Goal: Task Accomplishment & Management: Manage account settings

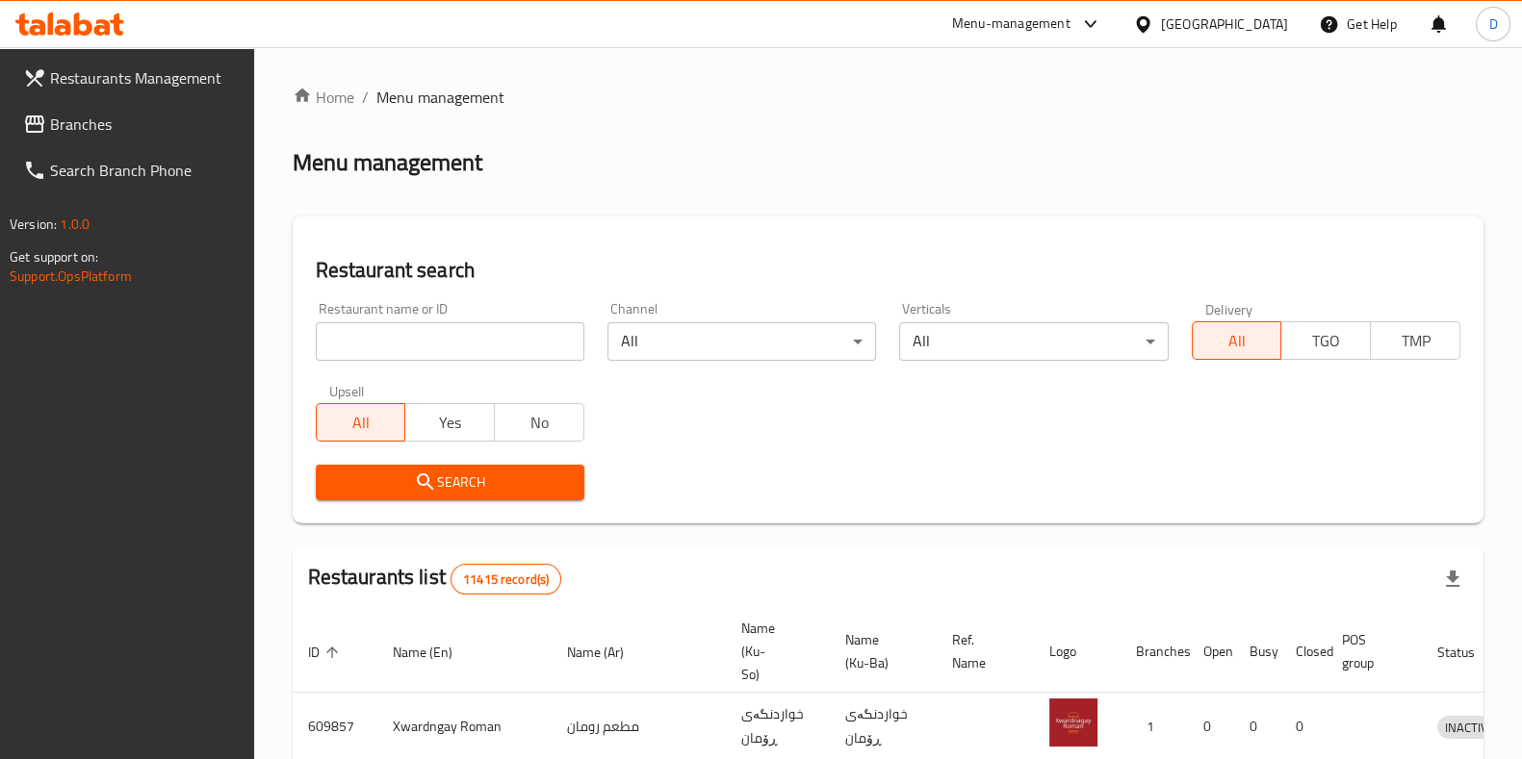
drag, startPoint x: 0, startPoint y: 0, endPoint x: 435, endPoint y: 354, distance: 561.0
click at [435, 354] on input "search" at bounding box center [450, 341] width 269 height 39
type input "Adnan"
click button "Search" at bounding box center [450, 483] width 269 height 36
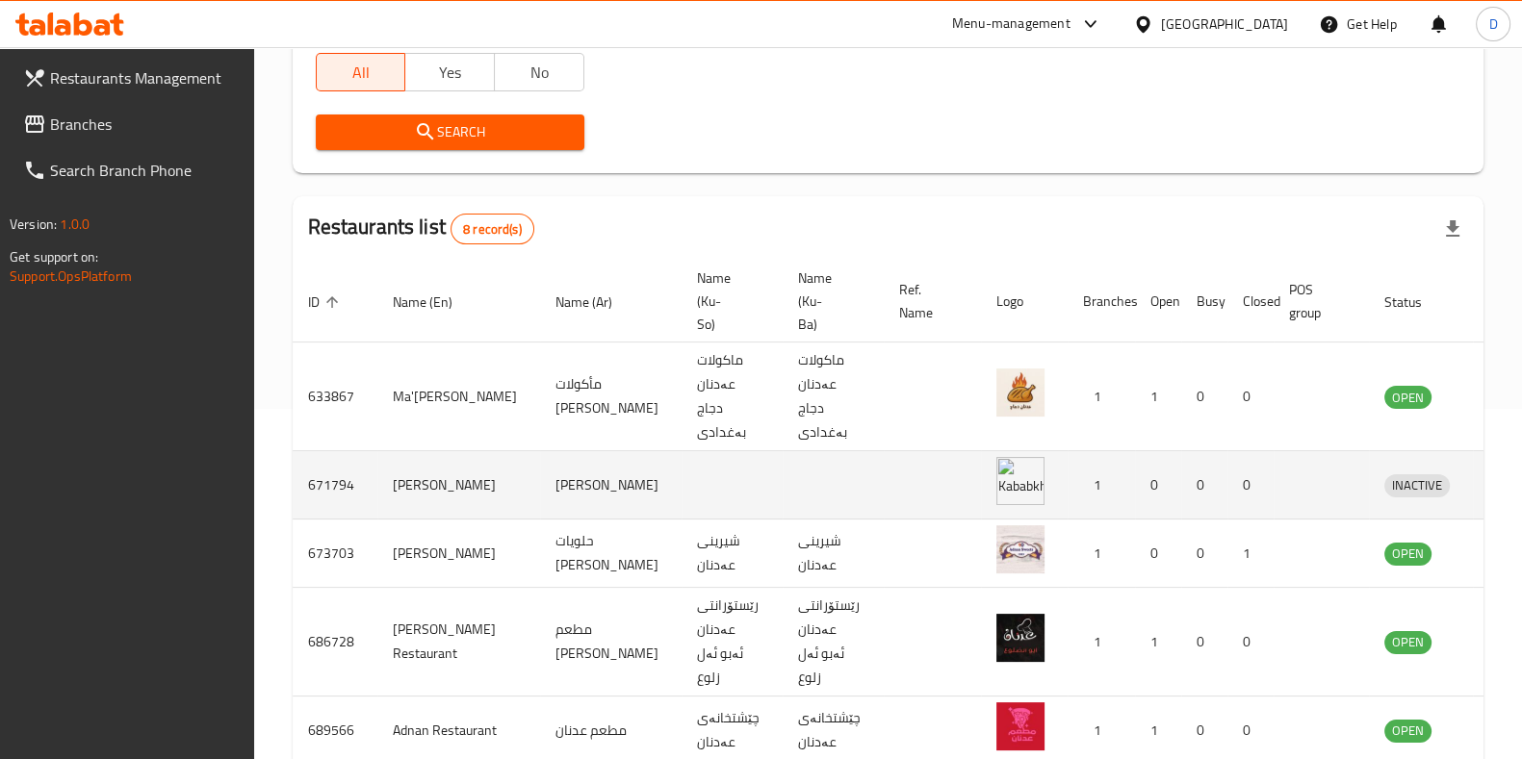
scroll to position [424, 0]
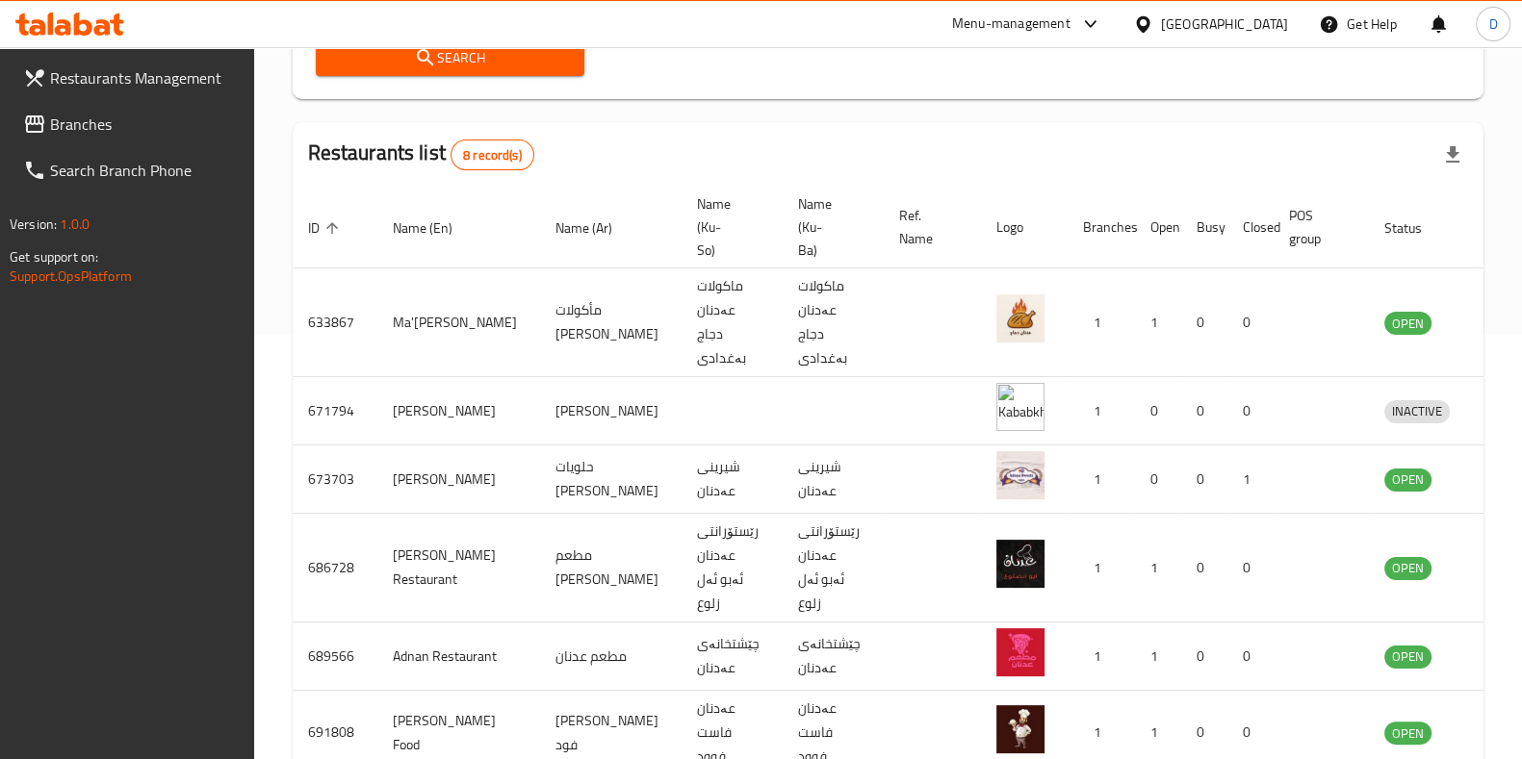
click at [1308, 206] on th "POS group" at bounding box center [1320, 228] width 95 height 82
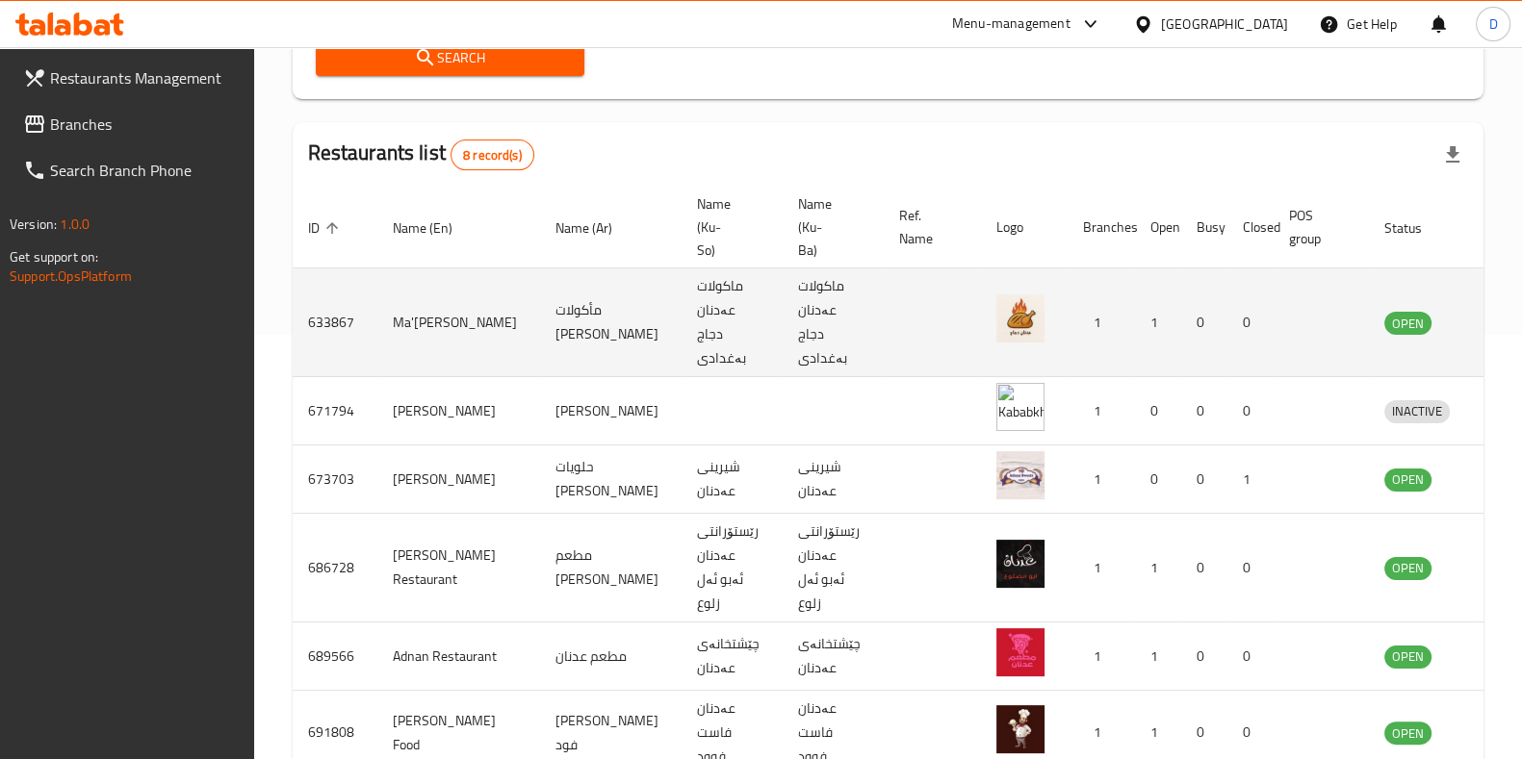
click at [1488, 312] on icon "enhanced table" at bounding box center [1499, 322] width 23 height 23
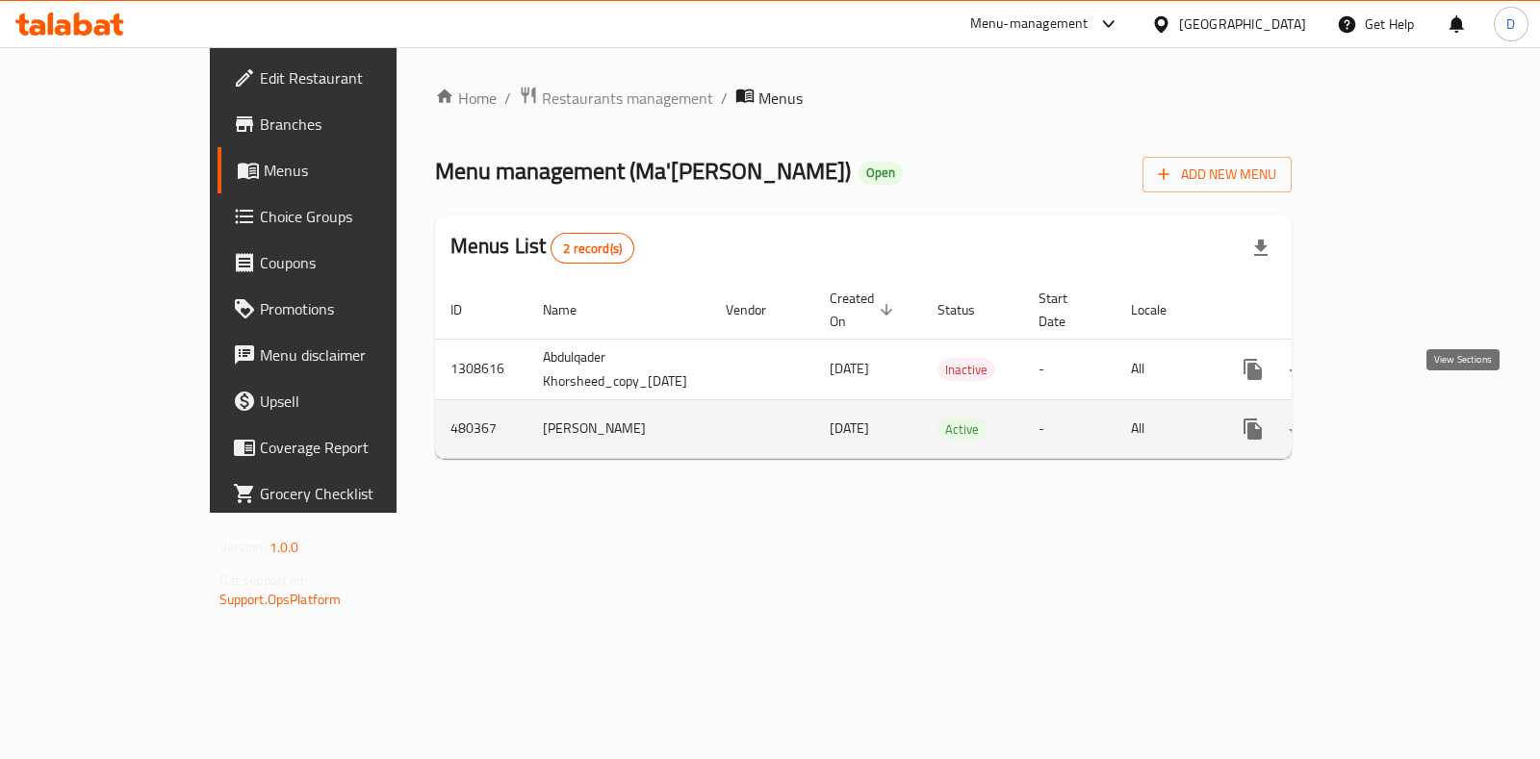
click at [1415, 406] on link "enhanced table" at bounding box center [1392, 429] width 46 height 46
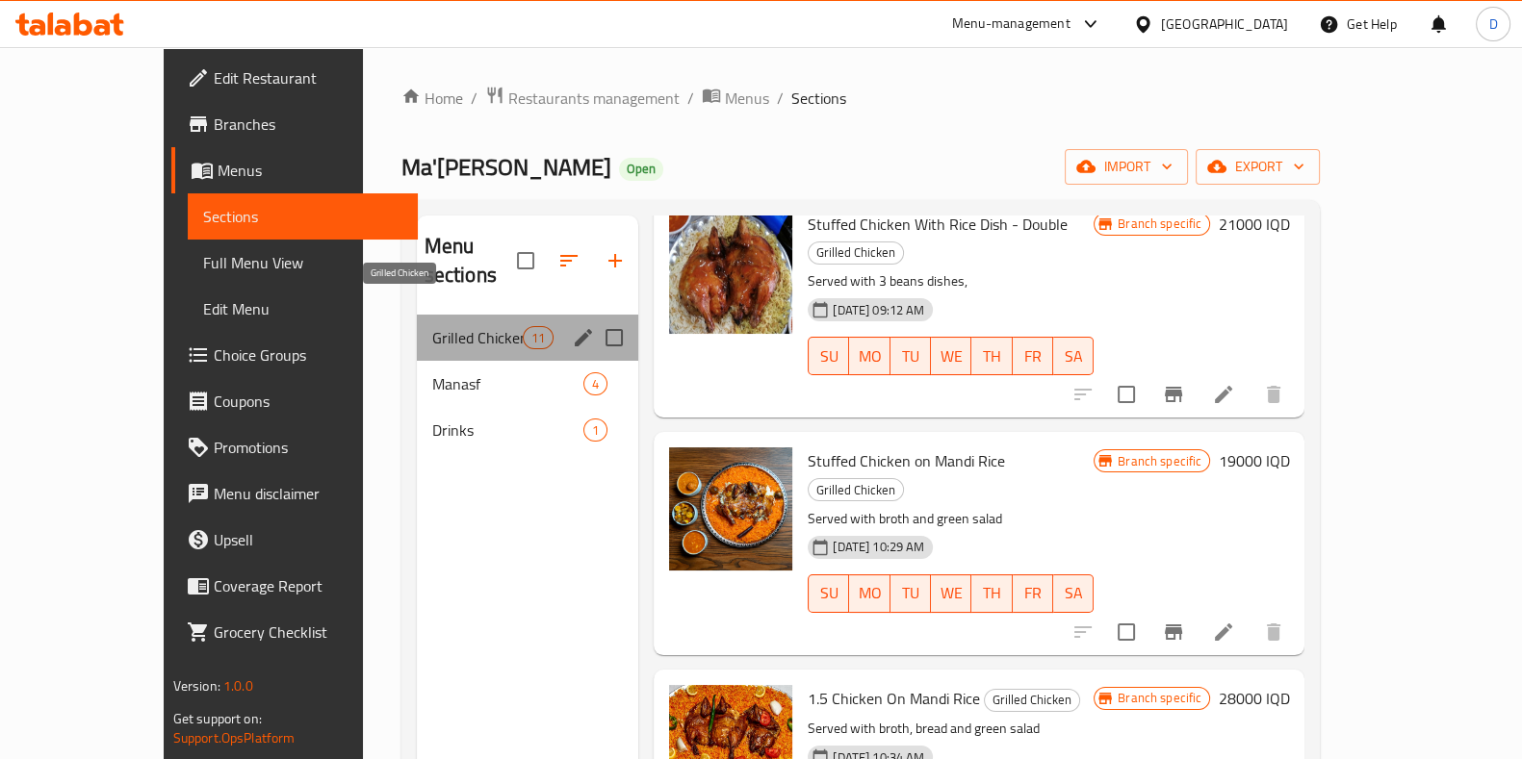
click at [435, 326] on span "Grilled Chicken" at bounding box center [477, 337] width 90 height 23
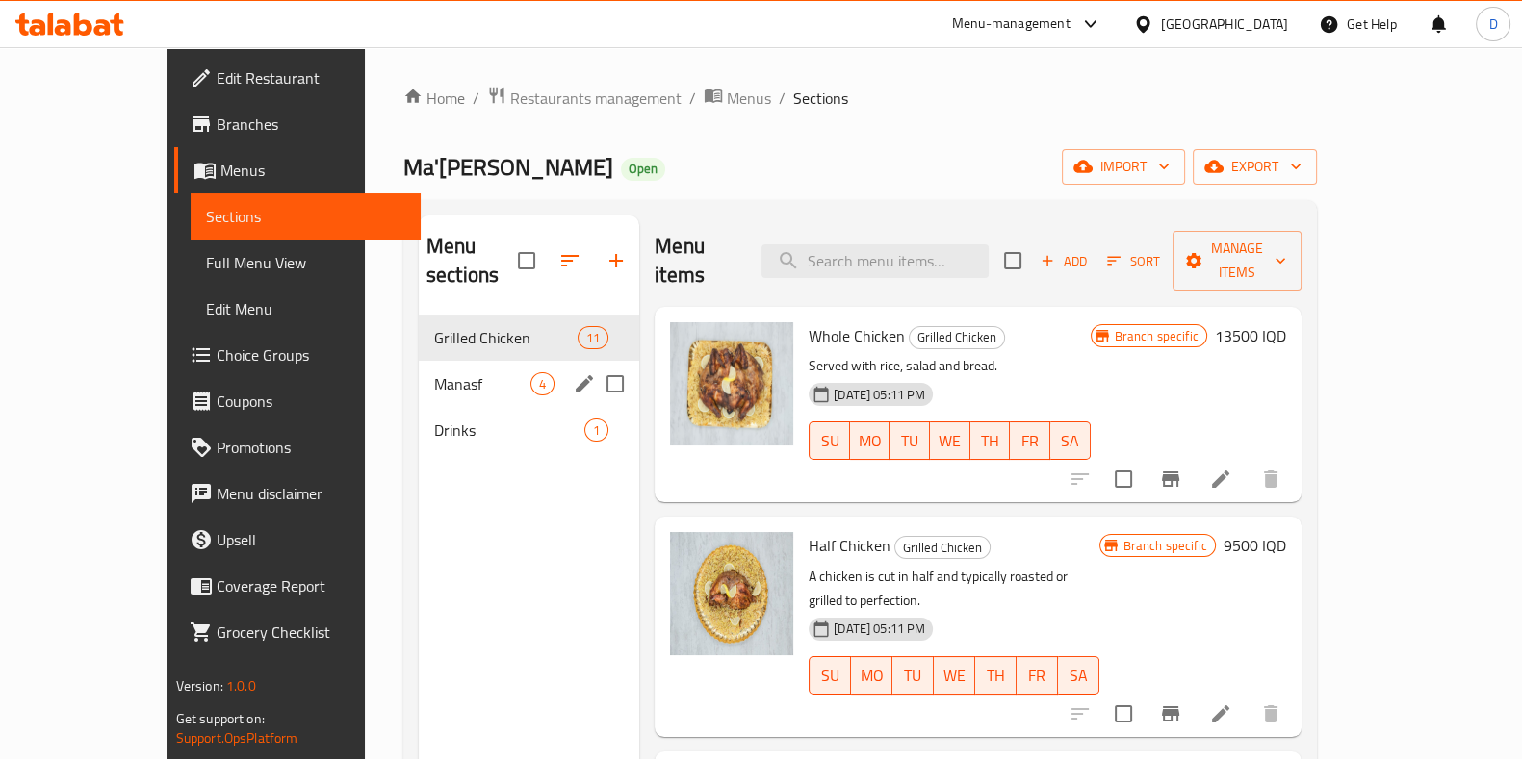
click at [472, 373] on span "Manasf" at bounding box center [482, 384] width 96 height 23
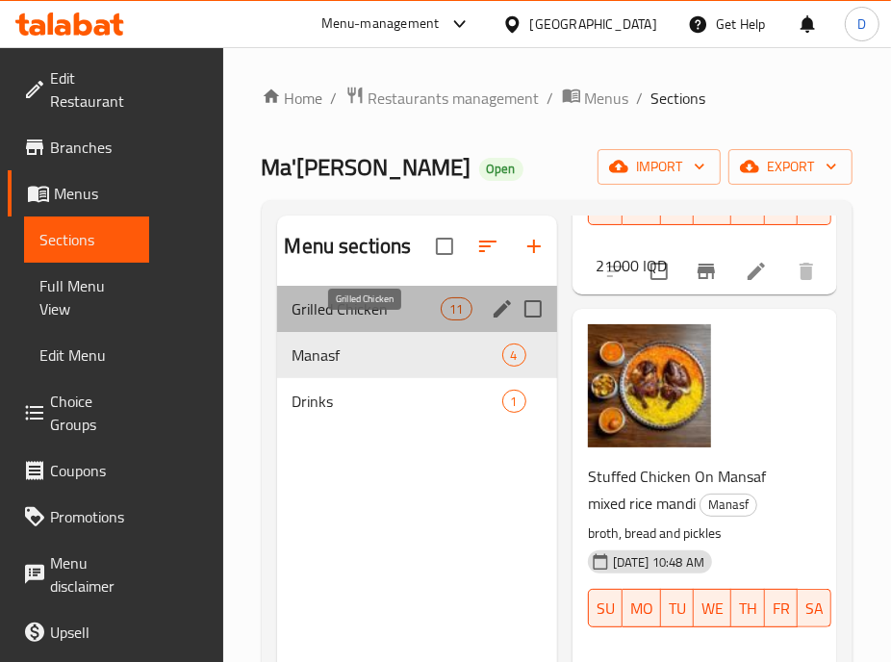
click at [428, 321] on span "Grilled Chicken" at bounding box center [367, 308] width 149 height 23
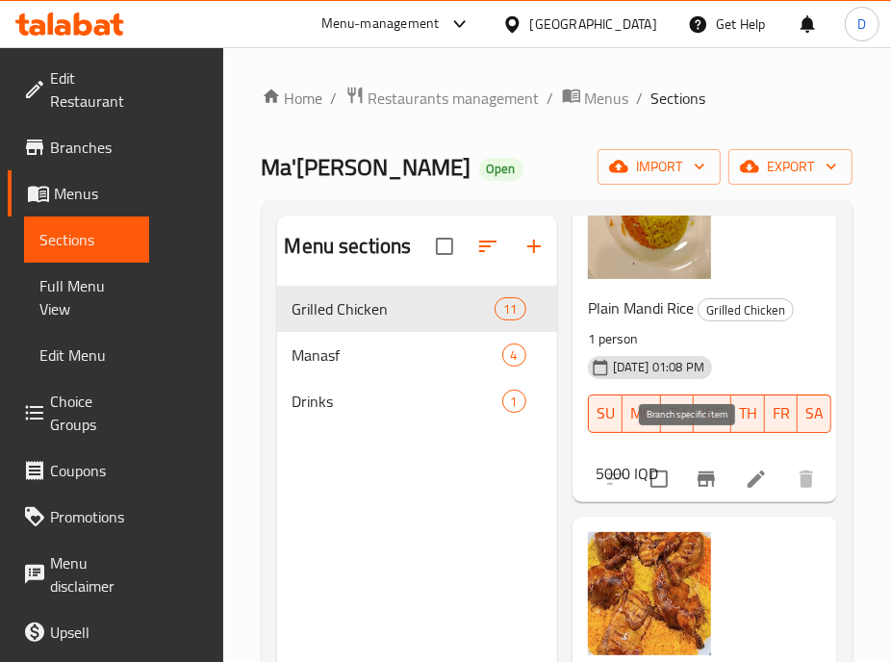
scroll to position [3824, 0]
click at [371, 378] on div "Manasf 4" at bounding box center [417, 355] width 280 height 46
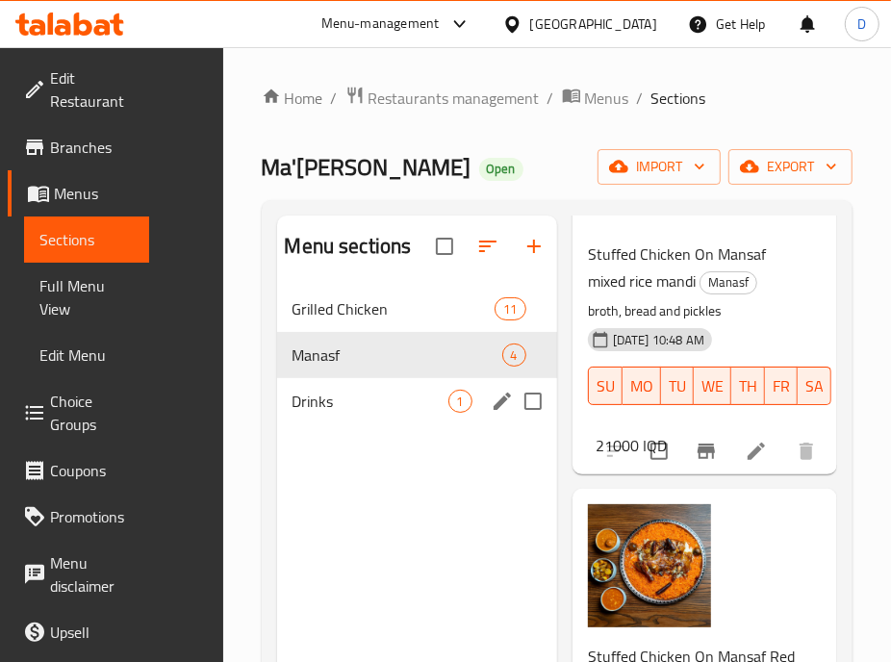
scroll to position [1069, 0]
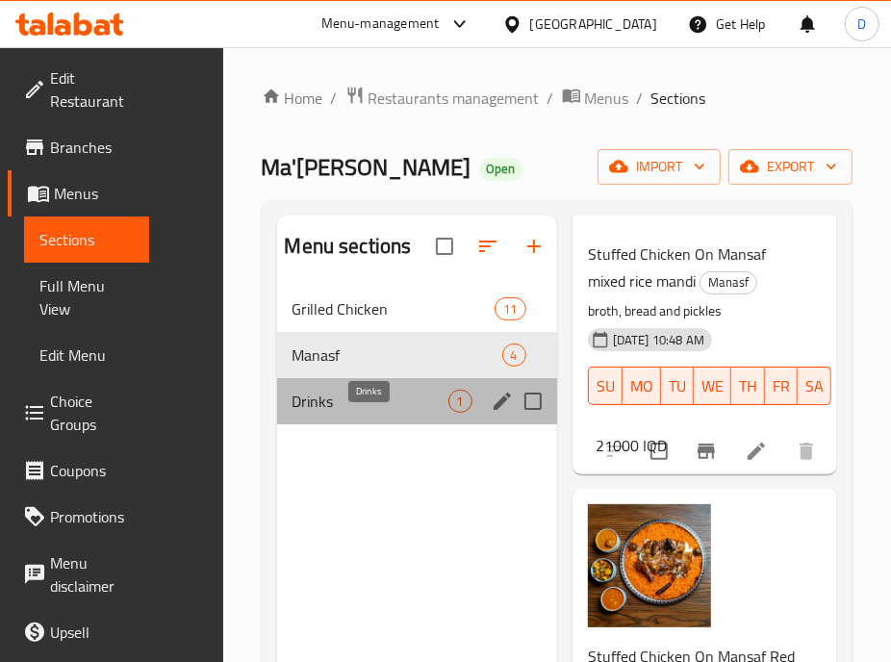
click at [363, 413] on span "Drinks" at bounding box center [371, 401] width 156 height 23
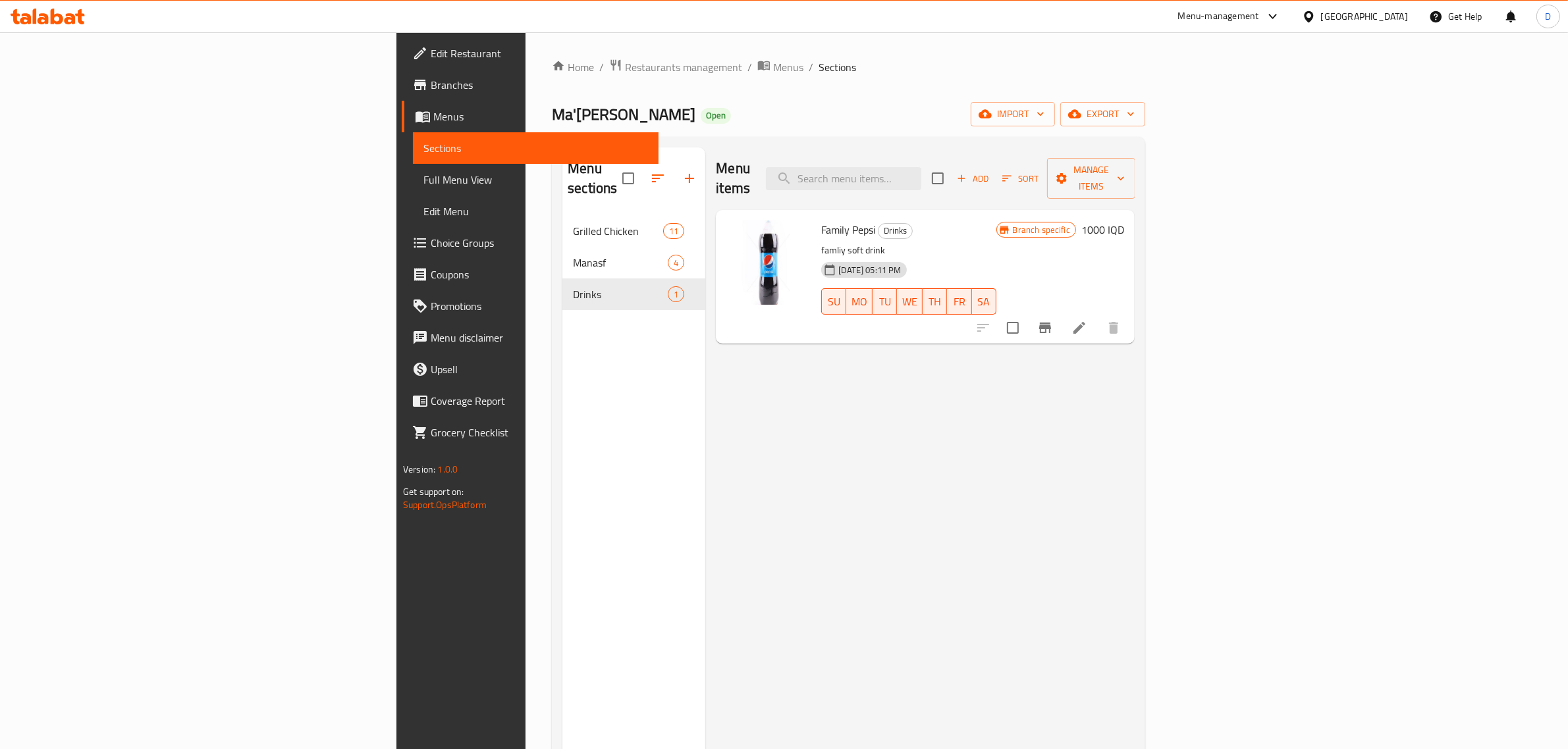
drag, startPoint x: 1294, startPoint y: 11, endPoint x: 1292, endPoint y: 18, distance: 7.3
click at [1041, 10] on div "Menu-management" at bounding box center [1218, 16] width 81 height 16
click at [1041, 149] on div "Vendor Portal Radmin" at bounding box center [1253, 146] width 198 height 30
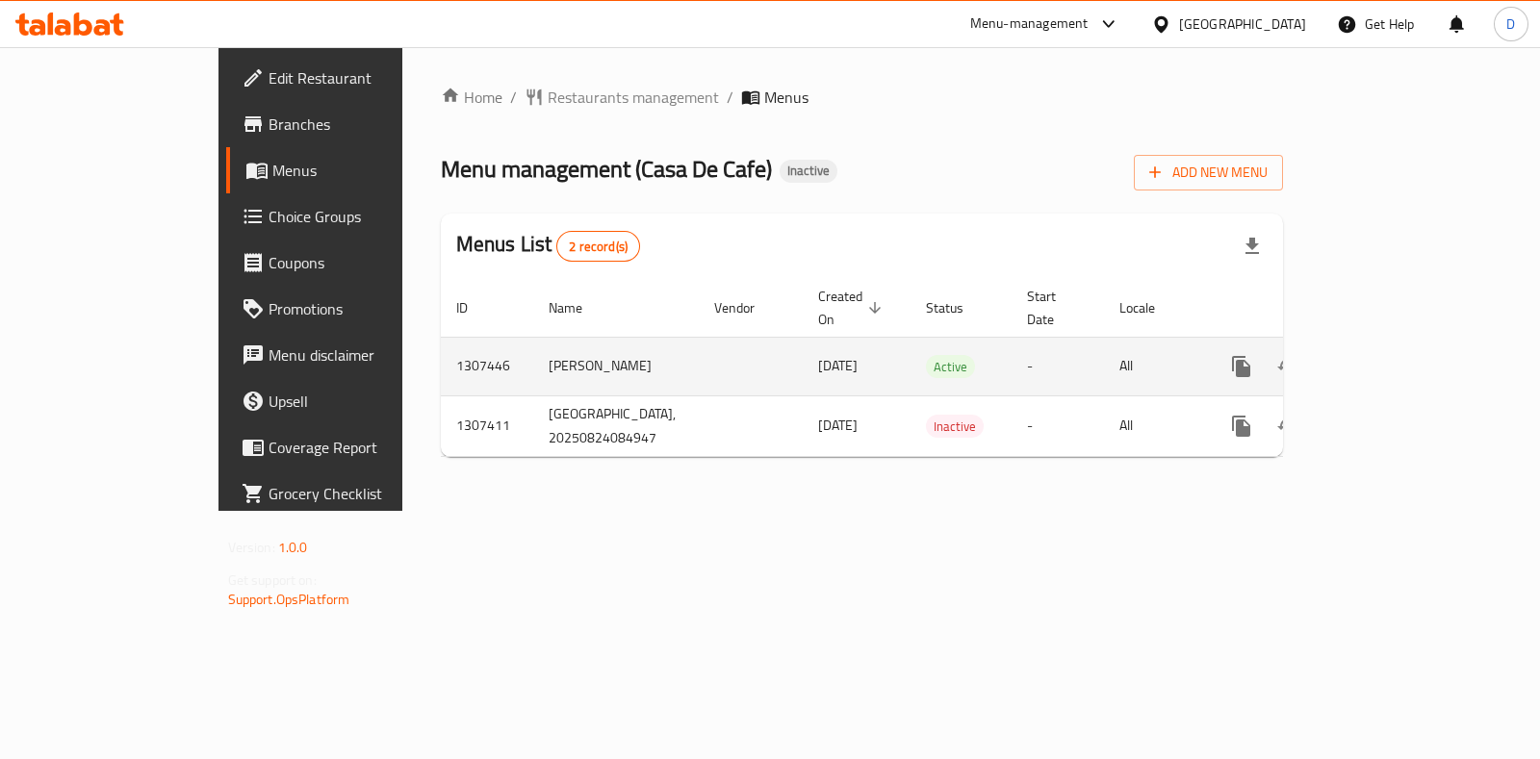
click at [1403, 357] on link "enhanced table" at bounding box center [1380, 367] width 46 height 46
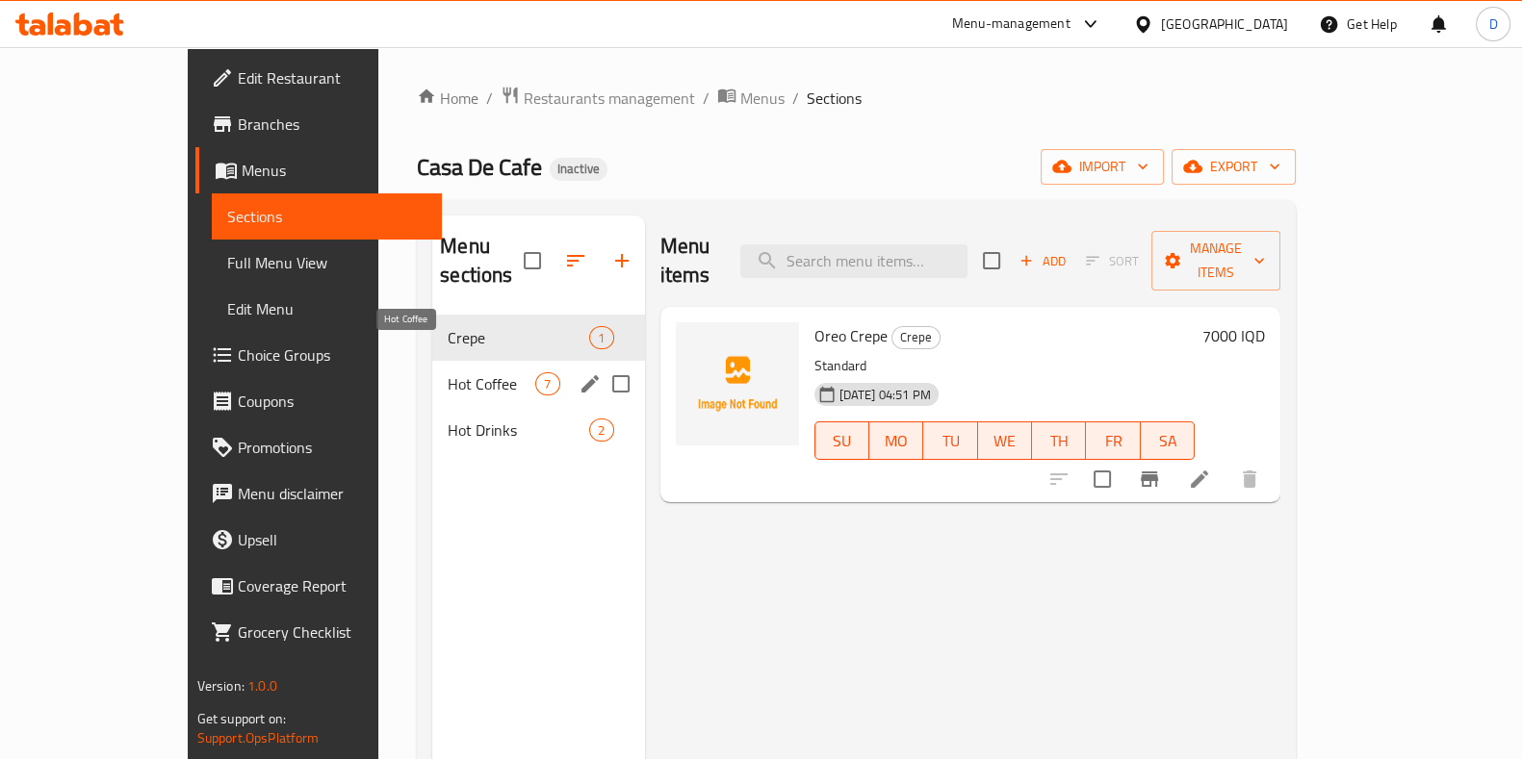
click at [448, 373] on span "Hot Coffee" at bounding box center [492, 384] width 88 height 23
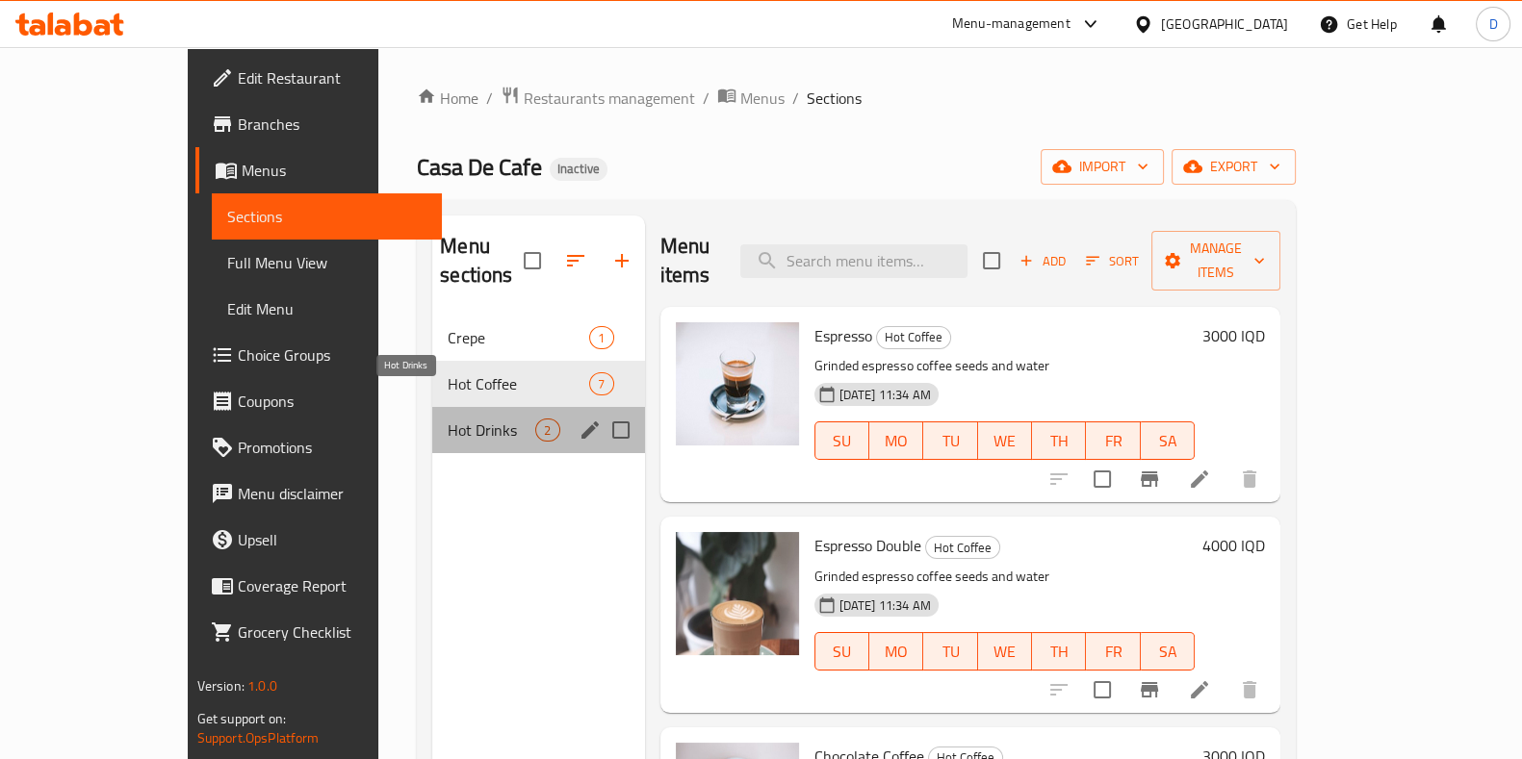
click at [448, 419] on span "Hot Drinks" at bounding box center [492, 430] width 88 height 23
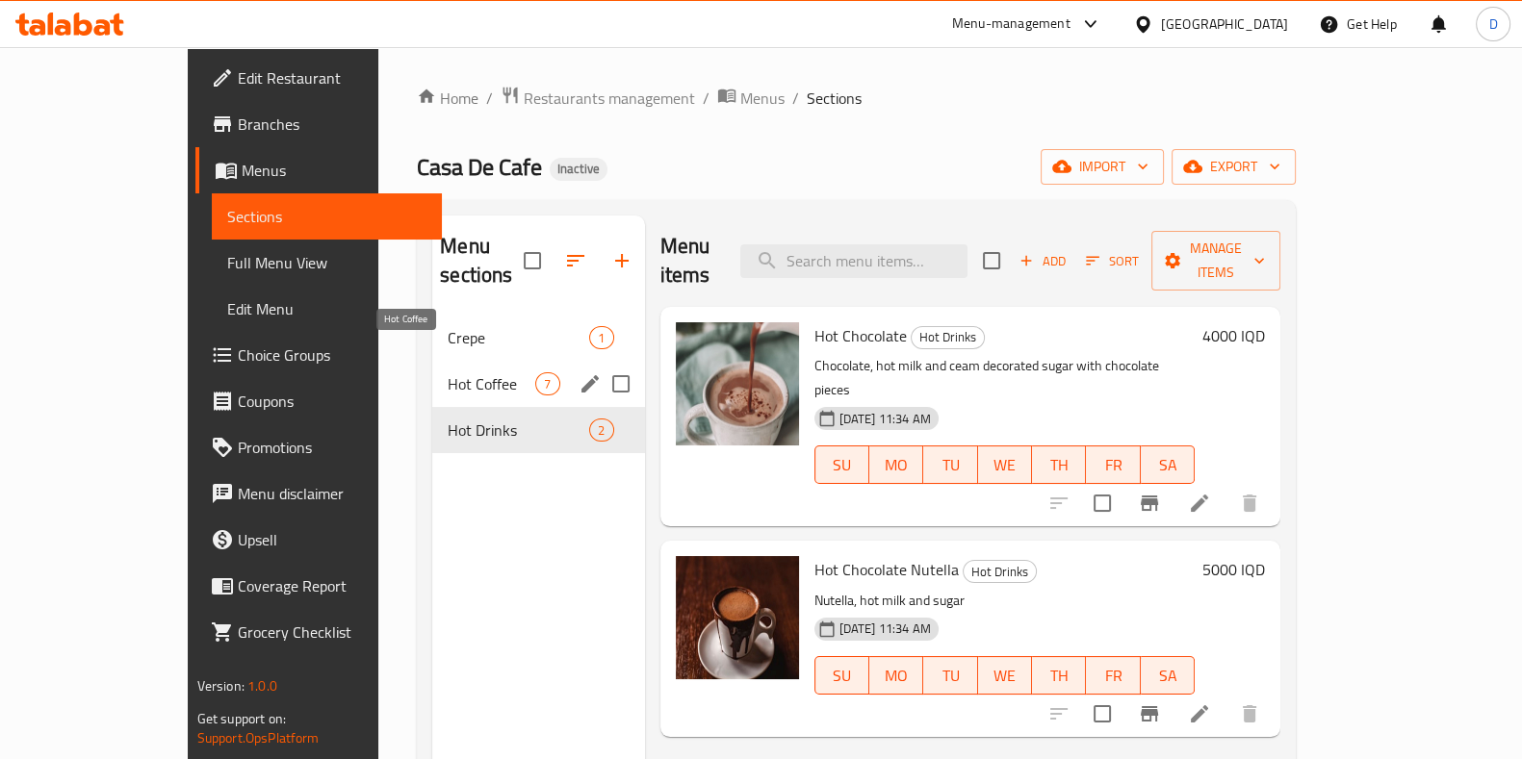
click at [448, 326] on span "Crepe" at bounding box center [518, 337] width 141 height 23
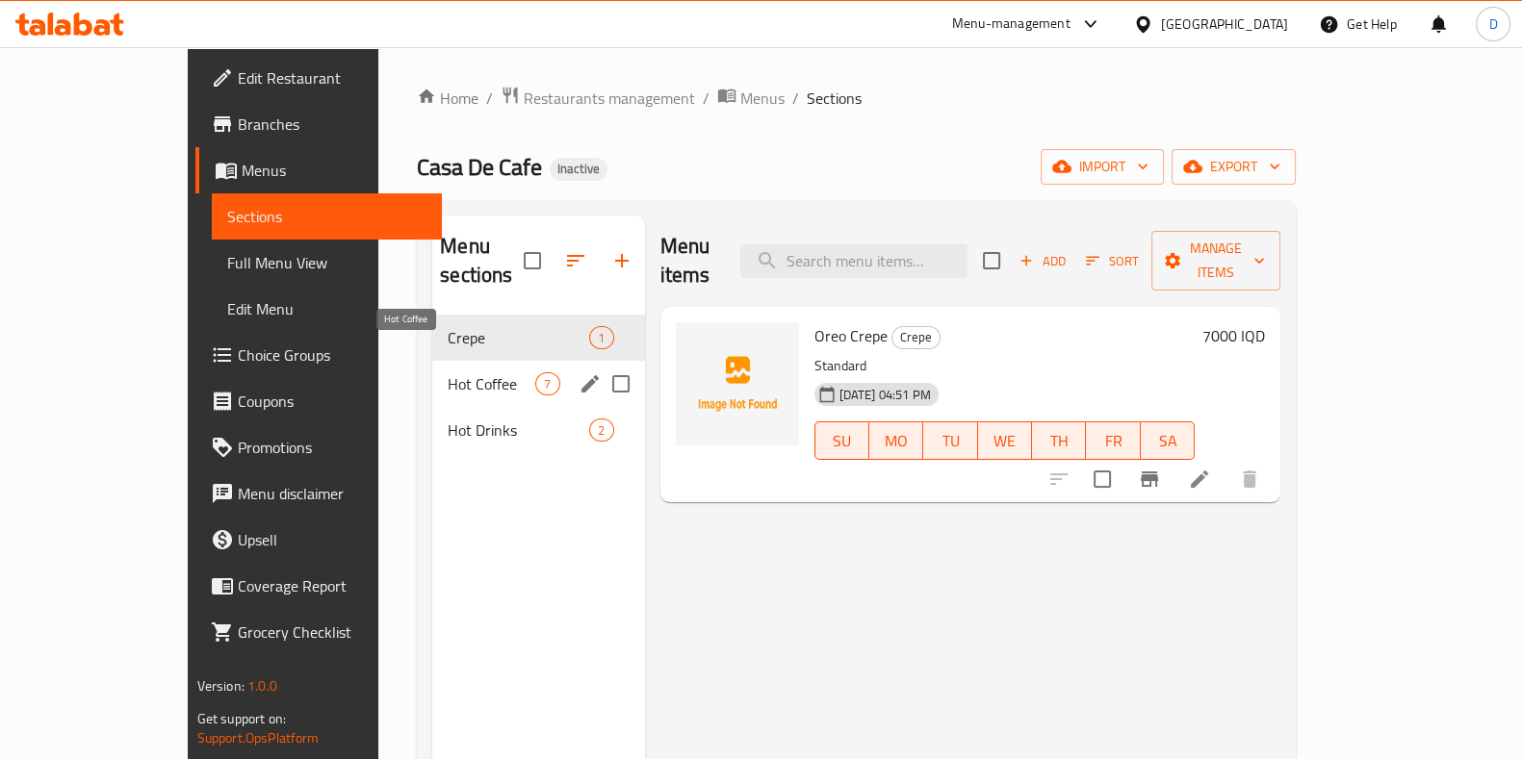
click at [448, 373] on span "Hot Coffee" at bounding box center [492, 384] width 88 height 23
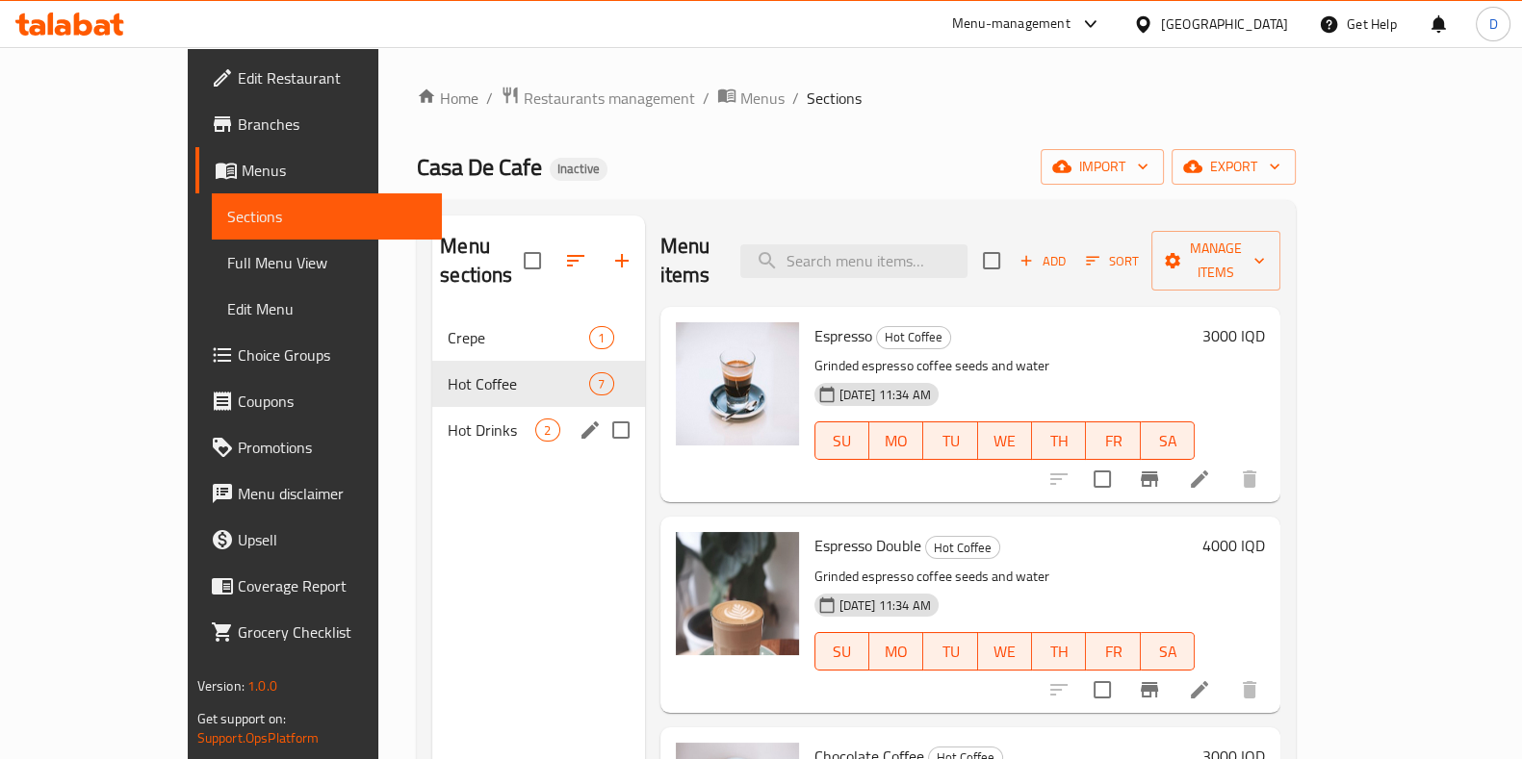
click at [448, 419] on span "Hot Drinks" at bounding box center [492, 430] width 88 height 23
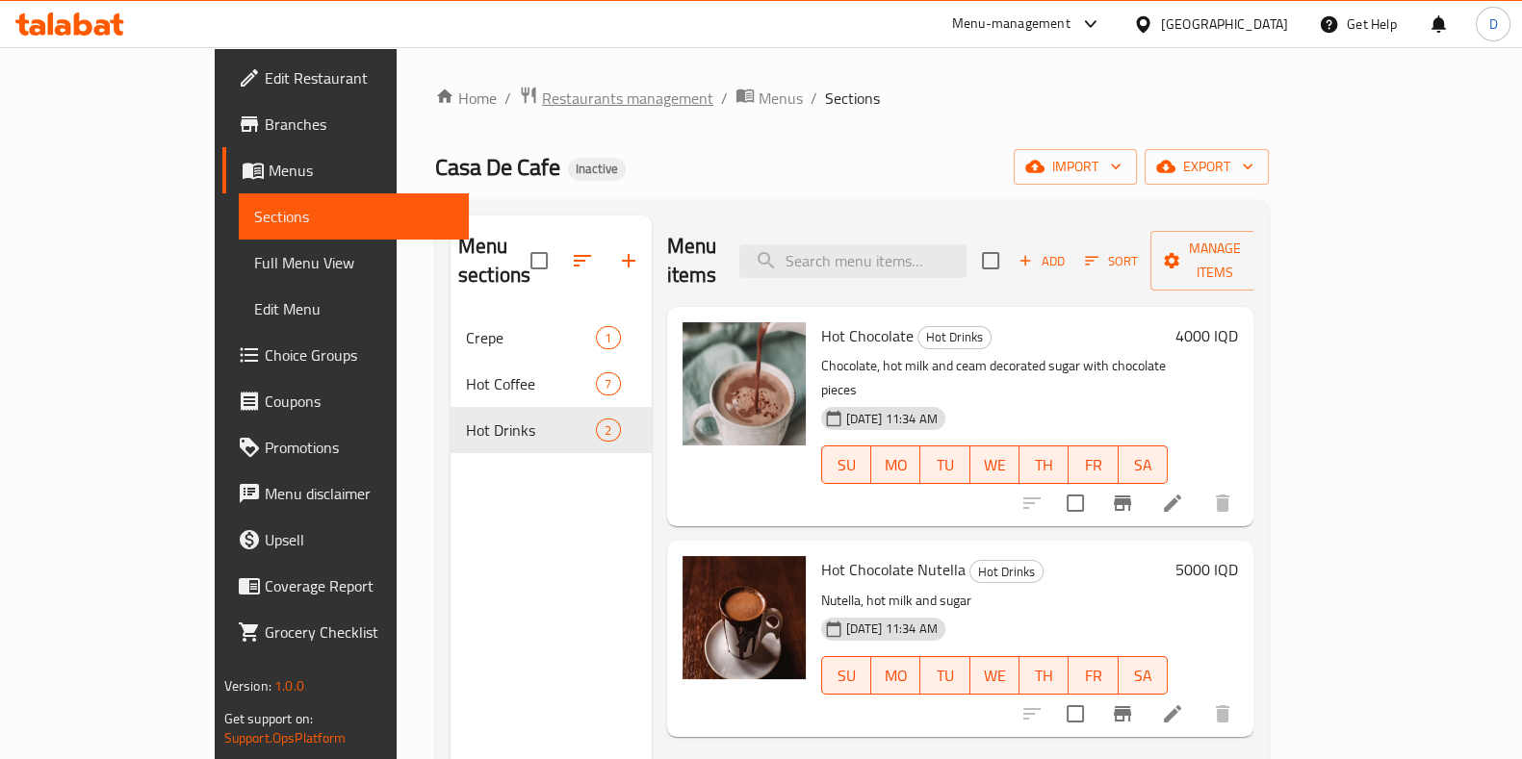
click at [542, 95] on span "Restaurants management" at bounding box center [627, 98] width 171 height 23
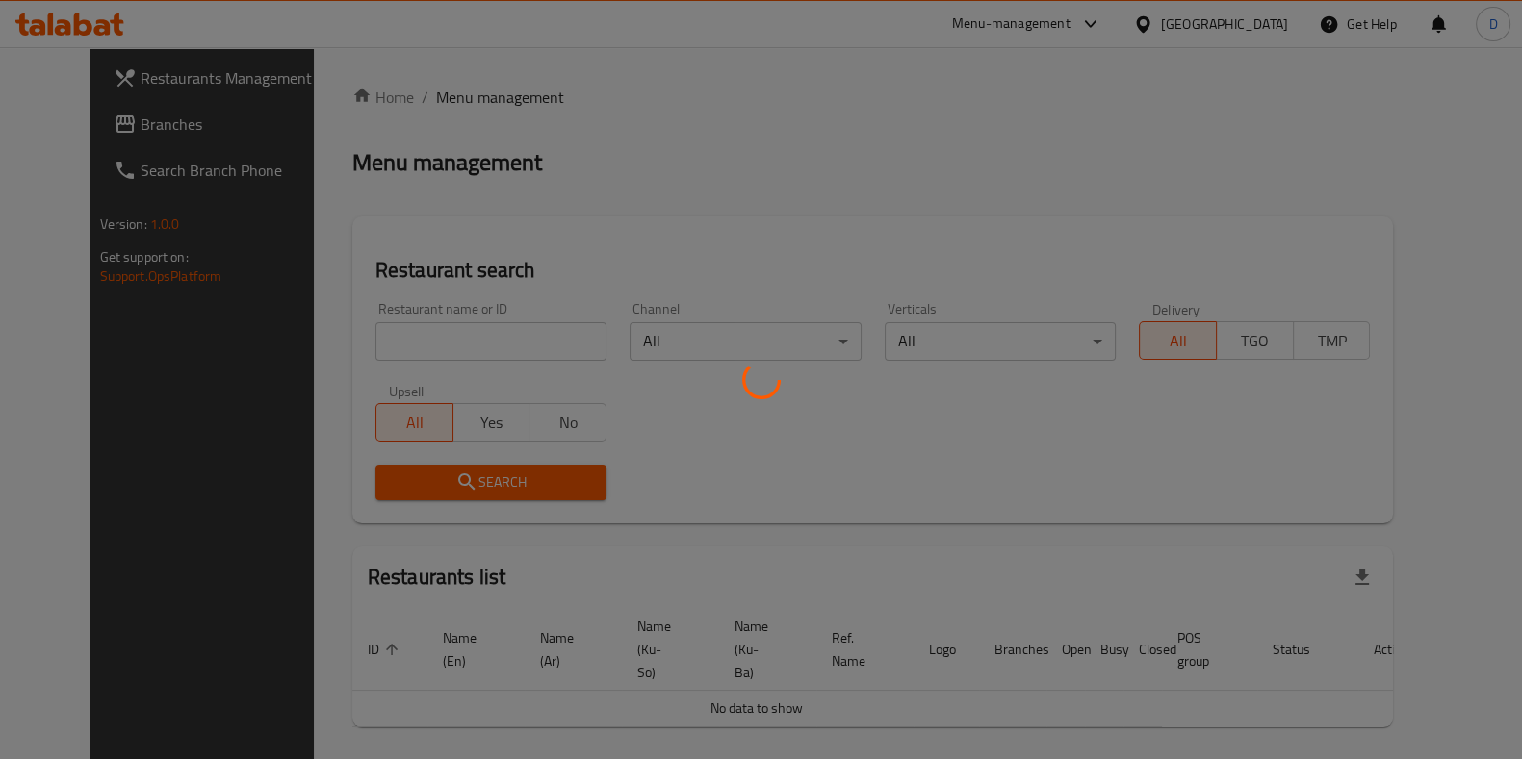
click at [459, 328] on div at bounding box center [761, 379] width 1522 height 759
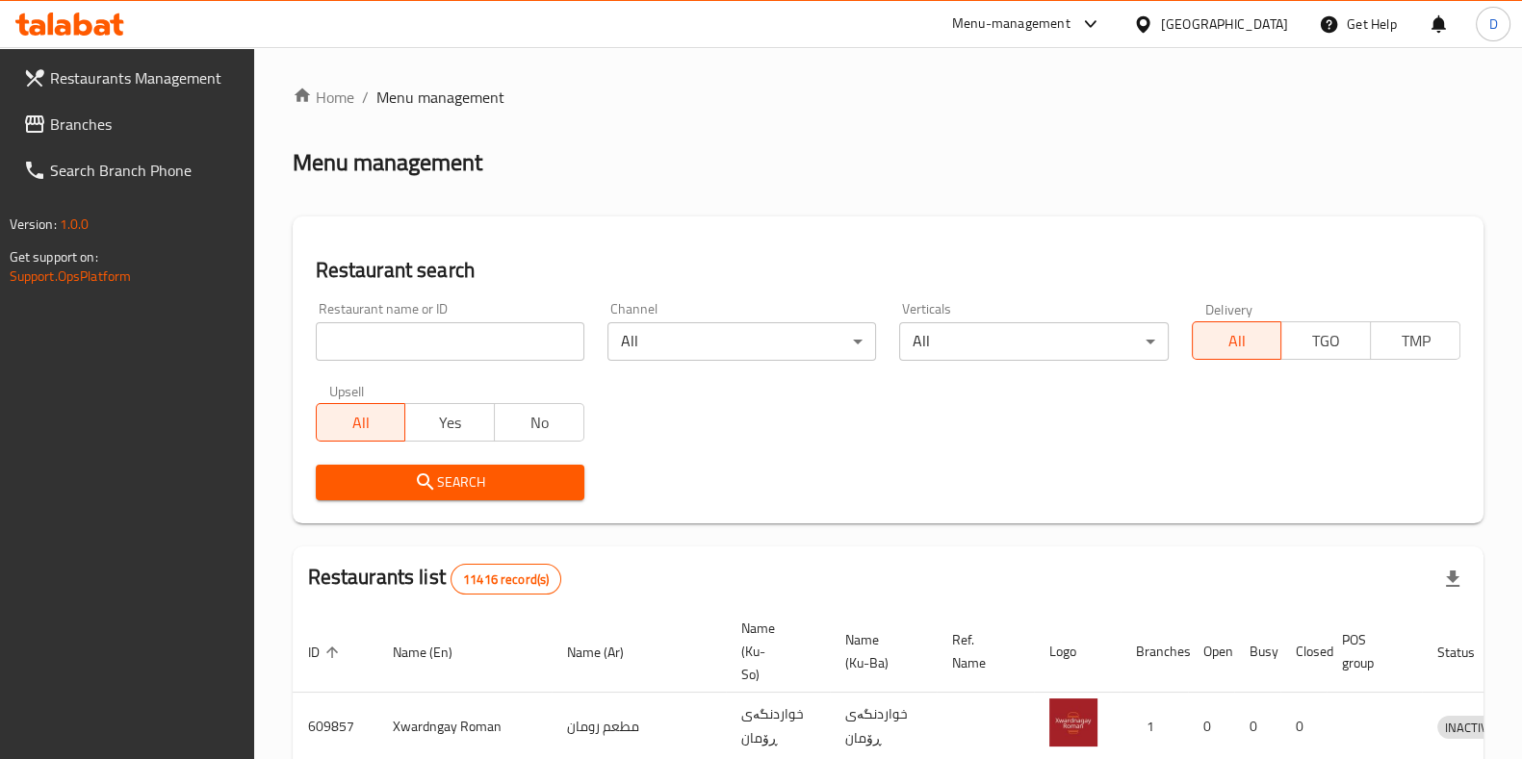
click at [459, 328] on input "search" at bounding box center [450, 341] width 269 height 39
type input "[PERSON_NAME]"
click button "Search" at bounding box center [450, 483] width 269 height 36
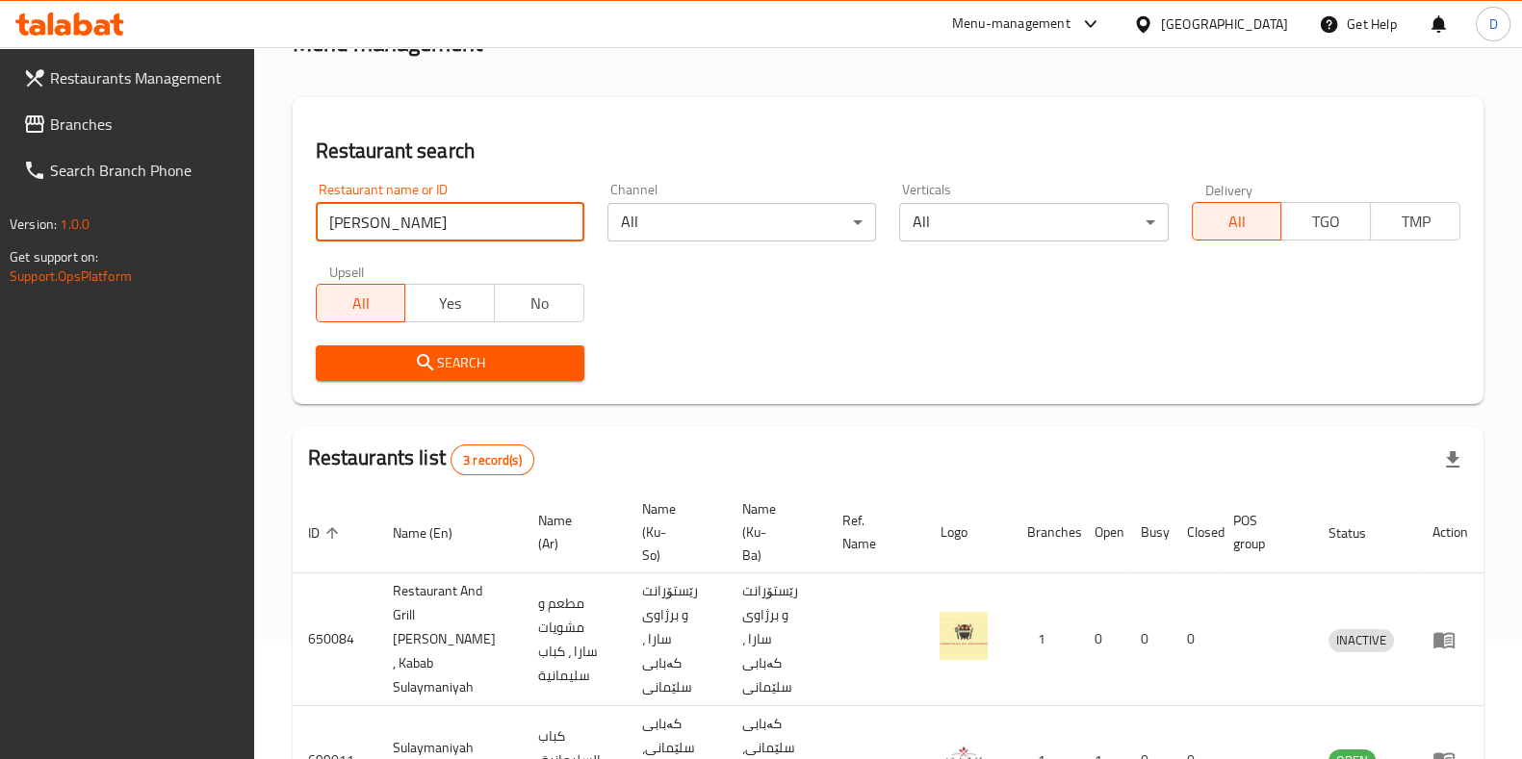
scroll to position [275, 0]
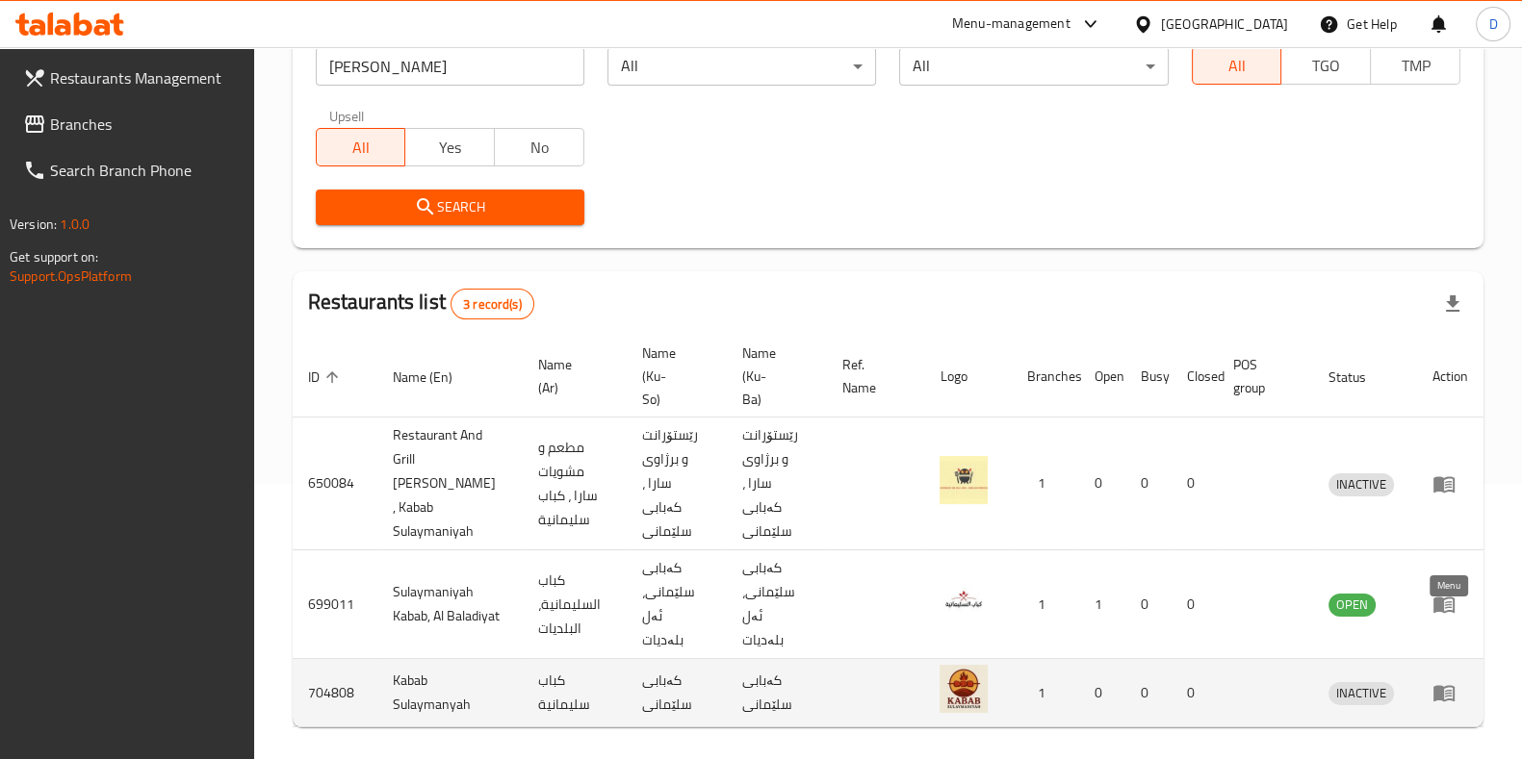
click at [1440, 686] on icon "enhanced table" at bounding box center [1443, 694] width 21 height 16
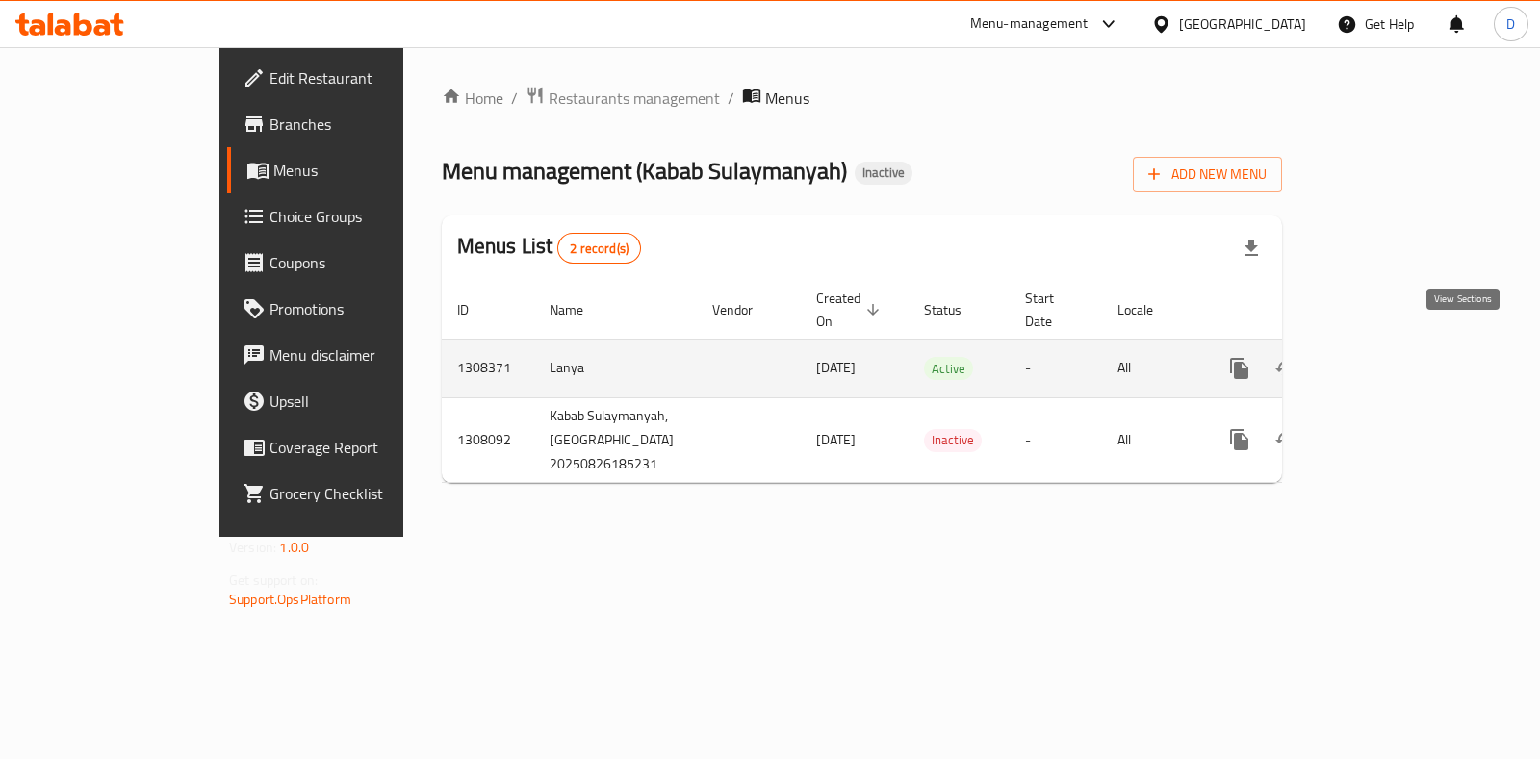
click at [1390, 357] on icon "enhanced table" at bounding box center [1378, 368] width 23 height 23
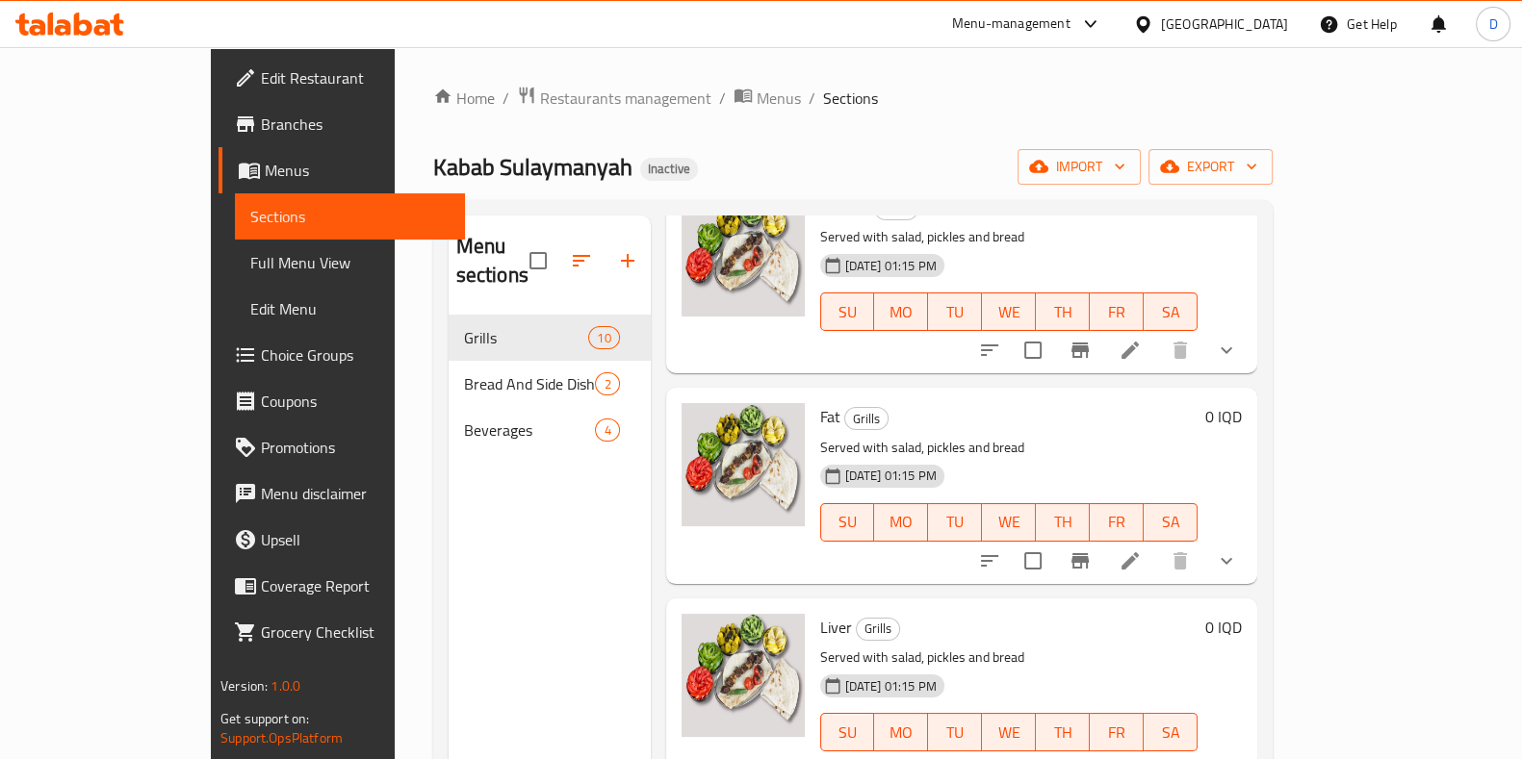
scroll to position [270, 0]
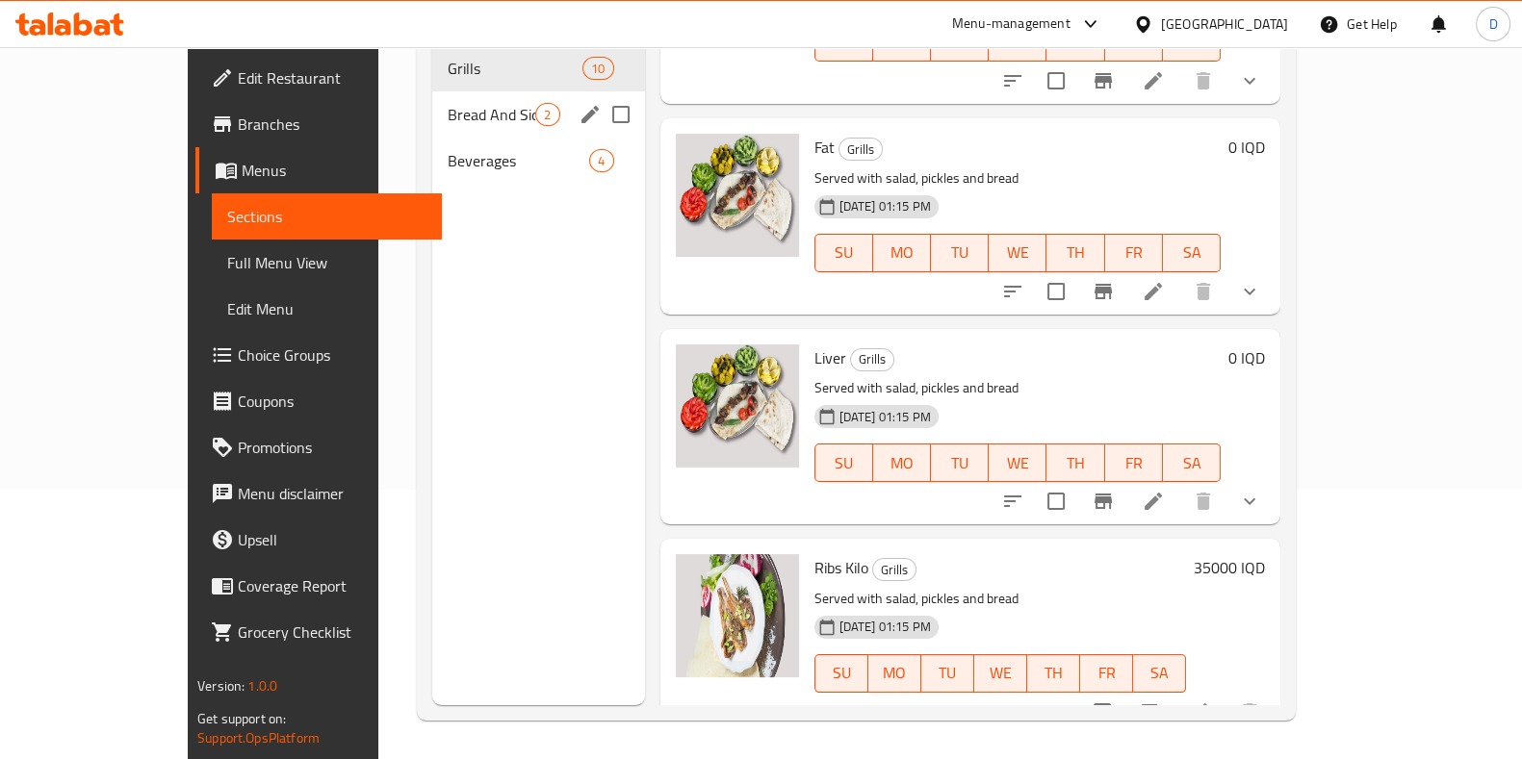
click at [432, 100] on div "Bread And Side Dishes 2" at bounding box center [538, 114] width 212 height 46
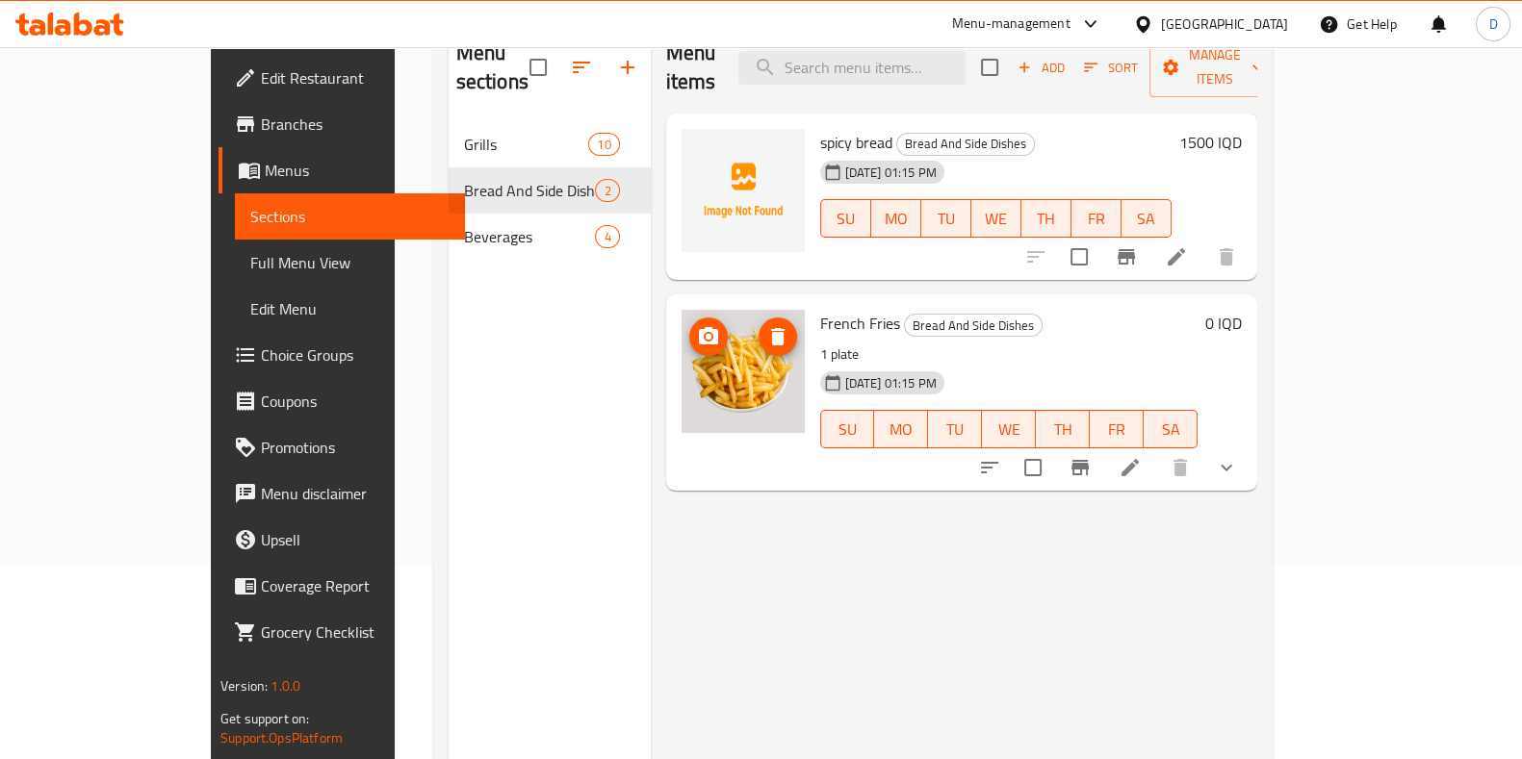
scroll to position [192, 0]
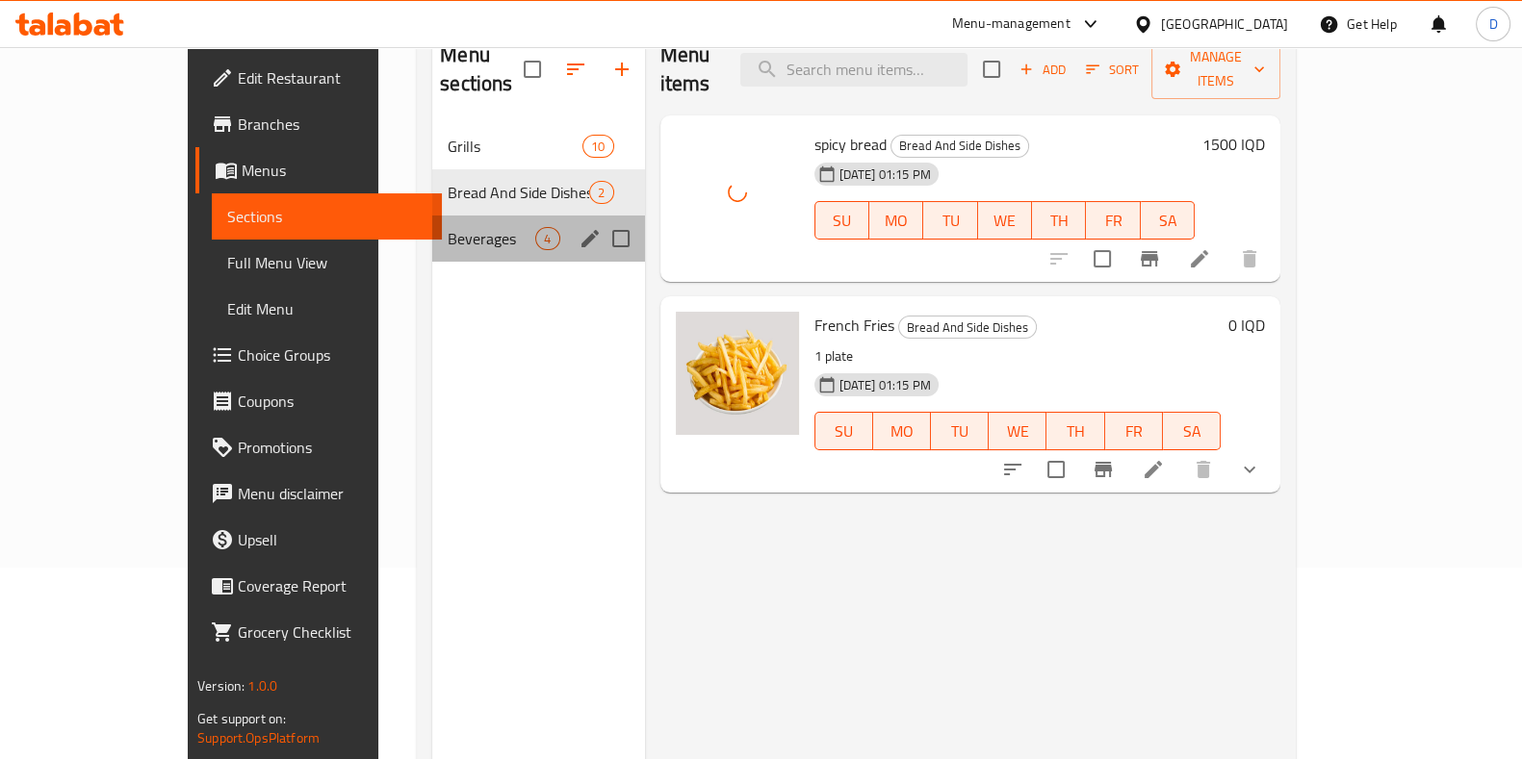
click at [432, 229] on div "Beverages 4" at bounding box center [538, 239] width 212 height 46
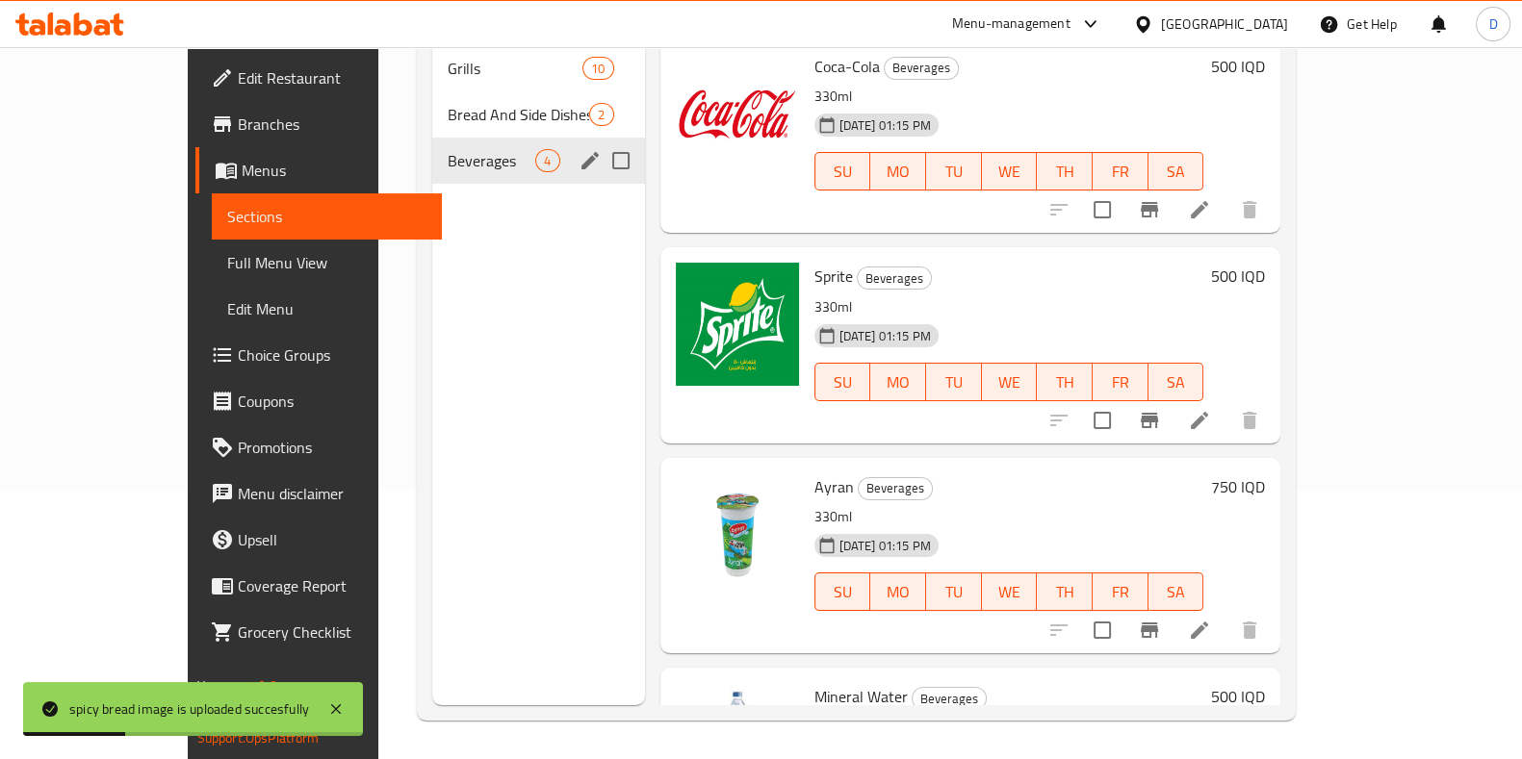
click at [475, 103] on span "Bread And Side Dishes" at bounding box center [518, 114] width 141 height 23
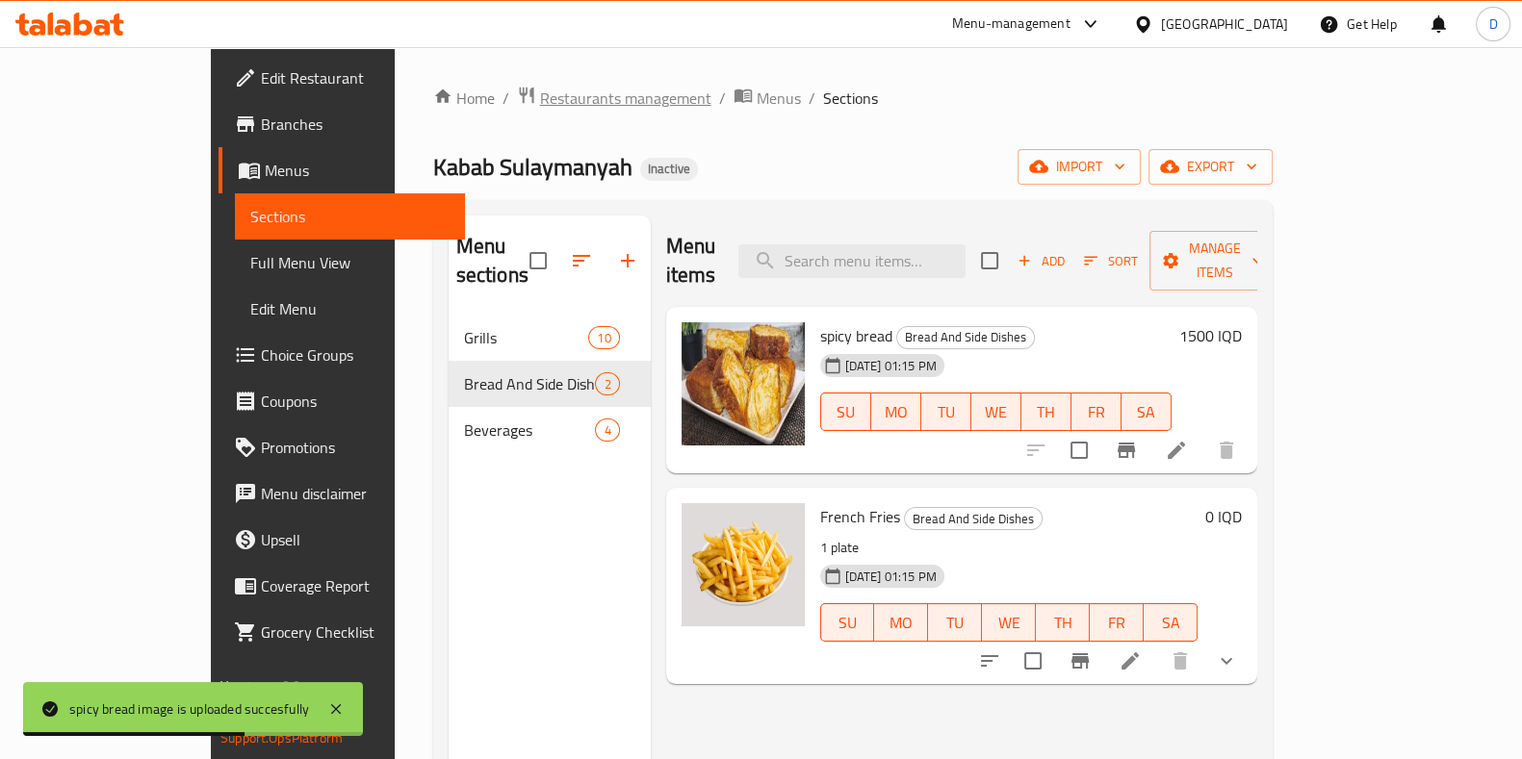
click at [540, 98] on span "Restaurants management" at bounding box center [625, 98] width 171 height 23
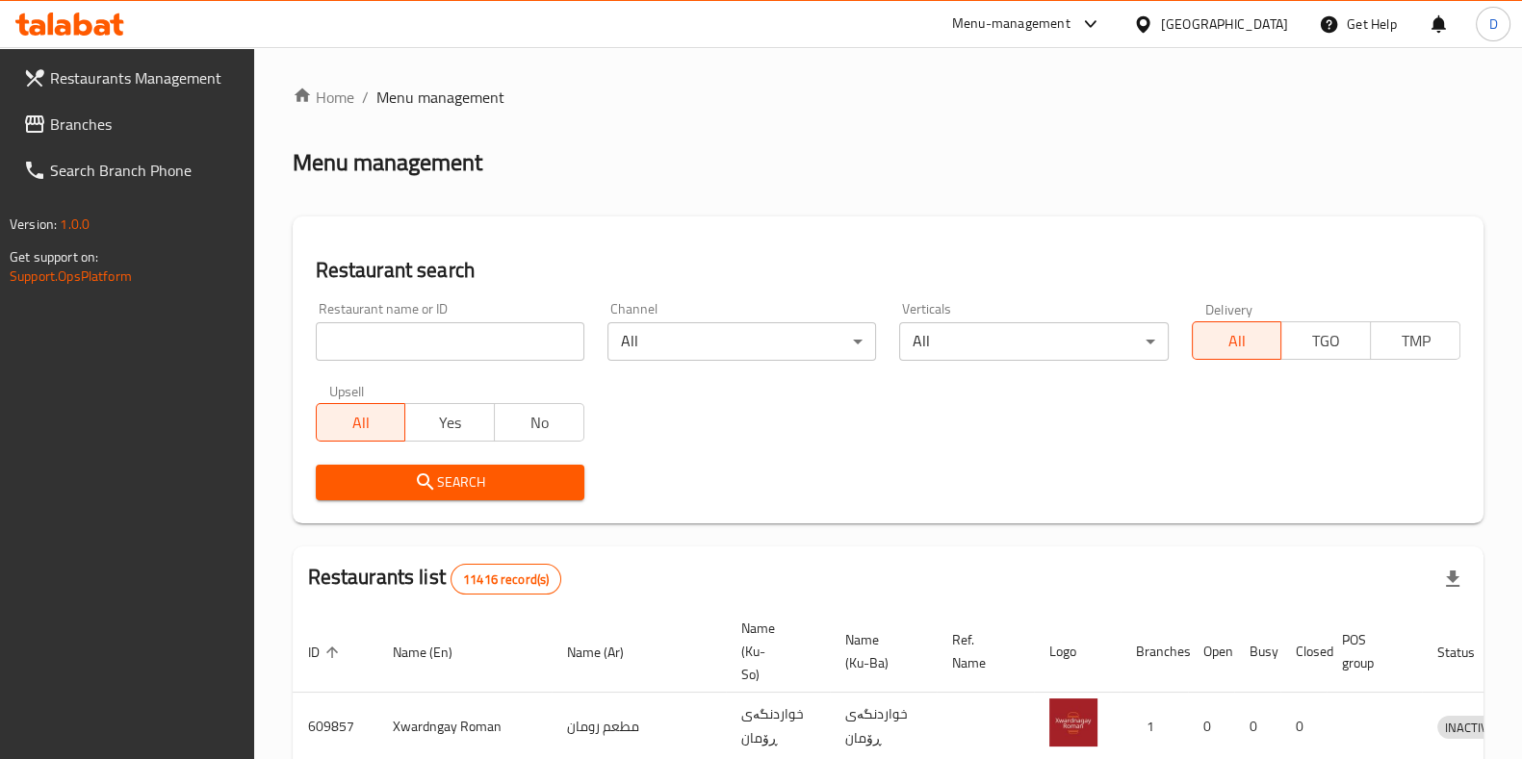
drag, startPoint x: 517, startPoint y: 314, endPoint x: 512, endPoint y: 330, distance: 17.1
click at [514, 325] on div "Restaurant name or ID Restaurant name or ID" at bounding box center [450, 331] width 269 height 59
click at [512, 332] on input "search" at bounding box center [450, 341] width 269 height 39
type input "karam al"
click button "Search" at bounding box center [450, 483] width 269 height 36
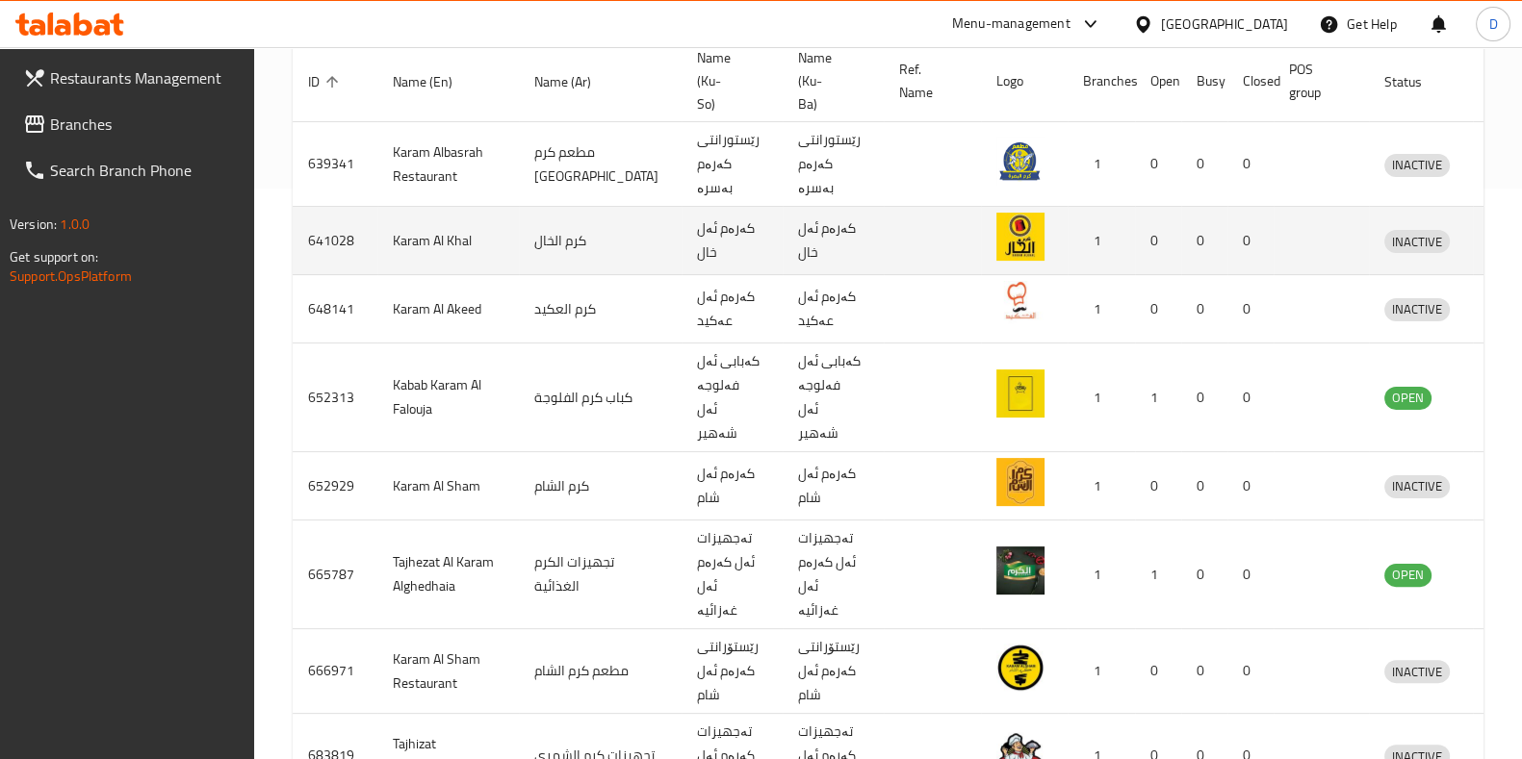
scroll to position [553, 0]
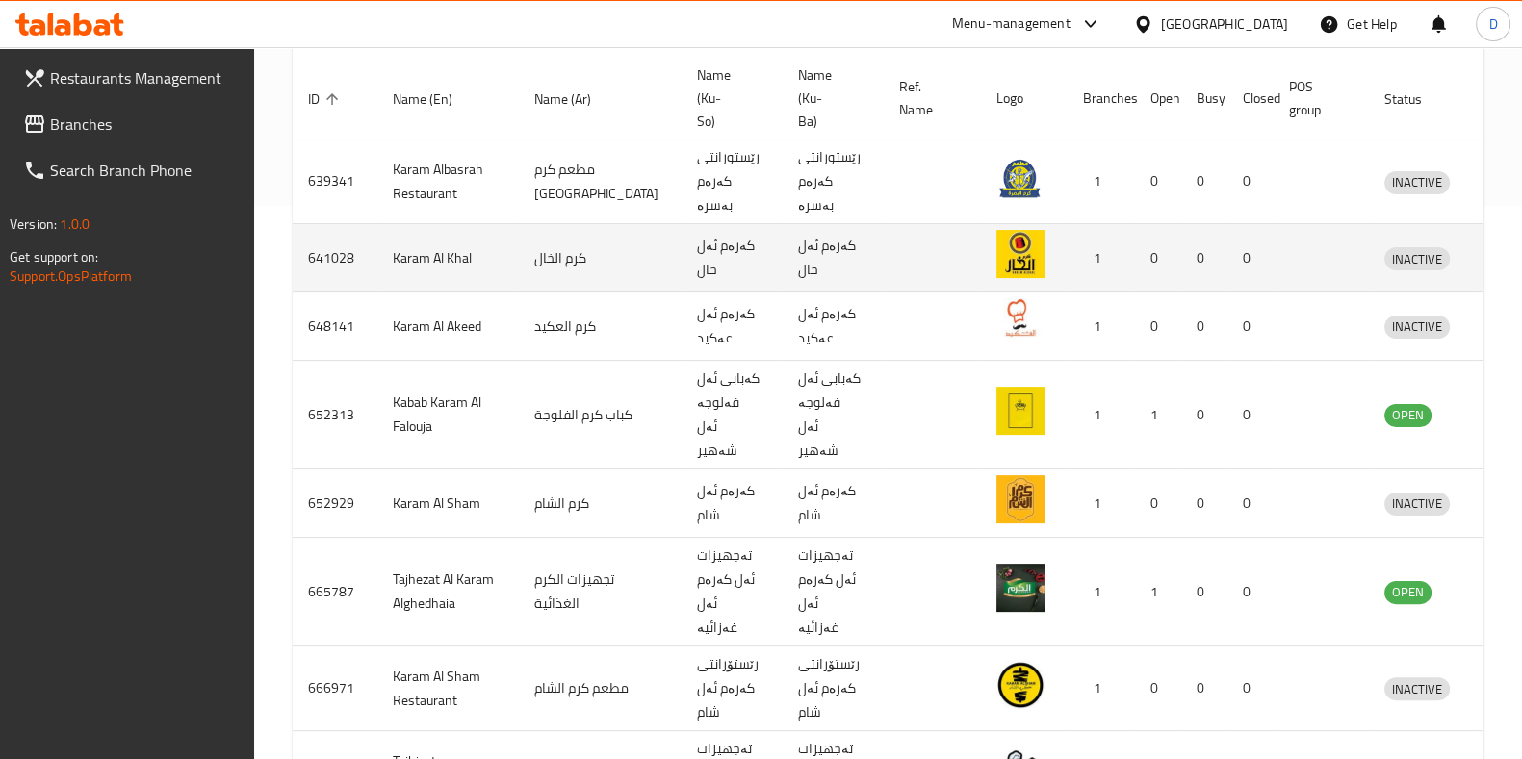
click at [1489, 251] on icon "enhanced table" at bounding box center [1499, 259] width 21 height 16
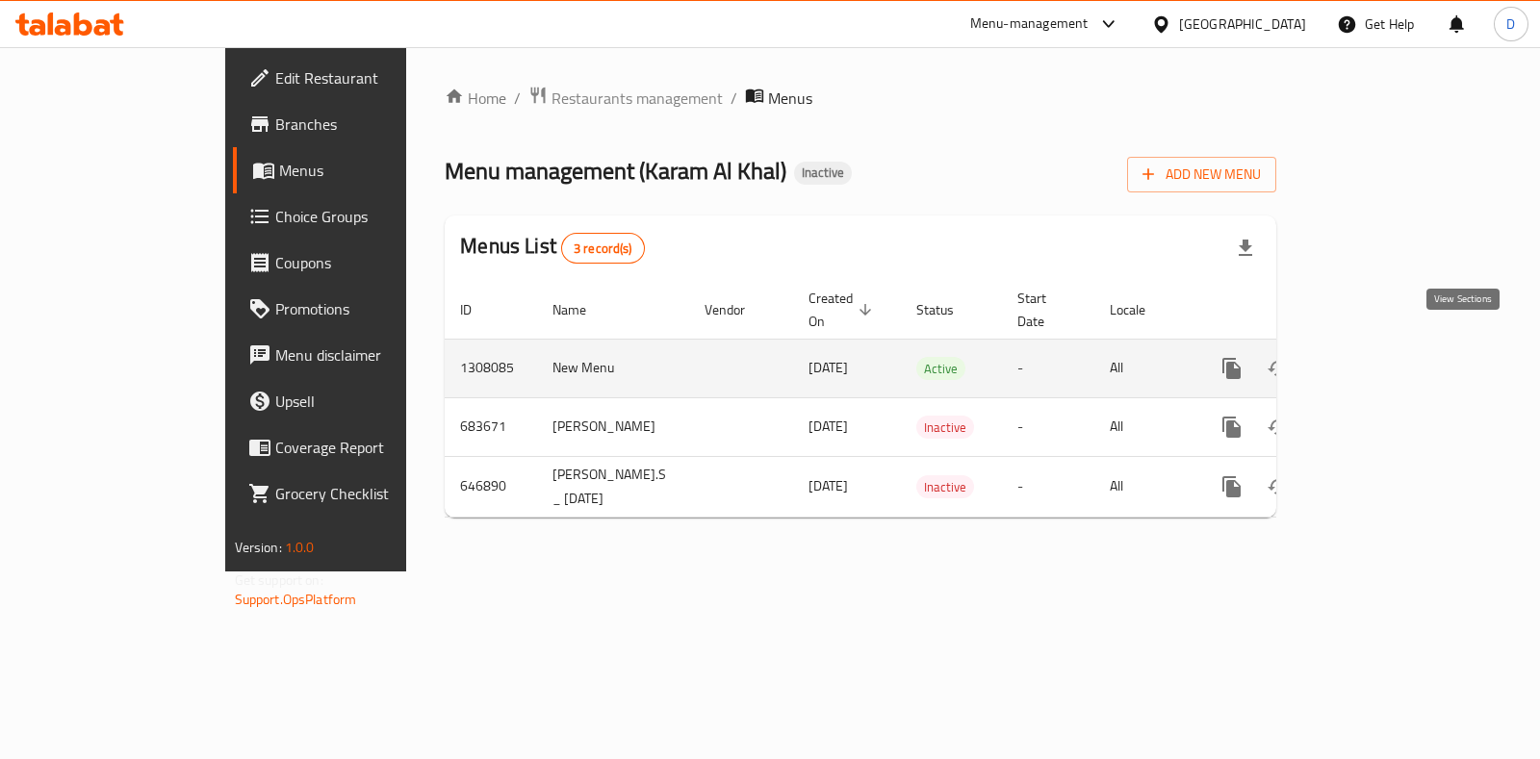
click at [1394, 358] on link "enhanced table" at bounding box center [1371, 369] width 46 height 46
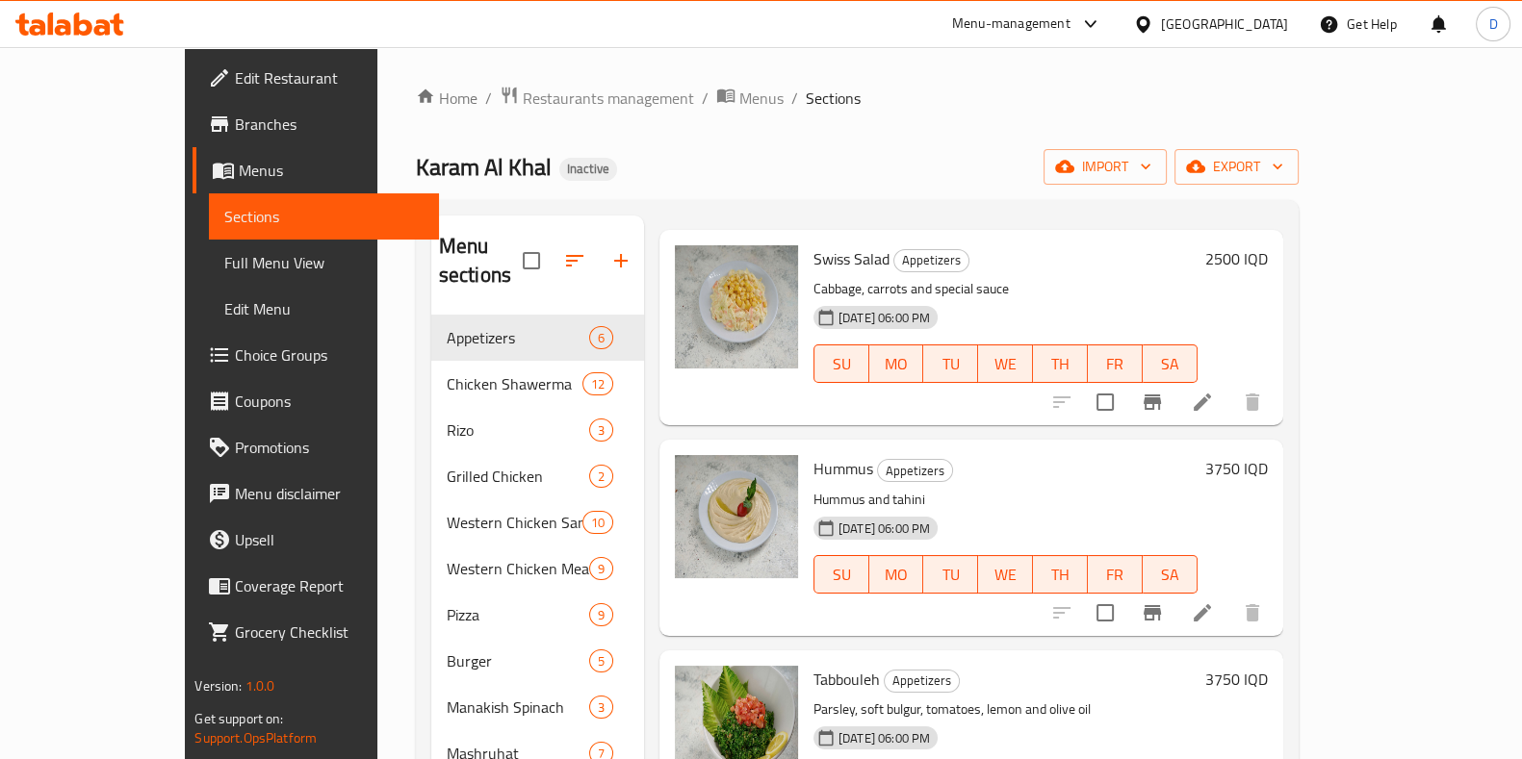
scroll to position [1, 0]
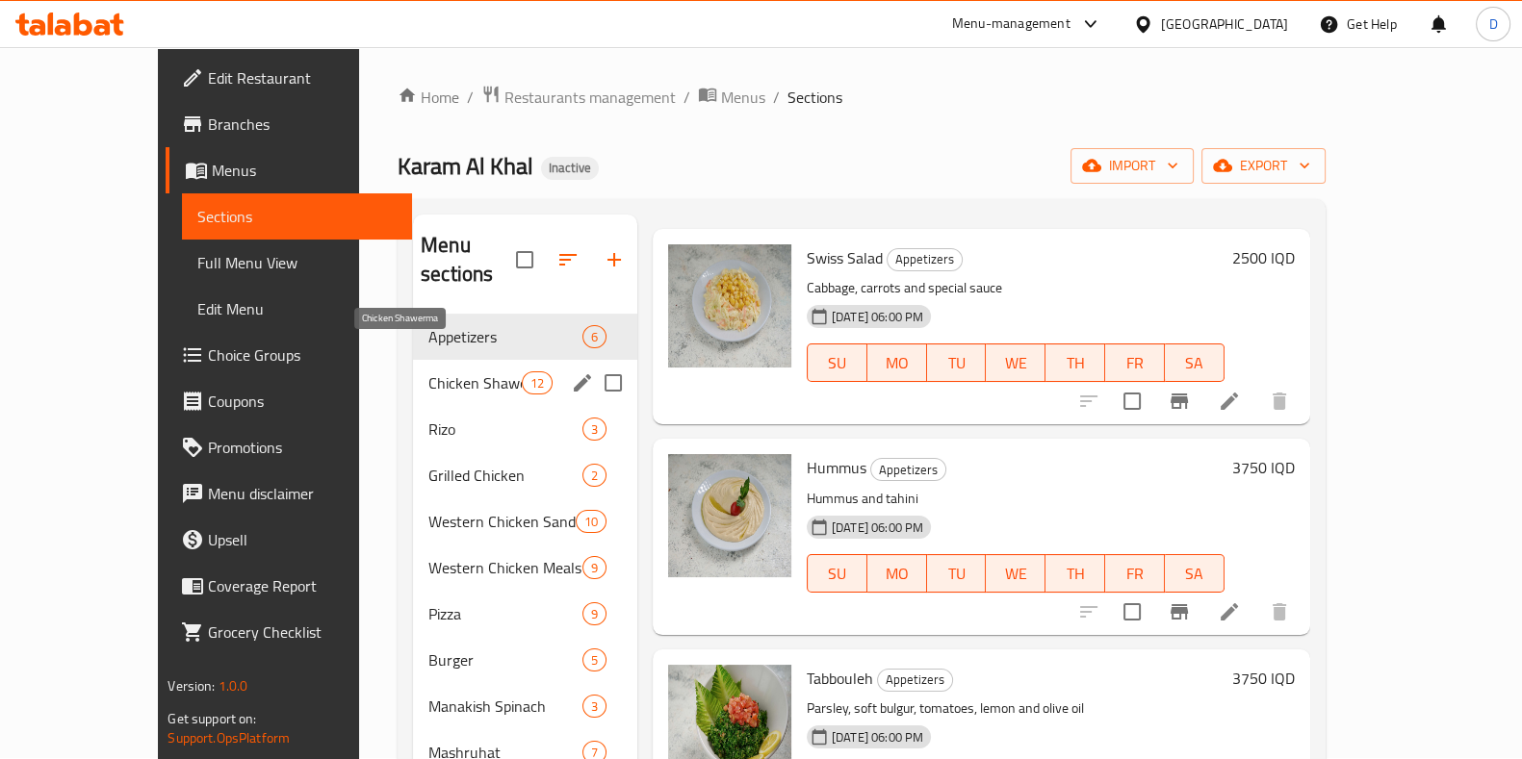
click at [428, 372] on span "Chicken Shawerma" at bounding box center [474, 383] width 93 height 23
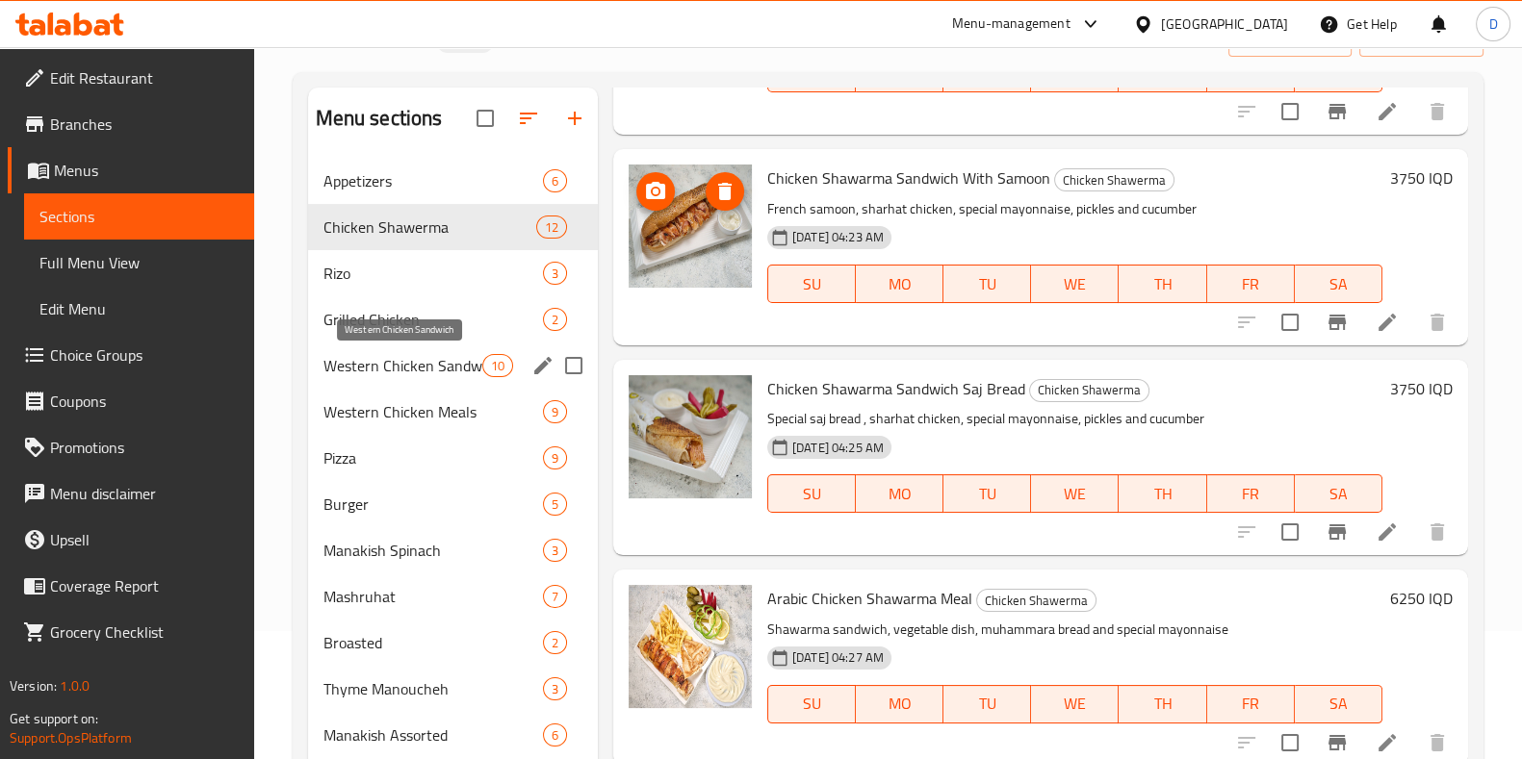
scroll to position [53, 0]
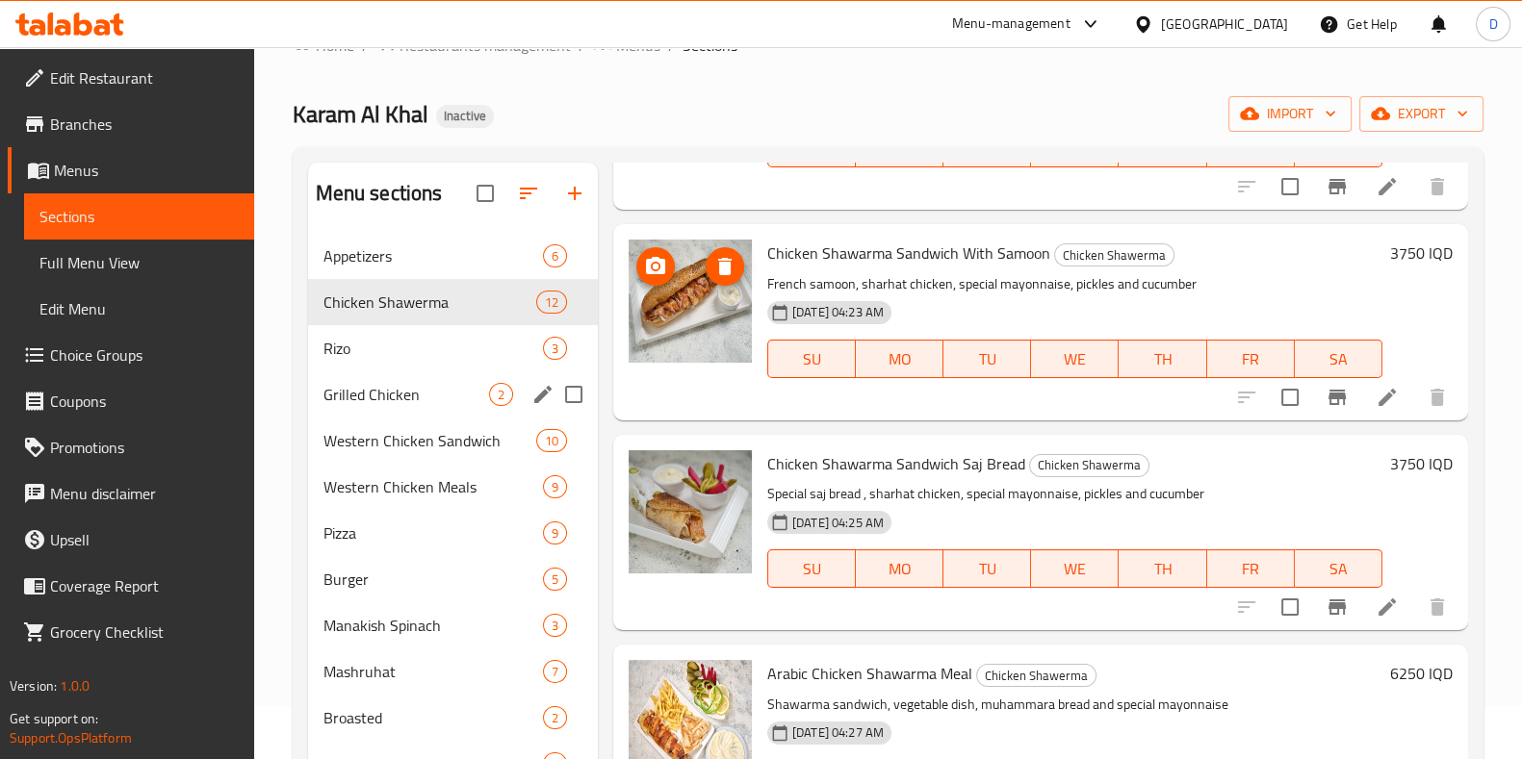
click at [408, 373] on div "Grilled Chicken 2" at bounding box center [453, 395] width 290 height 46
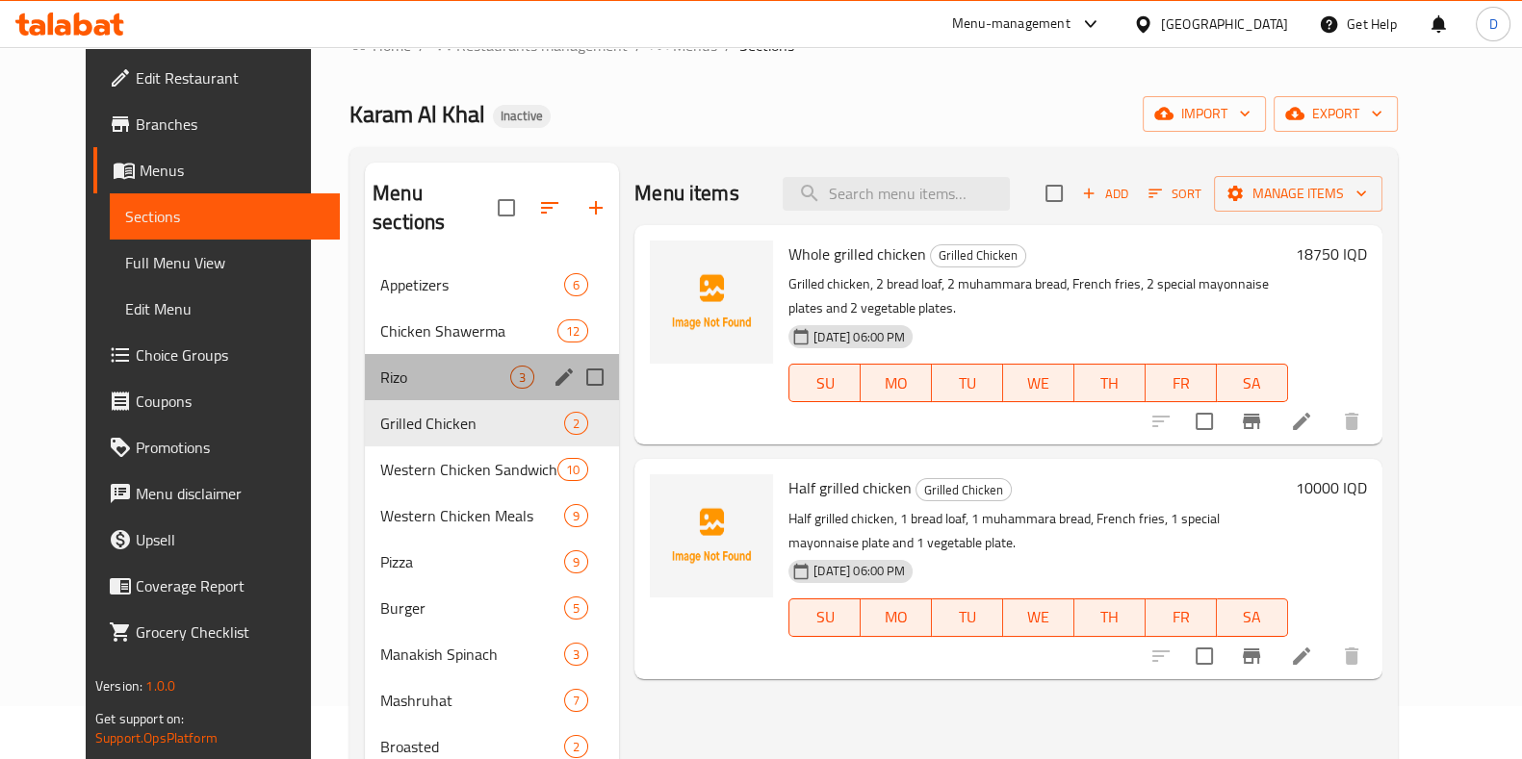
click at [424, 359] on div "Rizo 3" at bounding box center [492, 377] width 254 height 46
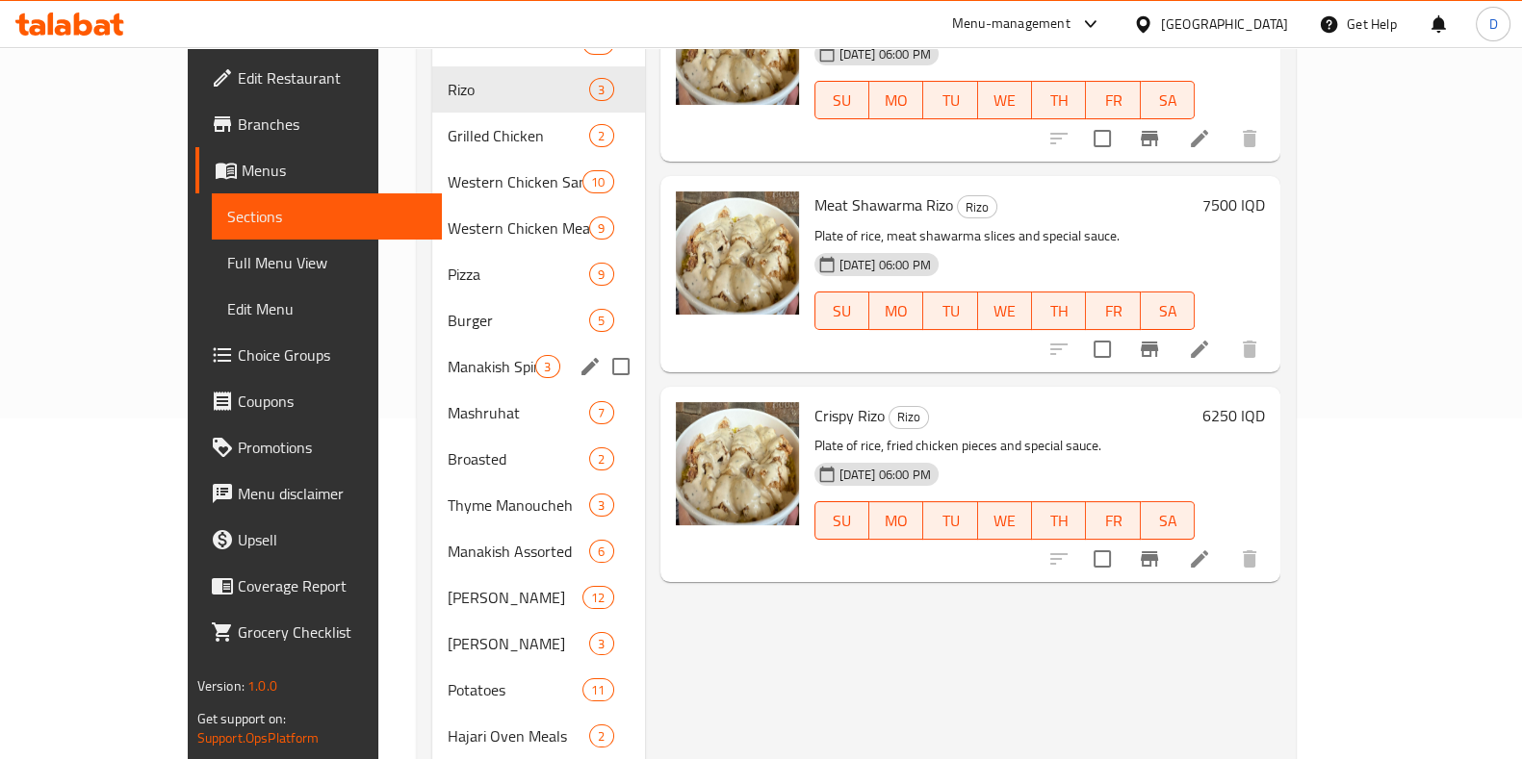
scroll to position [338, 0]
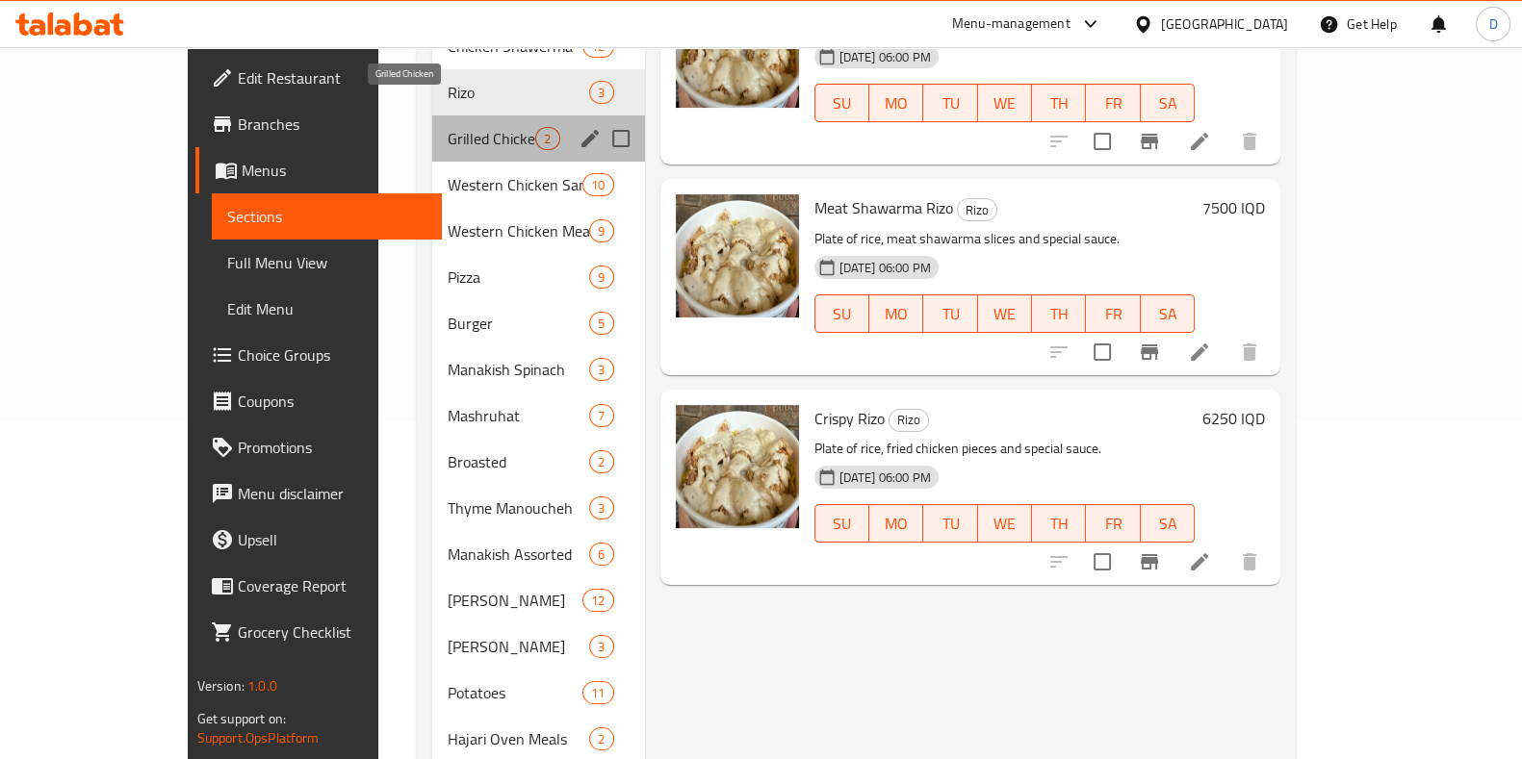
click at [448, 127] on span "Grilled Chicken" at bounding box center [492, 138] width 88 height 23
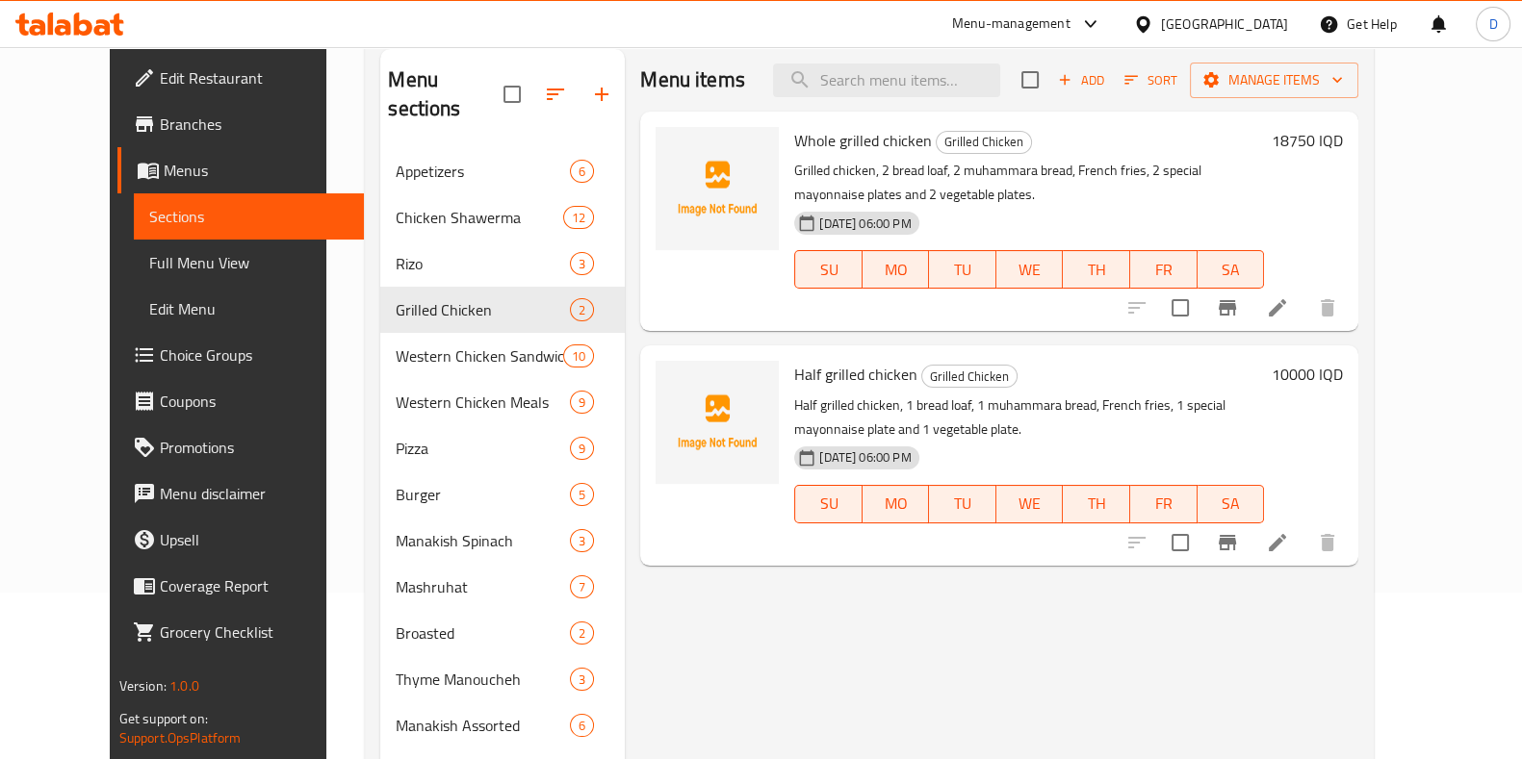
scroll to position [165, 0]
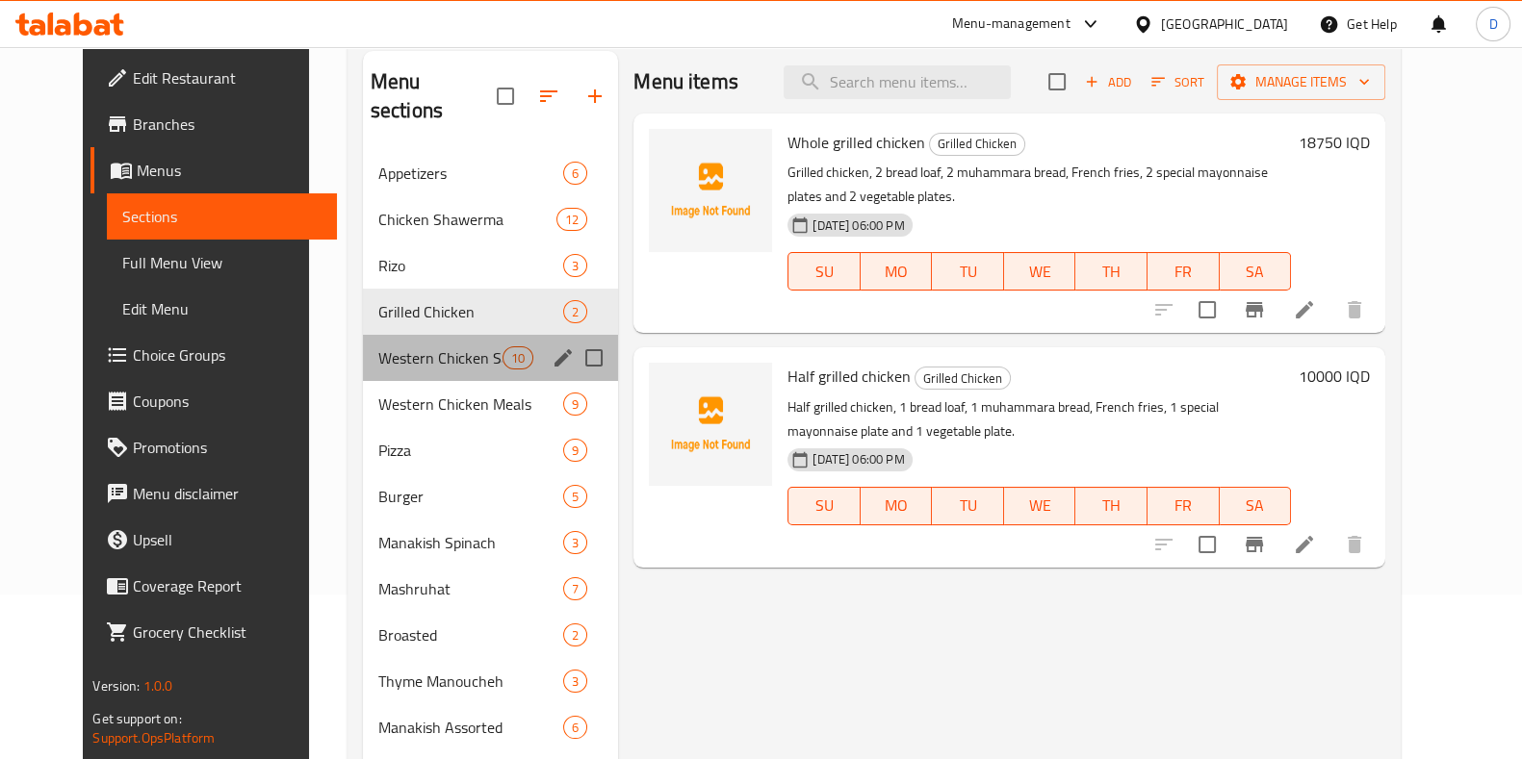
click at [409, 341] on div "Western Chicken Sandwich 10" at bounding box center [491, 358] width 256 height 46
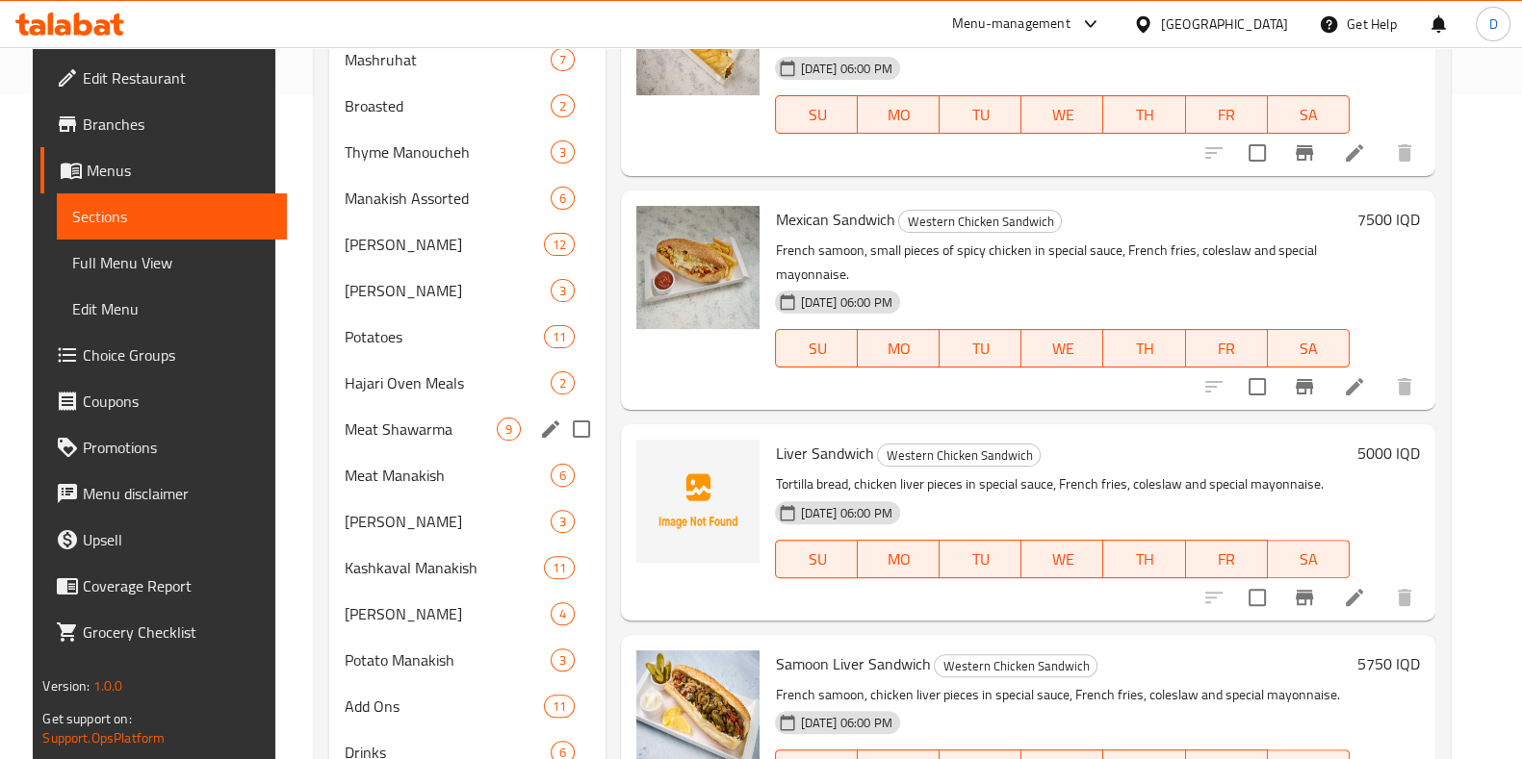
scroll to position [654, 0]
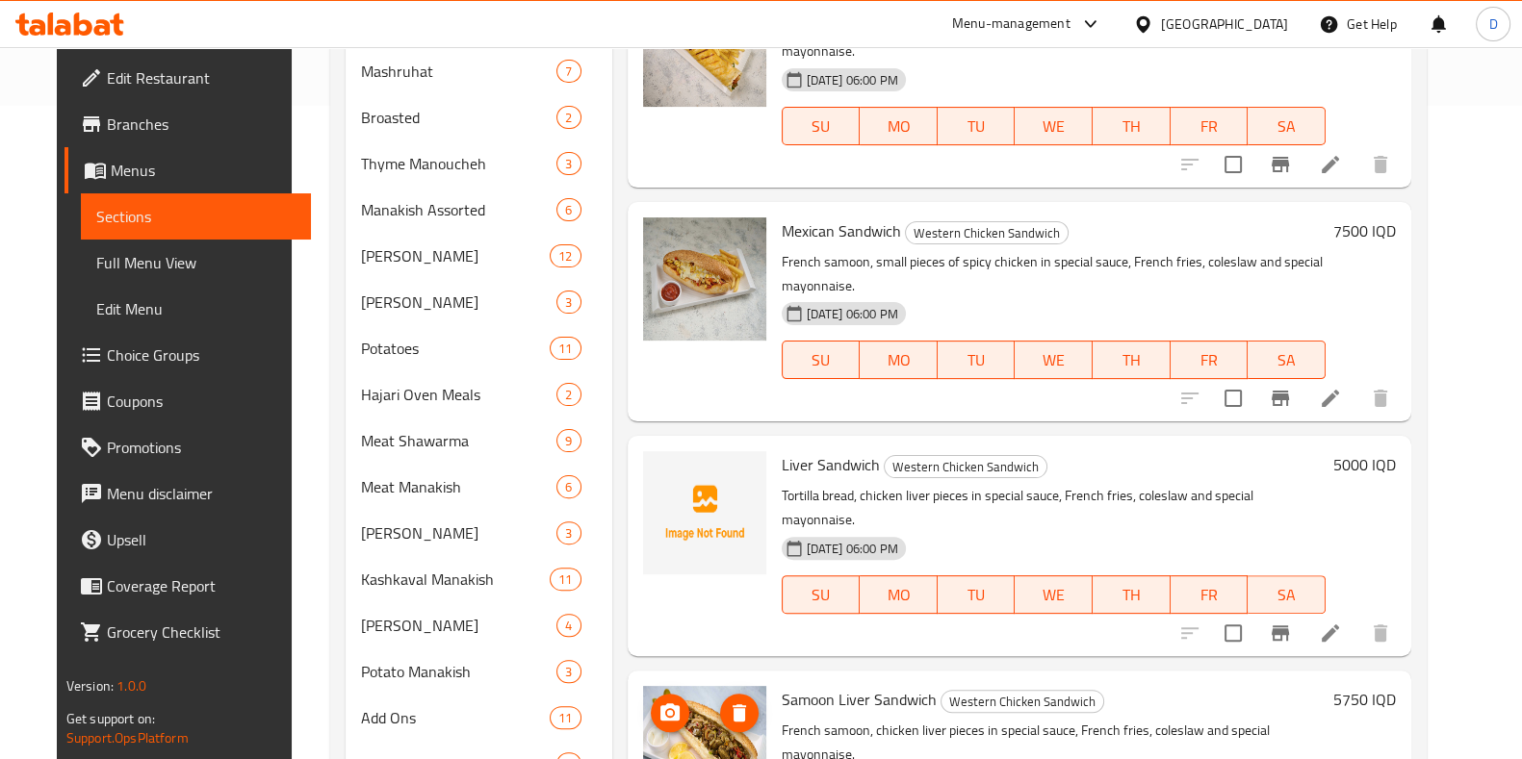
drag, startPoint x: 682, startPoint y: 269, endPoint x: 701, endPoint y: 676, distance: 407.6
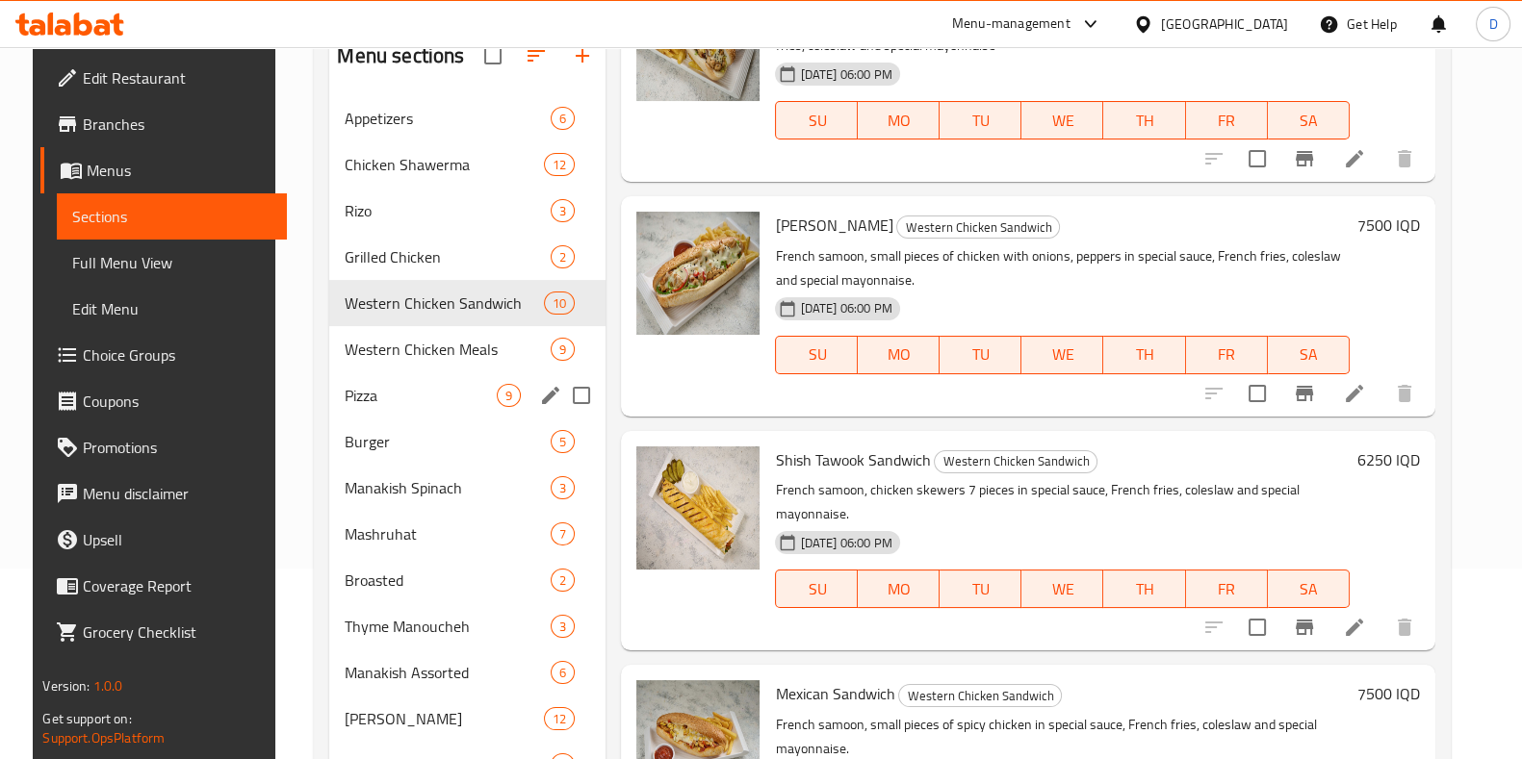
scroll to position [176, 0]
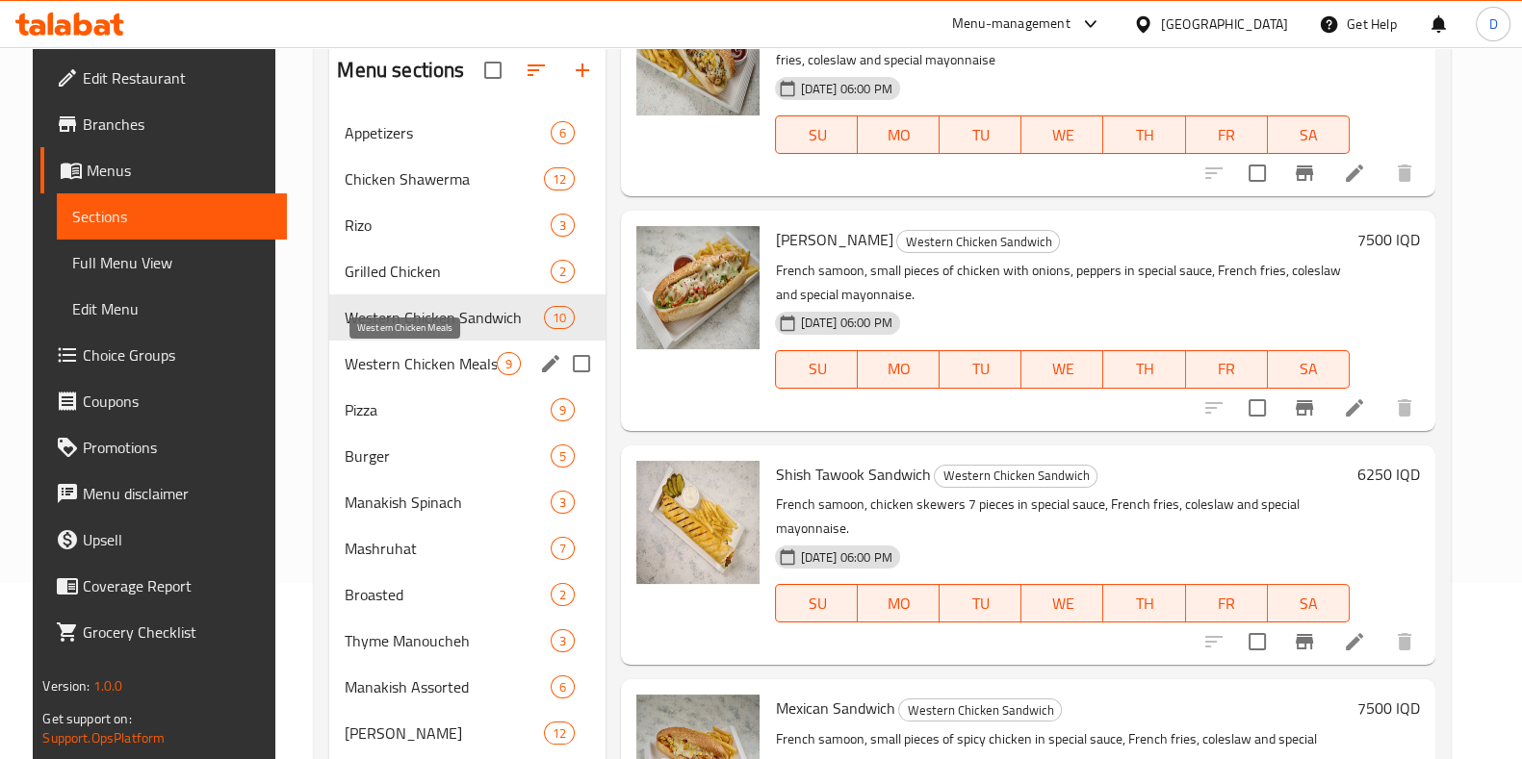
click at [382, 352] on span "Western Chicken Meals" at bounding box center [421, 363] width 152 height 23
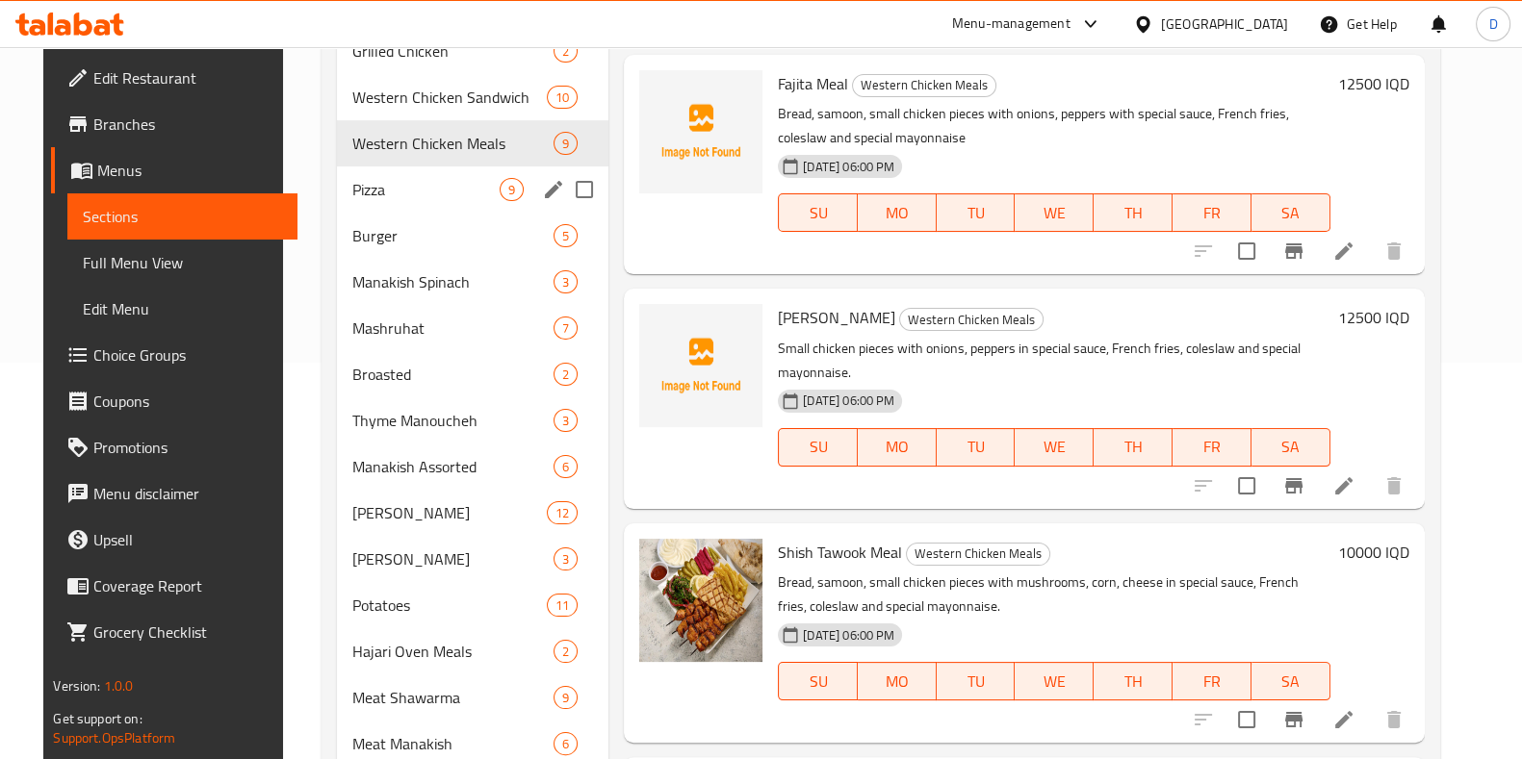
scroll to position [762, 0]
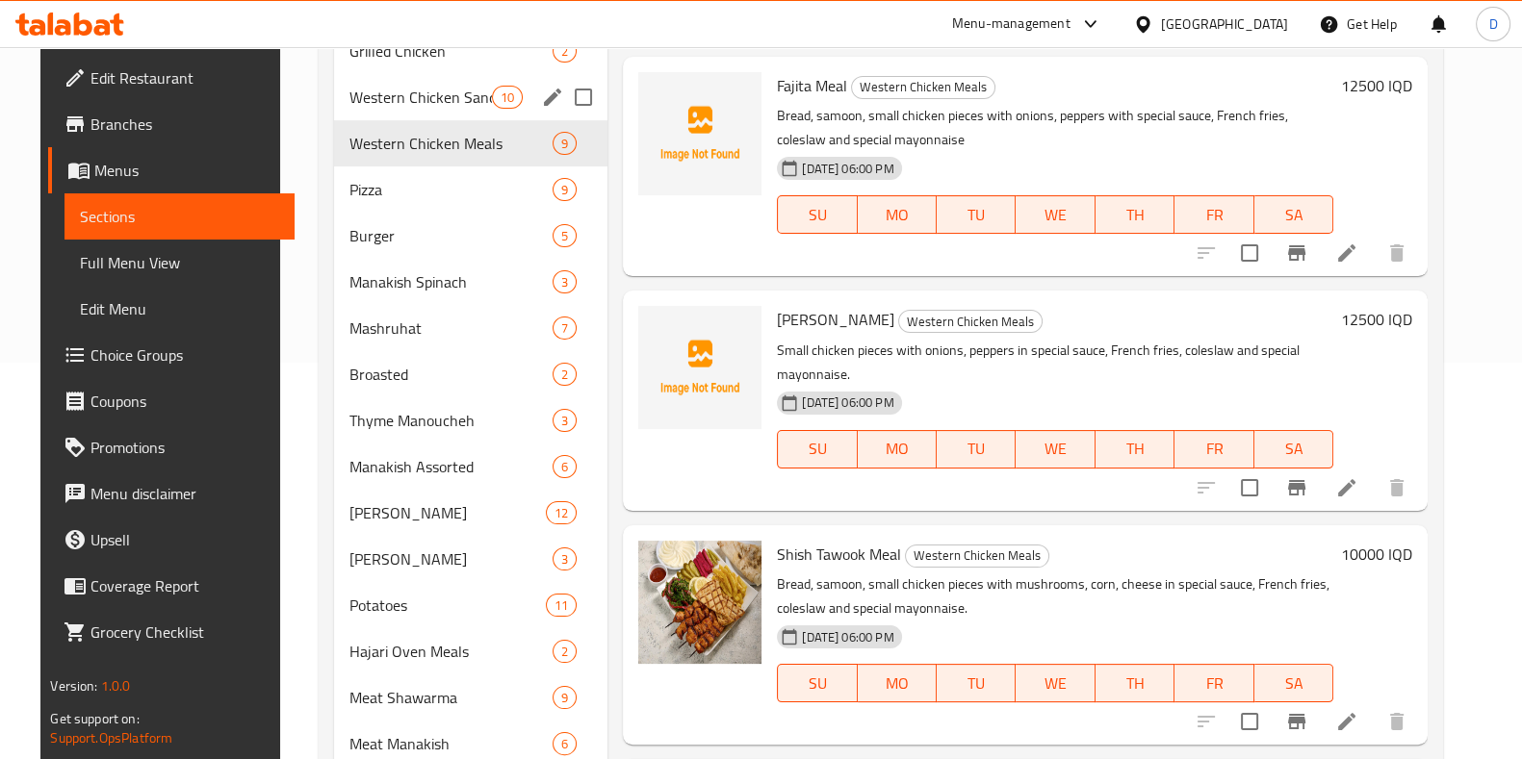
click at [407, 90] on span "Western Chicken Sandwich" at bounding box center [420, 97] width 142 height 23
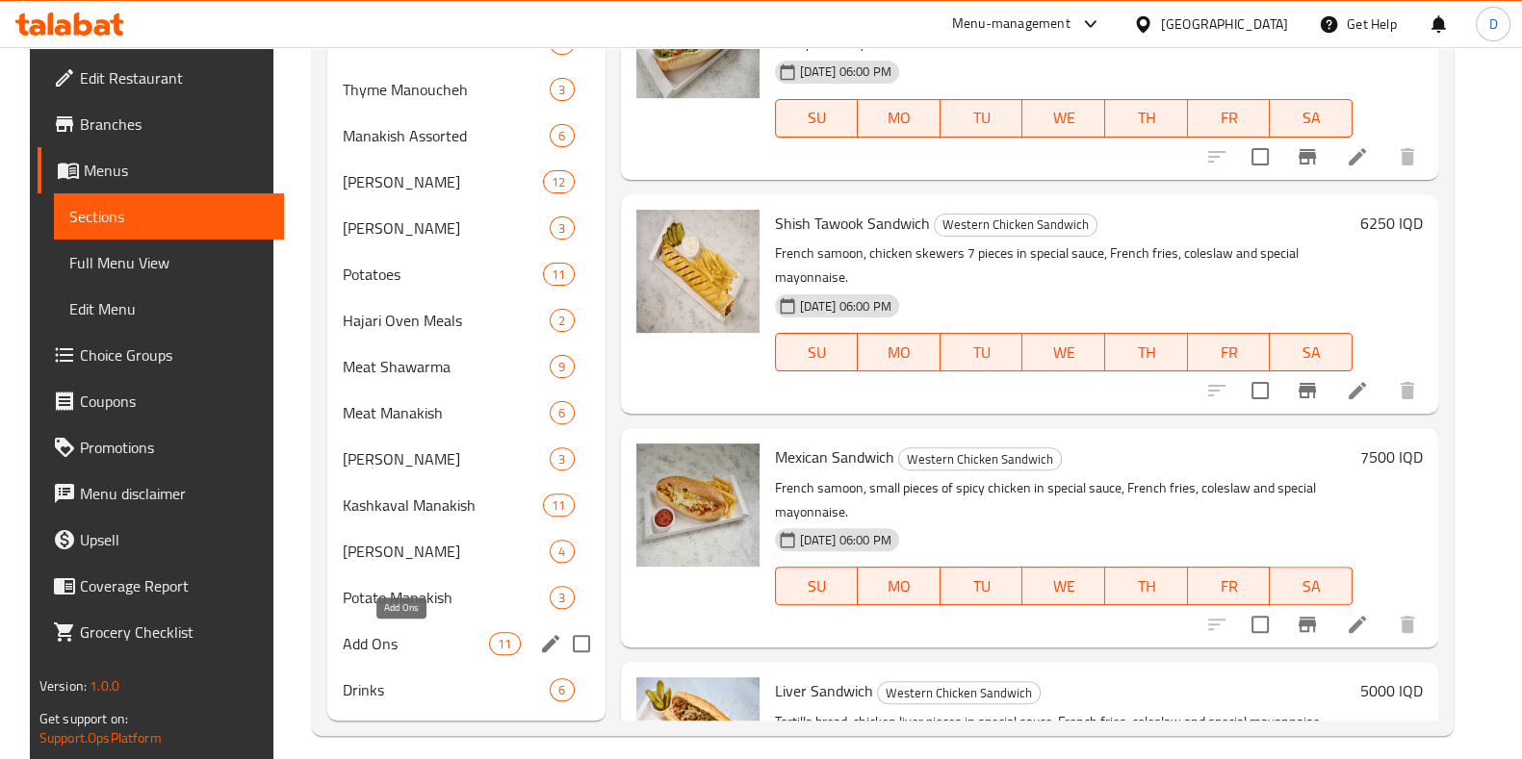
scroll to position [742, 0]
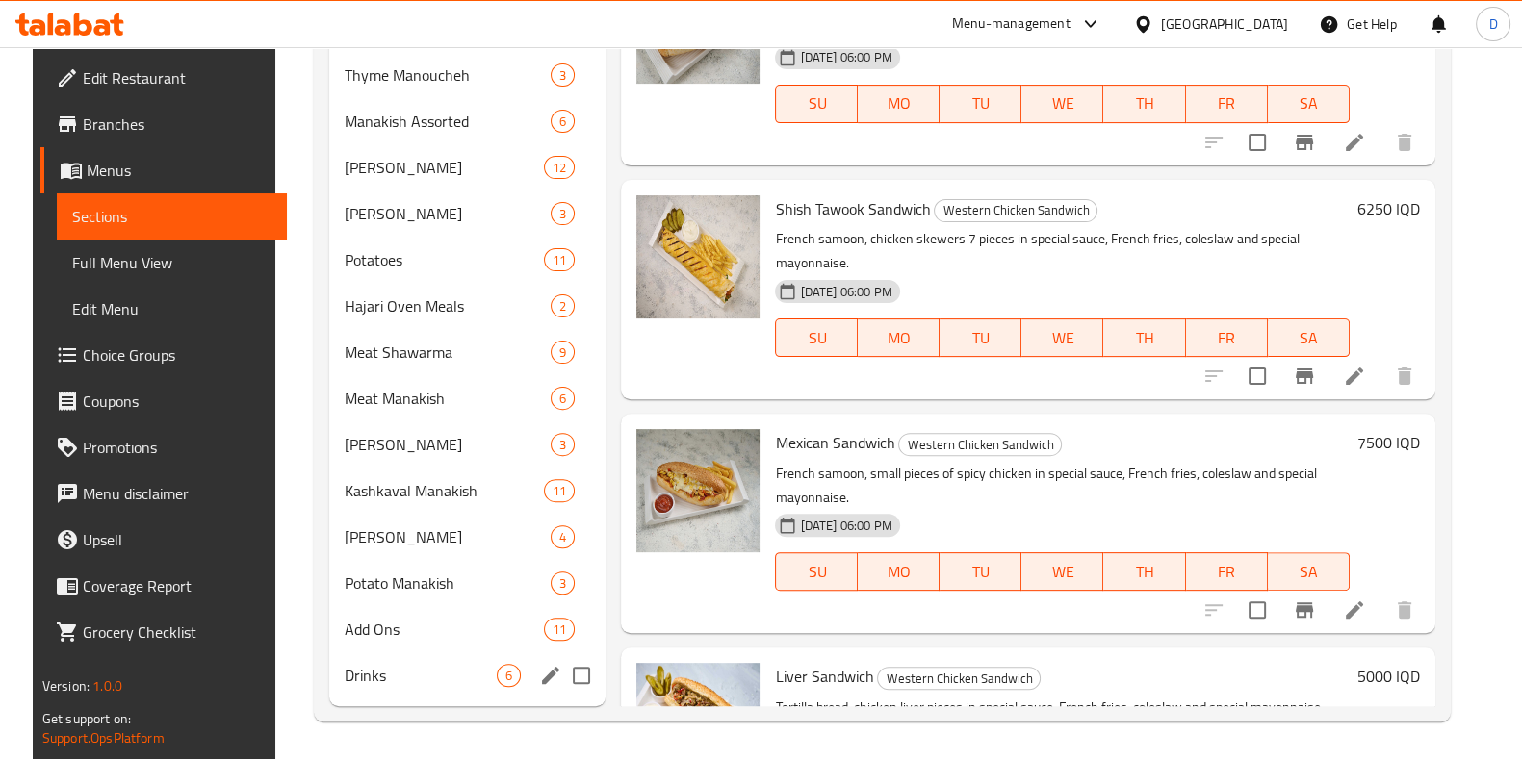
click at [433, 661] on div "Drinks 6" at bounding box center [467, 676] width 276 height 46
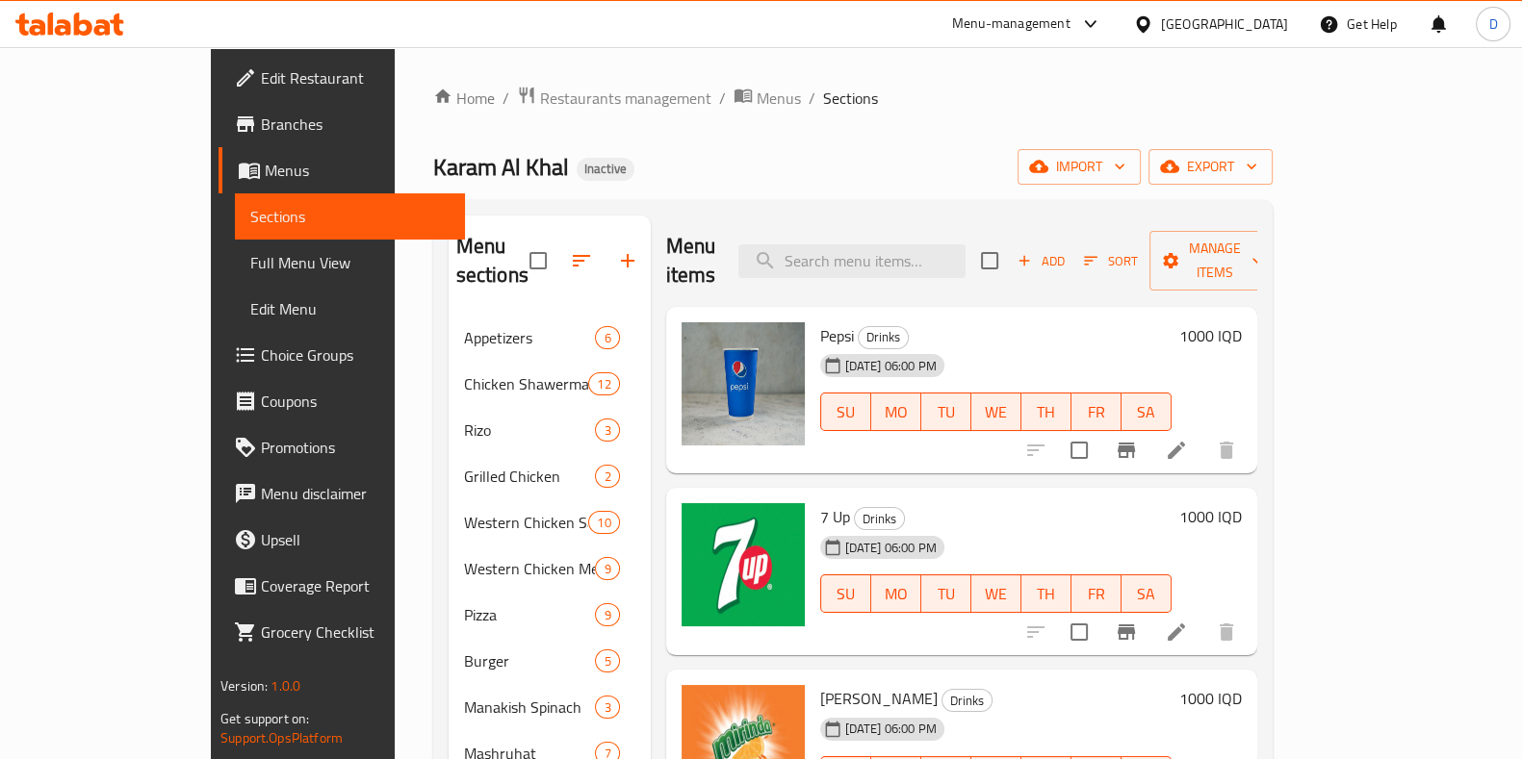
scroll to position [742, 0]
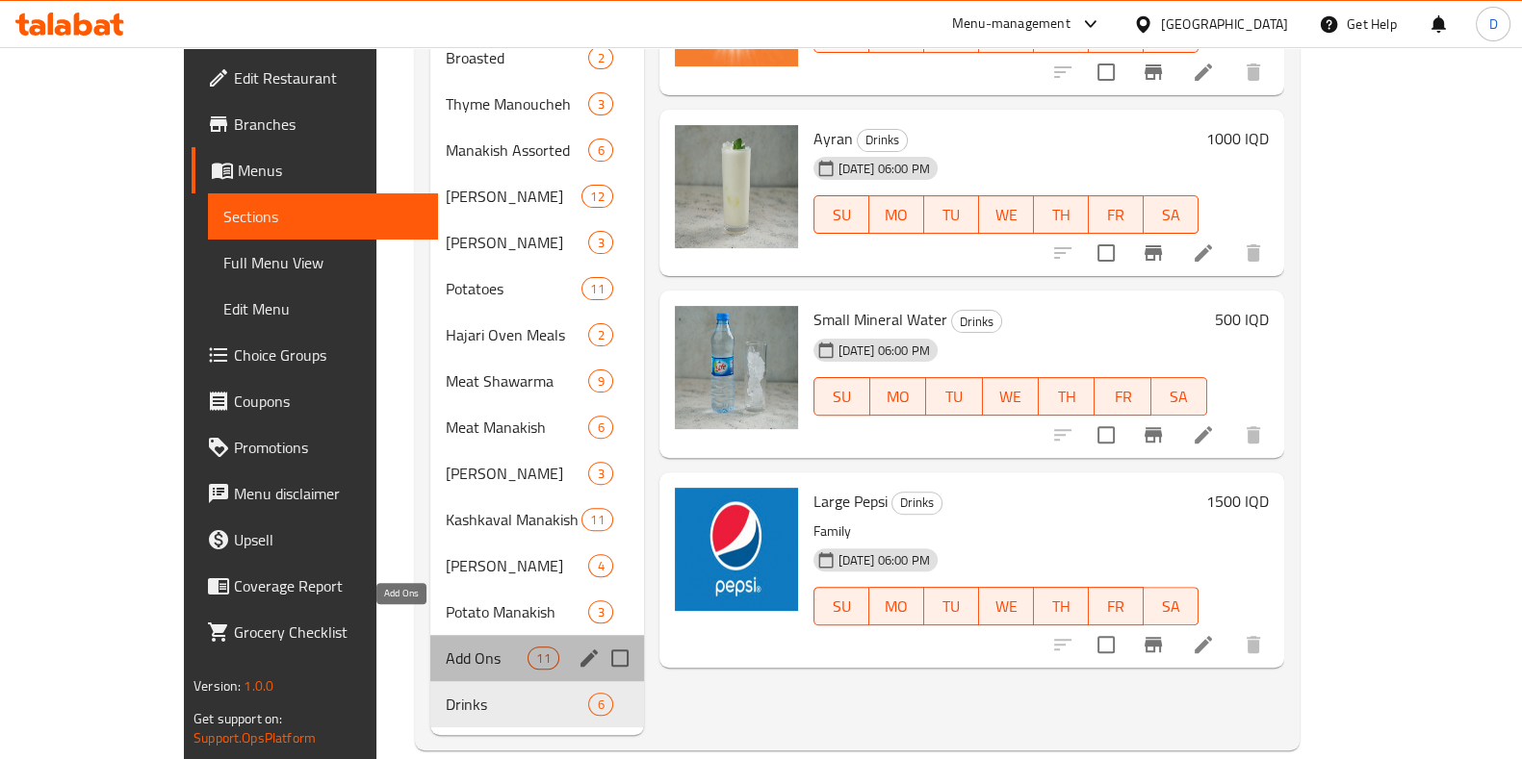
click at [446, 647] on span "Add Ons" at bounding box center [487, 658] width 82 height 23
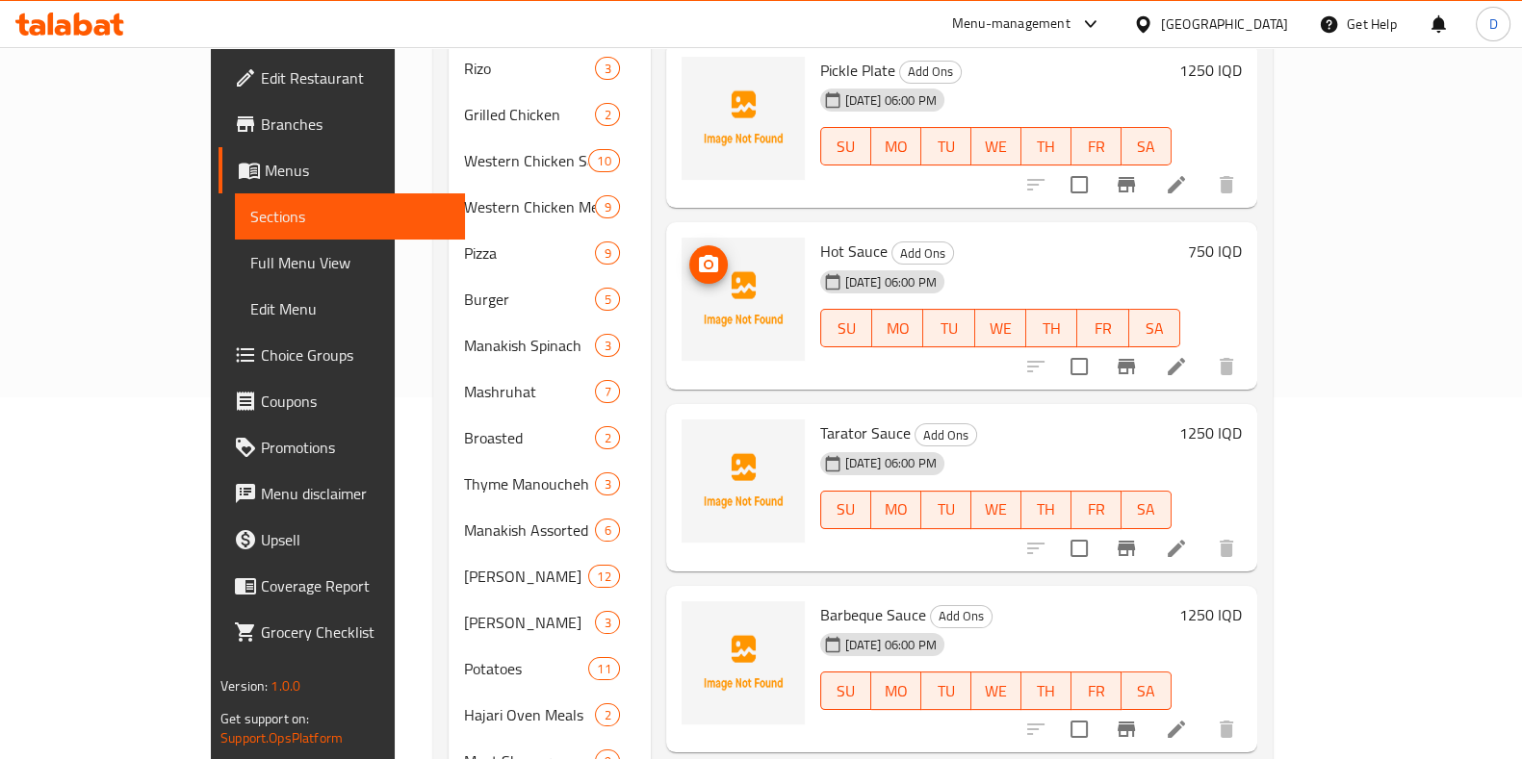
scroll to position [742, 0]
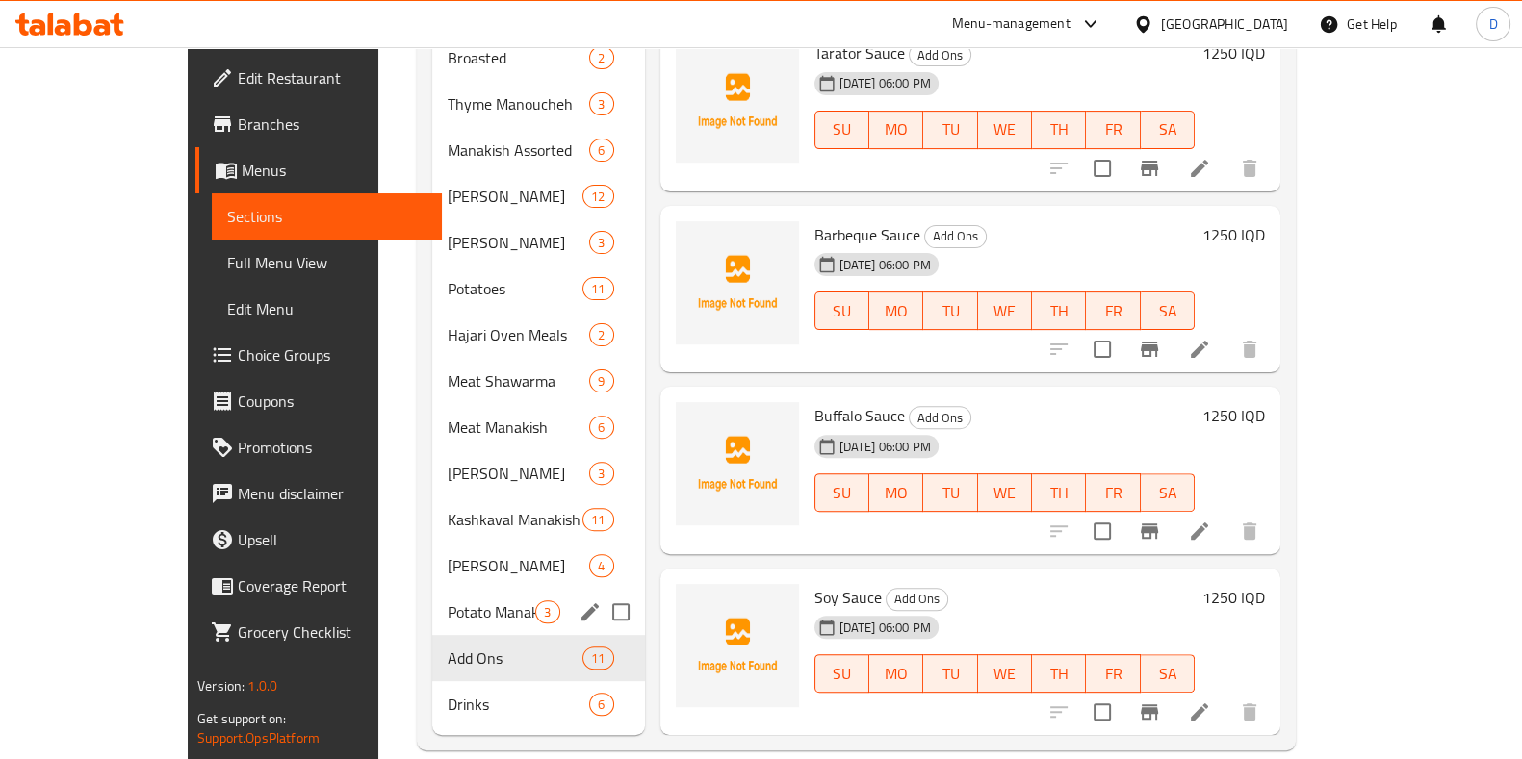
click at [432, 589] on div "Potato Manakish 3" at bounding box center [538, 612] width 212 height 46
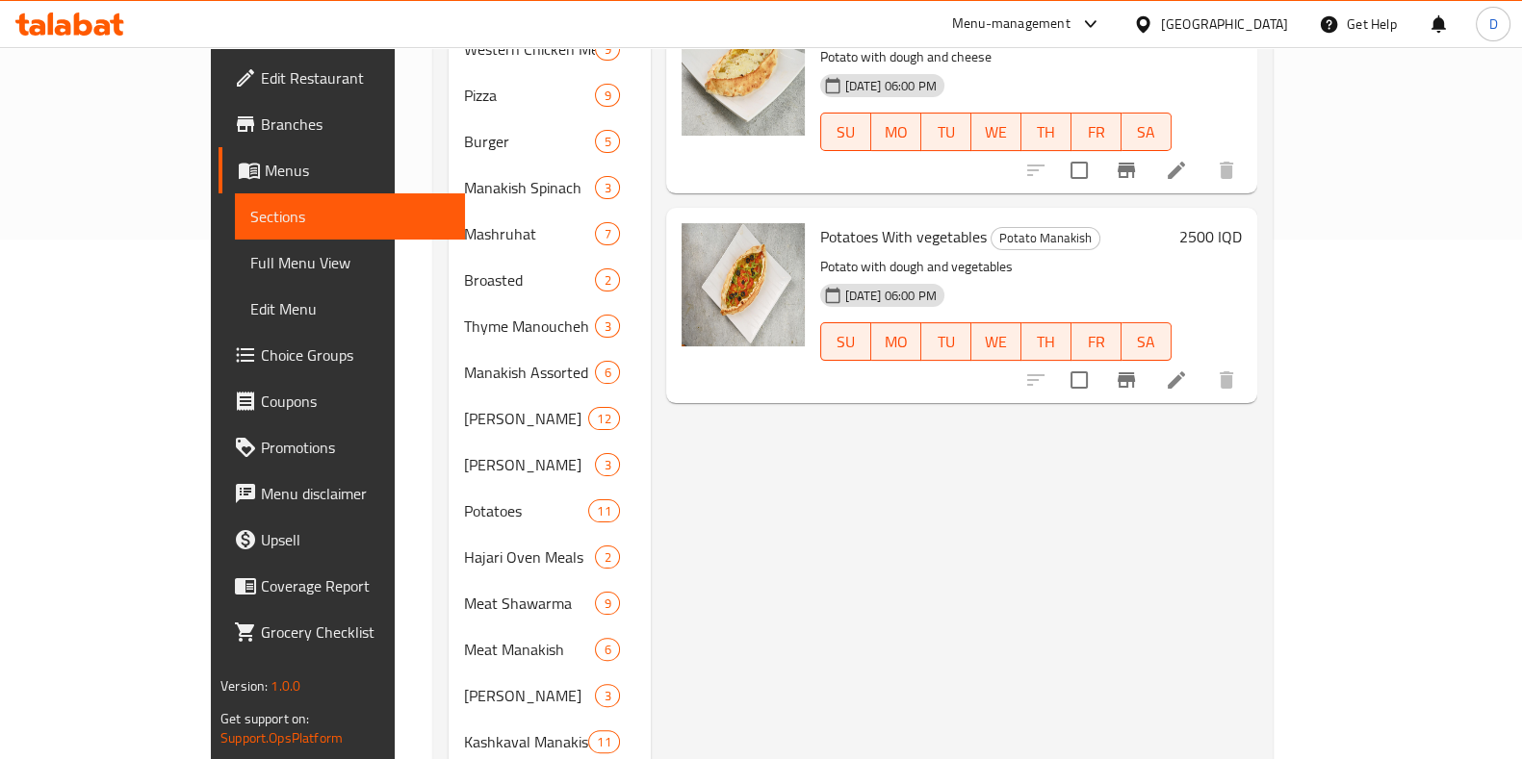
scroll to position [742, 0]
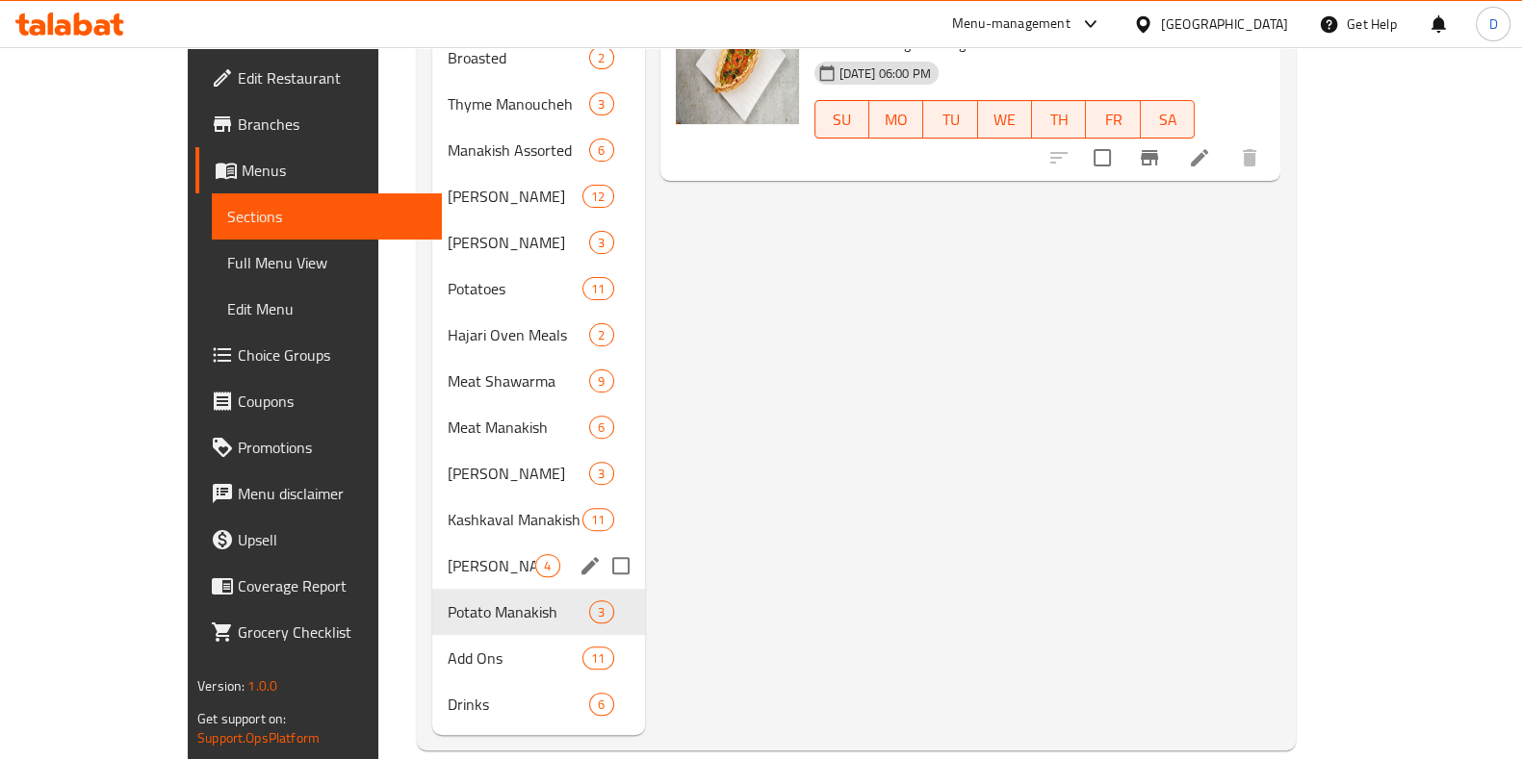
click at [448, 554] on span "[PERSON_NAME]" at bounding box center [492, 565] width 88 height 23
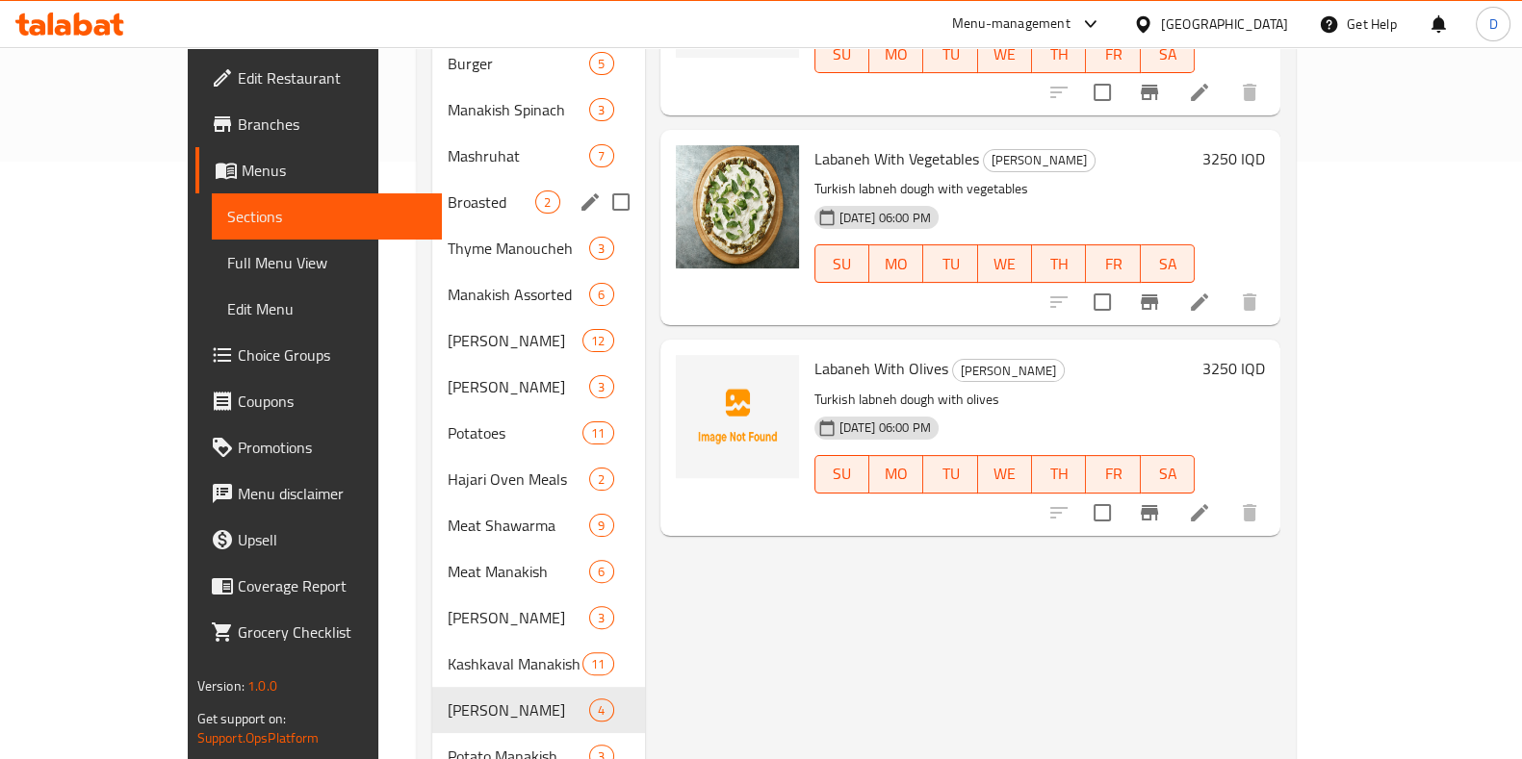
scroll to position [742, 0]
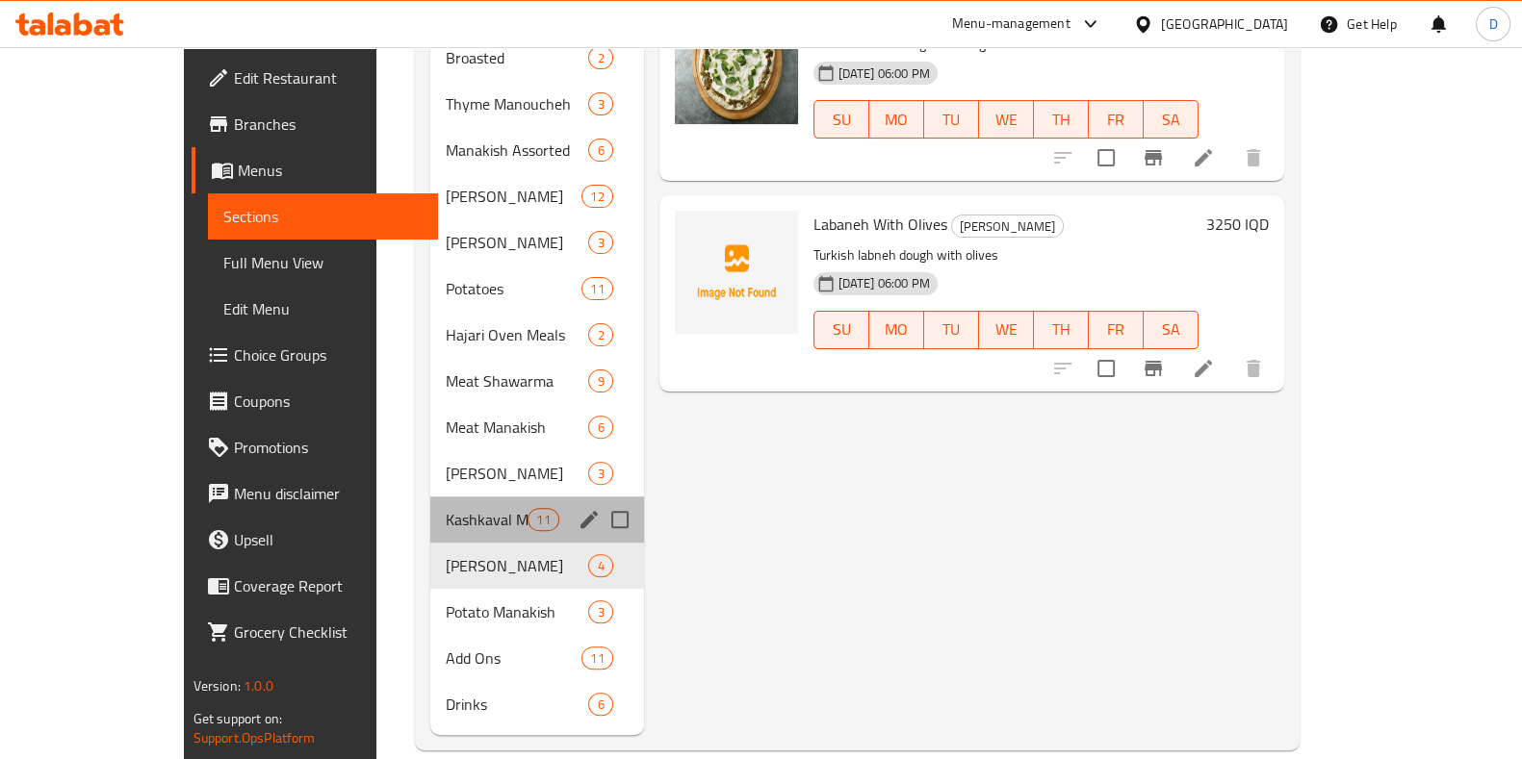
click at [430, 497] on div "Kashkaval Manakish 11" at bounding box center [537, 520] width 214 height 46
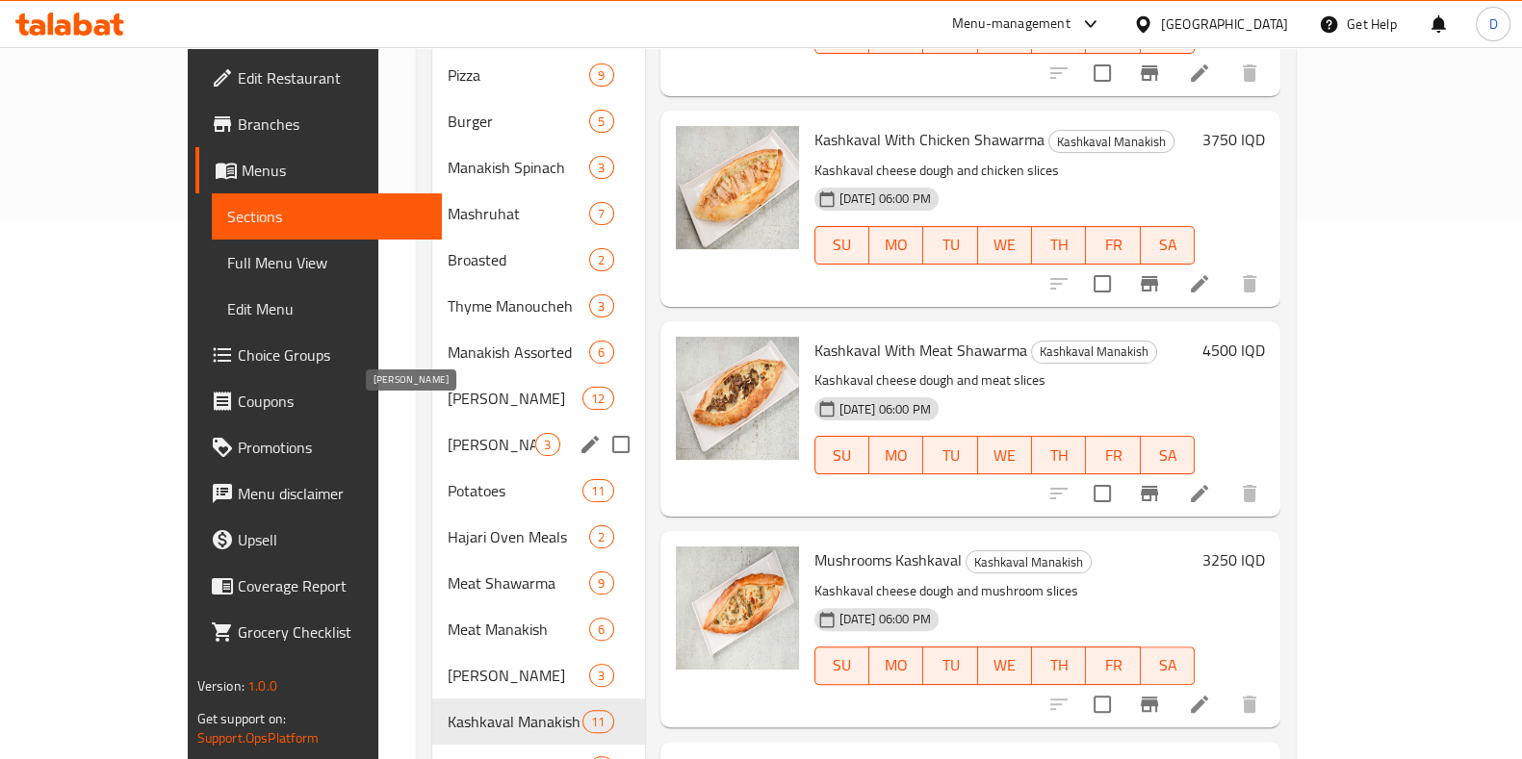
scroll to position [596, 0]
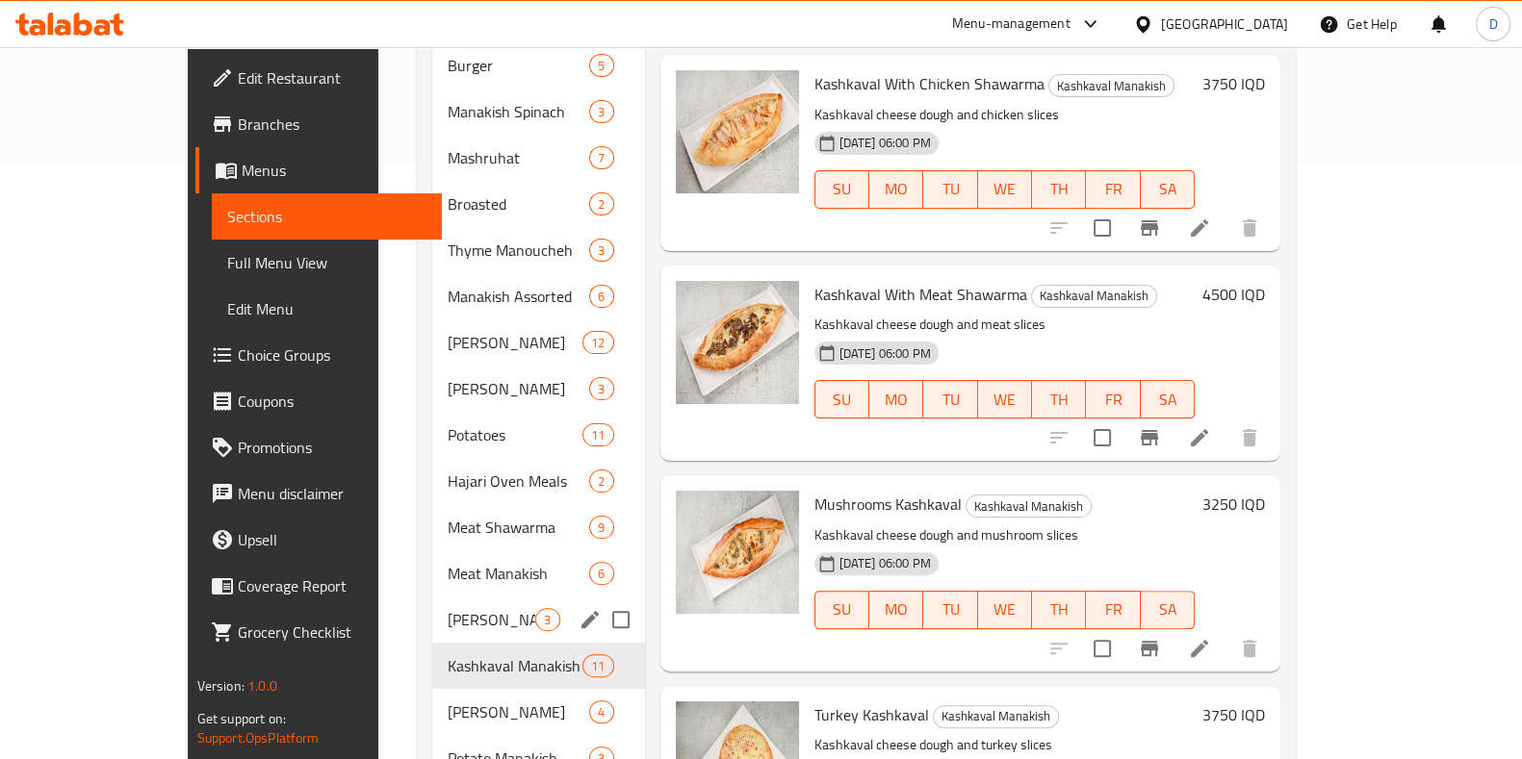
click at [448, 597] on div "[PERSON_NAME] 3" at bounding box center [538, 620] width 212 height 46
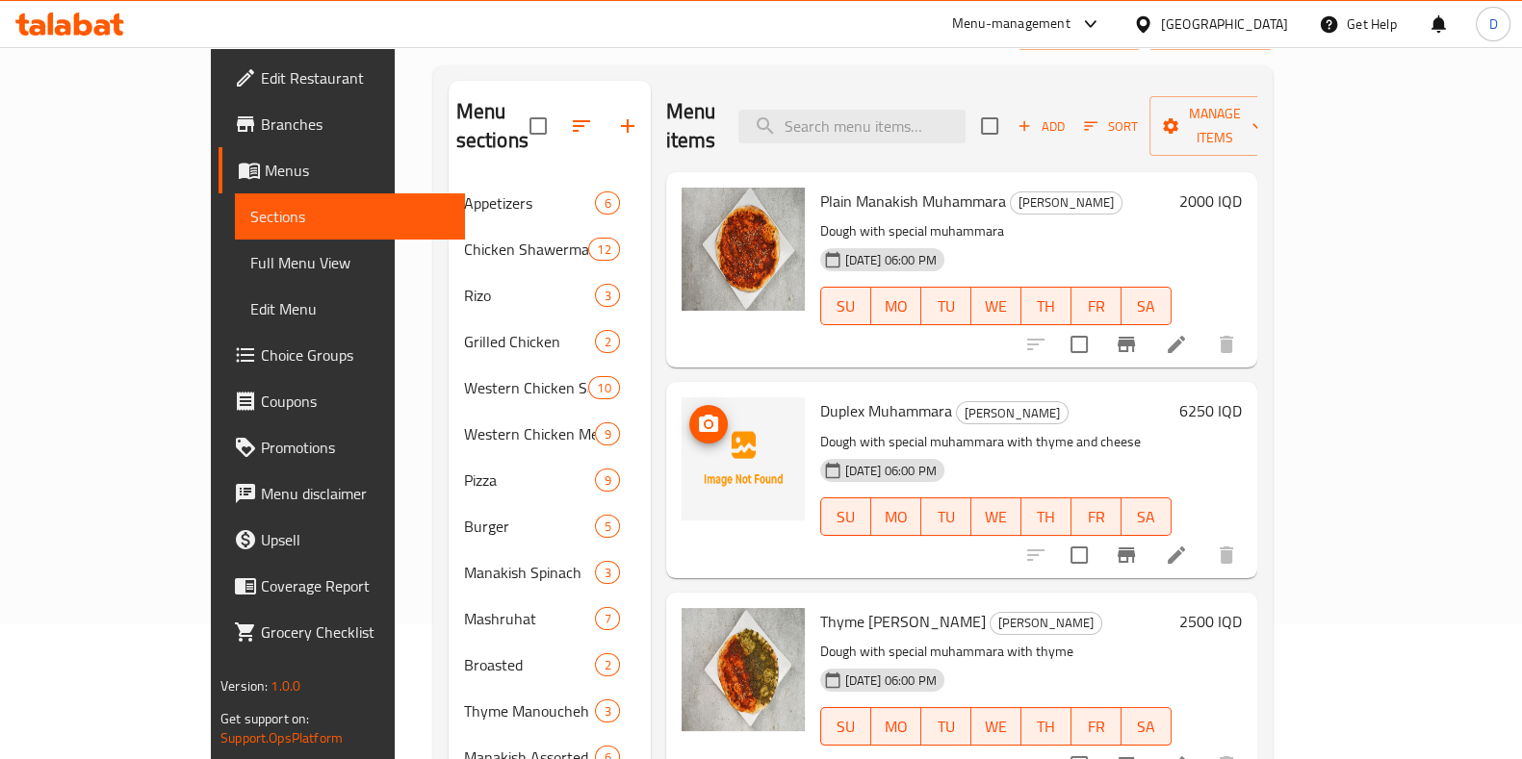
scroll to position [140, 0]
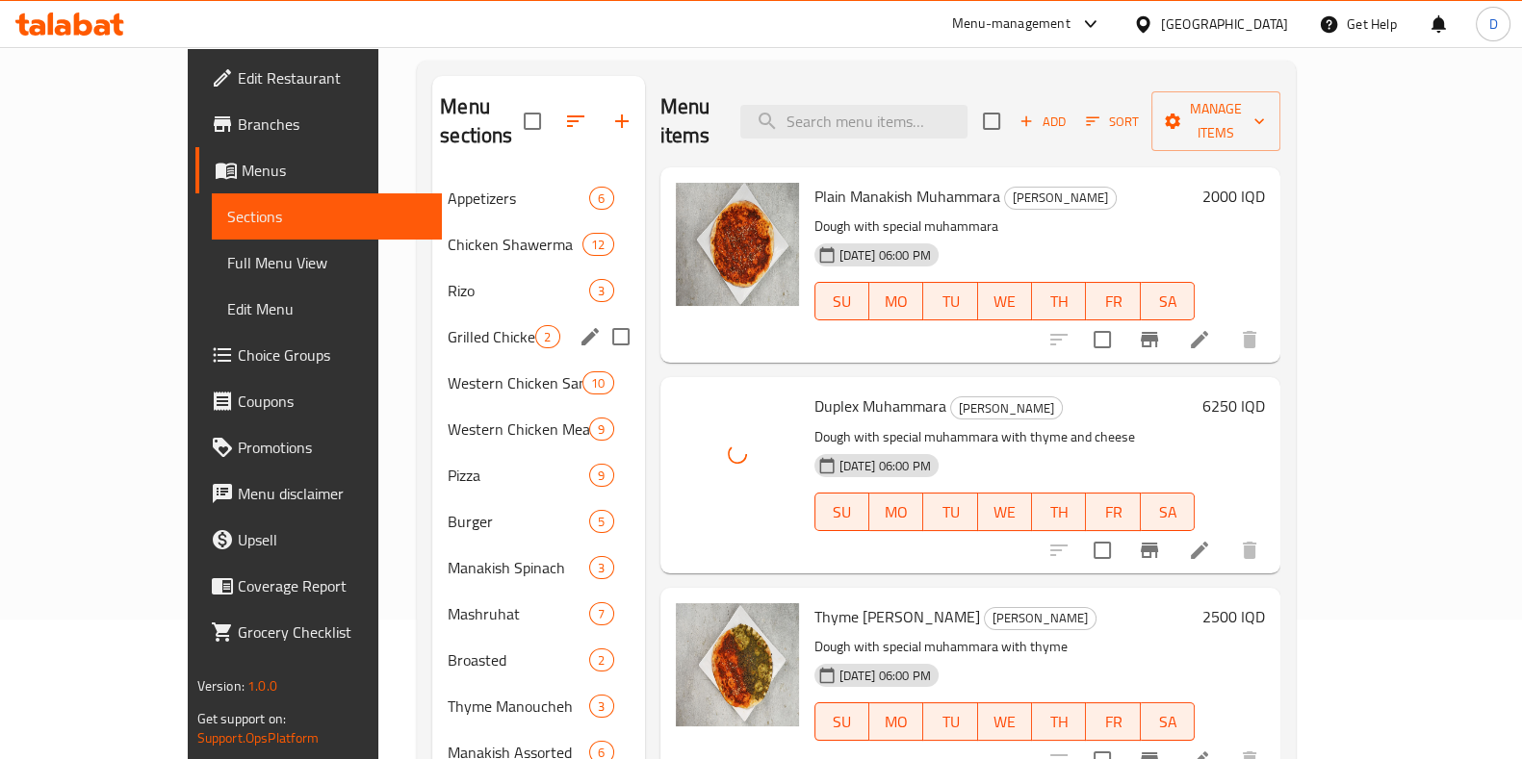
click at [448, 325] on span "Grilled Chicken" at bounding box center [492, 336] width 88 height 23
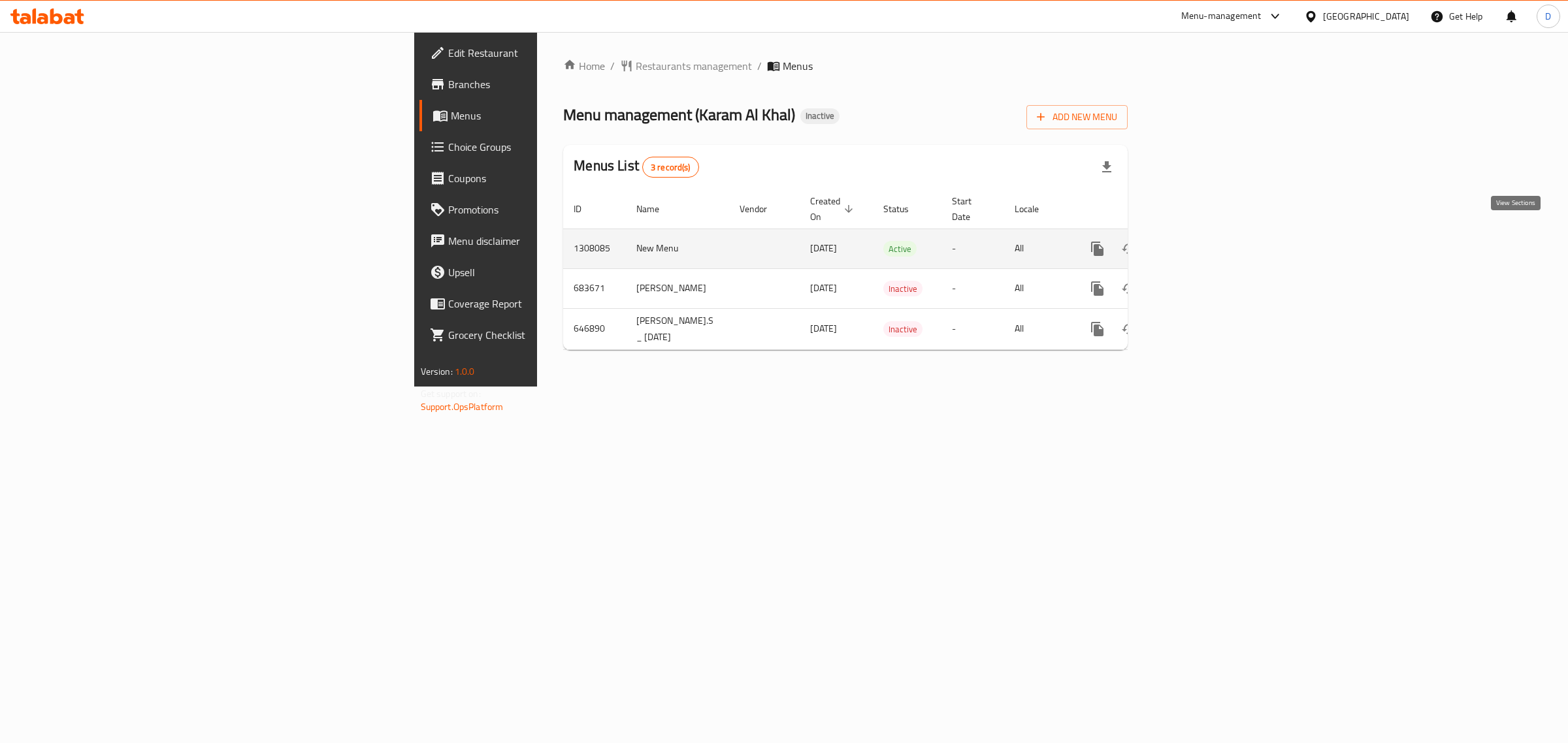
click at [1197, 243] on icon "enhanced table" at bounding box center [1191, 248] width 12 height 12
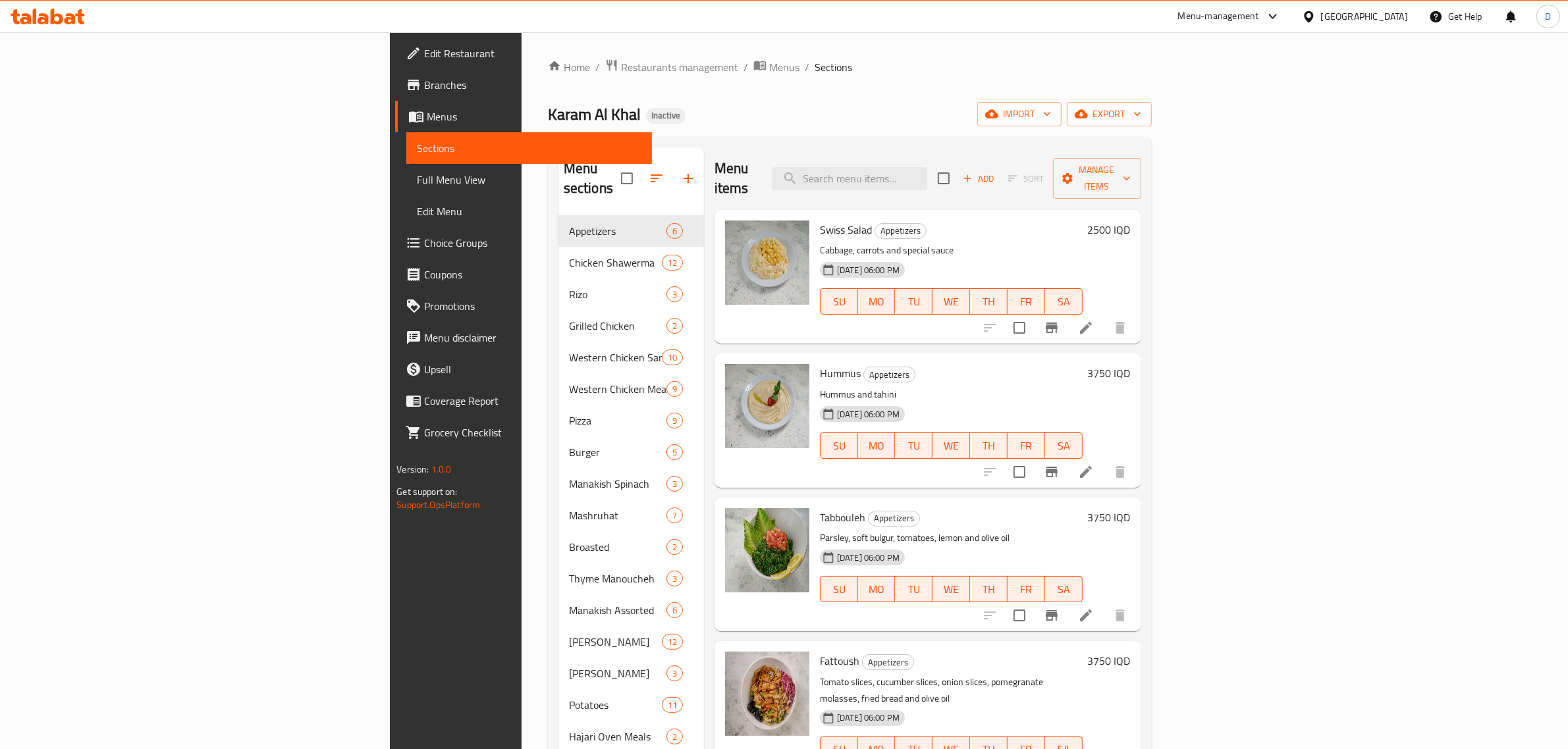
scroll to position [53, 0]
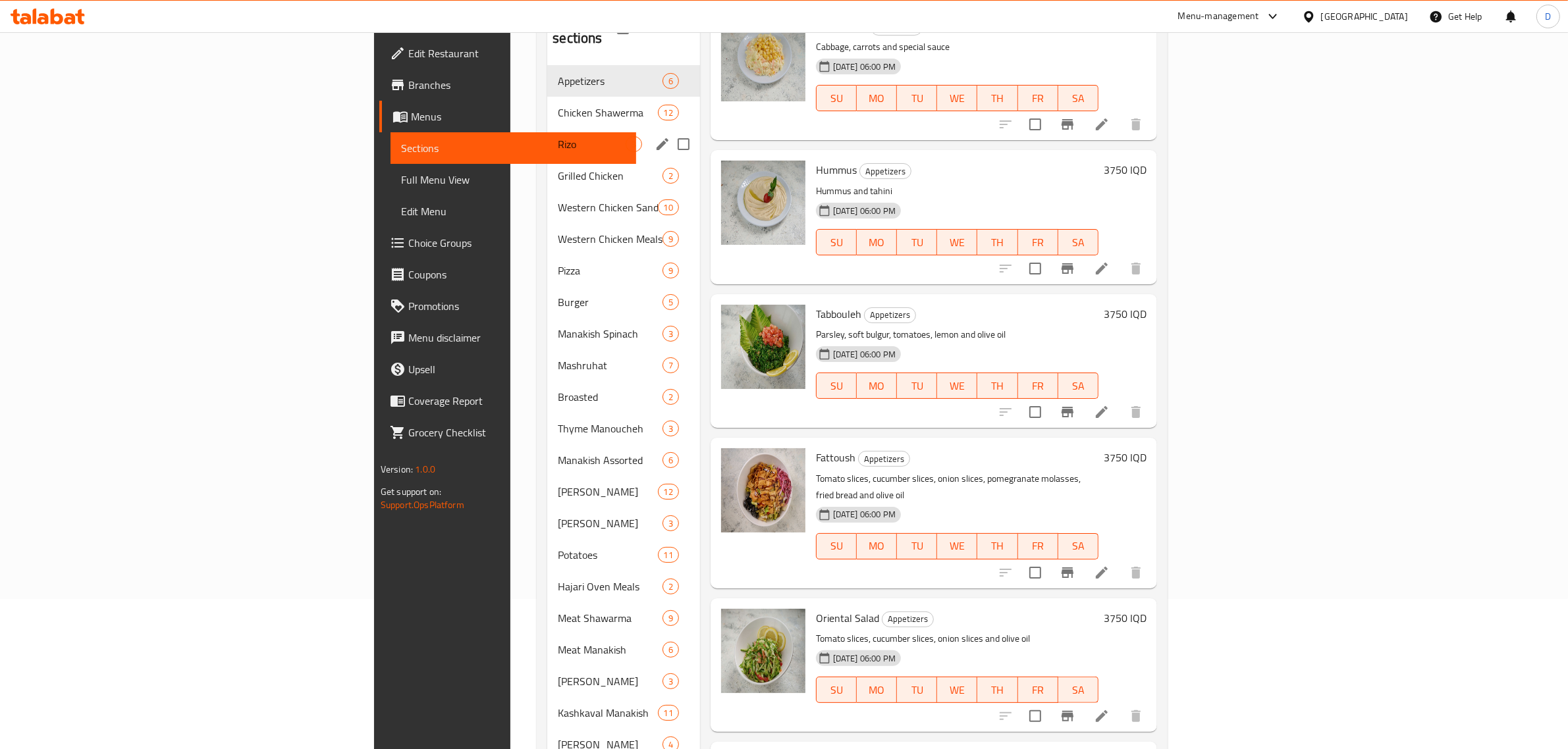
click at [558, 105] on span "Chicken Shawerma" at bounding box center [607, 112] width 99 height 16
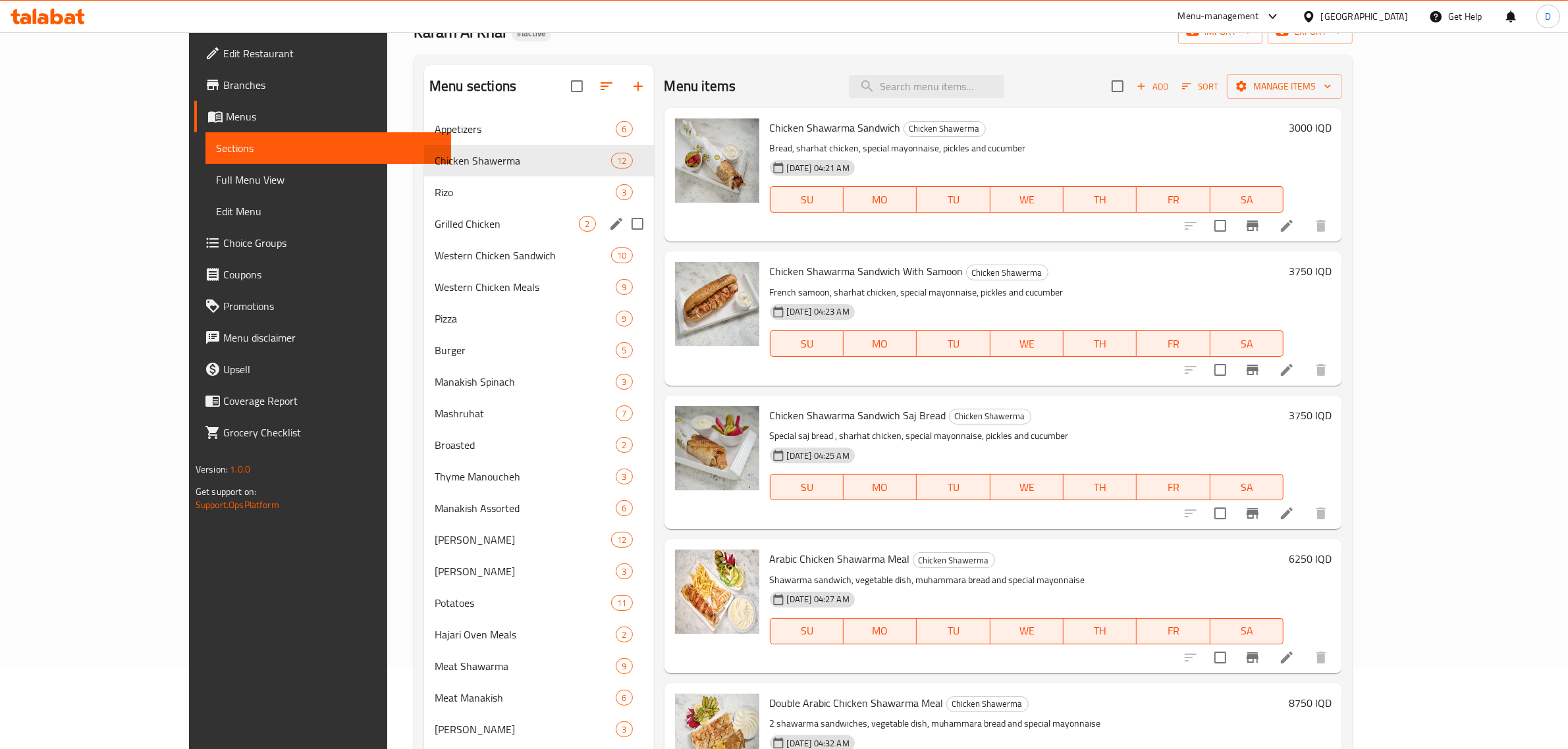
scroll to position [78, 0]
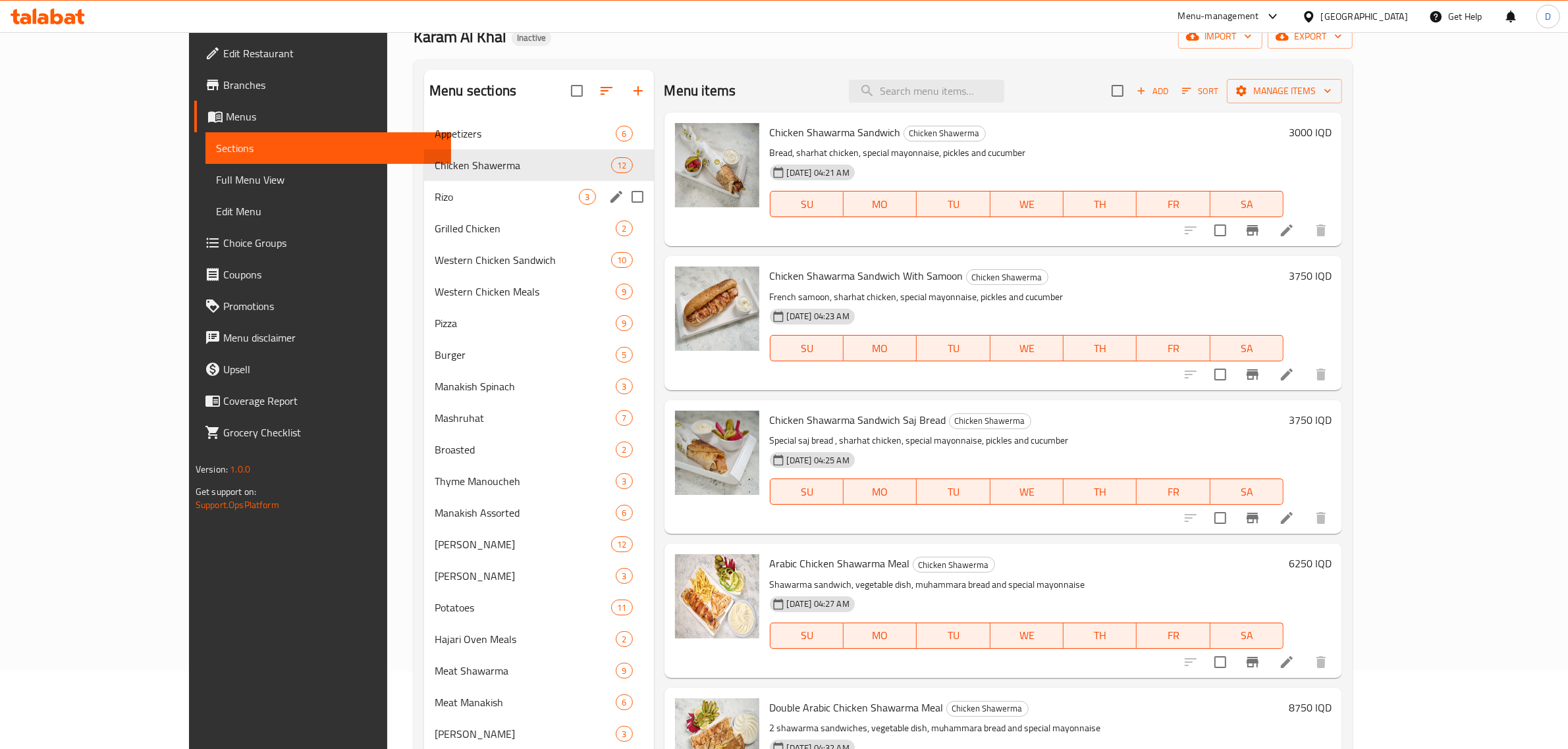
click at [453, 192] on span "Rizo" at bounding box center [506, 196] width 144 height 16
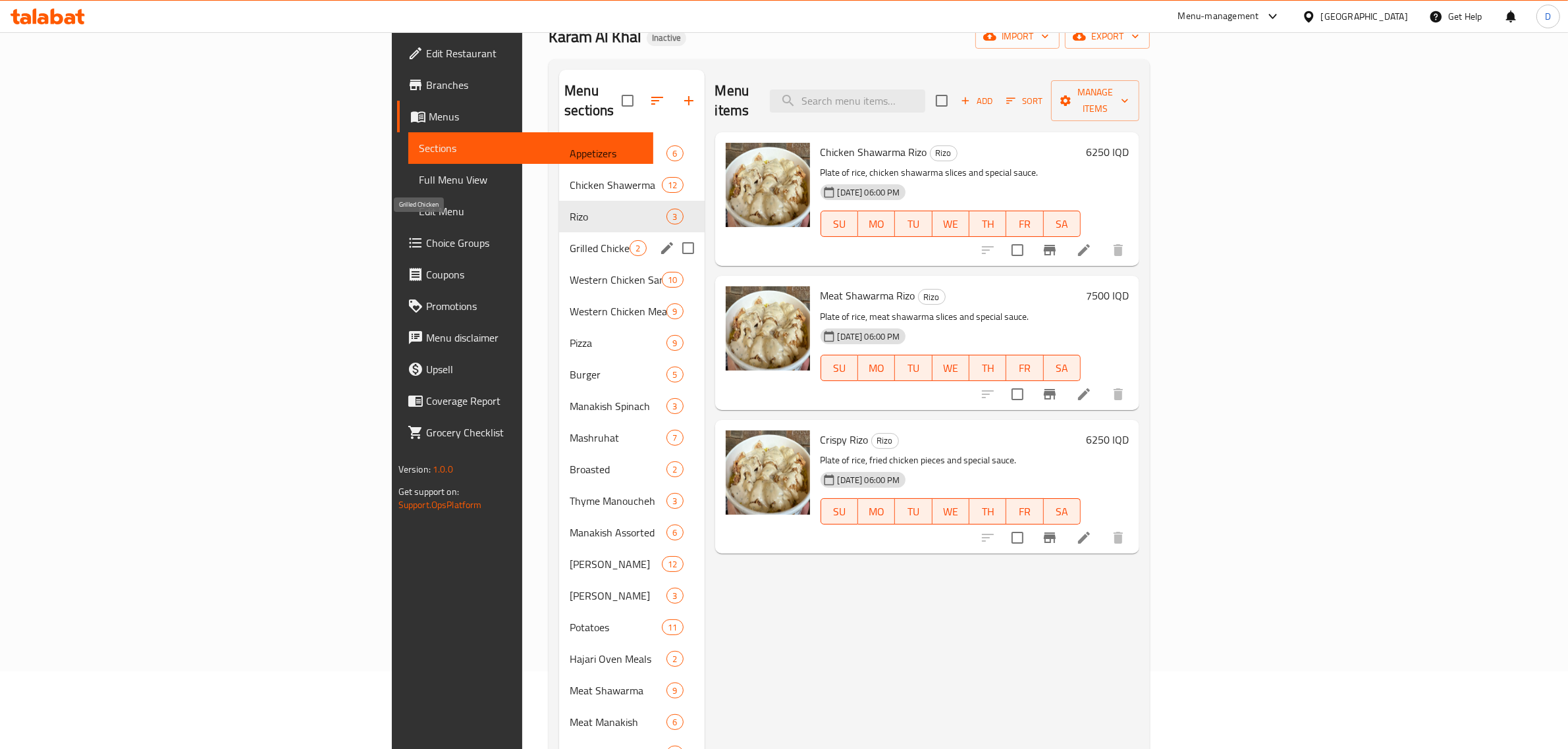
click at [570, 240] on span "Grilled Chicken" at bounding box center [600, 248] width 60 height 16
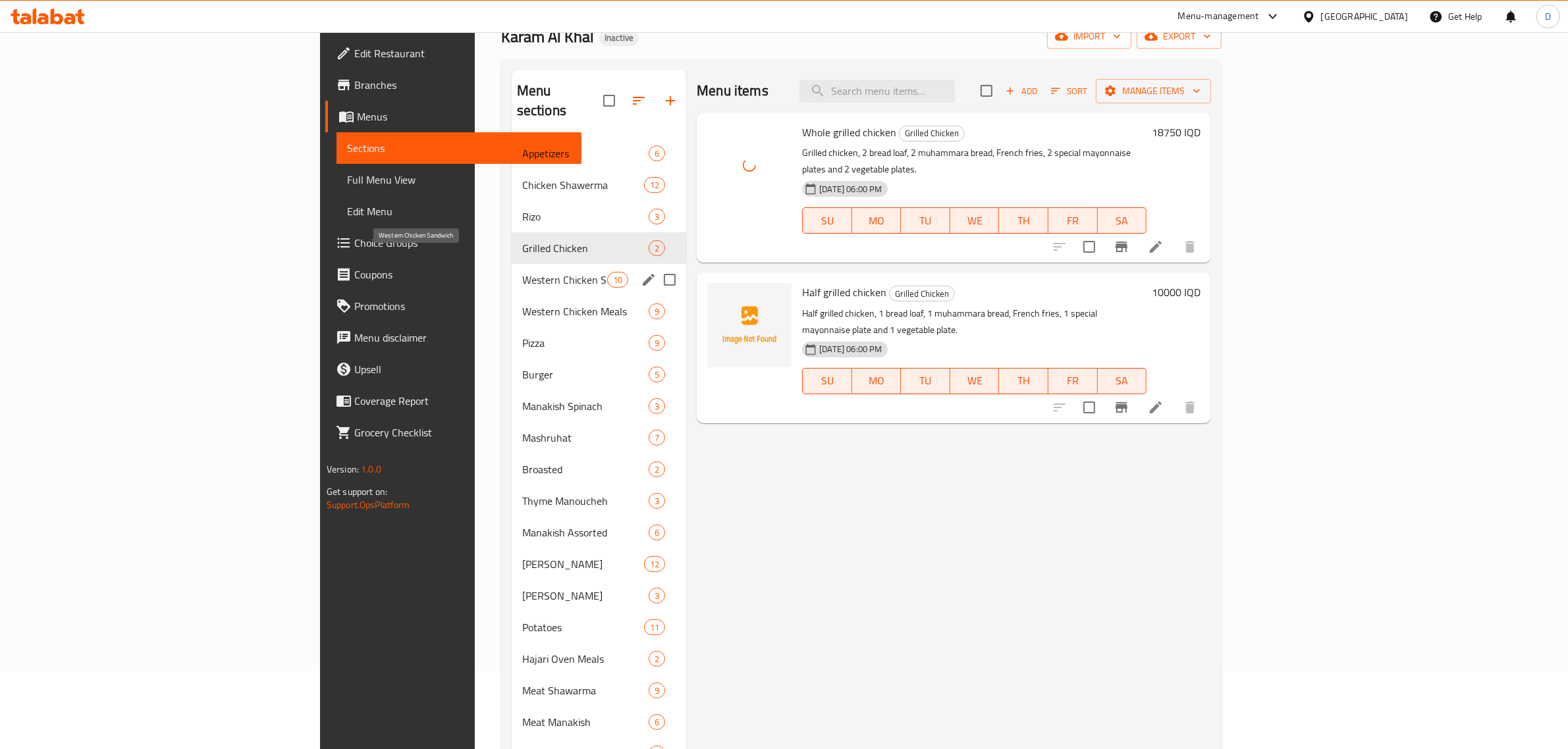
click at [522, 272] on span "Western Chicken Sandwich" at bounding box center [564, 280] width 85 height 16
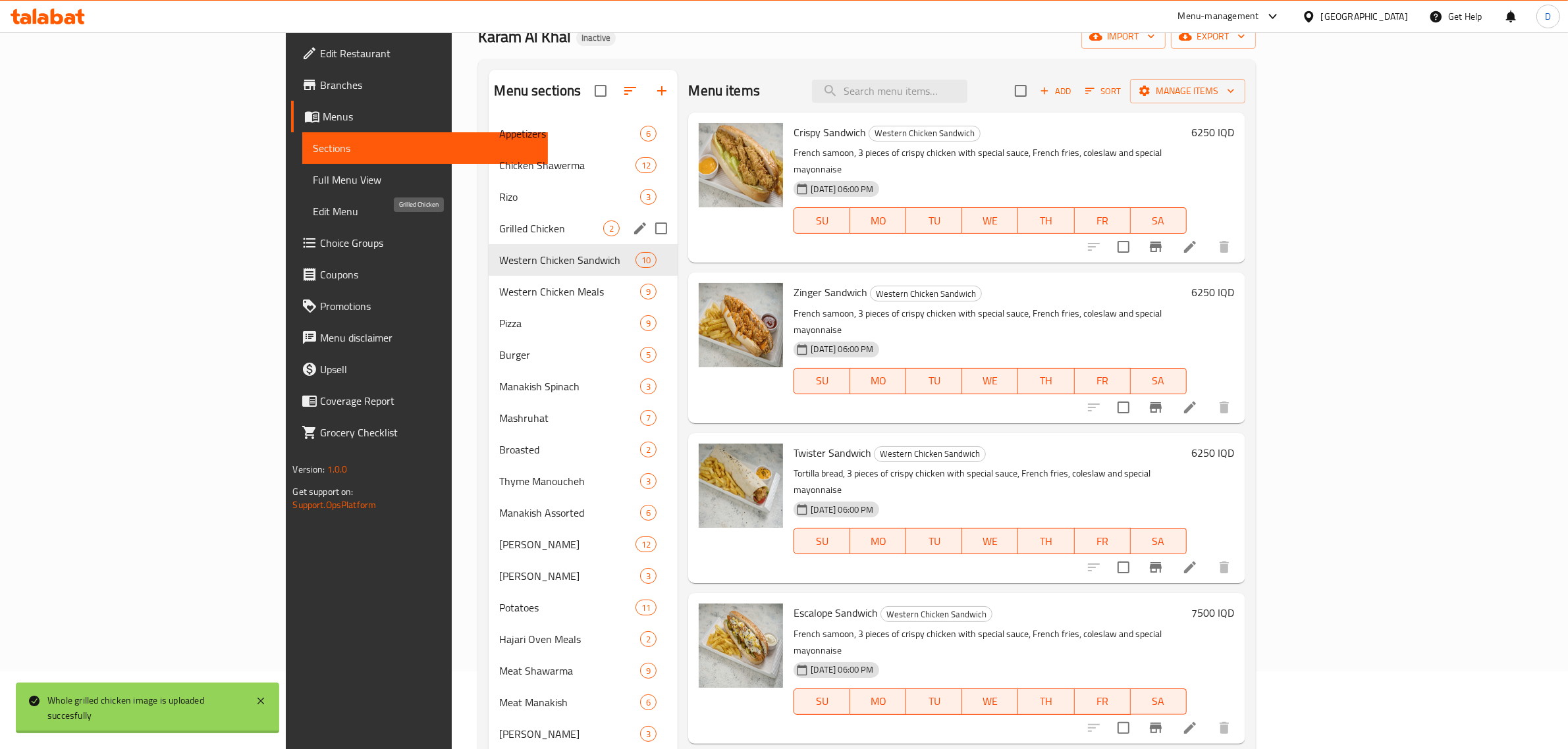
click at [499, 220] on span "Grilled Chicken" at bounding box center [551, 228] width 104 height 16
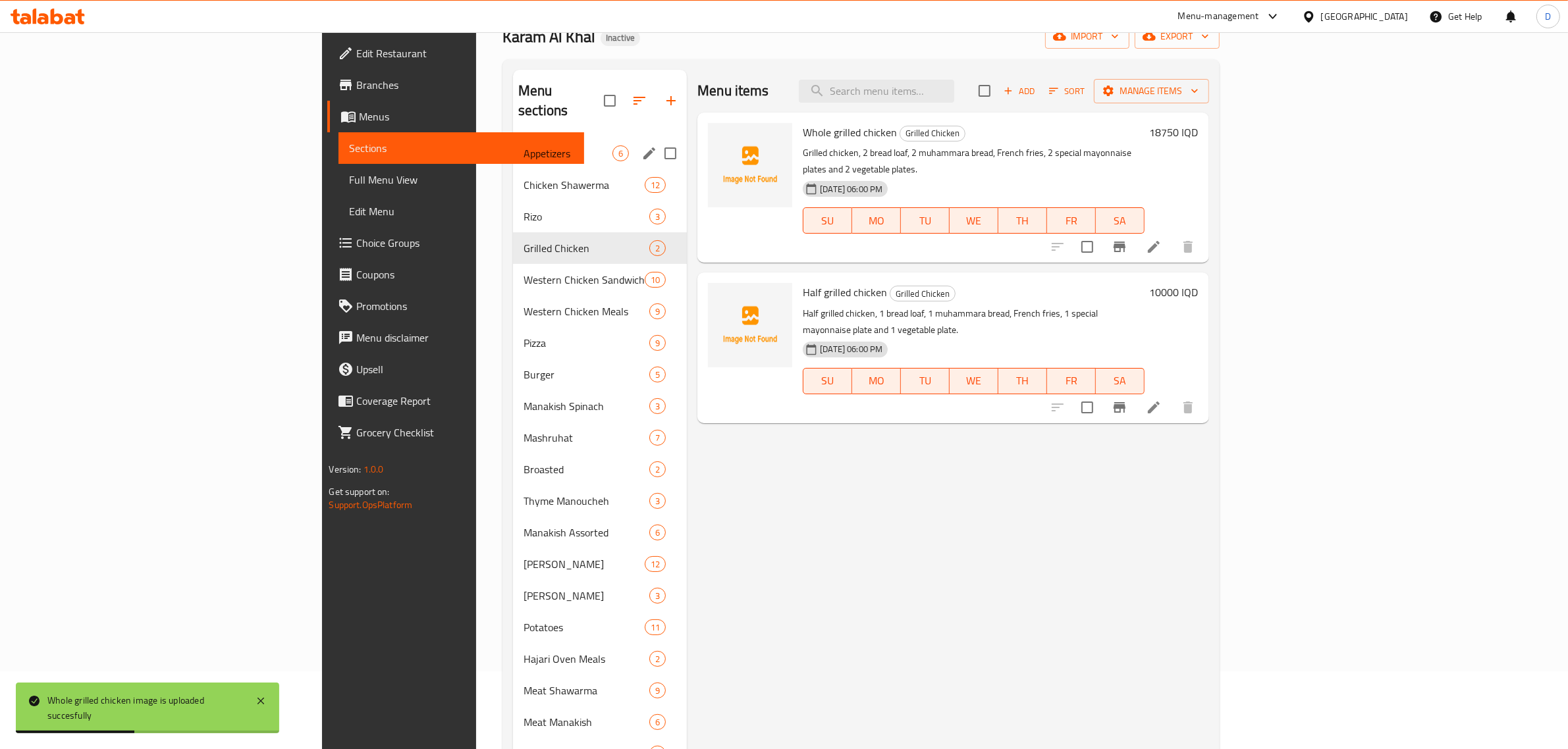
click at [523, 177] on span "Chicken Shawerma" at bounding box center [584, 185] width 121 height 16
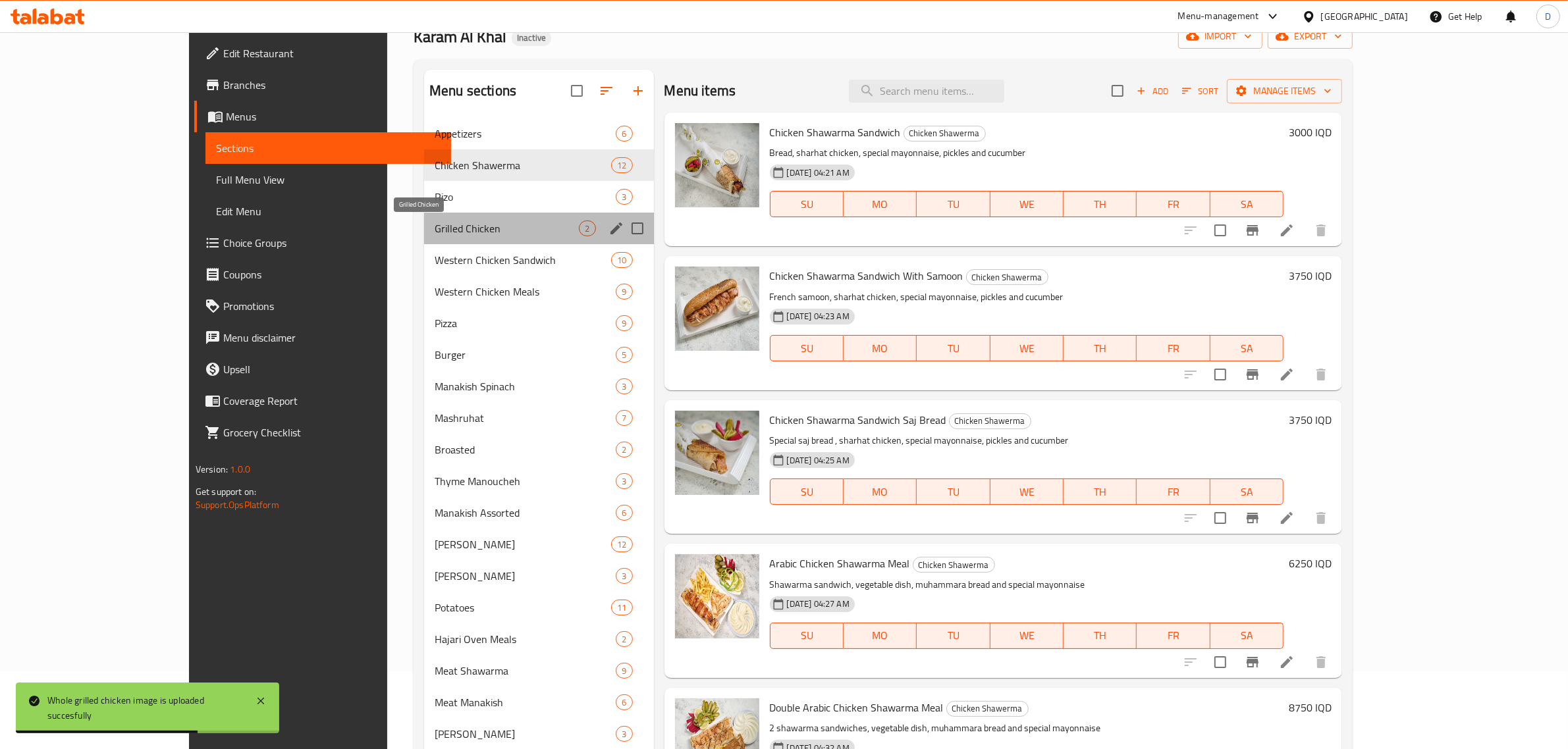
click at [434, 220] on span "Grilled Chicken" at bounding box center [506, 228] width 144 height 16
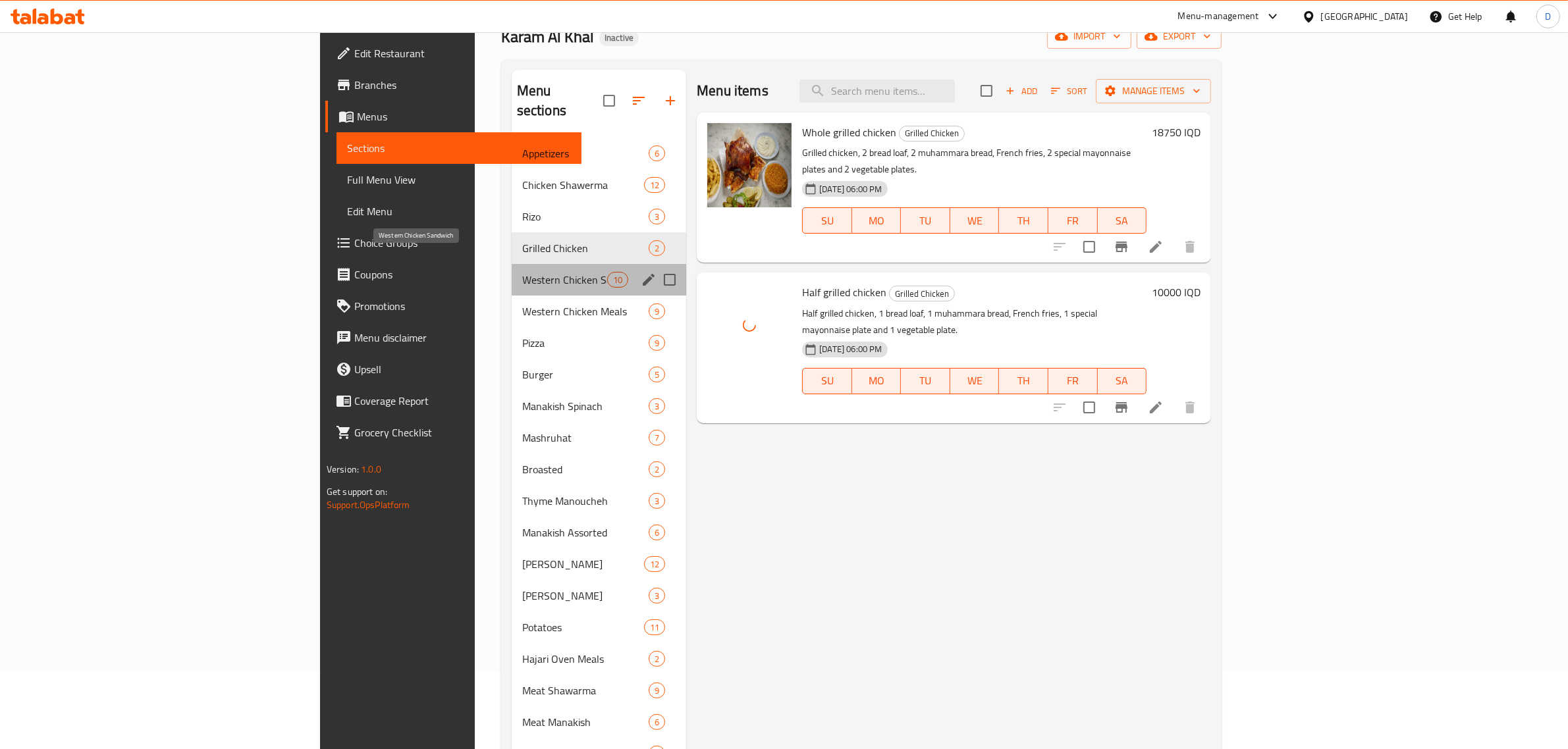
click at [522, 272] on span "Western Chicken Sandwich" at bounding box center [564, 280] width 85 height 16
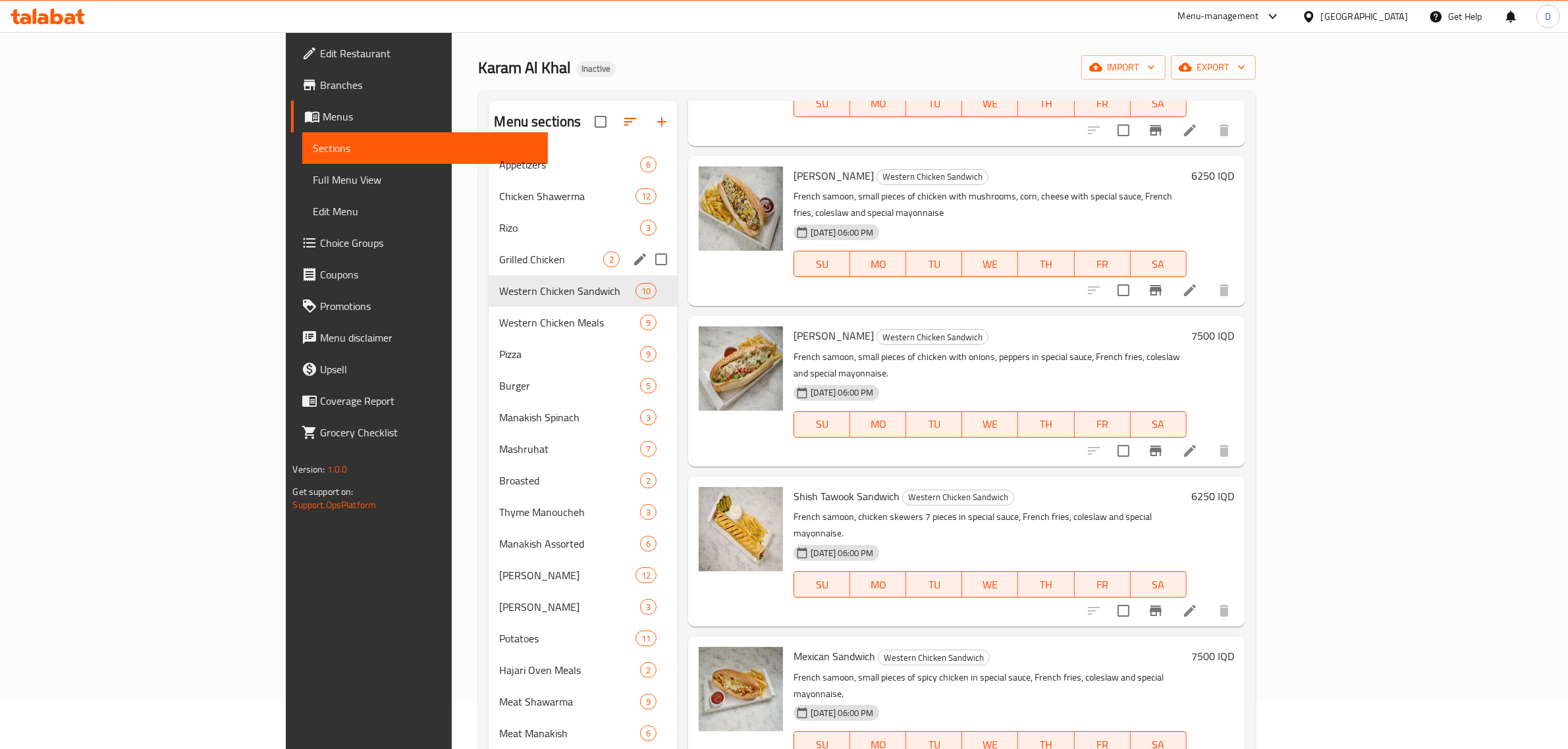
scroll to position [46, 0]
click at [499, 257] on span "Grilled Chicken" at bounding box center [551, 260] width 104 height 16
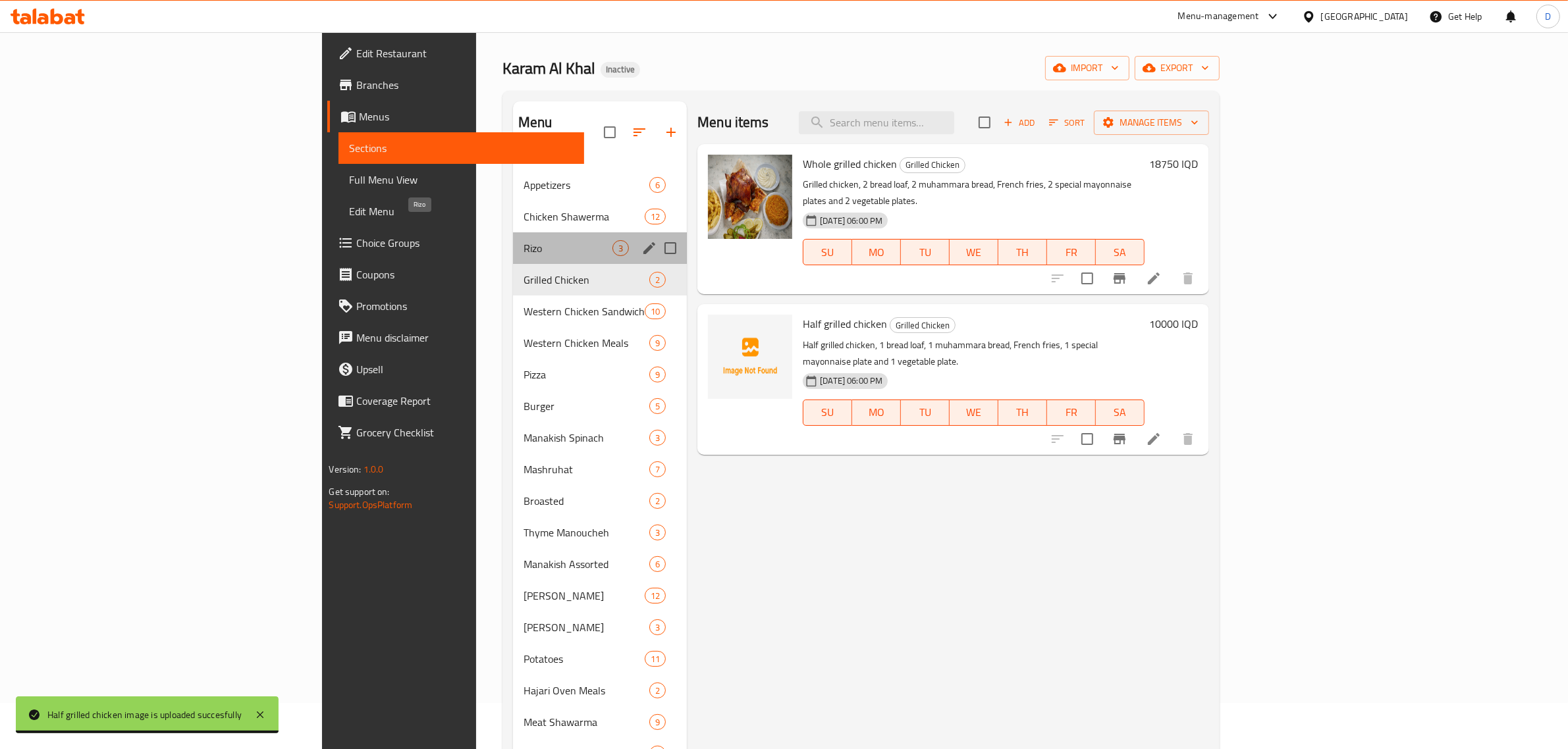
click at [523, 240] on span "Rizo" at bounding box center [568, 248] width 89 height 16
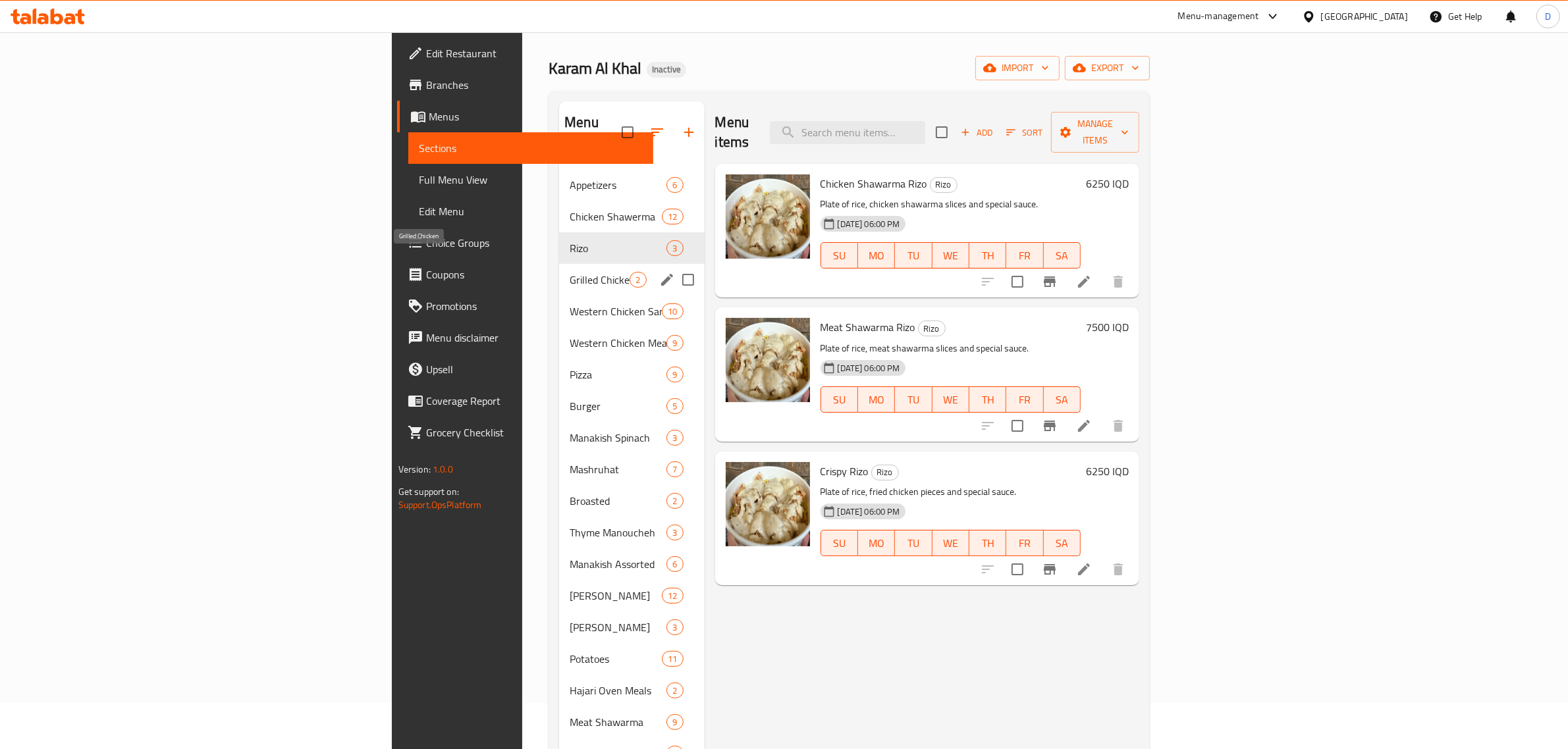
click at [570, 272] on span "Grilled Chicken" at bounding box center [600, 280] width 60 height 16
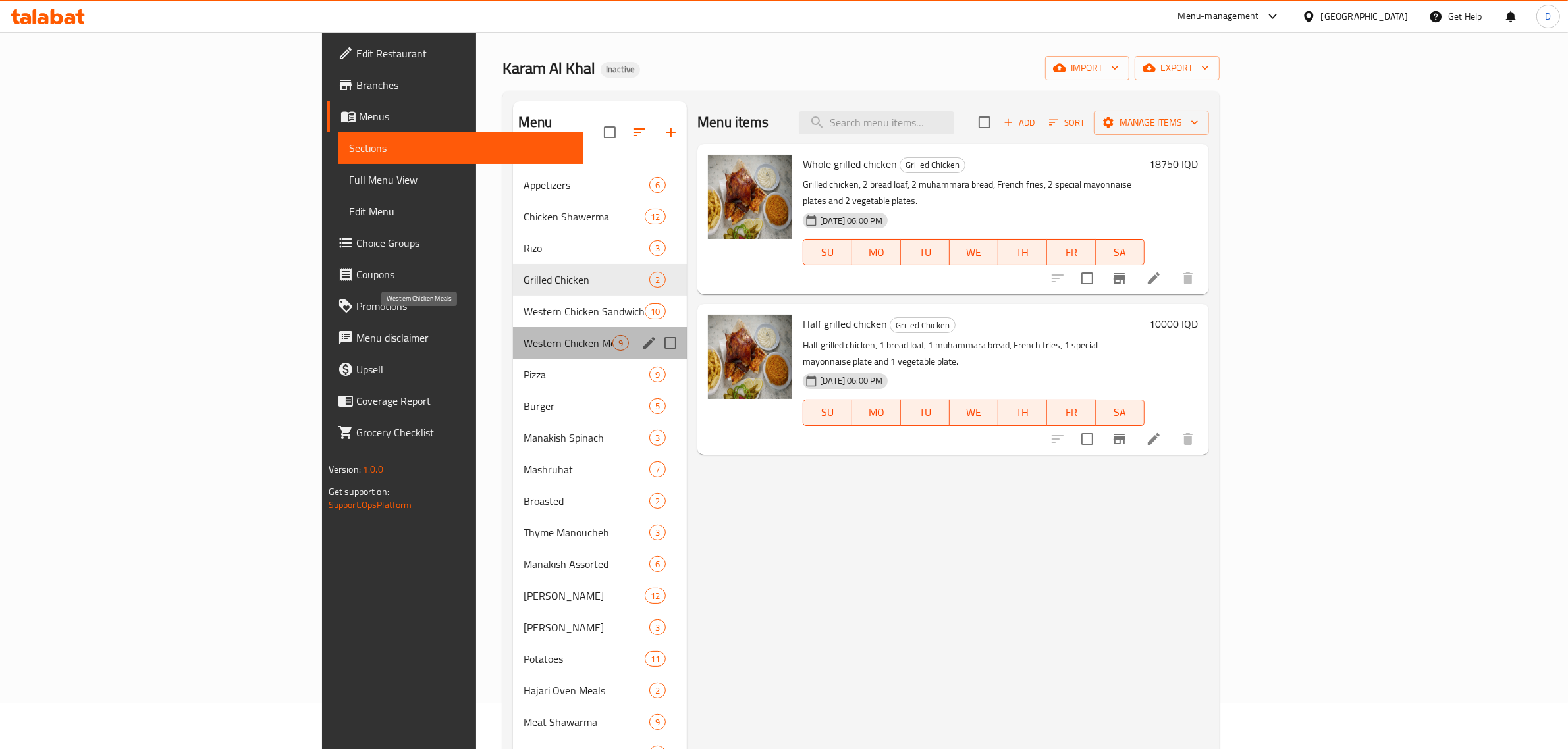
click at [523, 335] on span "Western Chicken Meals" at bounding box center [568, 343] width 89 height 16
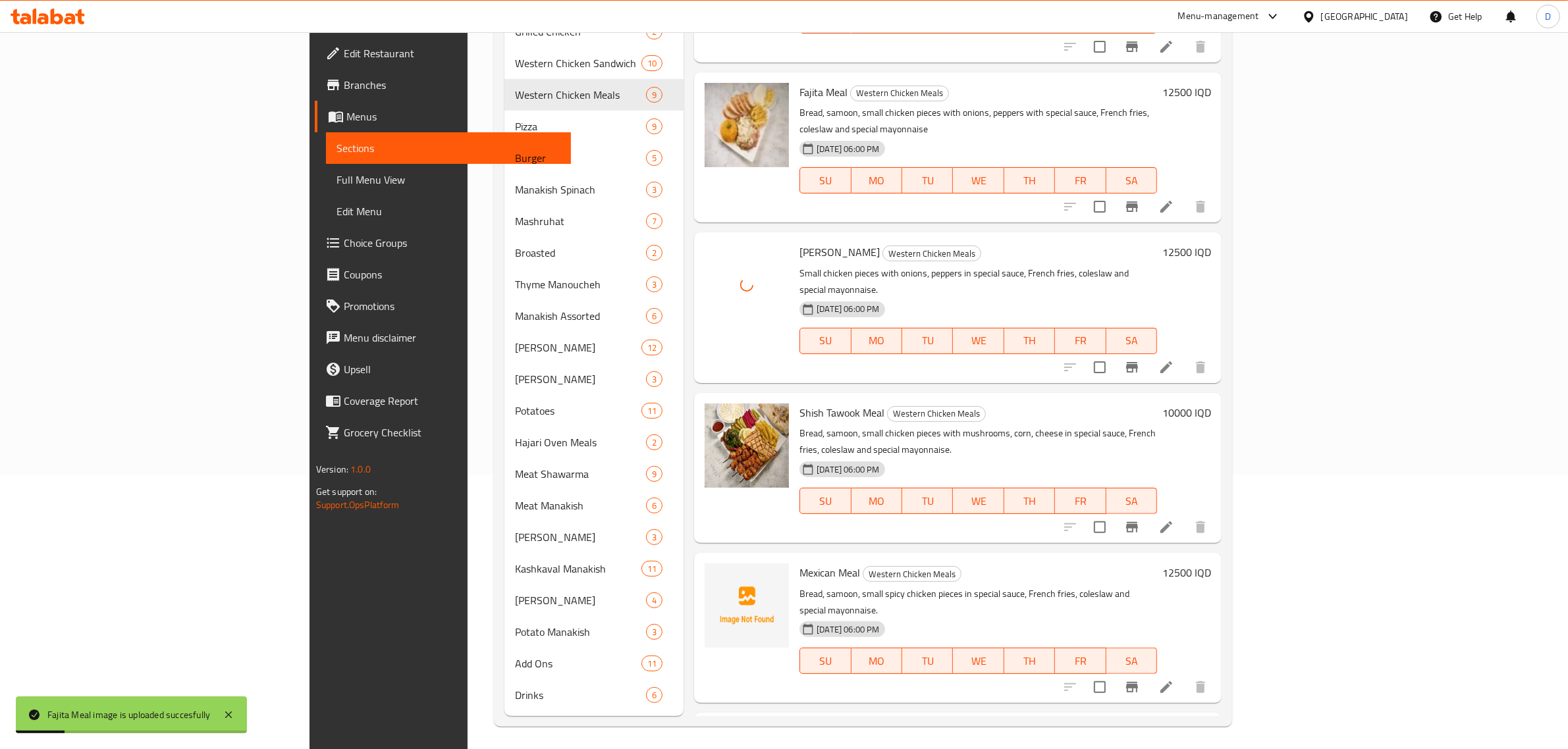
scroll to position [277, 0]
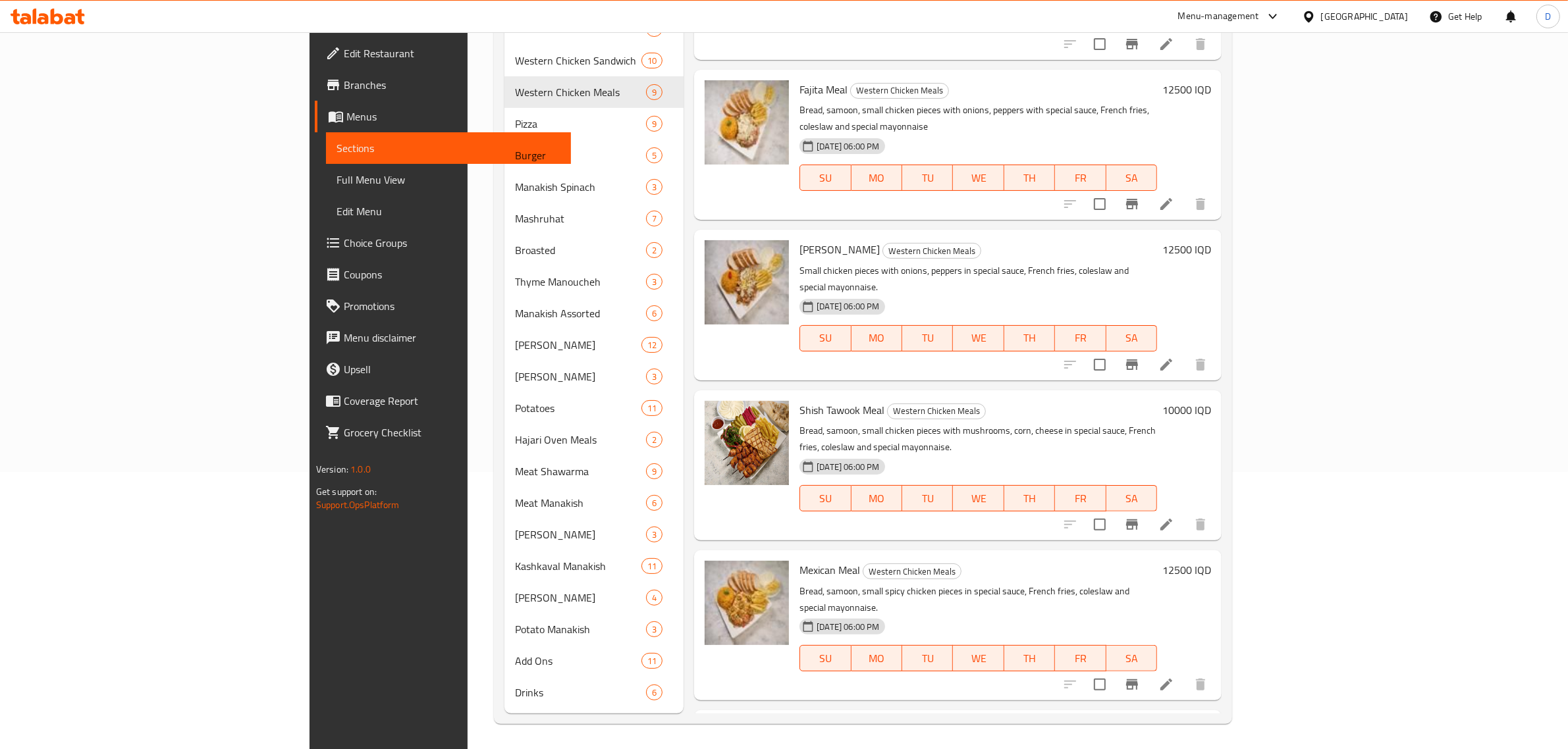
click at [705, 721] on img at bounding box center [746, 763] width 84 height 84
click at [710, 726] on button "upload picture" at bounding box center [723, 739] width 27 height 27
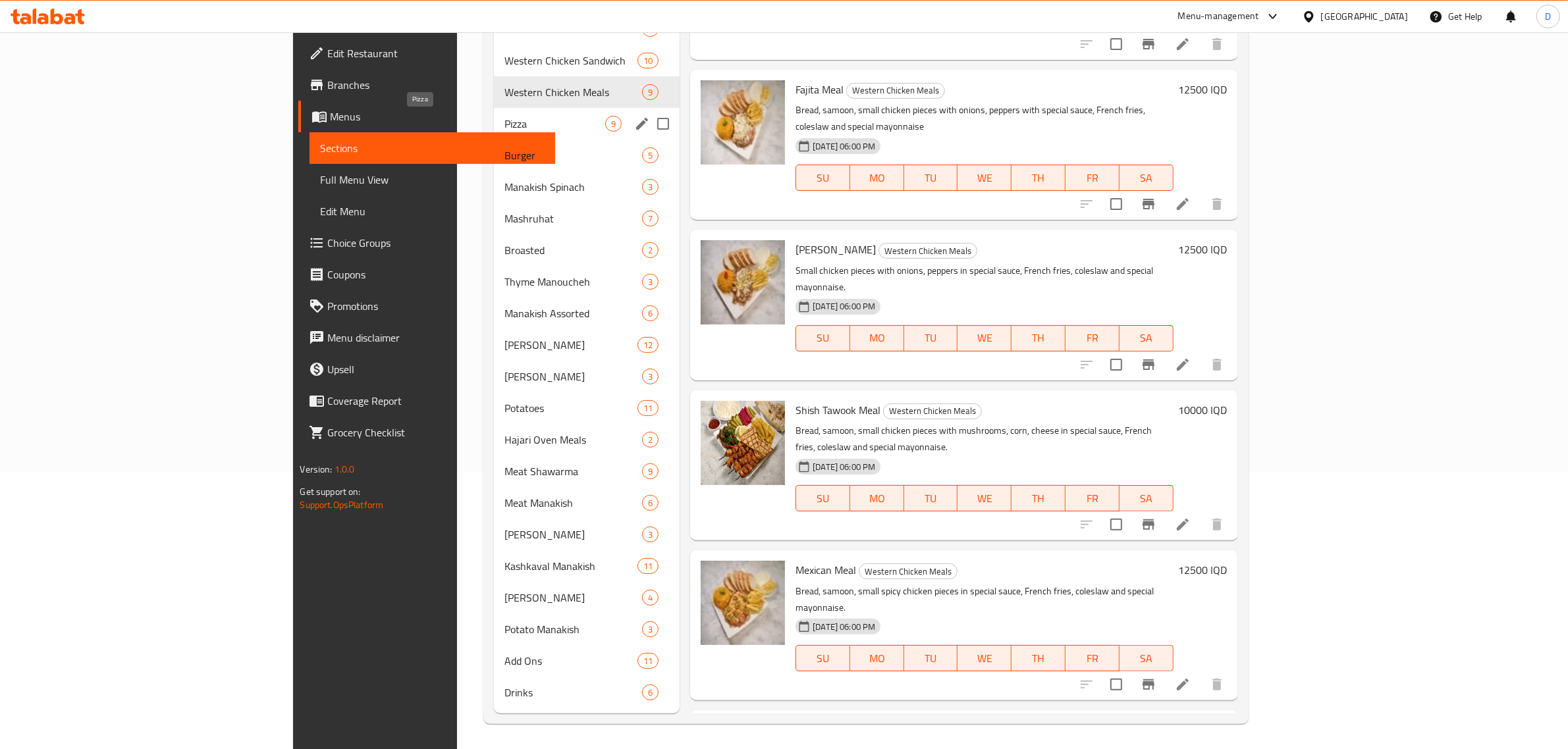
click at [504, 127] on span "Pizza" at bounding box center [554, 123] width 101 height 16
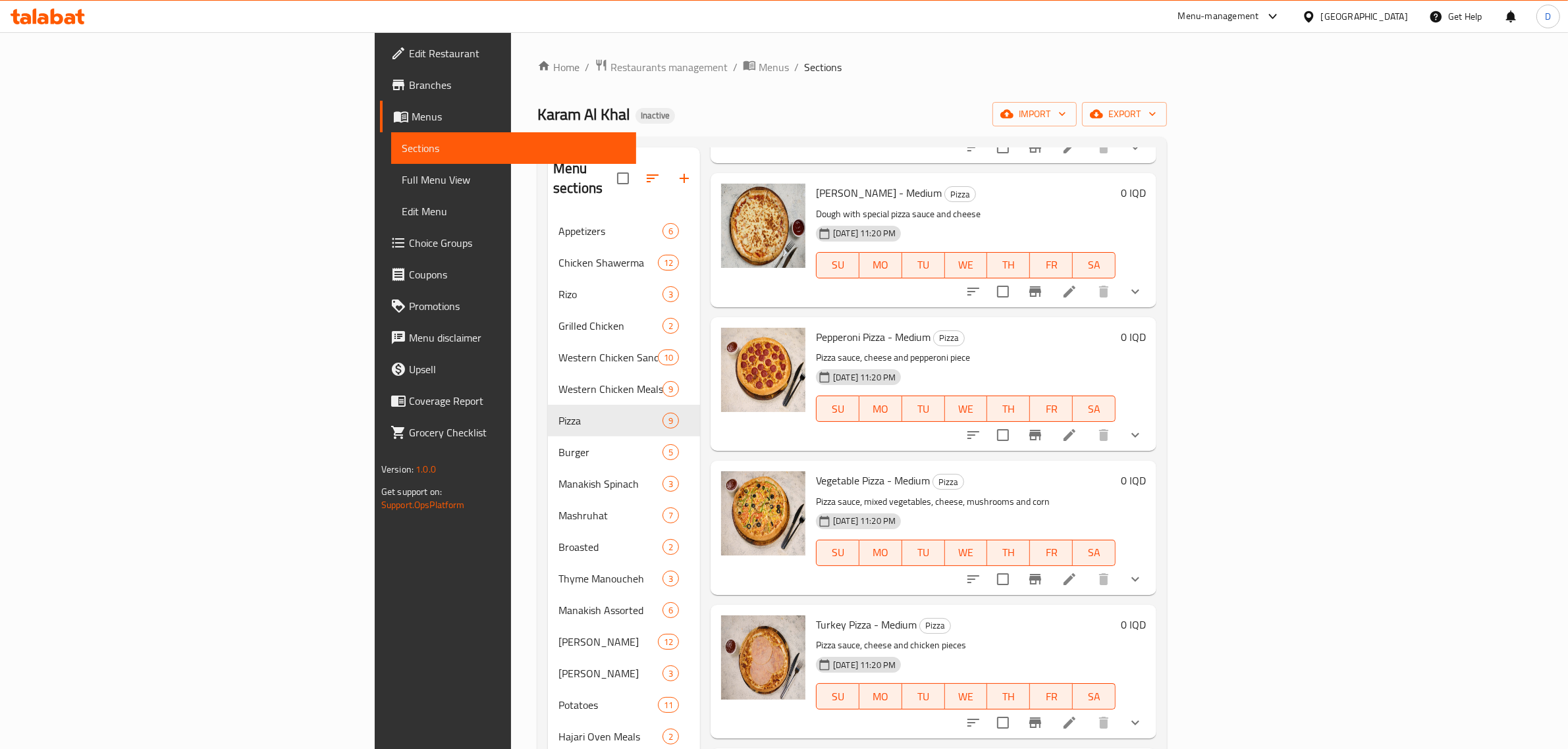
scroll to position [277, 0]
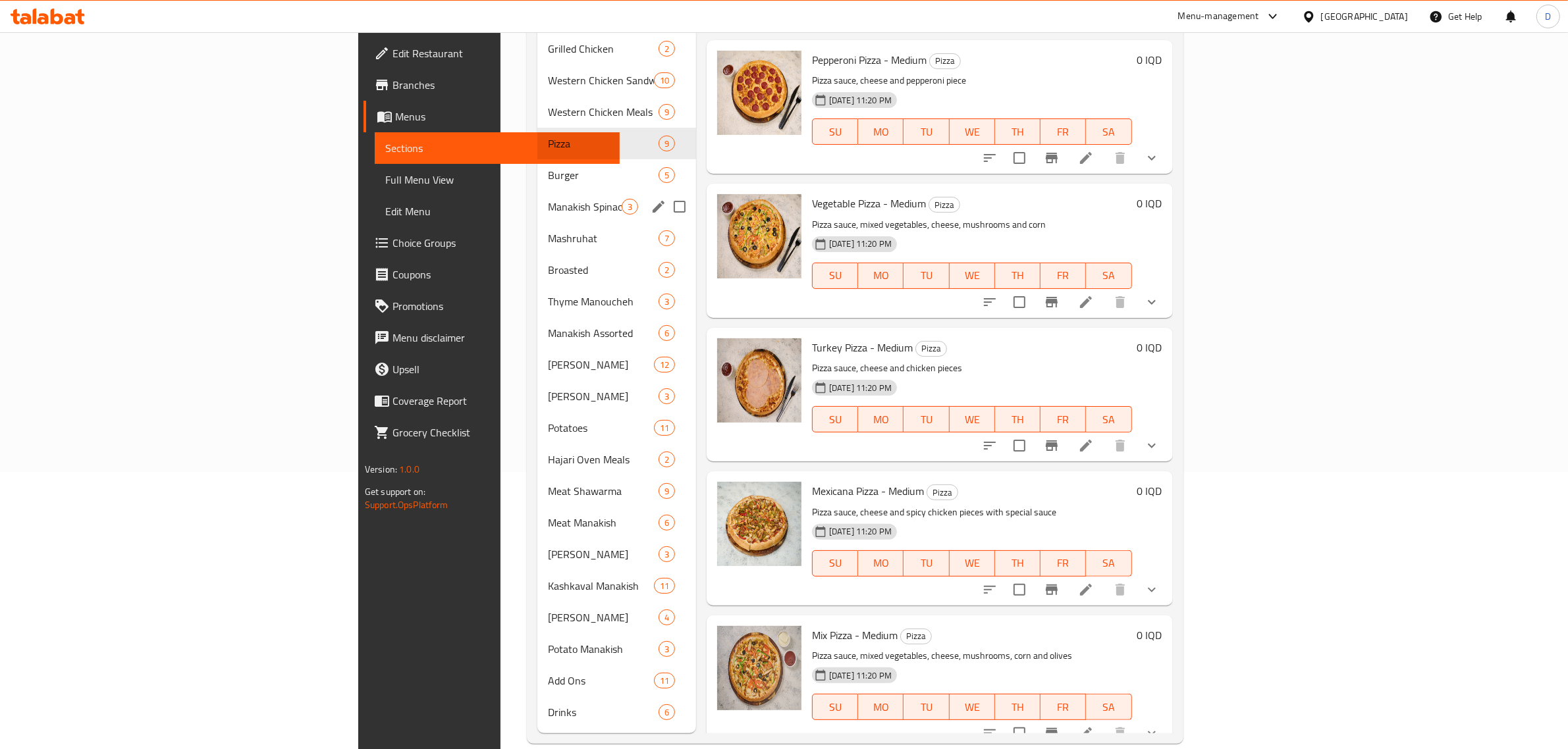
click at [548, 167] on span "Burger" at bounding box center [603, 174] width 111 height 16
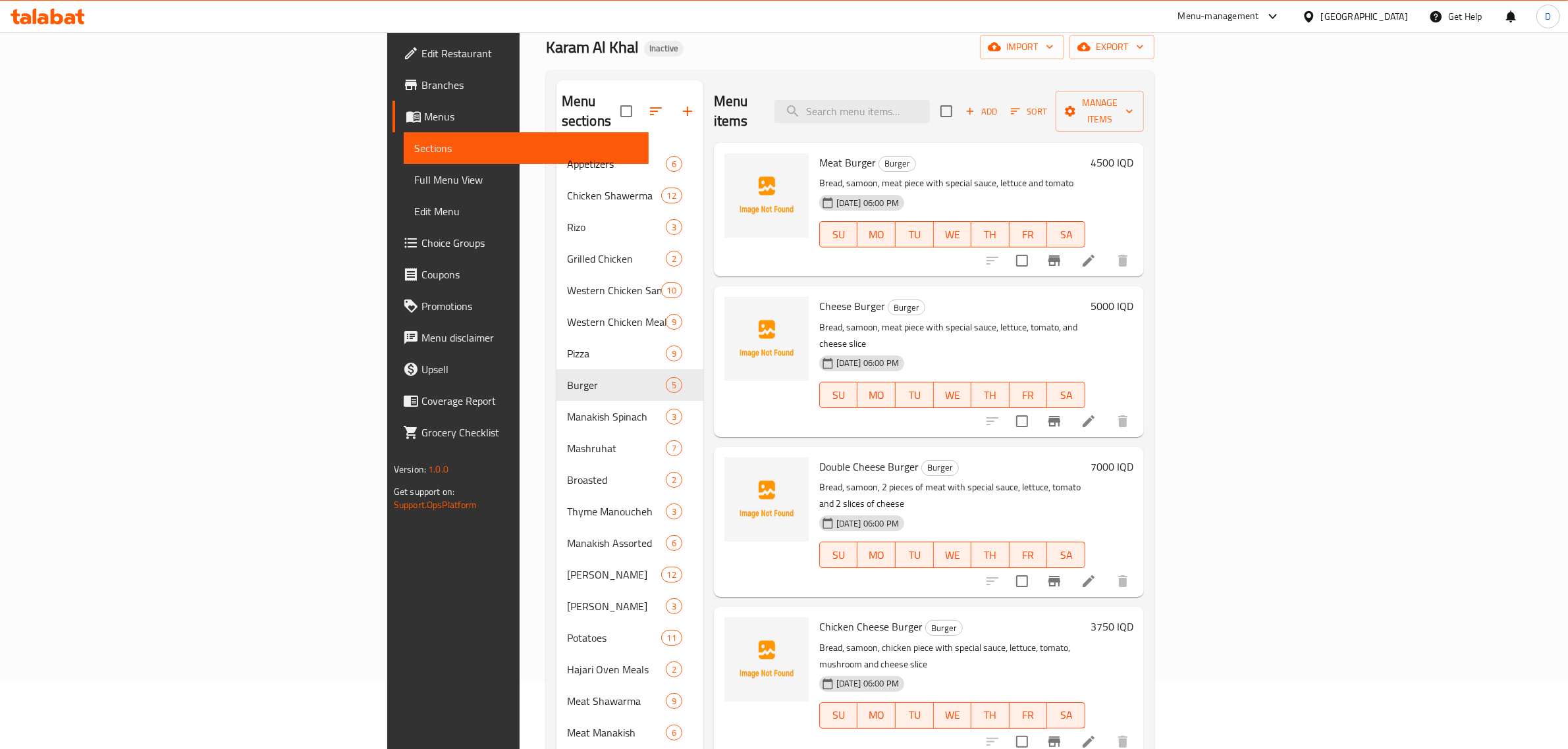
scroll to position [66, 0]
click at [1090, 352] on div "26-08-2025 06:00 PM SU MO TU WE TH FR SA" at bounding box center [952, 387] width 276 height 71
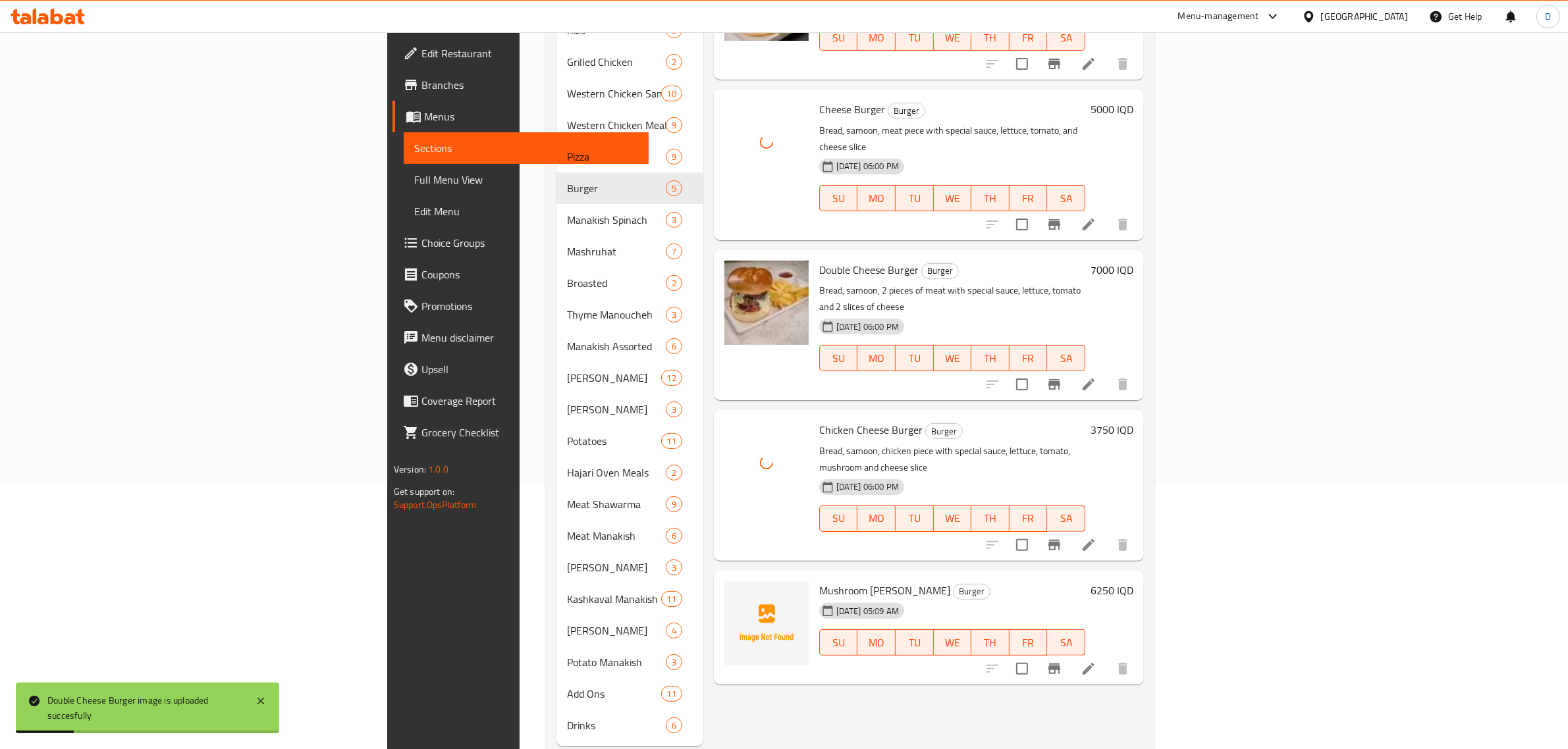
scroll to position [277, 0]
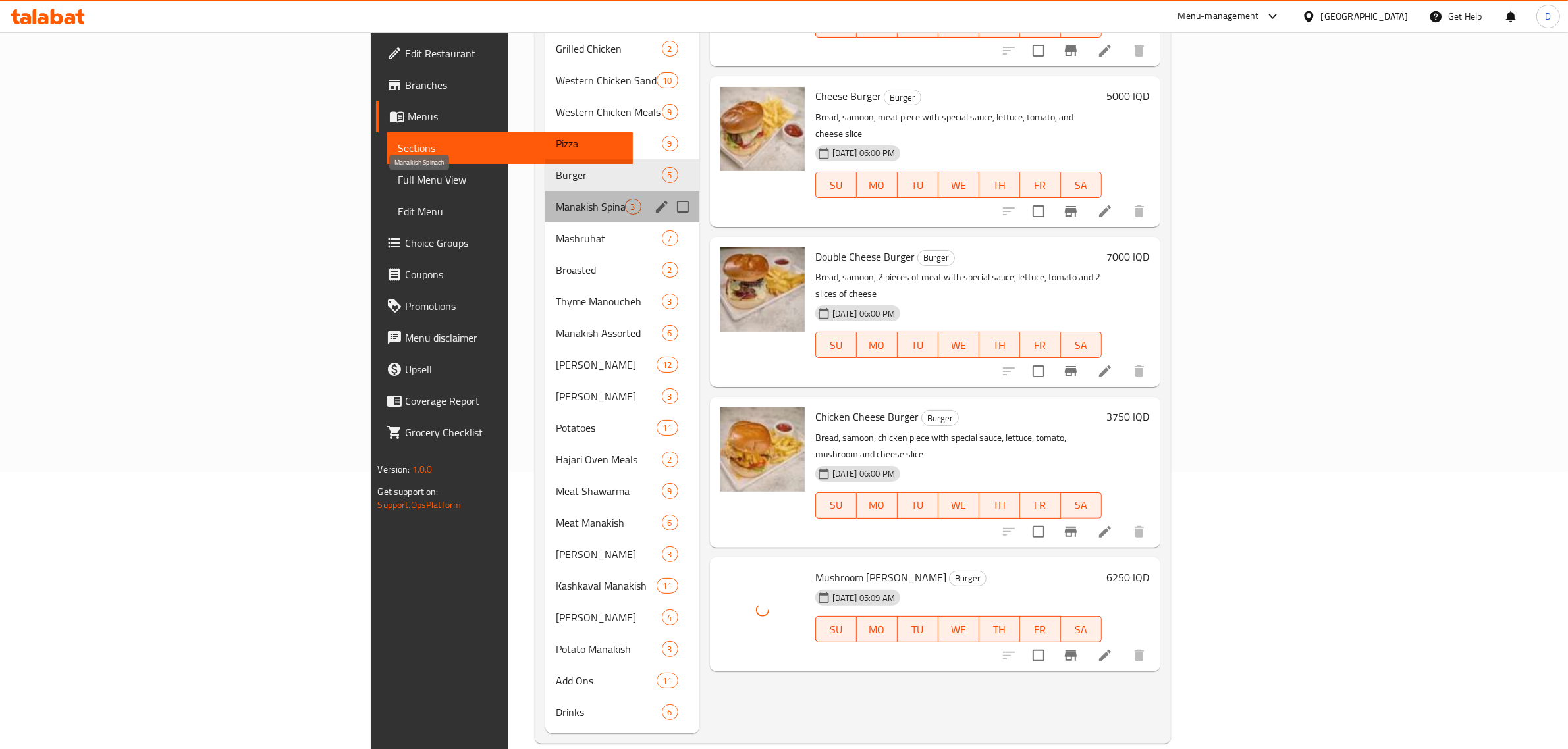
click at [556, 199] on span "Manakish Spinach" at bounding box center [590, 207] width 68 height 16
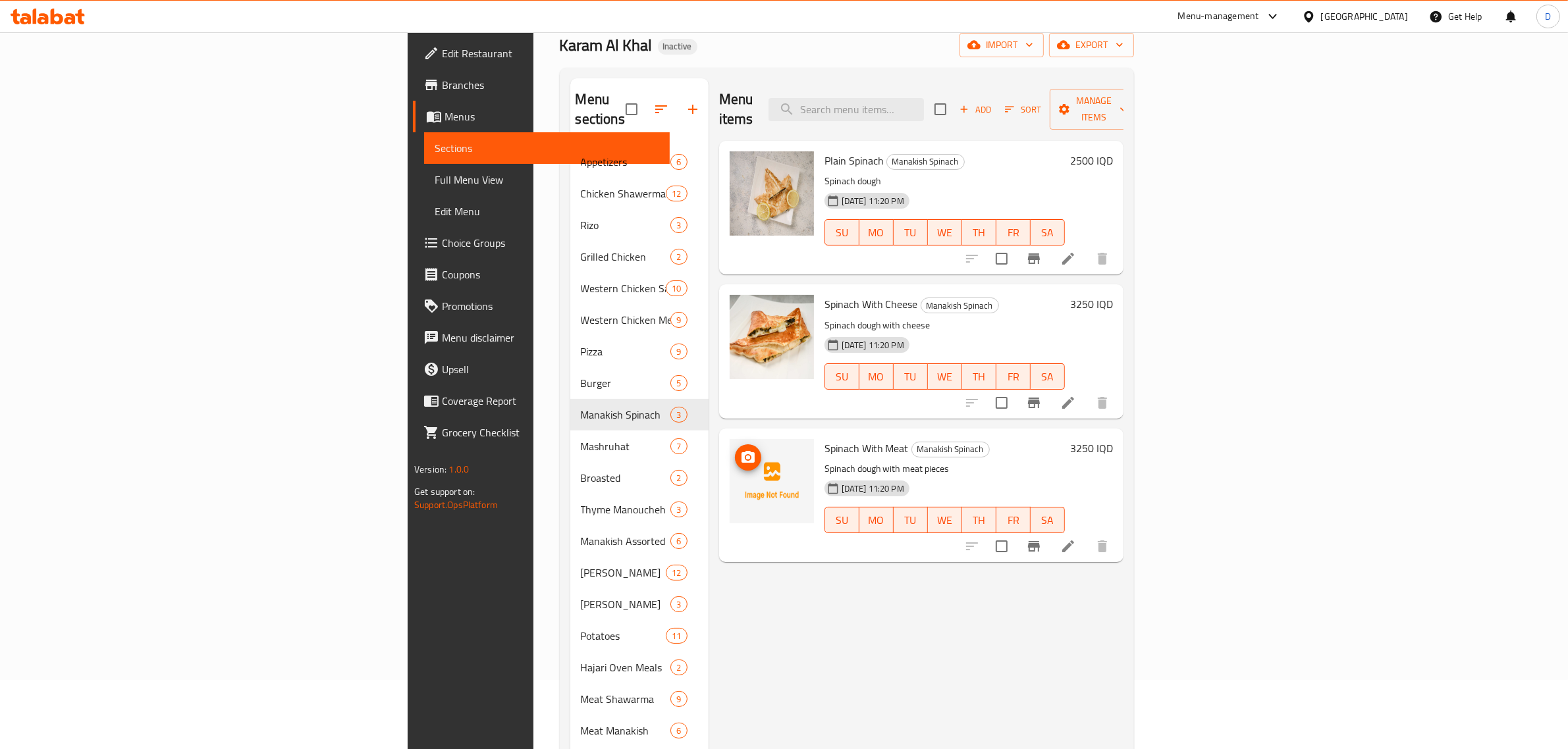
scroll to position [68, 0]
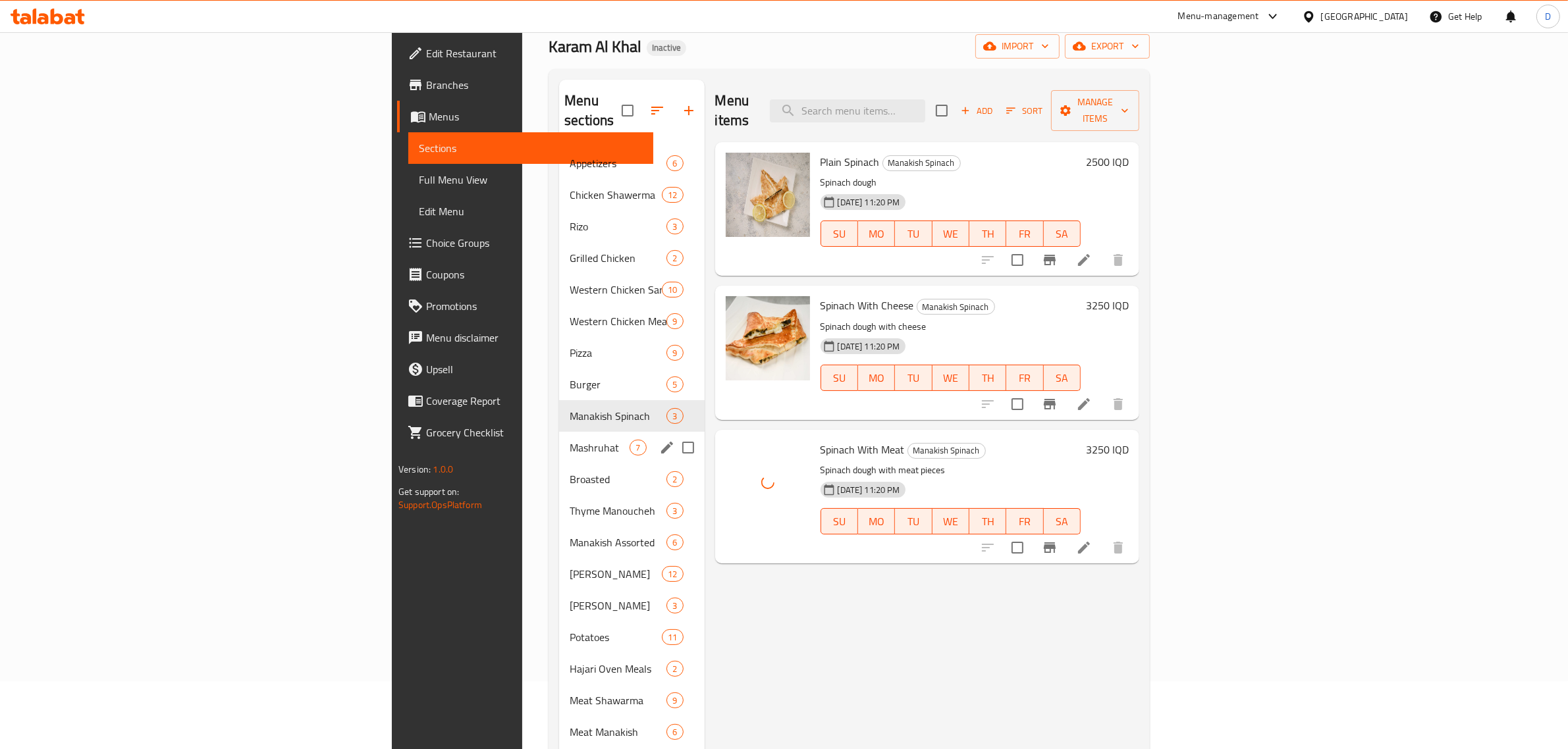
click at [570, 440] on span "Mashruhat" at bounding box center [600, 447] width 60 height 16
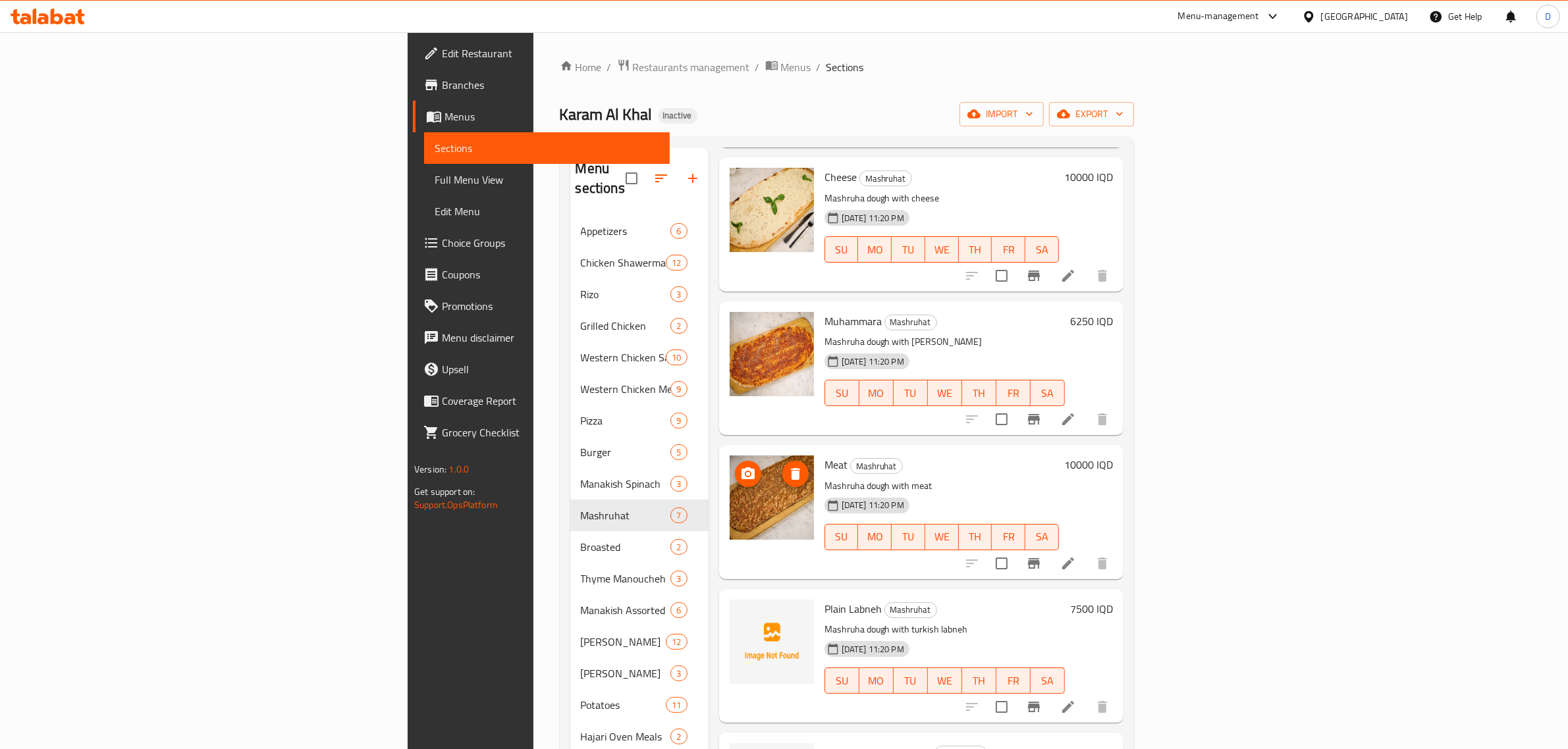
scroll to position [277, 0]
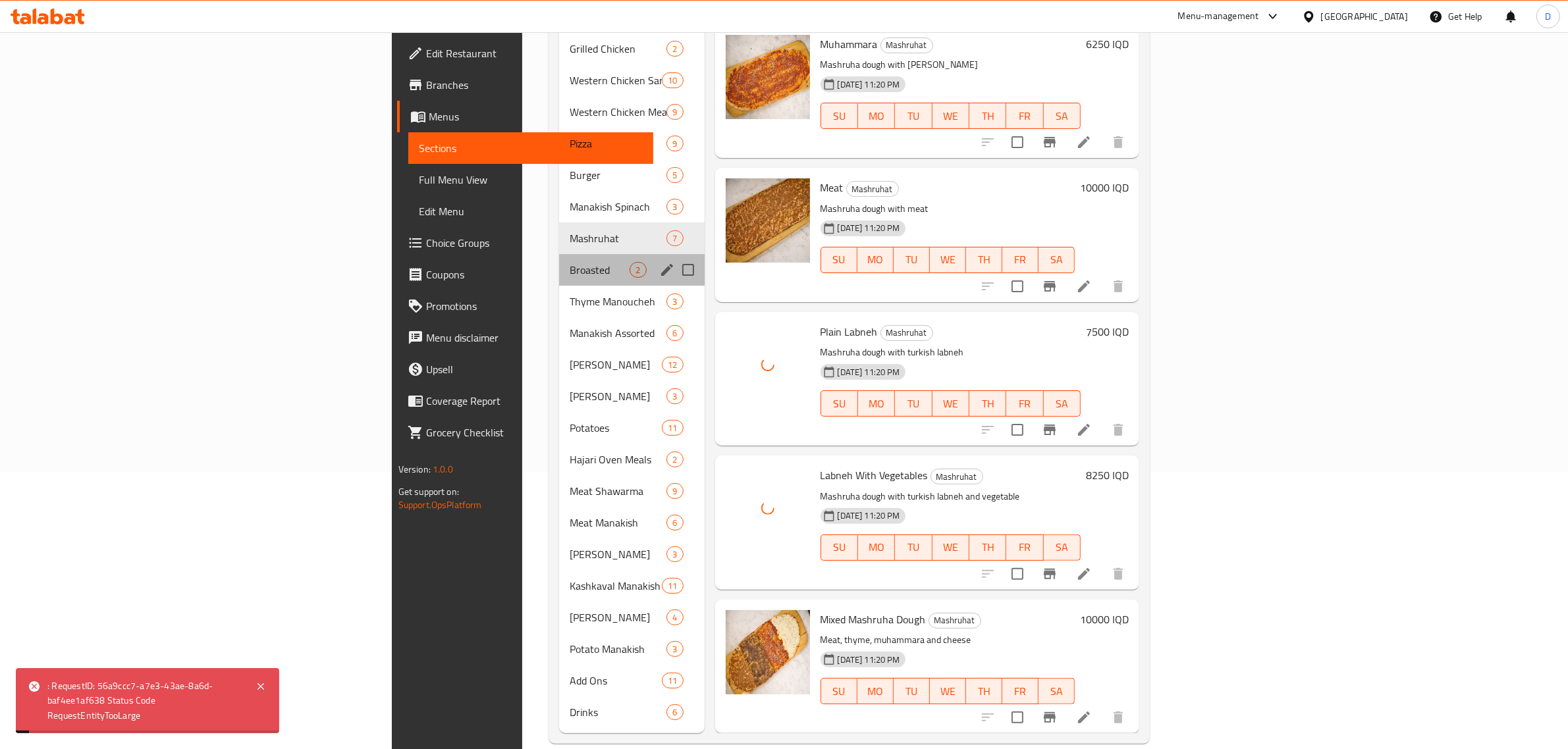
click at [559, 254] on div "Broasted 2" at bounding box center [631, 270] width 145 height 31
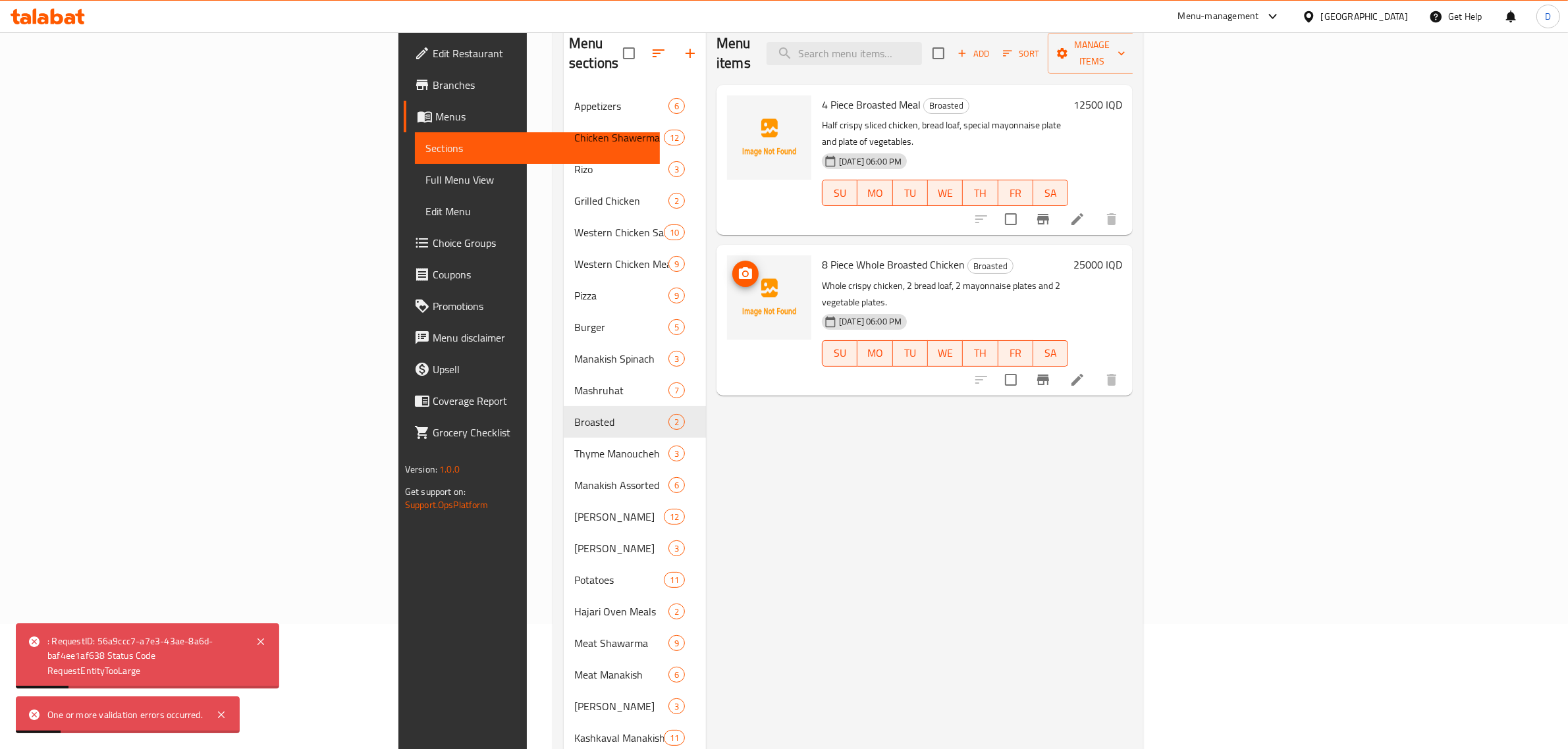
scroll to position [124, 0]
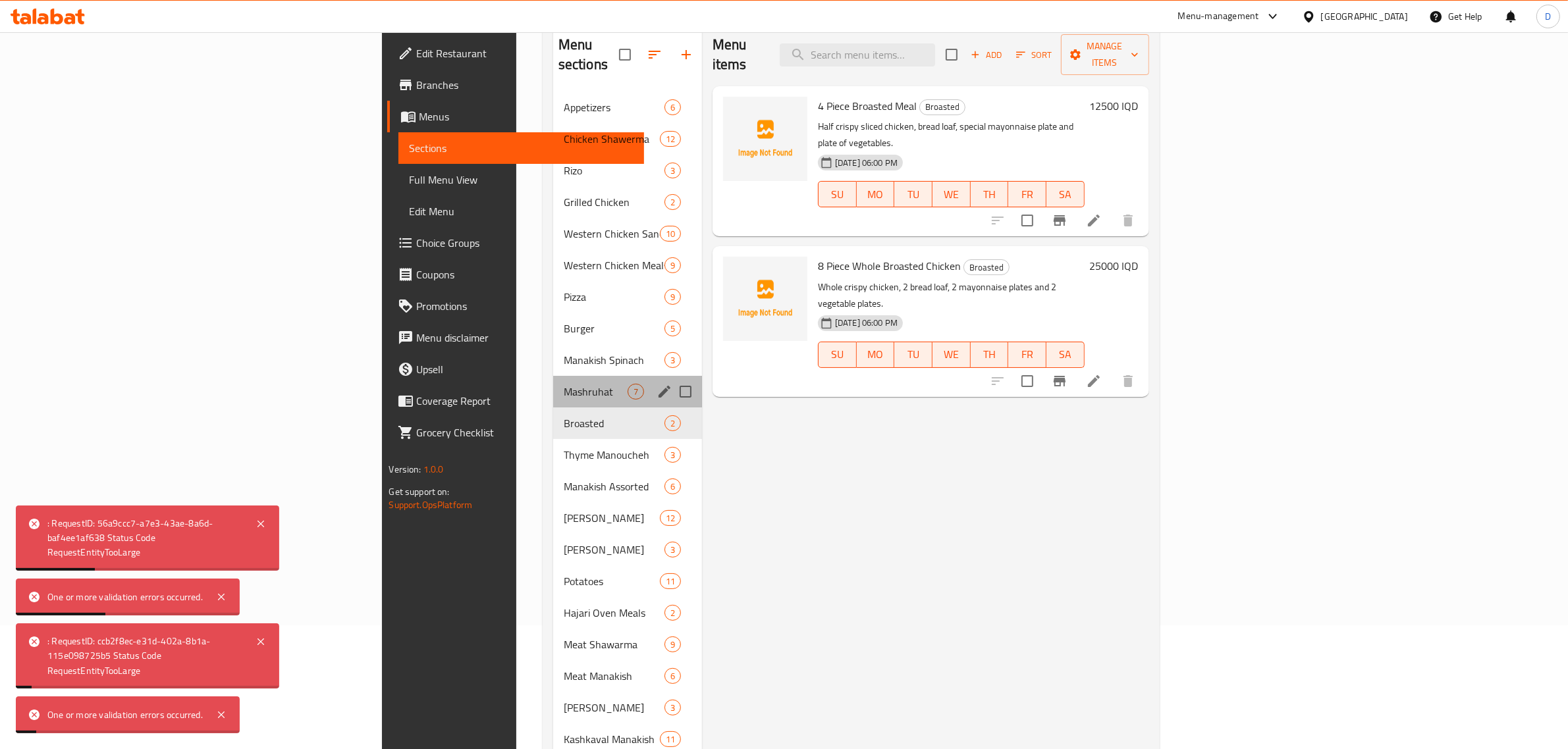
click at [553, 376] on div "Mashruhat 7" at bounding box center [628, 392] width 149 height 31
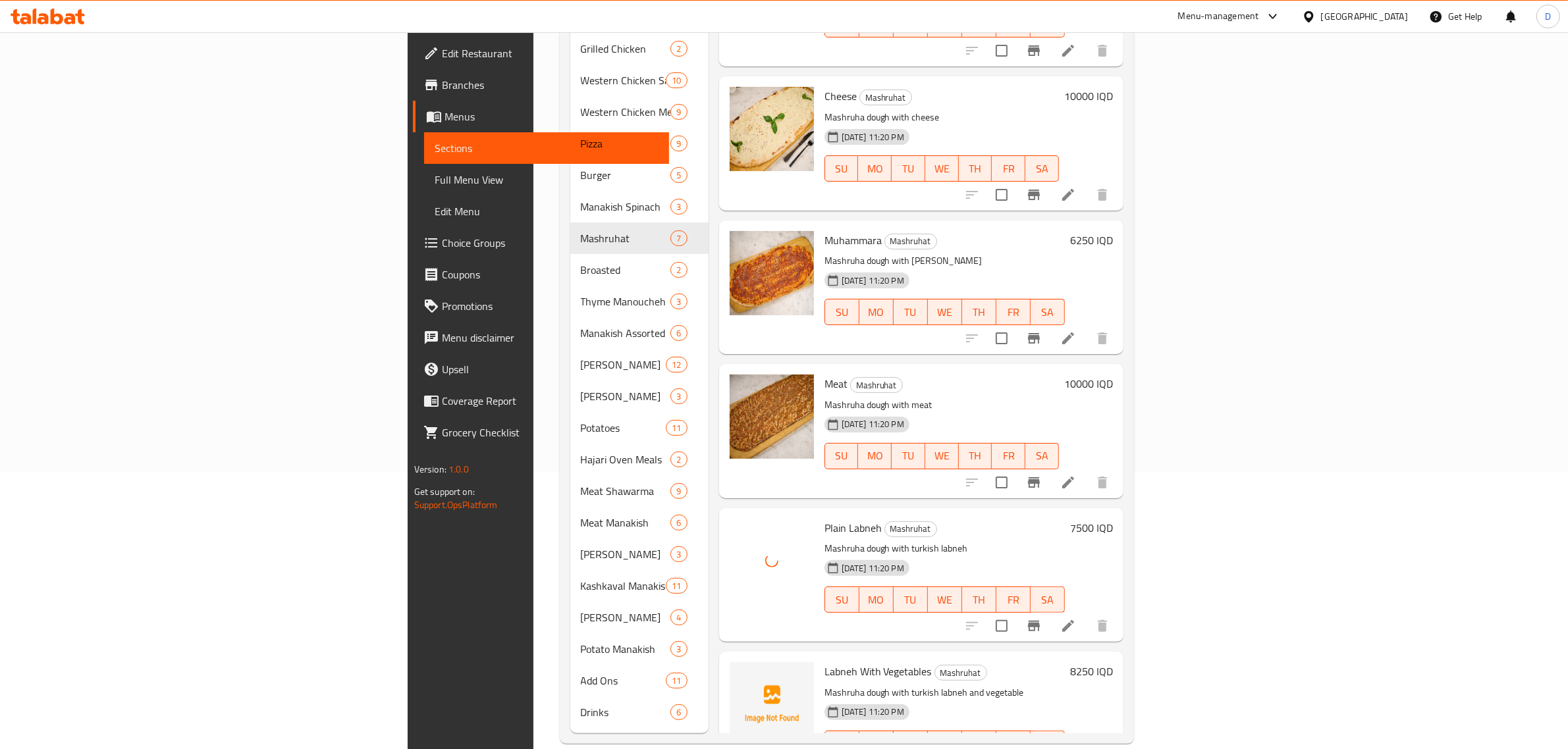
scroll to position [198, 0]
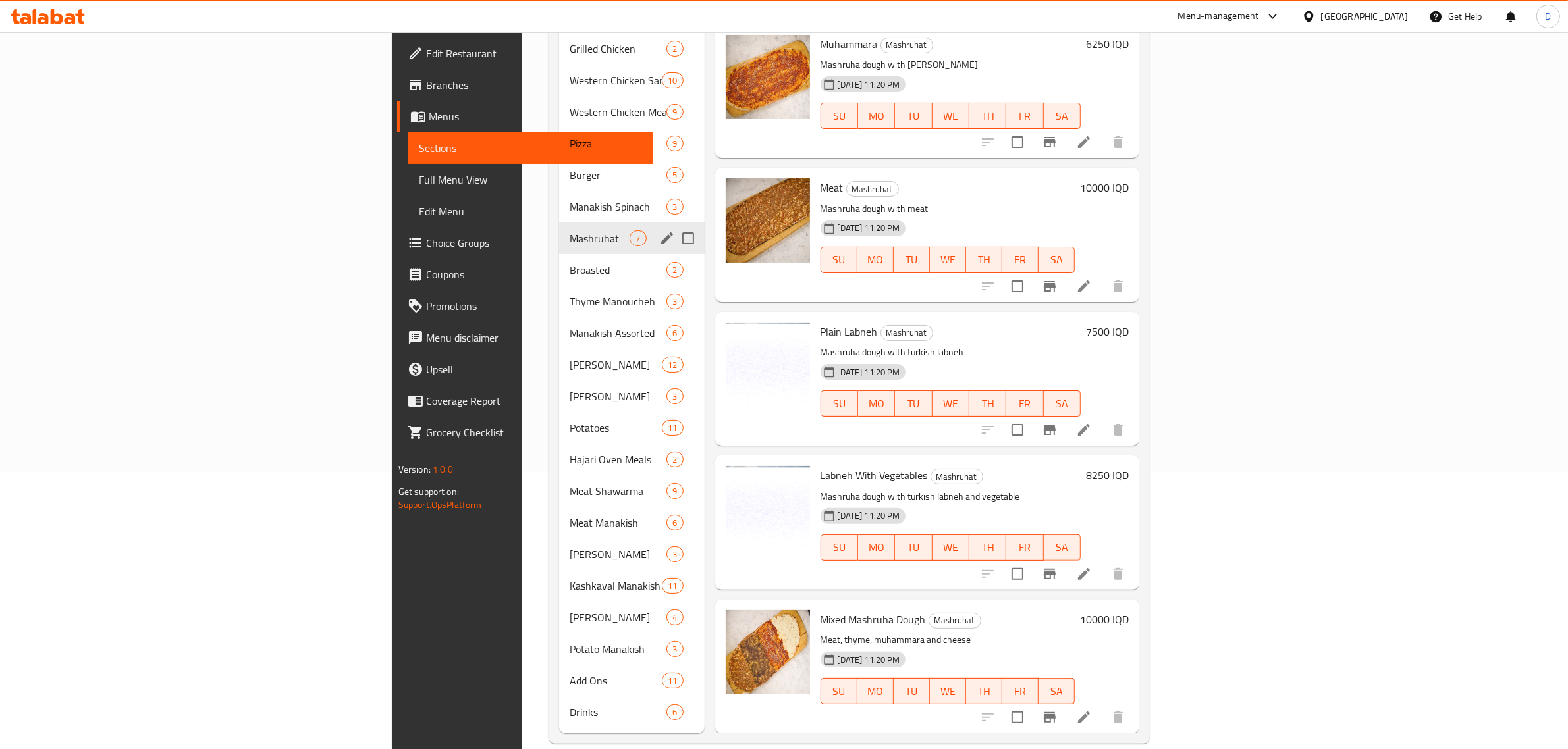
click at [570, 199] on span "Manakish Spinach" at bounding box center [618, 207] width 96 height 16
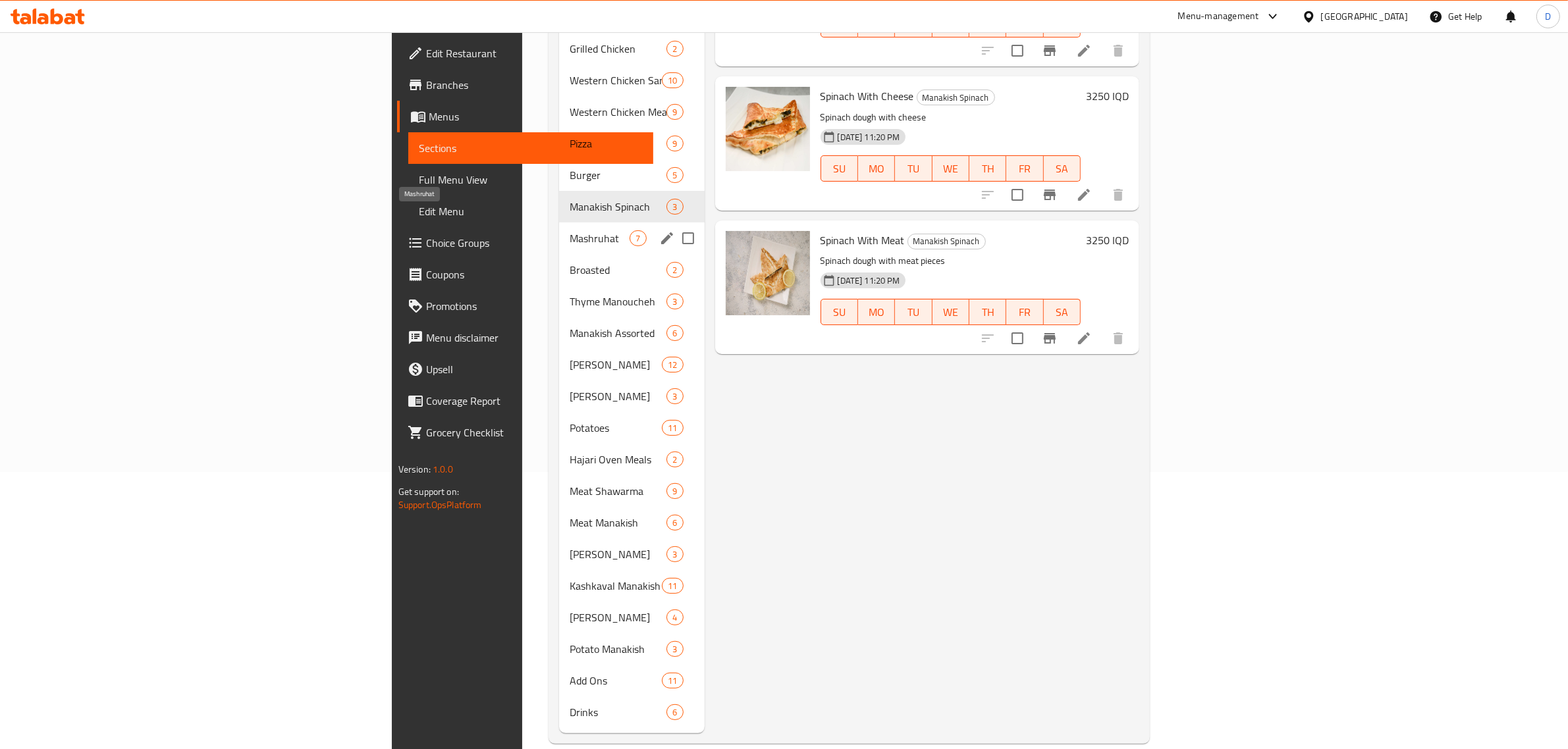
click at [570, 231] on span "Mashruhat" at bounding box center [600, 238] width 60 height 16
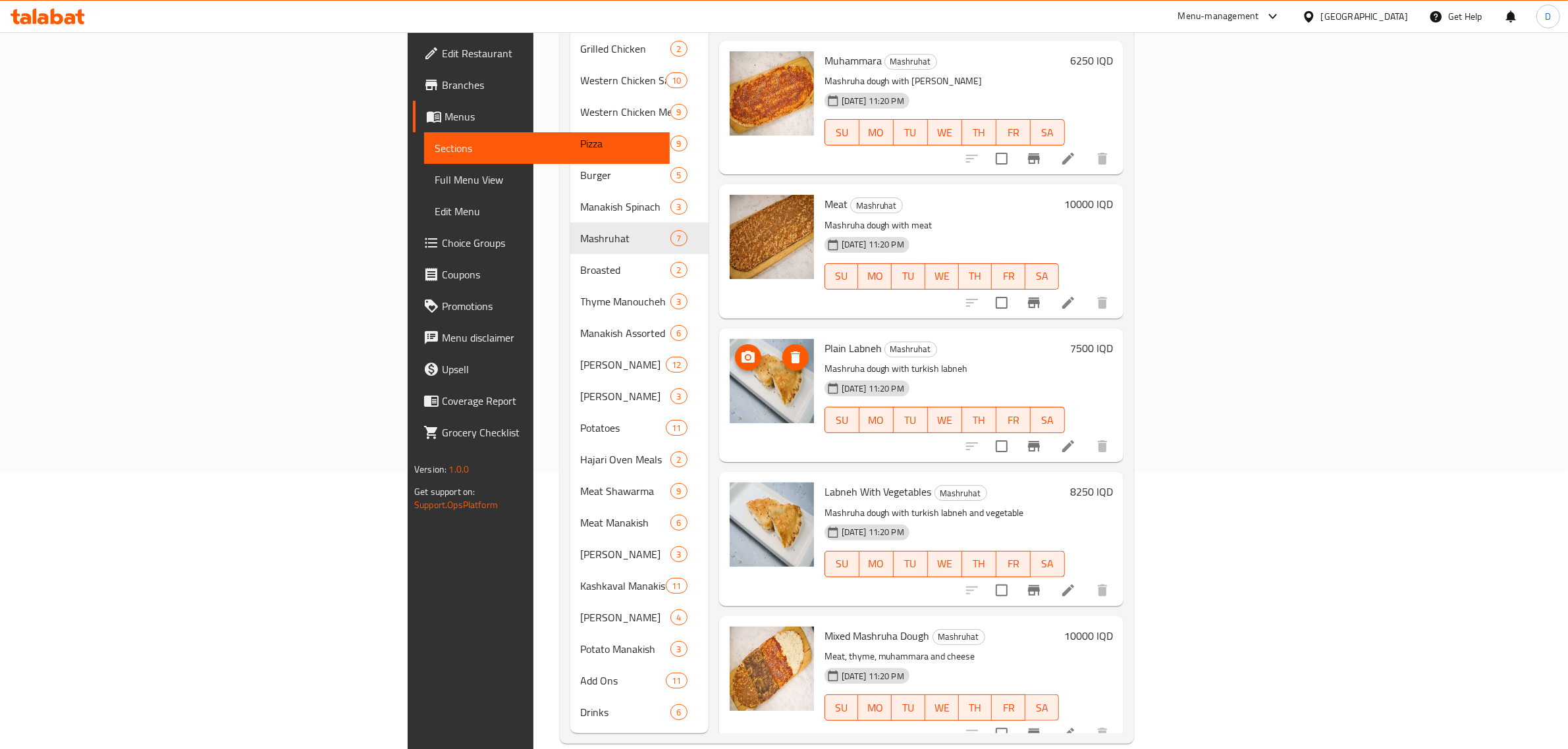
scroll to position [176, 0]
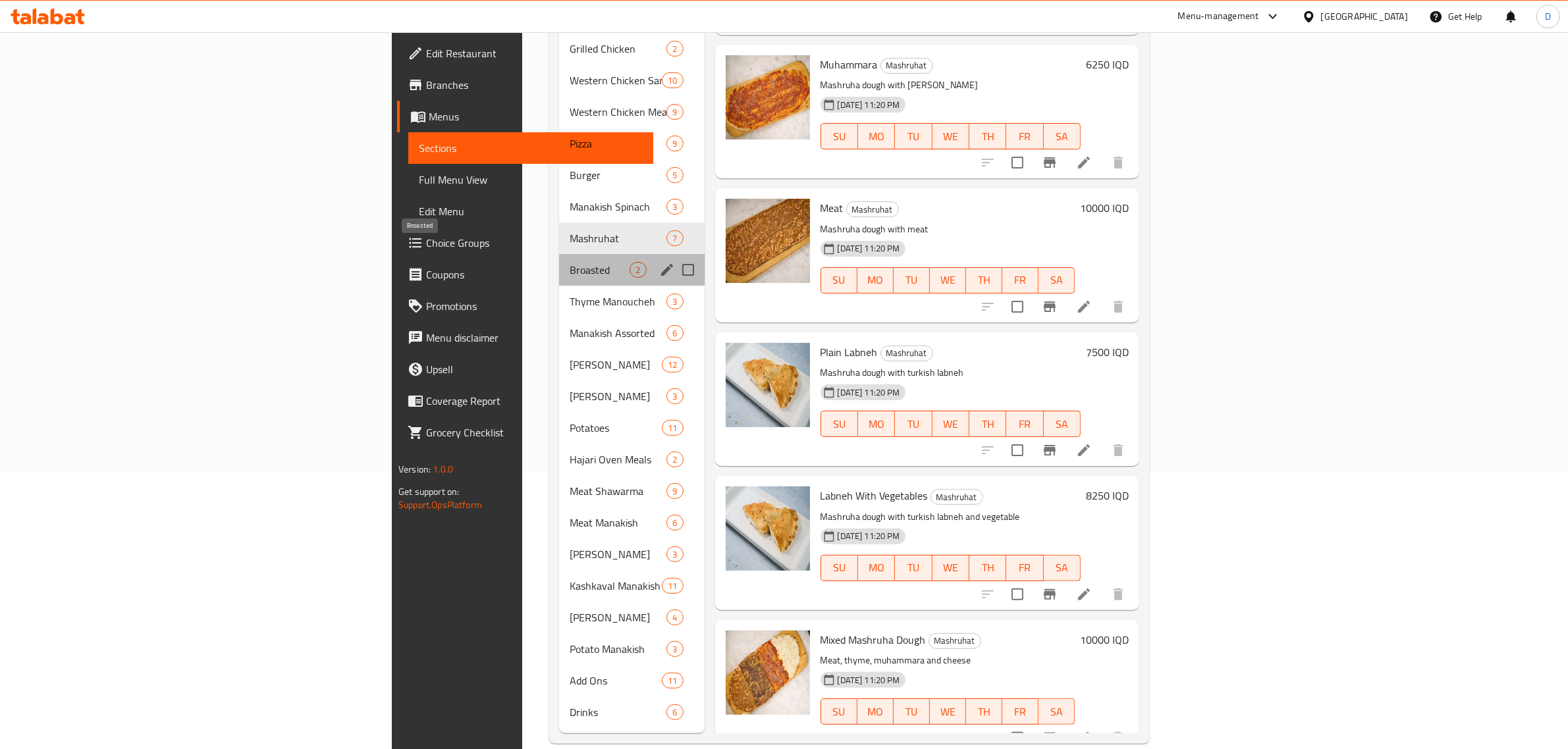
click at [570, 262] on span "Broasted" at bounding box center [600, 270] width 60 height 16
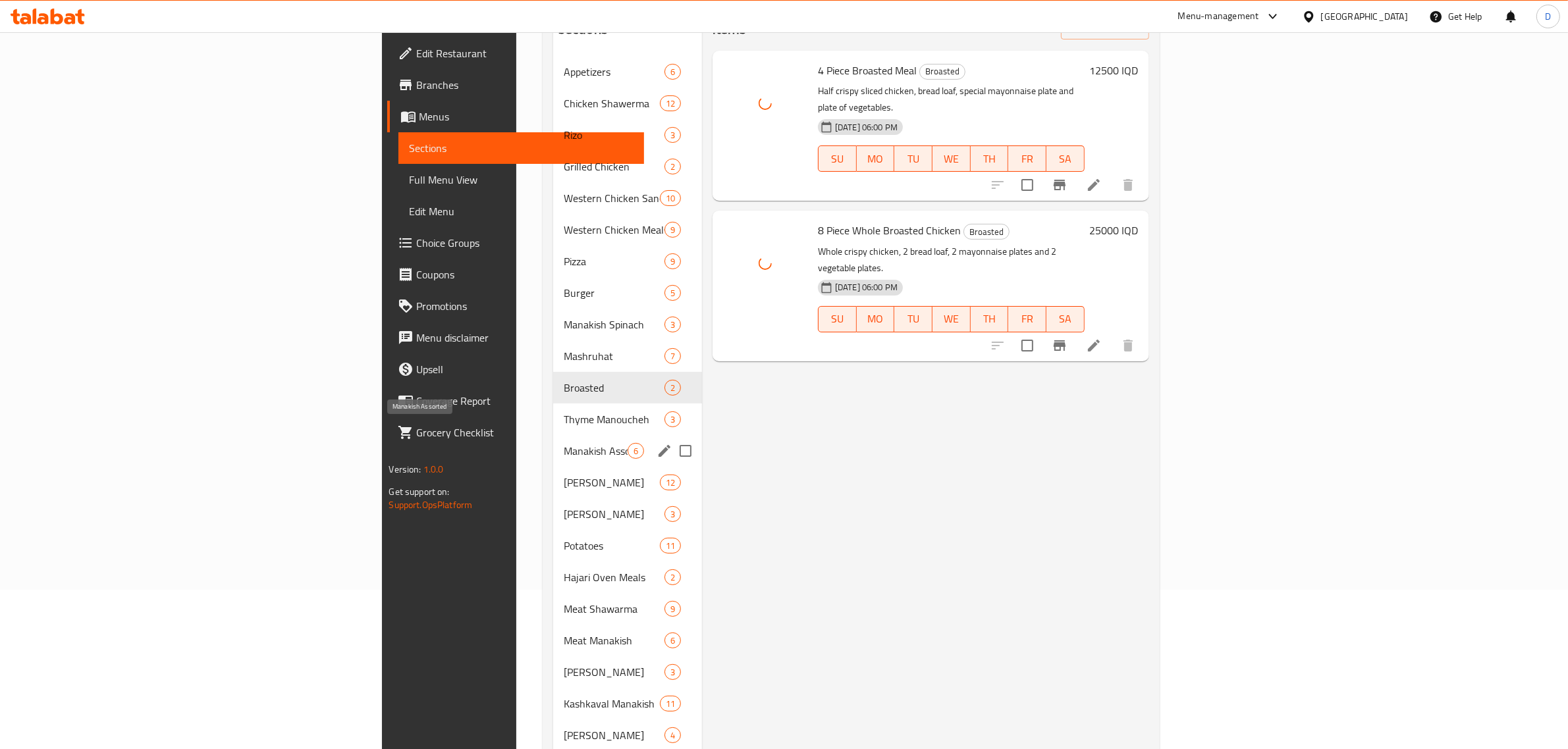
scroll to position [162, 0]
click at [564, 409] on span "Thyme Manoucheh" at bounding box center [595, 417] width 64 height 16
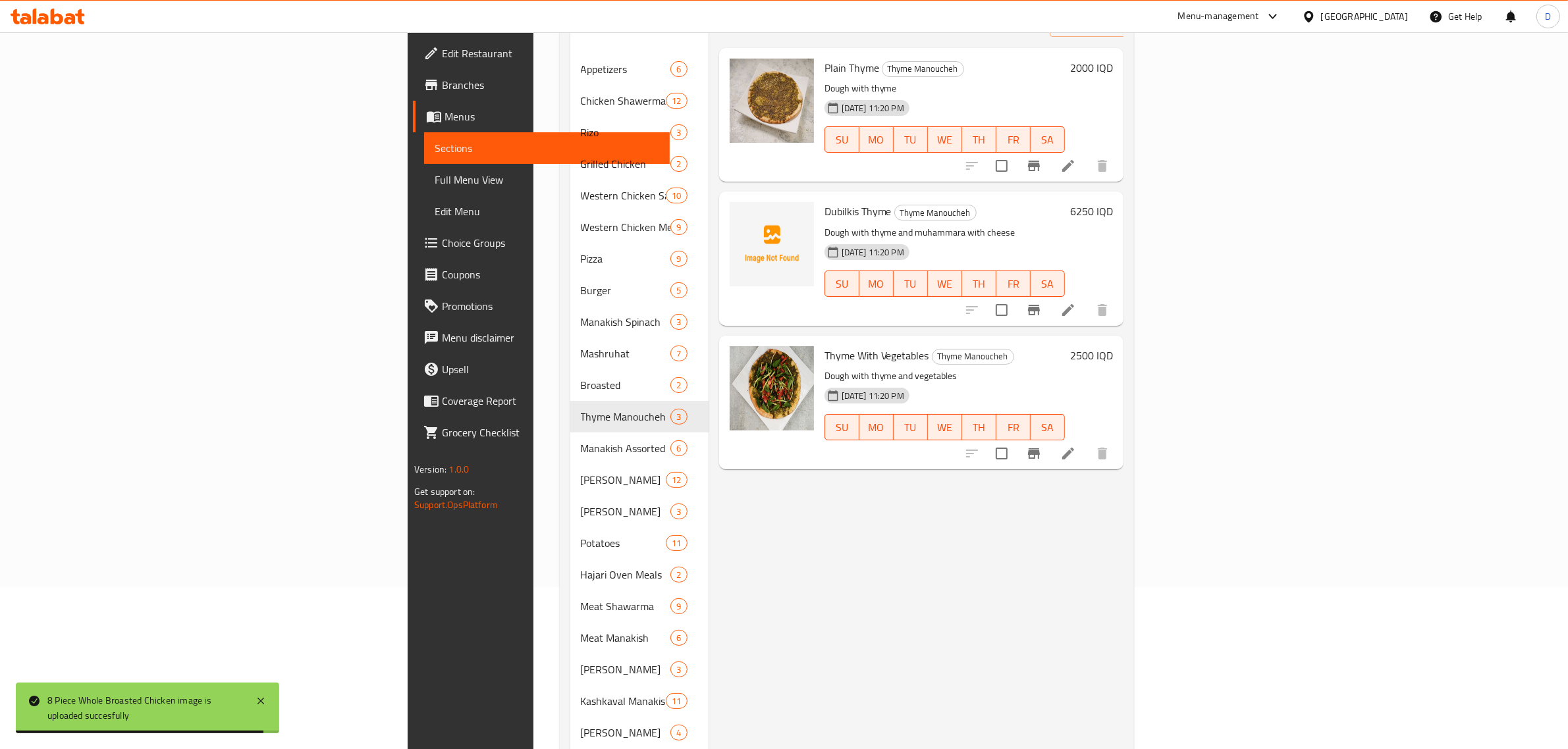
drag, startPoint x: 955, startPoint y: 165, endPoint x: 1159, endPoint y: 64, distance: 227.6
click at [963, 157] on div "Plain Thyme Thyme Manoucheh Dough with thyme 26-08-2025 11:20 PM SU MO TU WE TH…" at bounding box center [944, 115] width 251 height 123
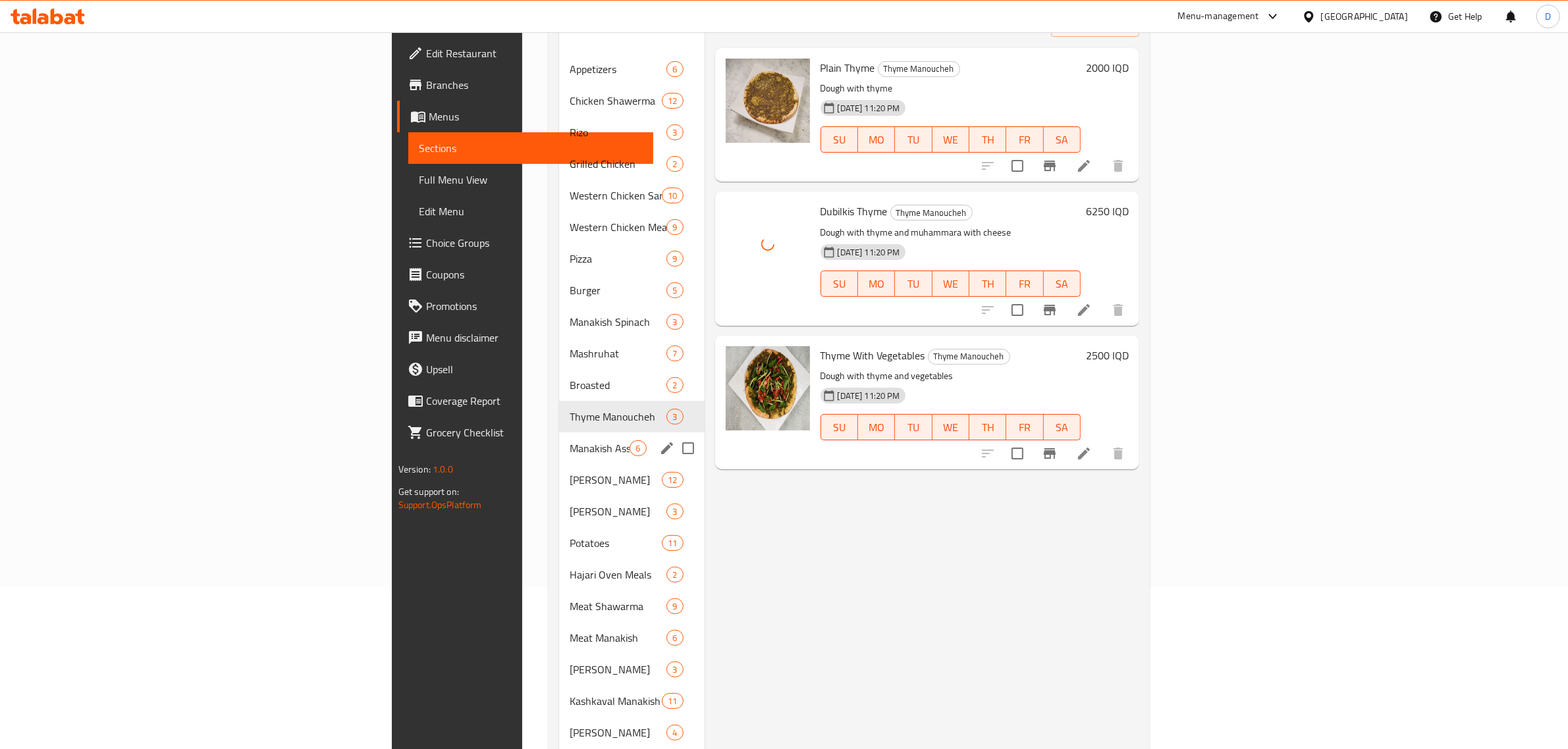
scroll to position [277, 0]
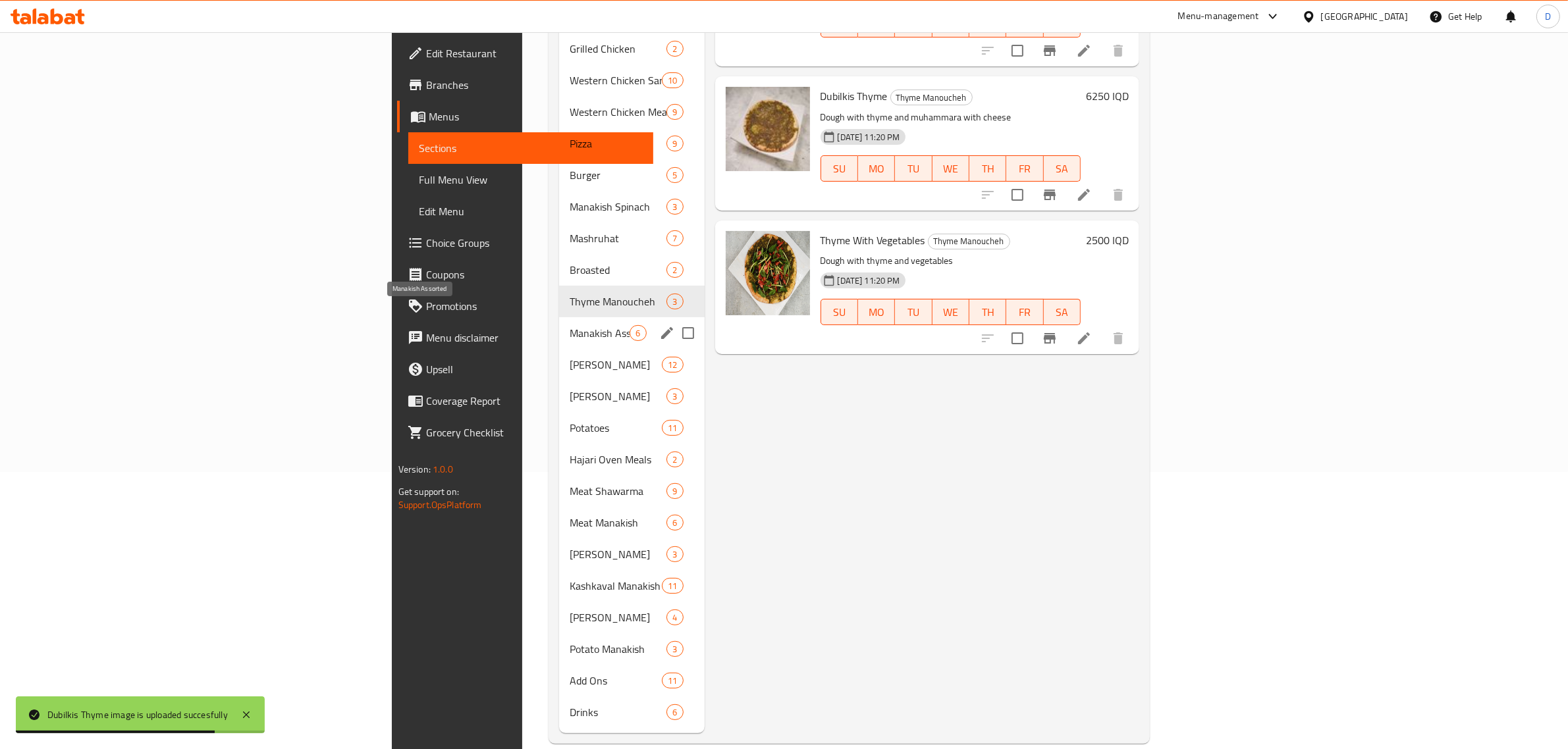
click at [570, 326] on span "Manakish Assorted" at bounding box center [600, 333] width 60 height 16
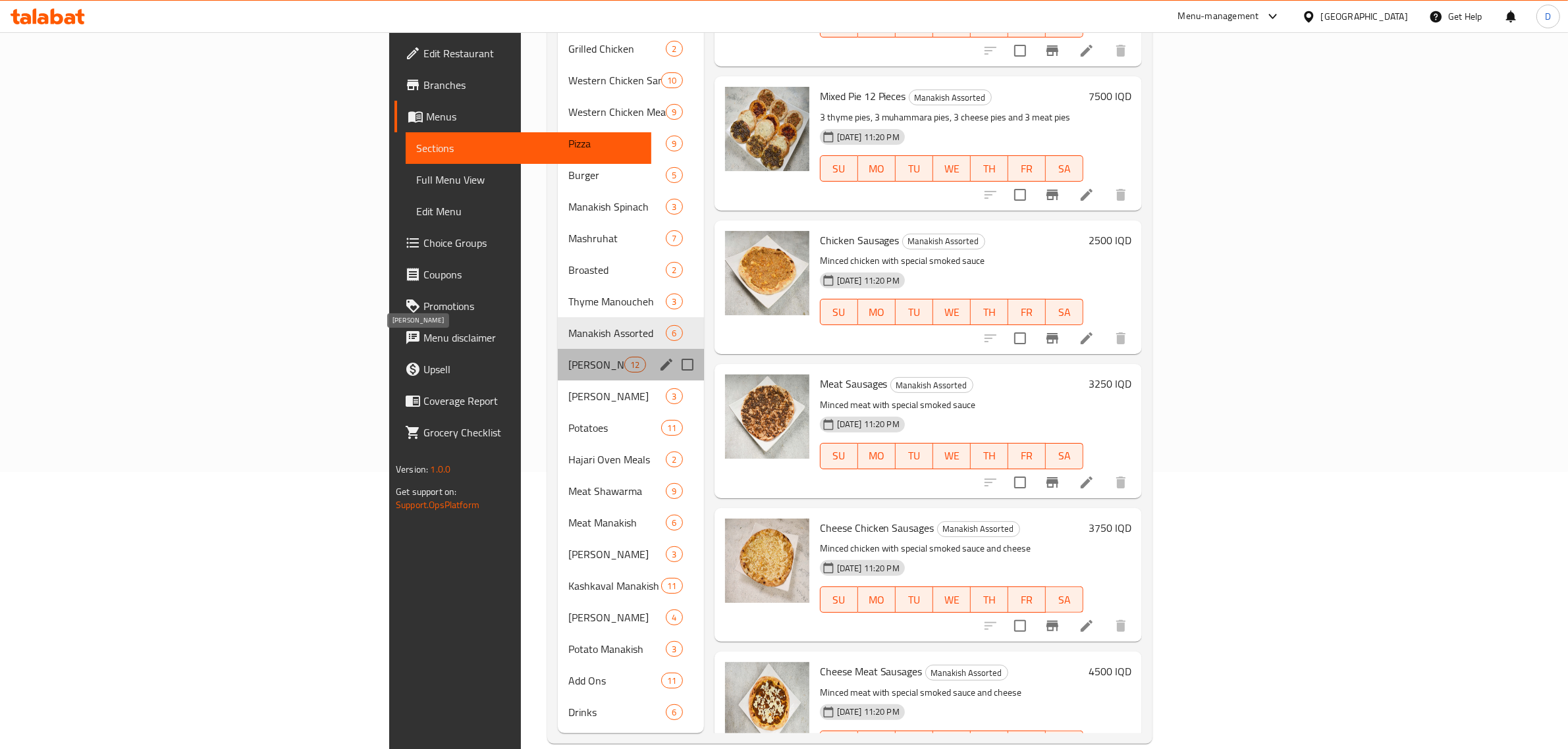
click at [569, 357] on span "[PERSON_NAME]" at bounding box center [597, 365] width 56 height 16
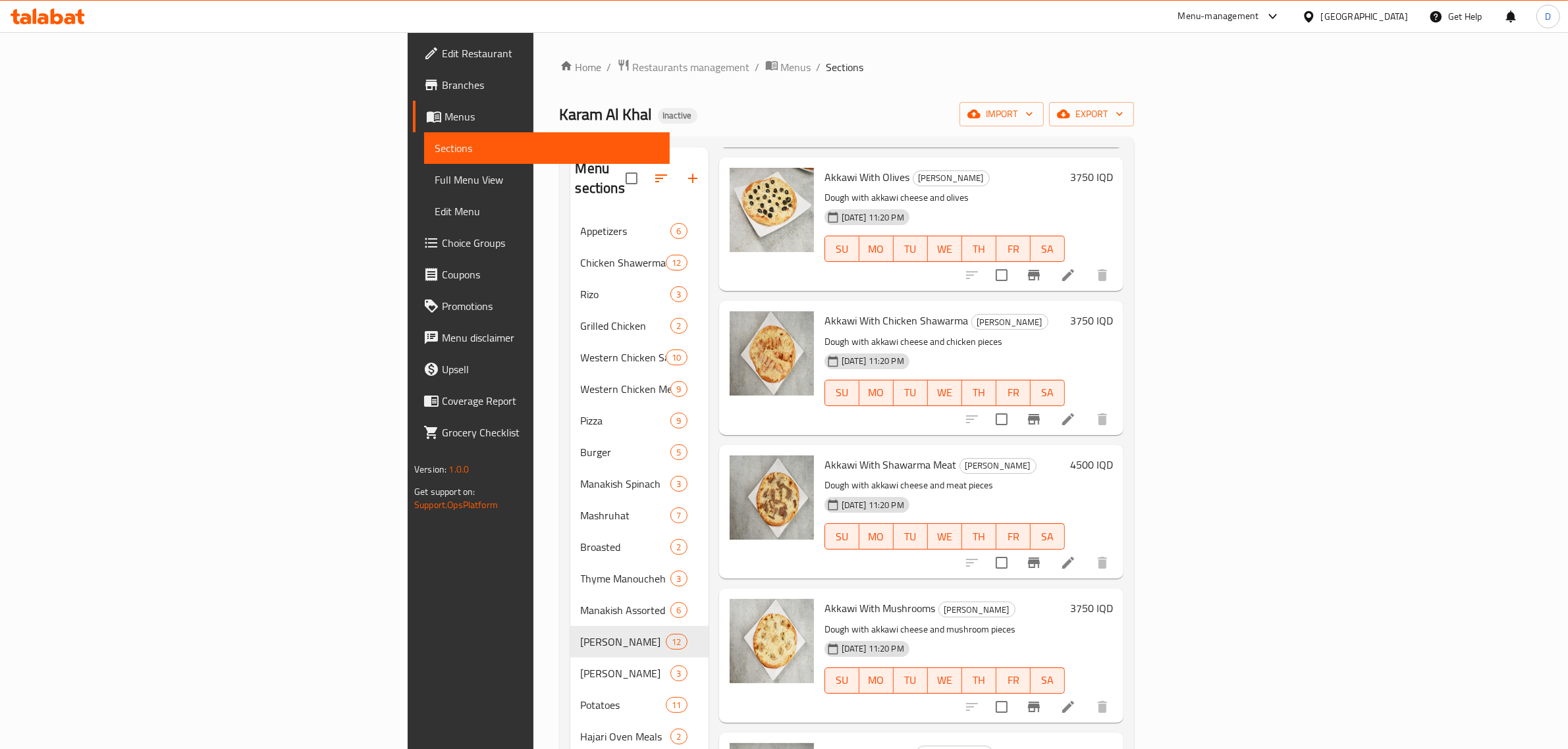
scroll to position [277, 0]
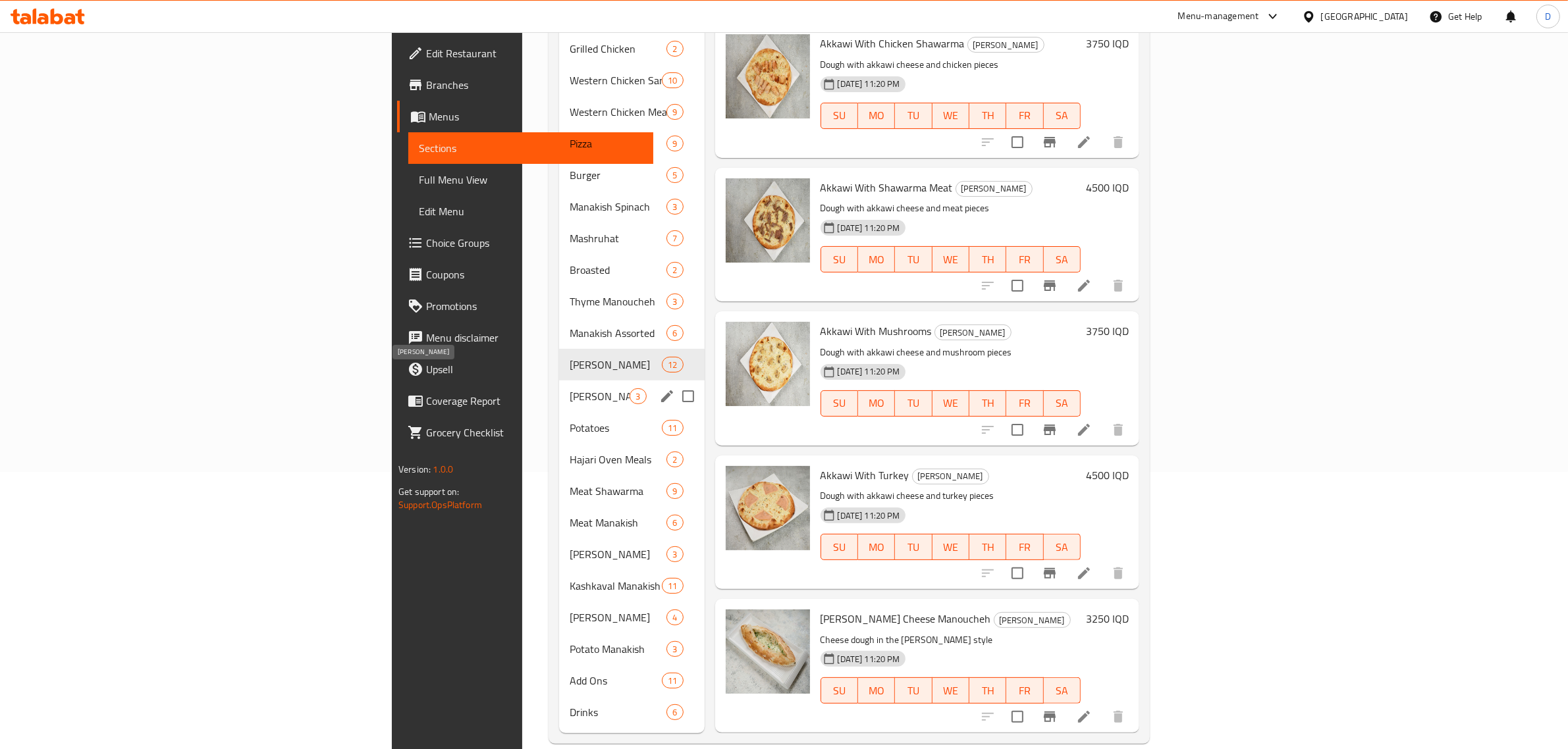
click at [570, 389] on span "[PERSON_NAME]" at bounding box center [600, 396] width 60 height 16
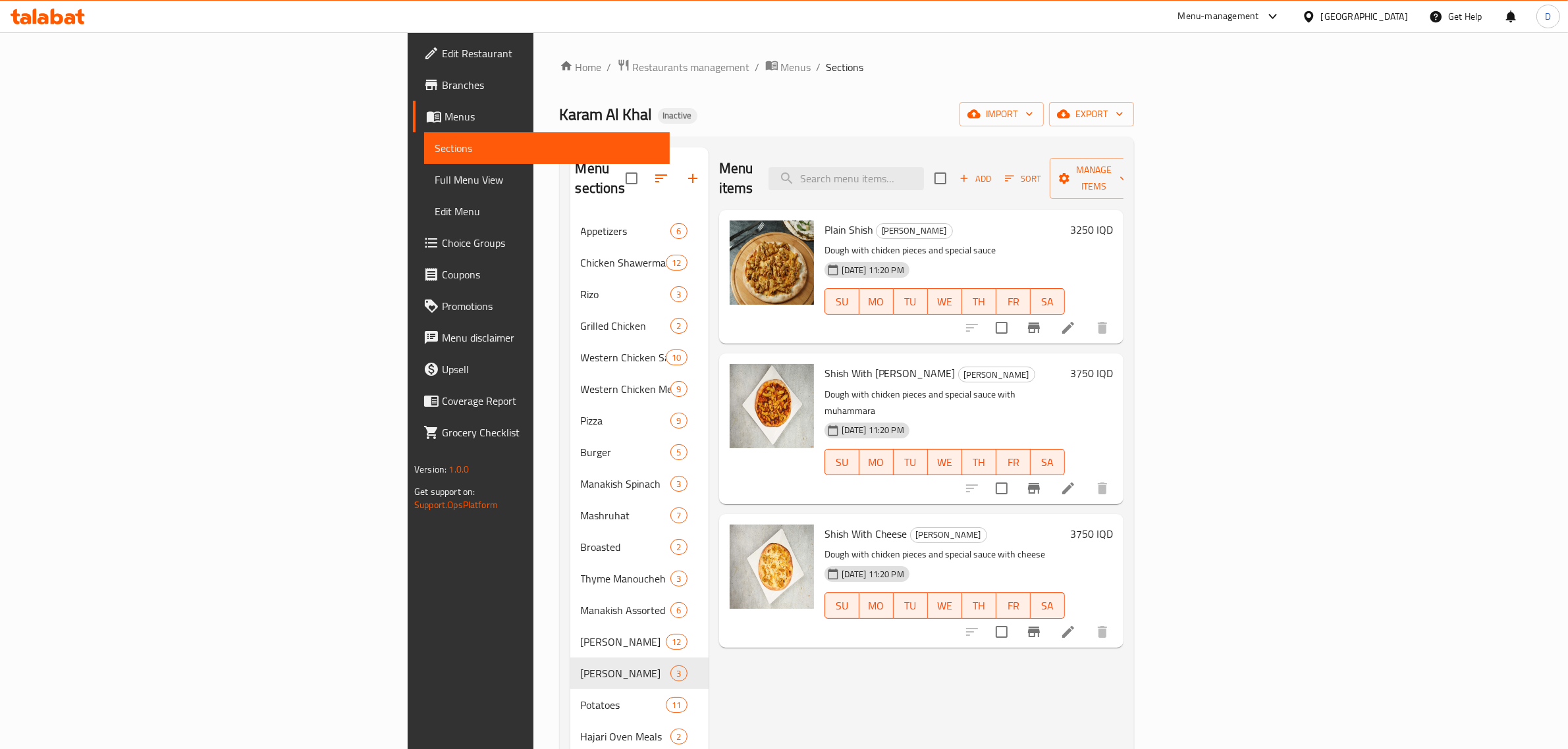
scroll to position [277, 0]
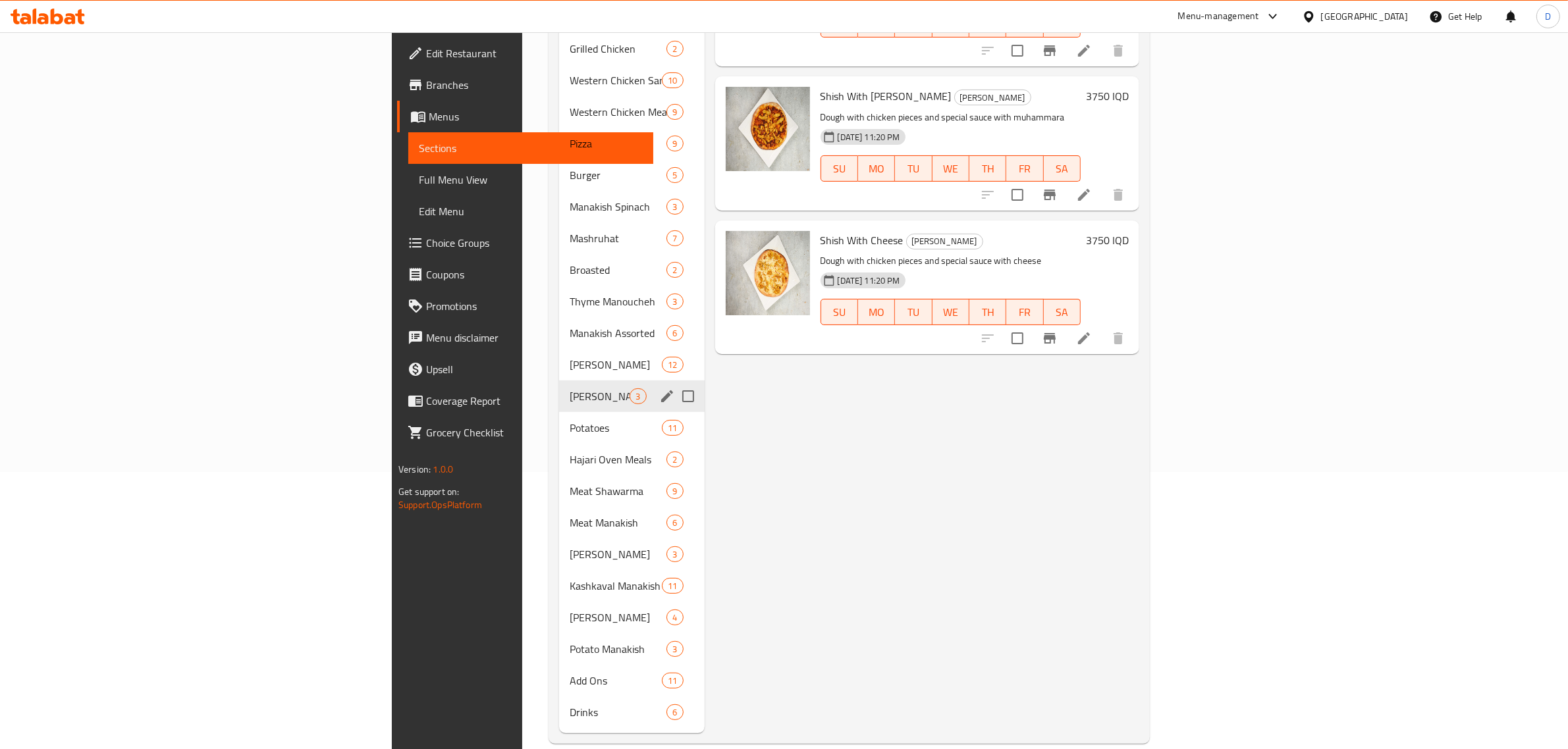
click at [570, 420] on span "Potatoes" at bounding box center [616, 428] width 92 height 16
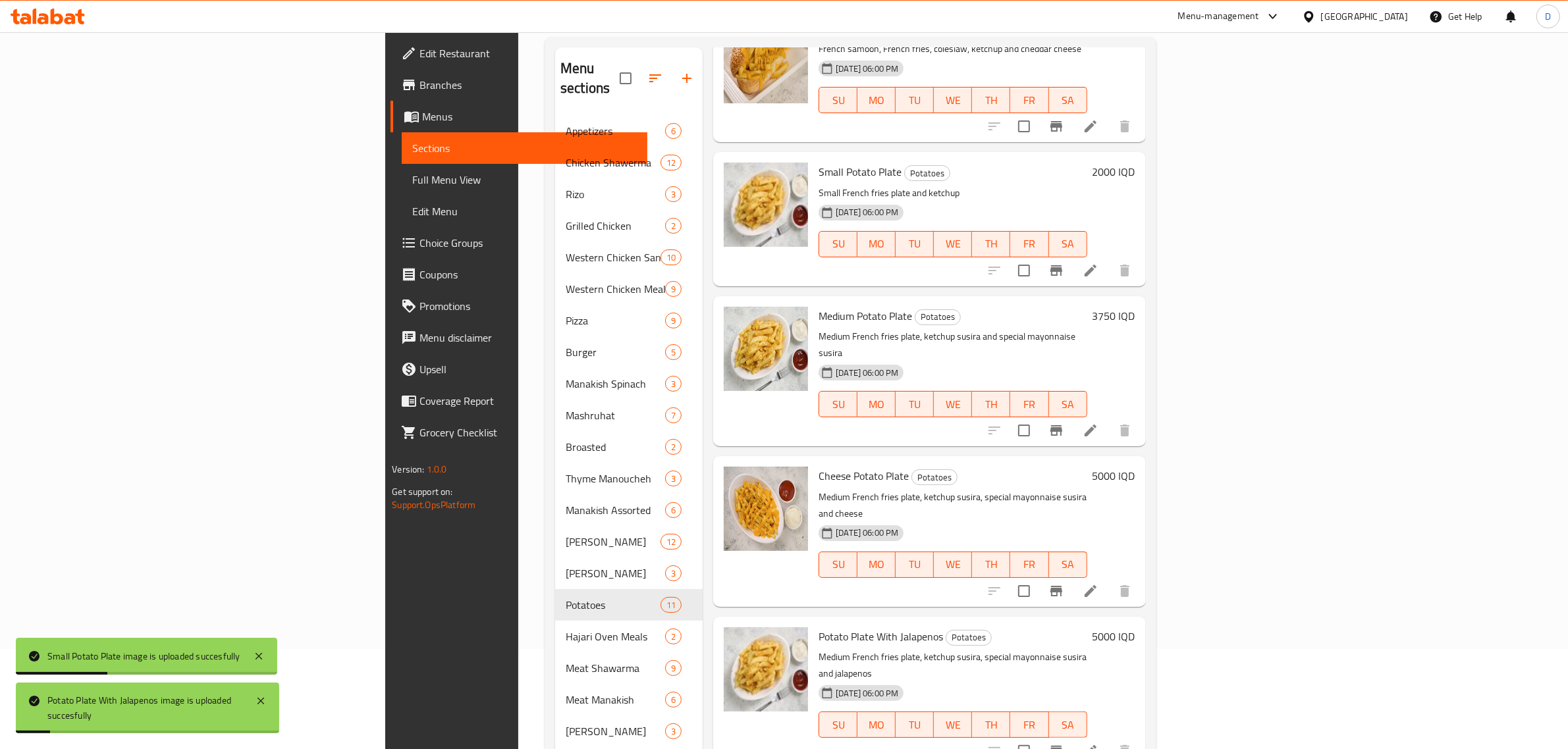
scroll to position [772, 0]
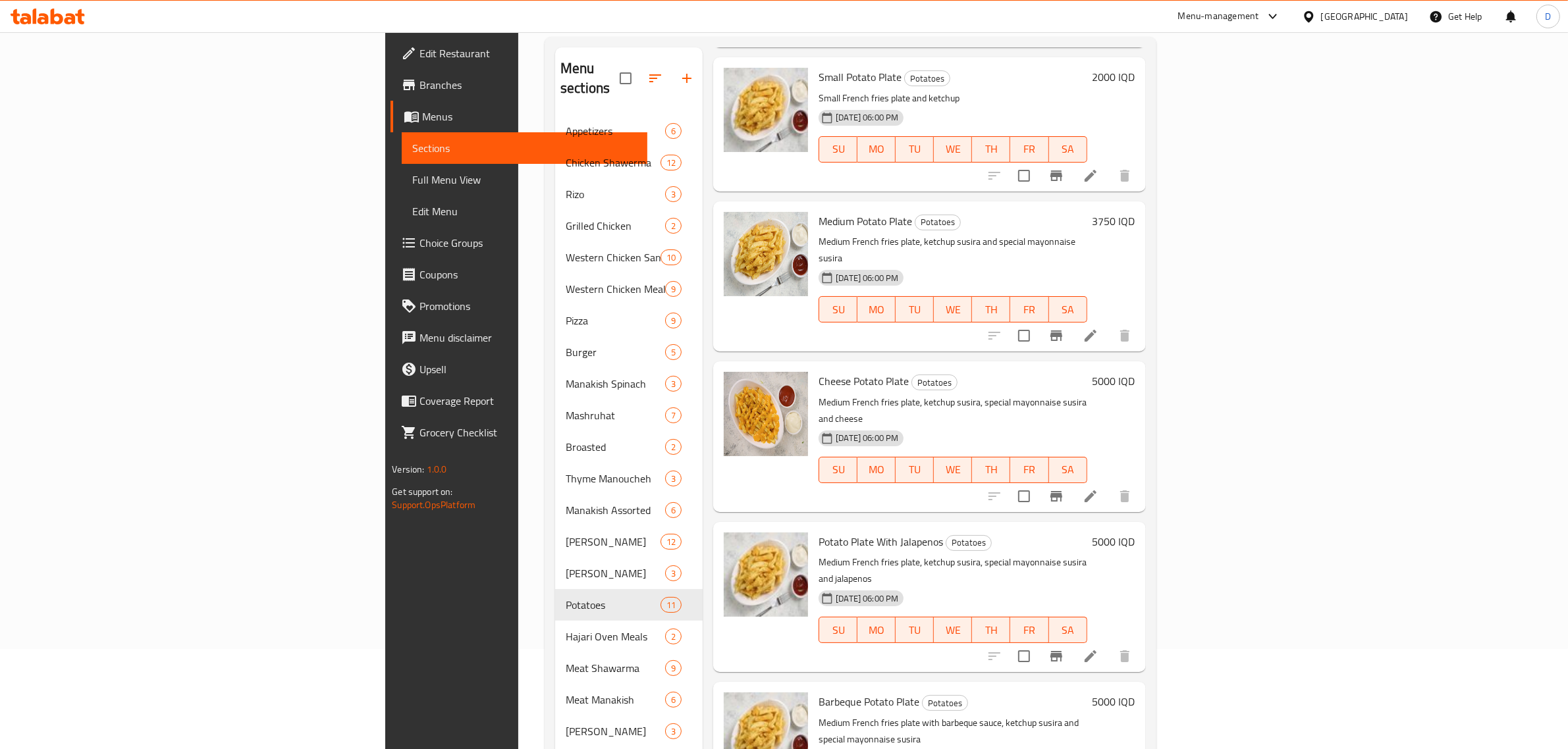
drag, startPoint x: 1133, startPoint y: 458, endPoint x: 1118, endPoint y: 473, distance: 21.2
click at [1133, 458] on div "Cheese Potato Plate Potatoes Medium French fries plate, ketchup susira, special…" at bounding box center [928, 436] width 432 height 150
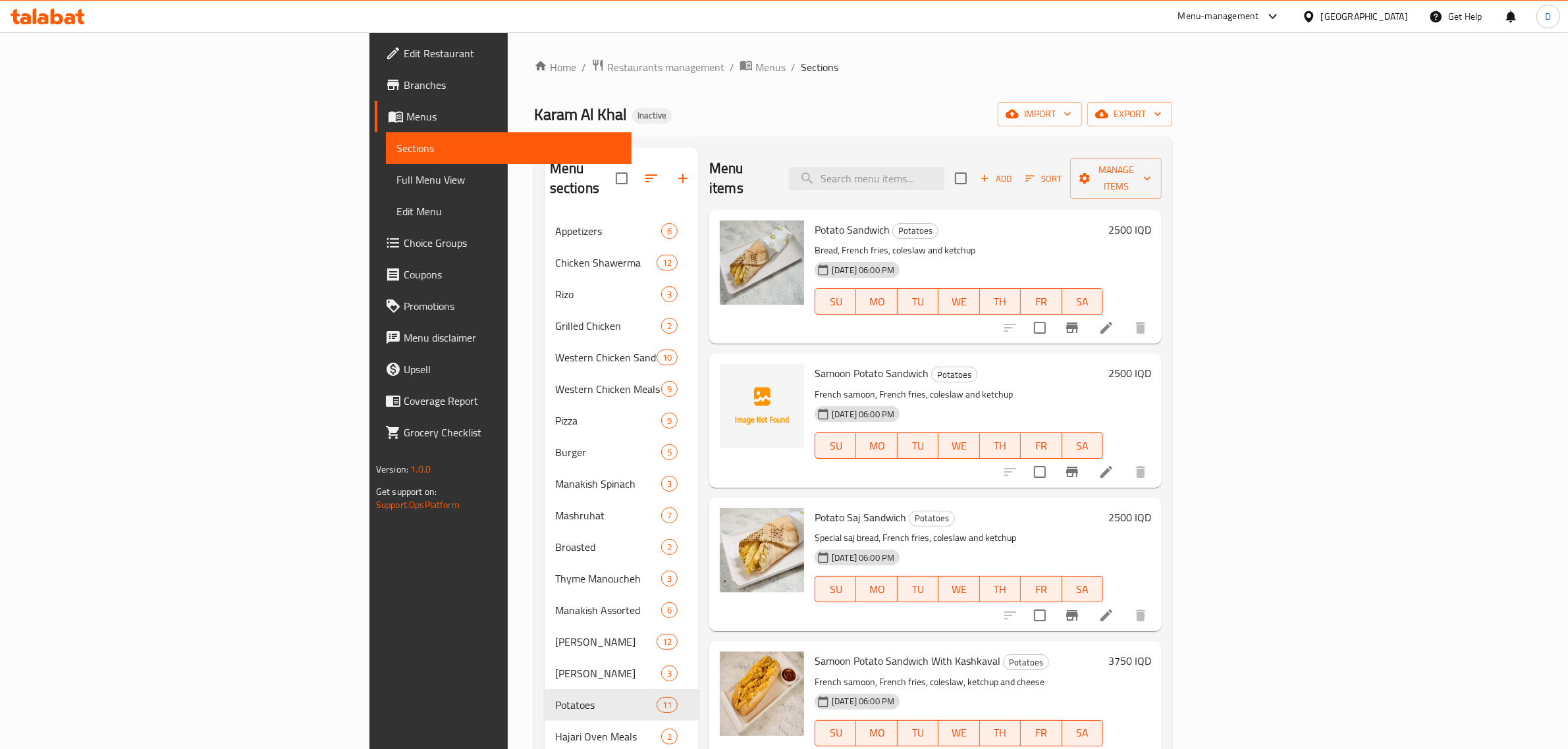
scroll to position [277, 0]
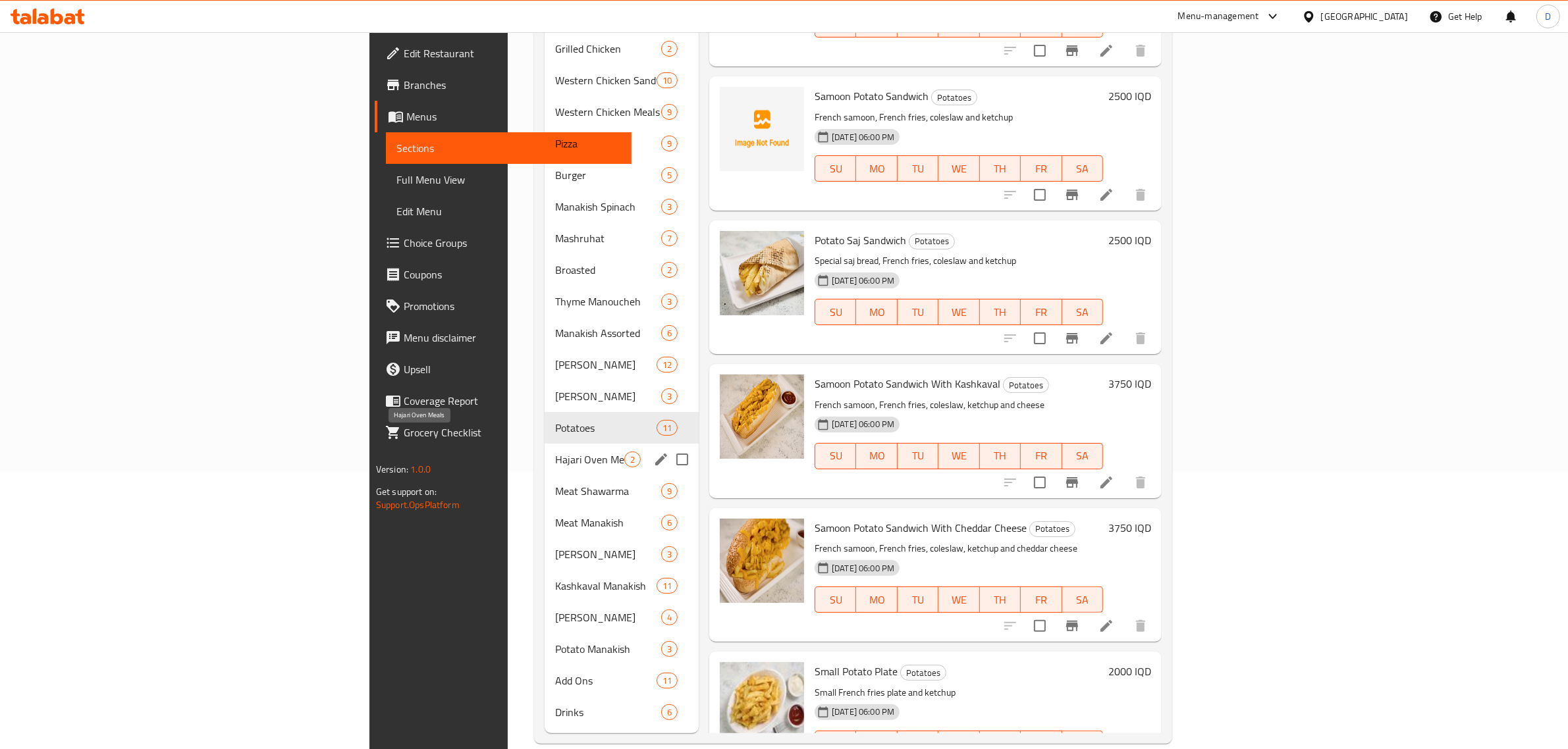
click at [555, 451] on span "Hajari Oven Meals" at bounding box center [589, 459] width 69 height 16
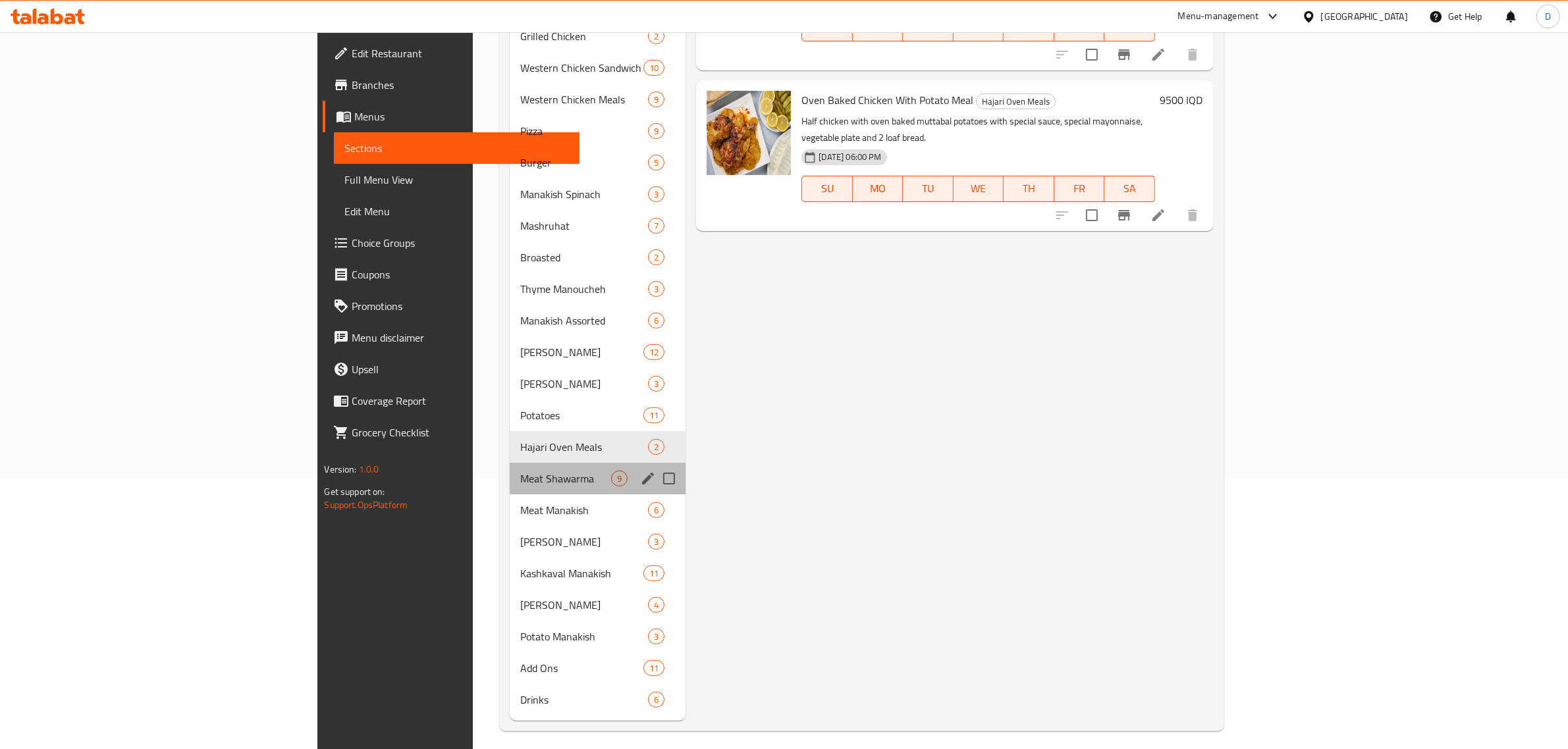
click at [510, 469] on div "Meat Shawarma 9" at bounding box center [597, 479] width 176 height 31
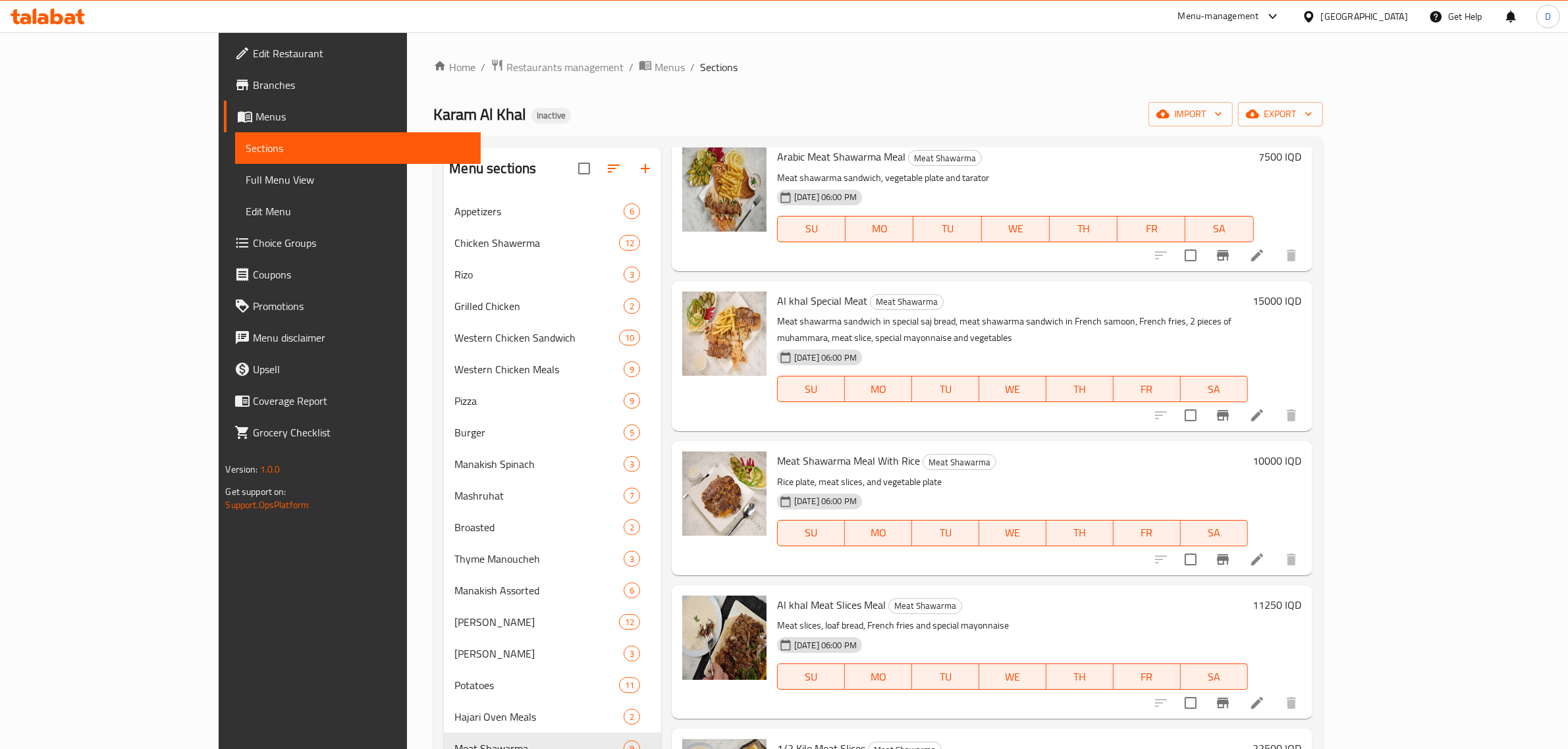
scroll to position [277, 0]
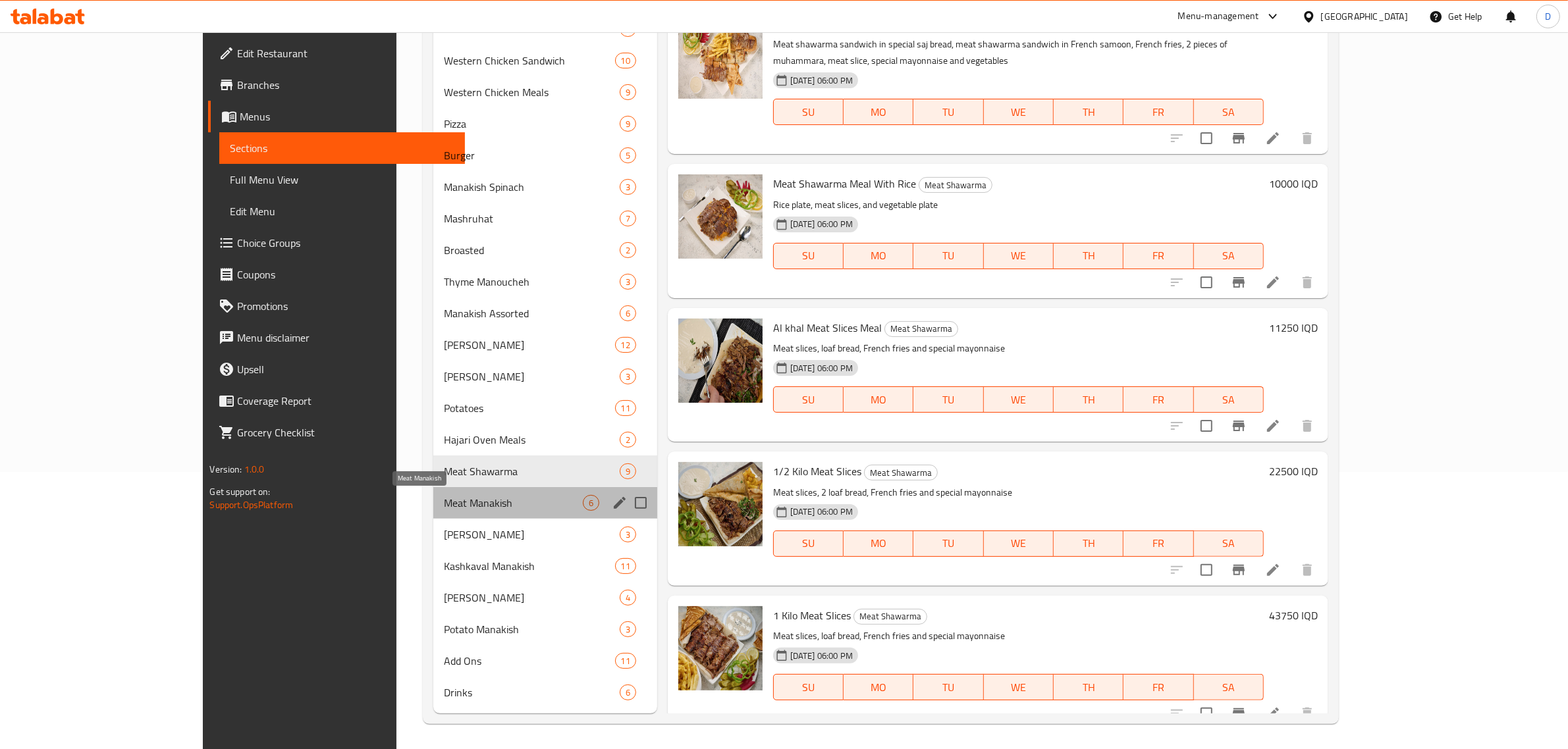
click at [444, 503] on span "Meat Manakish" at bounding box center [513, 503] width 139 height 16
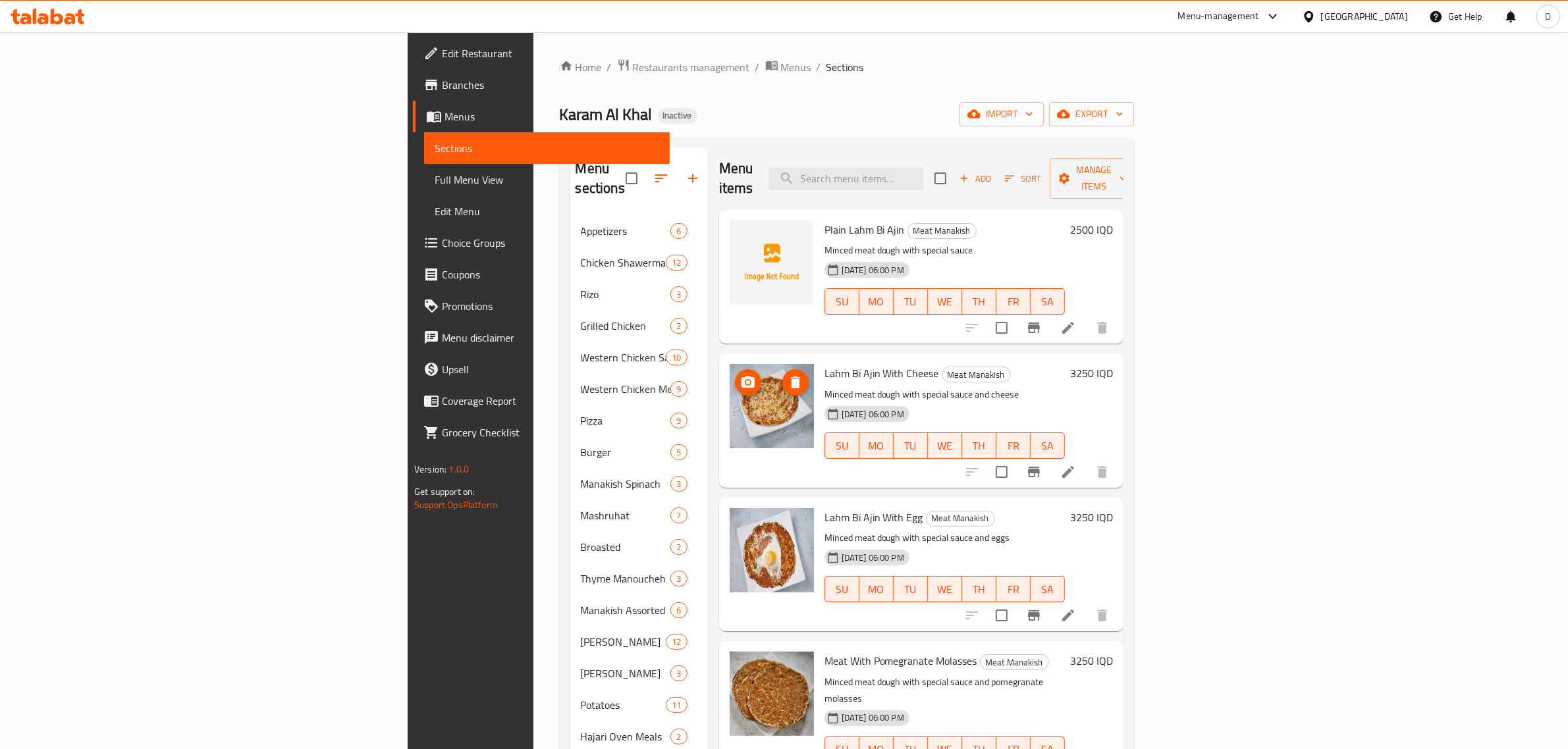
drag, startPoint x: 682, startPoint y: 408, endPoint x: 667, endPoint y: 692, distance: 284.4
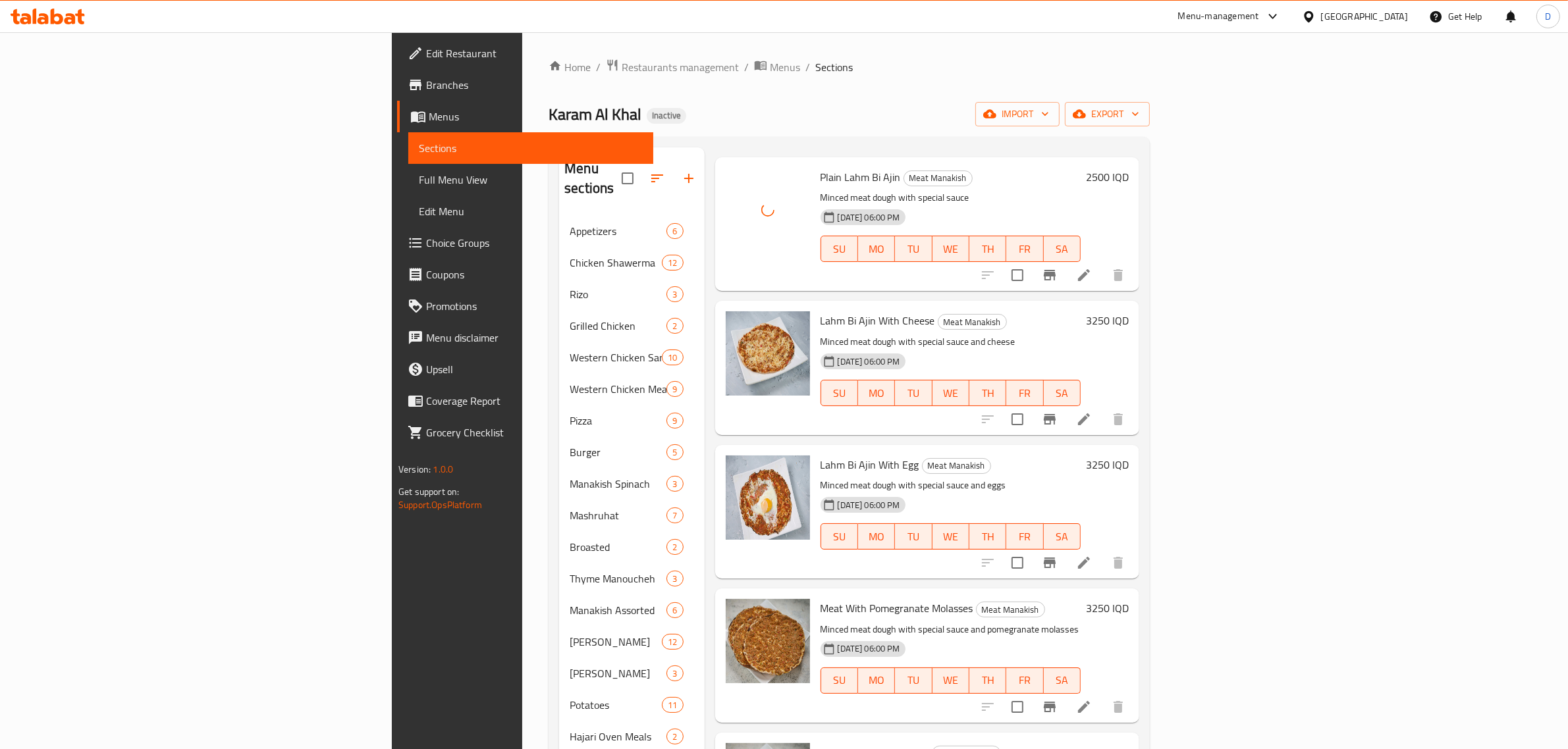
scroll to position [277, 0]
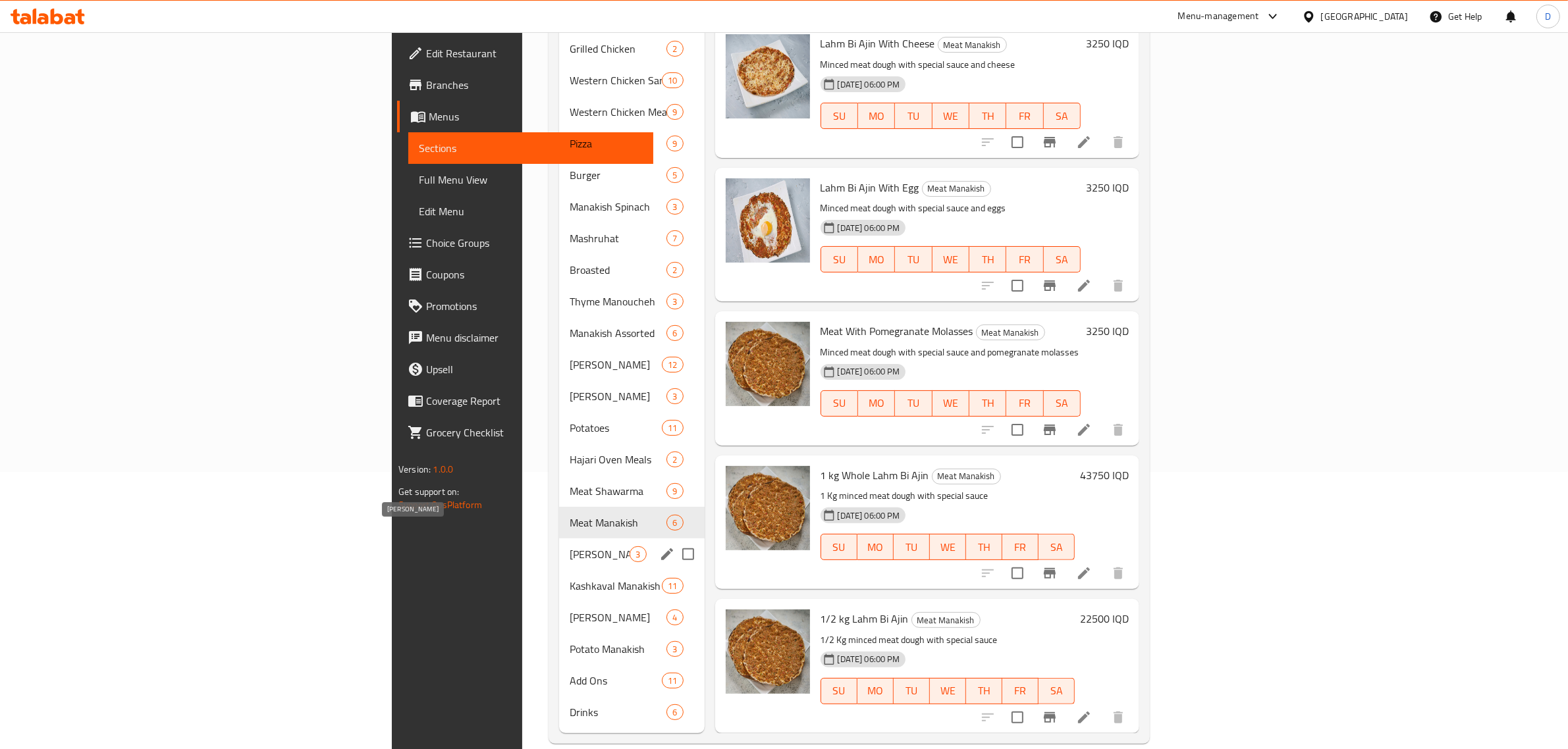
click at [570, 547] on span "[PERSON_NAME]" at bounding box center [600, 554] width 60 height 16
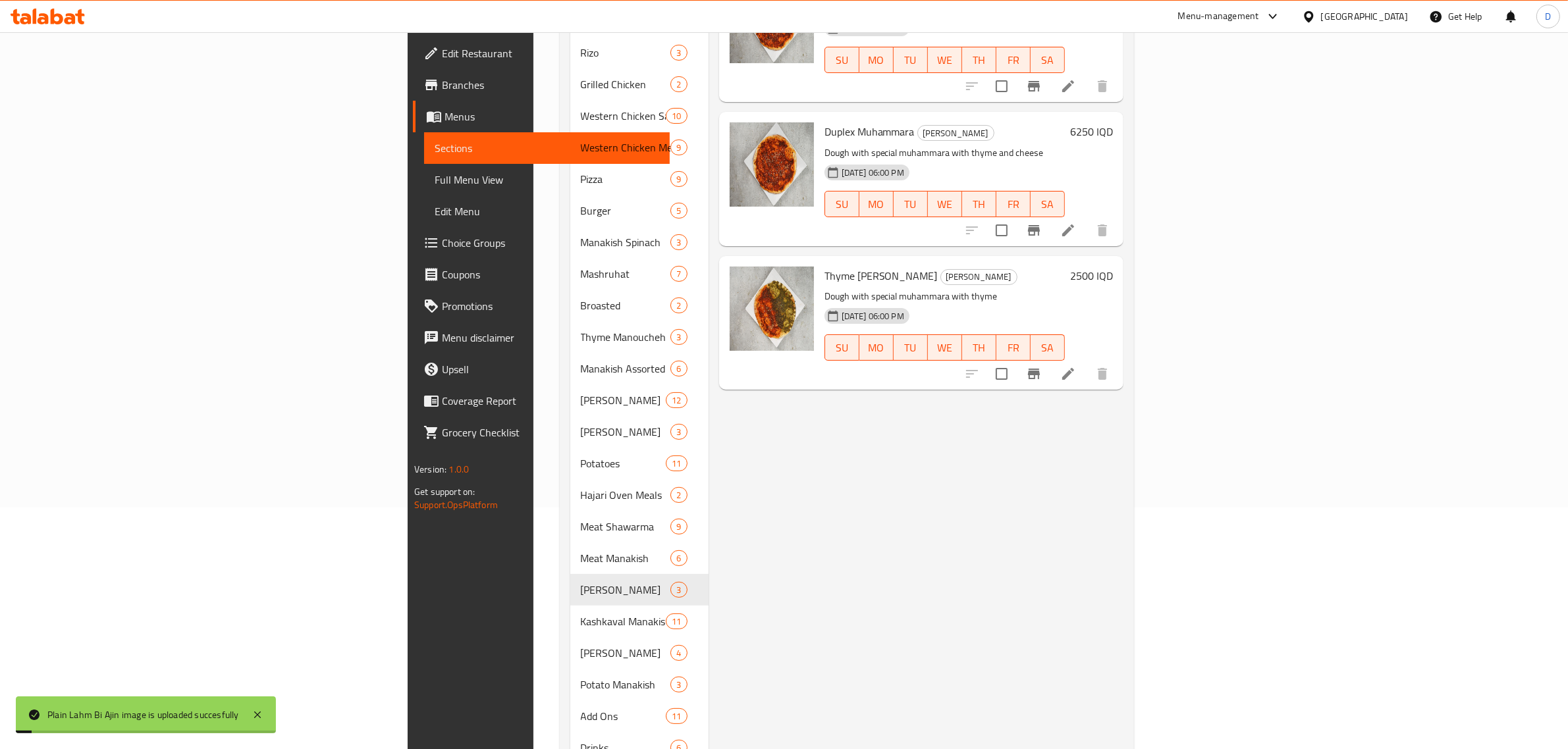
scroll to position [277, 0]
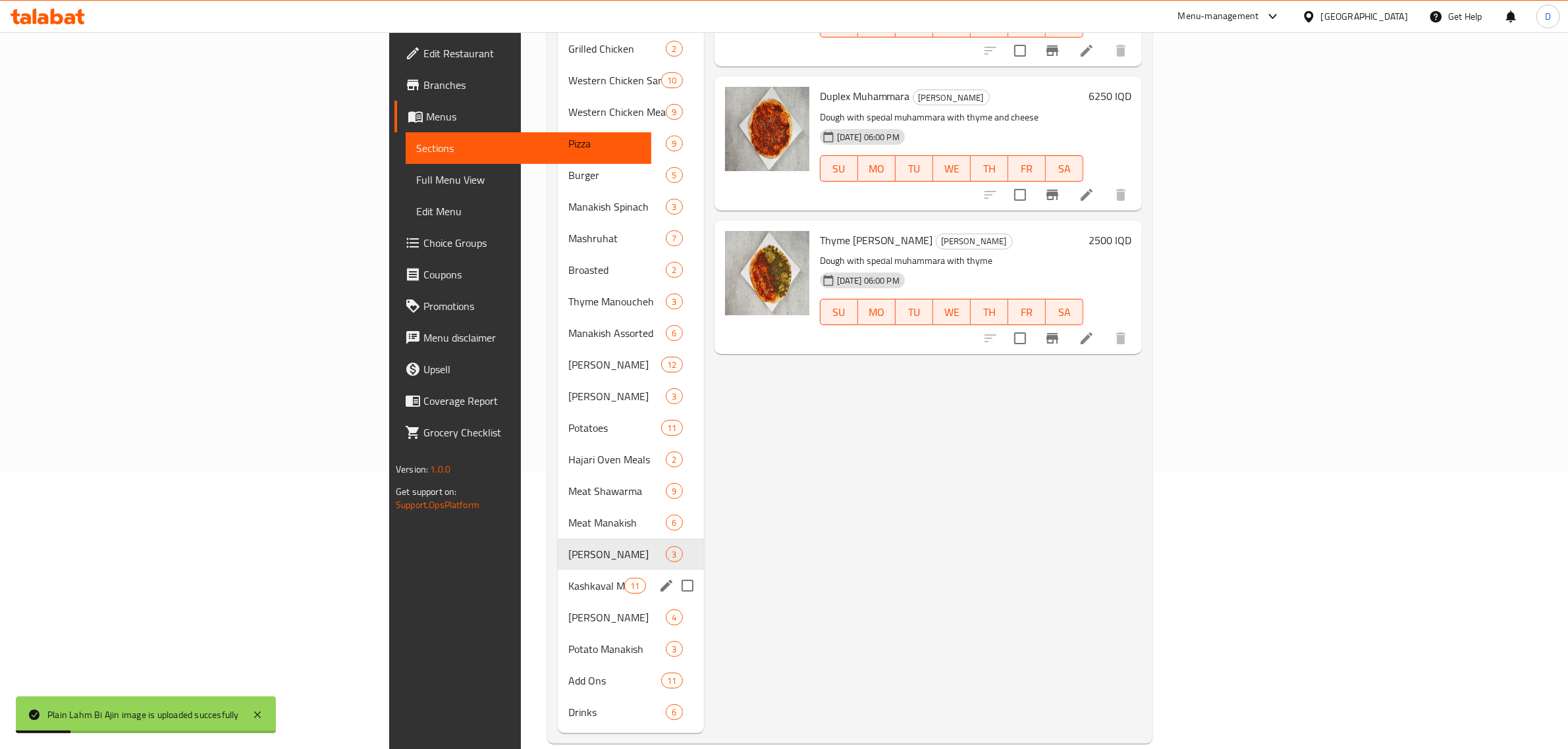
click at [569, 578] on span "Kashkaval Manakish" at bounding box center [597, 586] width 56 height 16
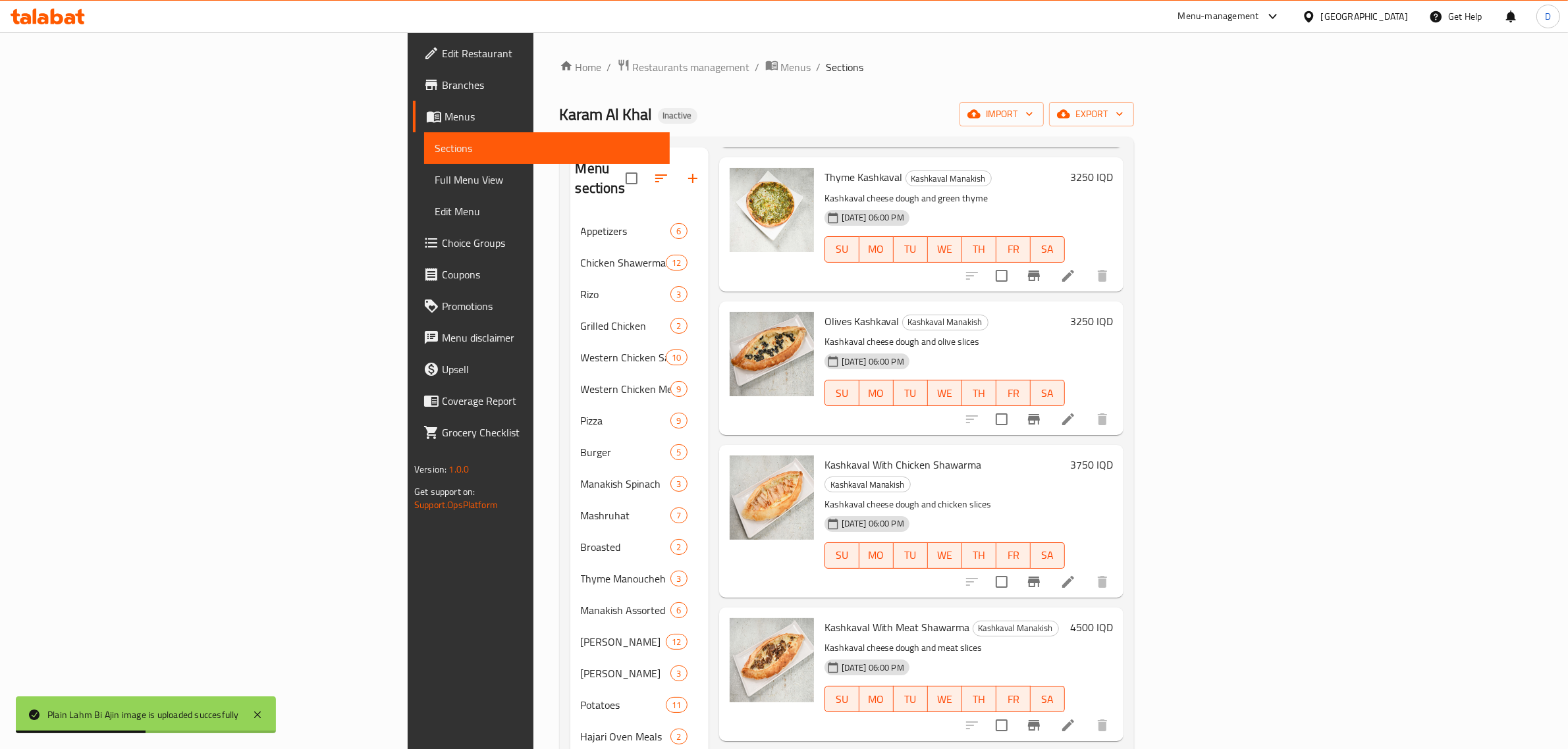
scroll to position [277, 0]
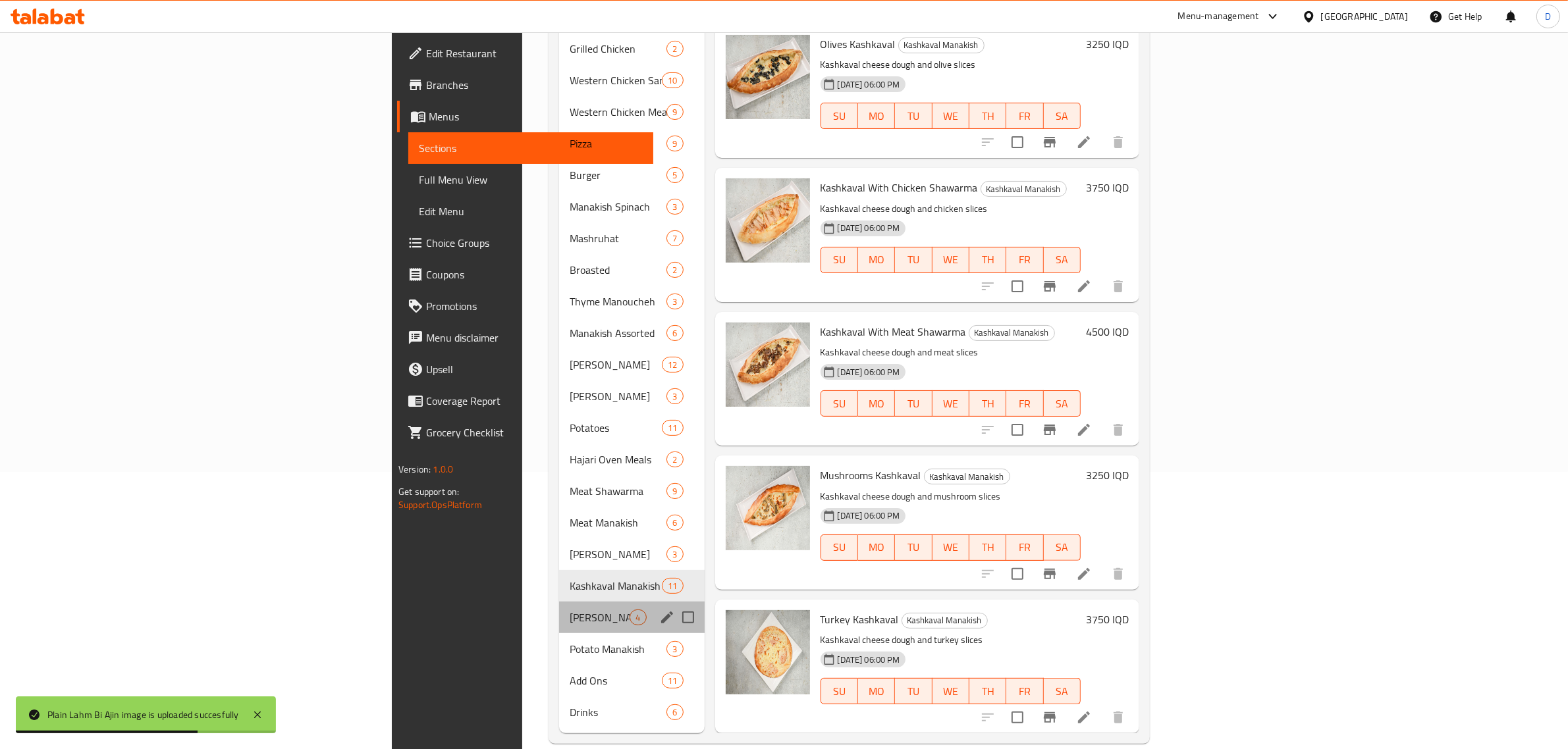
click at [570, 609] on span "[PERSON_NAME]" at bounding box center [600, 617] width 60 height 16
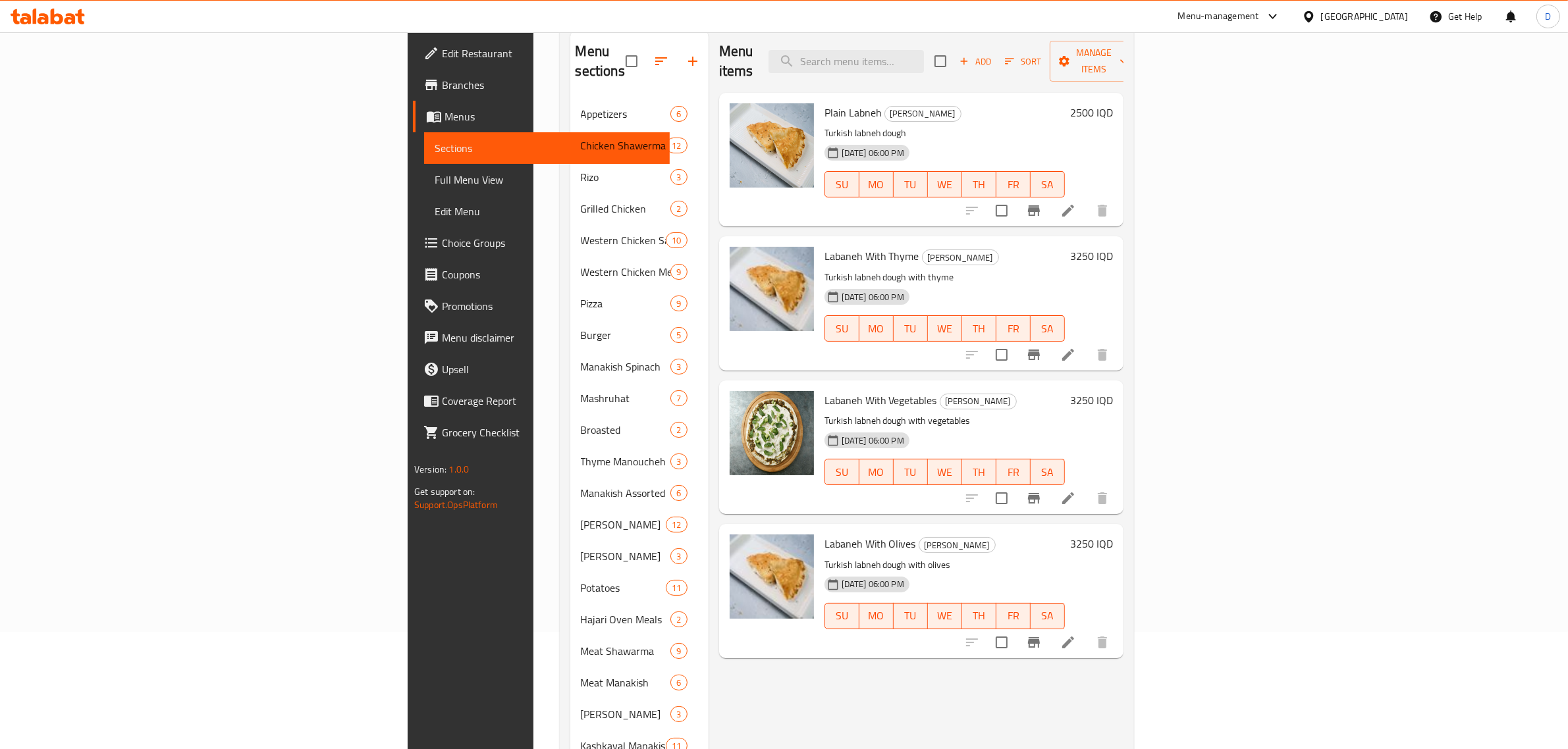
scroll to position [277, 0]
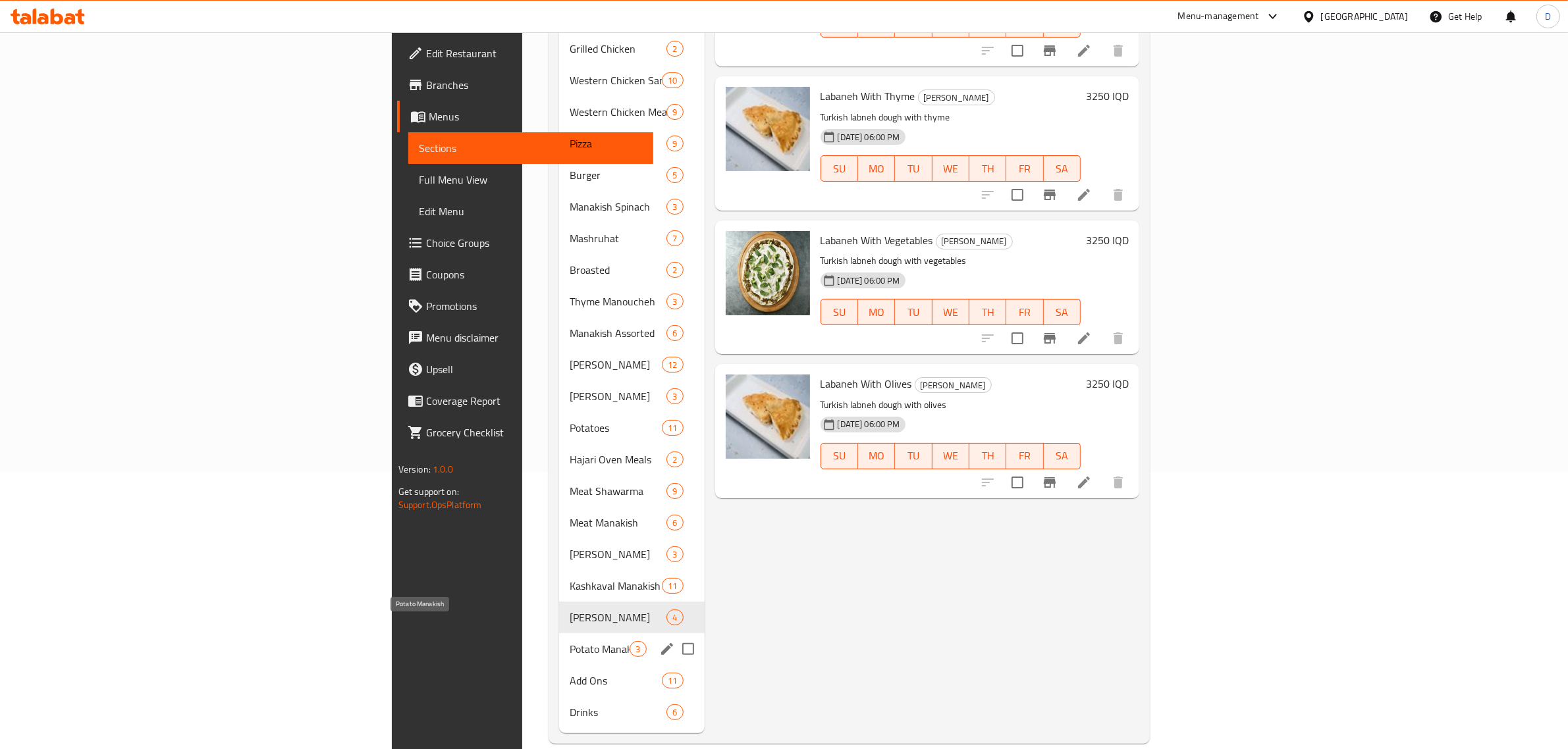
click at [570, 642] on span "Potato Manakish" at bounding box center [600, 649] width 60 height 16
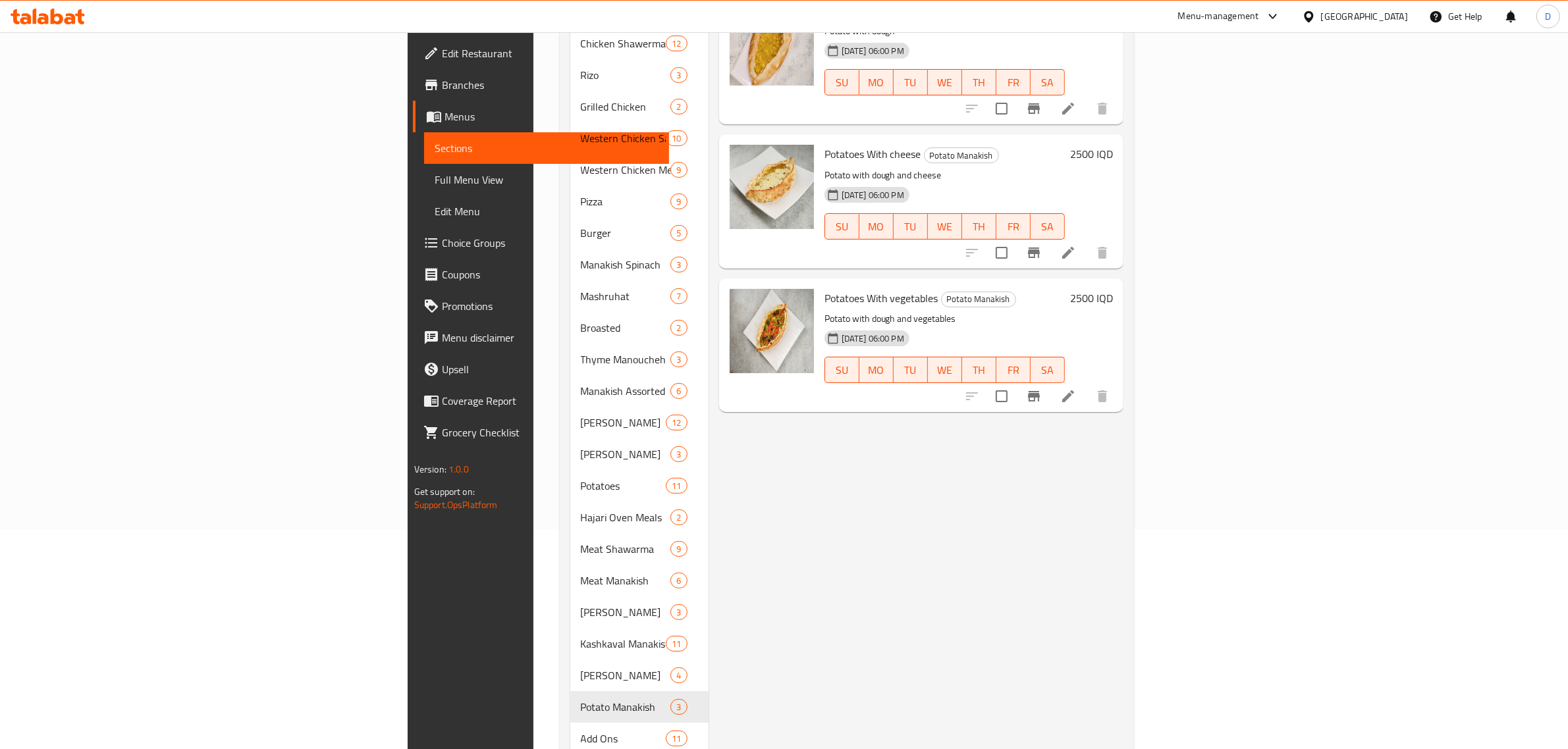
scroll to position [277, 0]
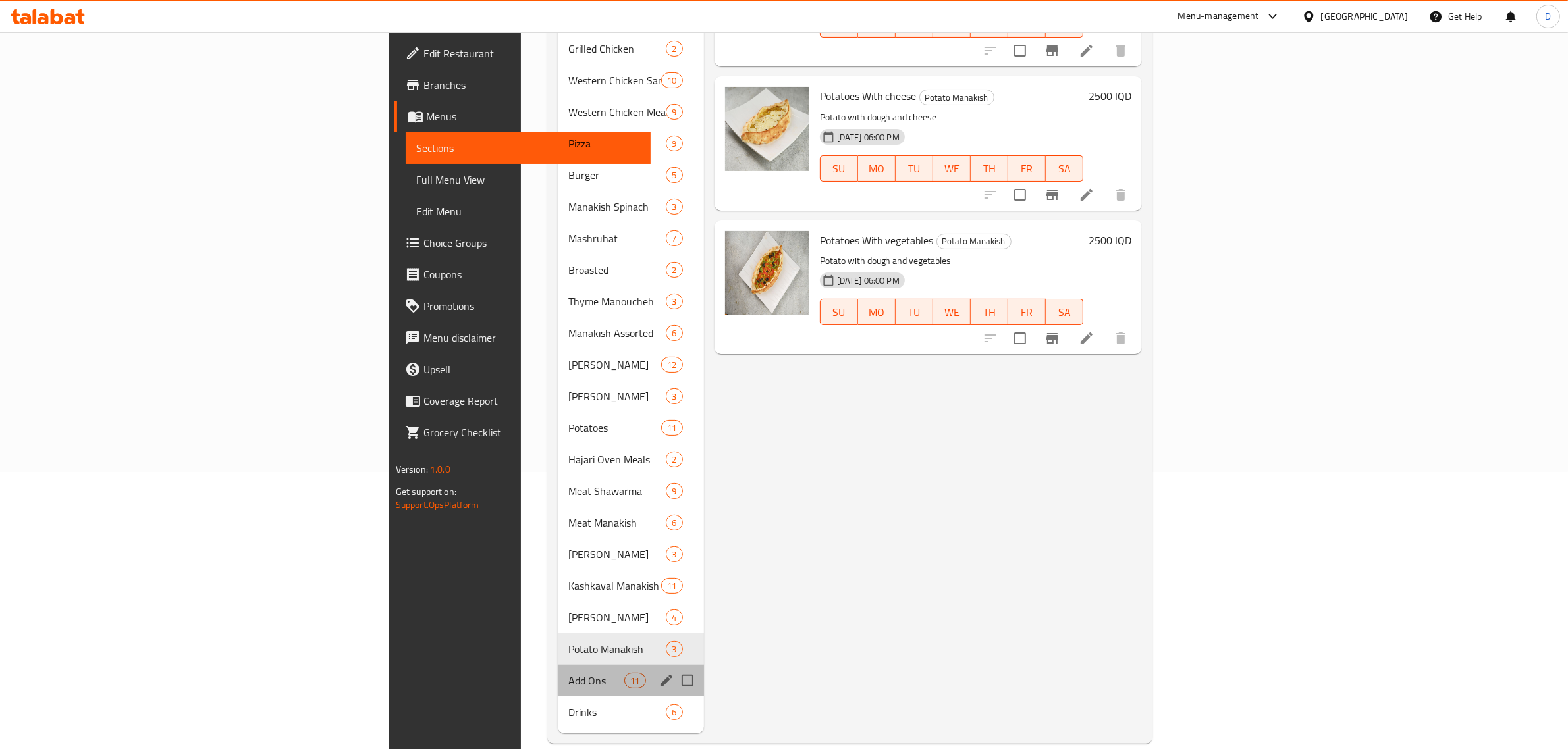
click at [558, 665] on div "Add Ons 11" at bounding box center [631, 681] width 146 height 31
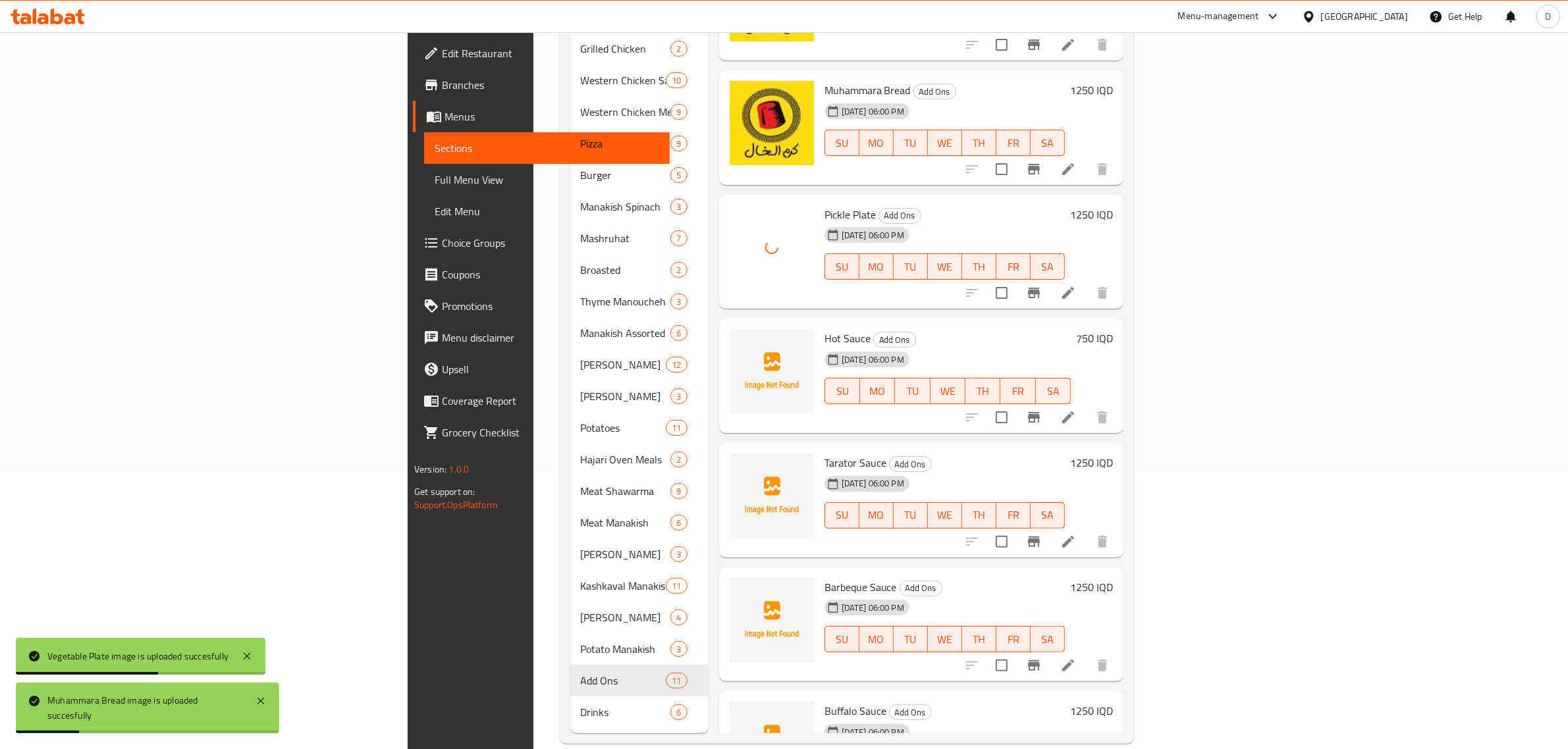
scroll to position [556, 0]
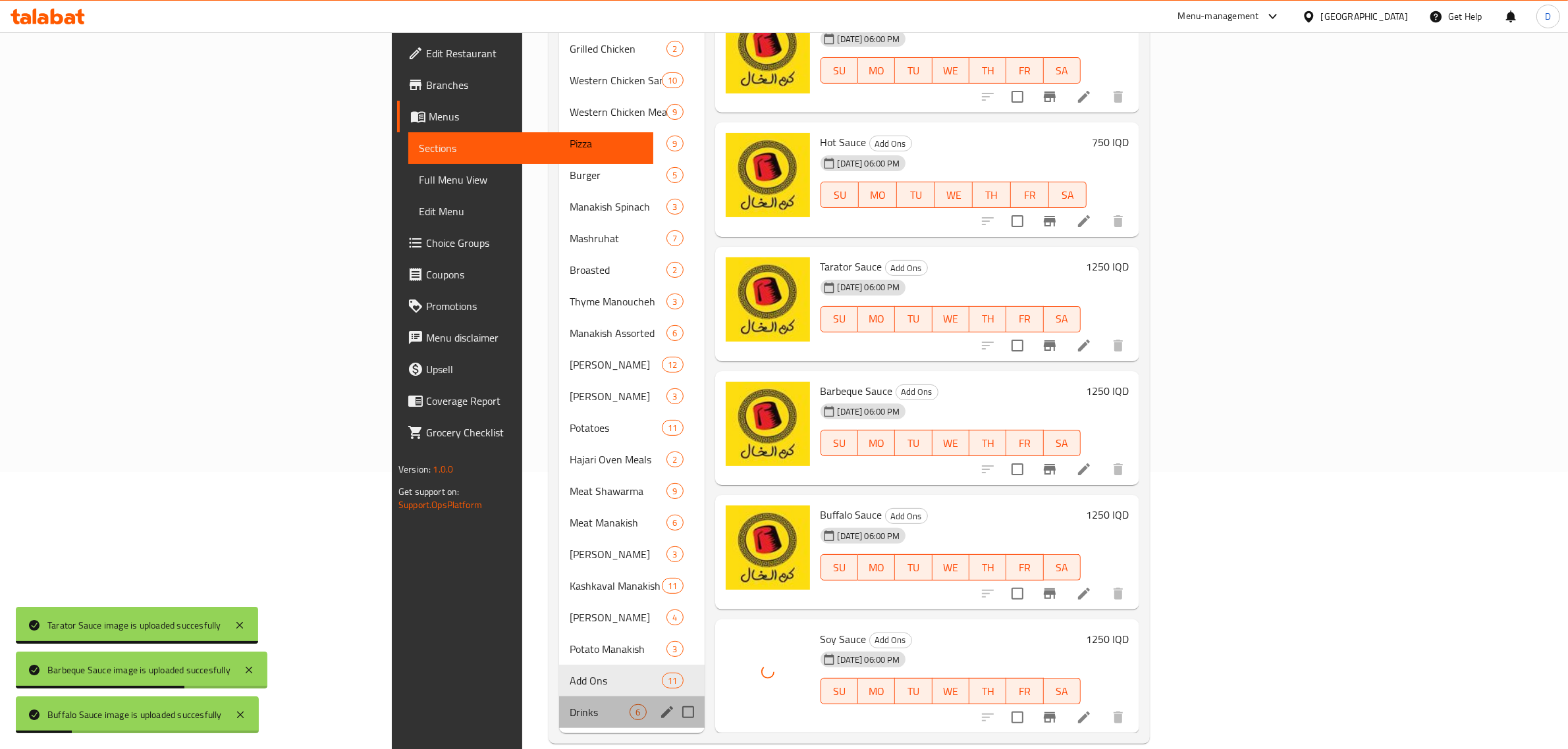
click at [559, 696] on div "Drinks 6" at bounding box center [631, 712] width 145 height 31
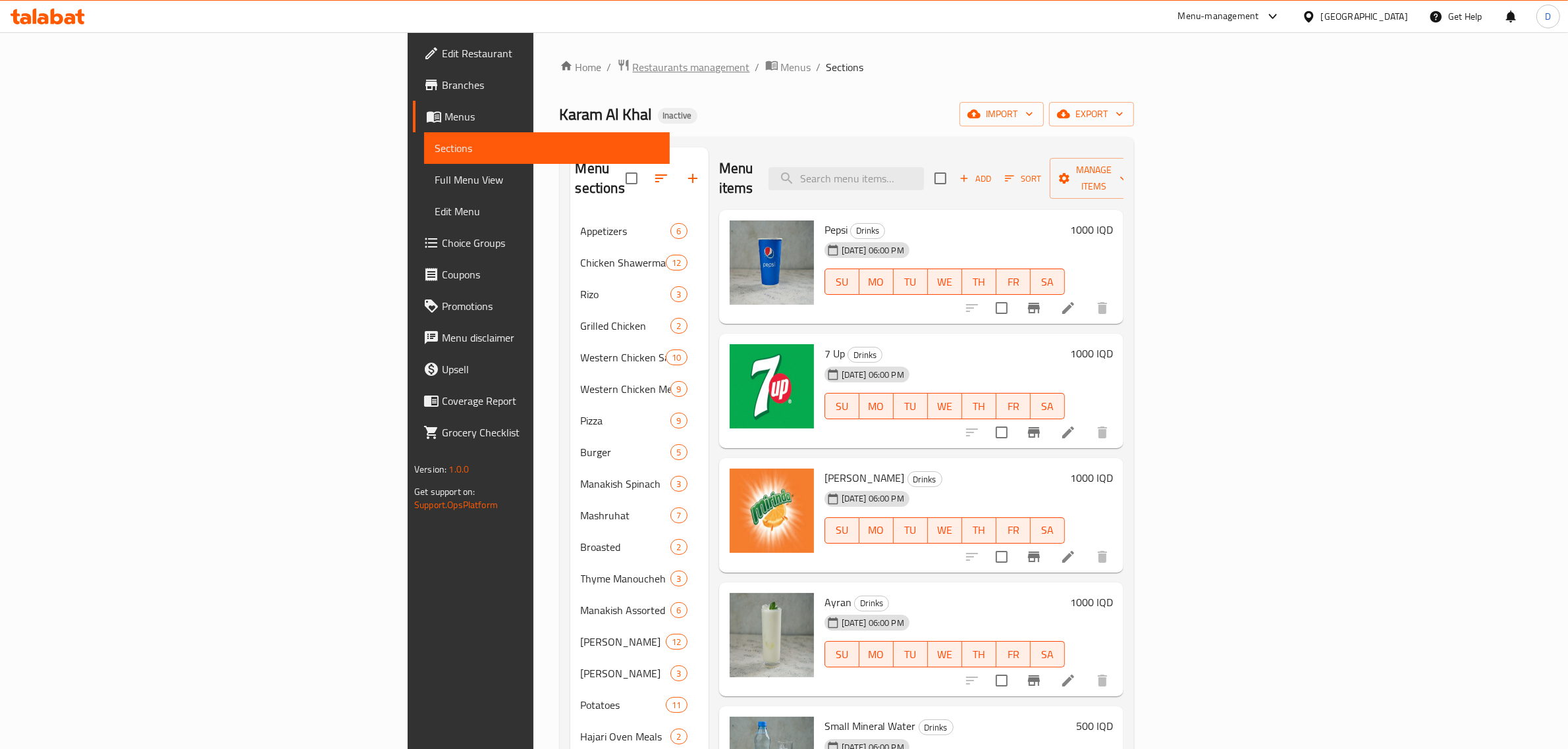
click at [633, 60] on span "Restaurants management" at bounding box center [691, 67] width 117 height 16
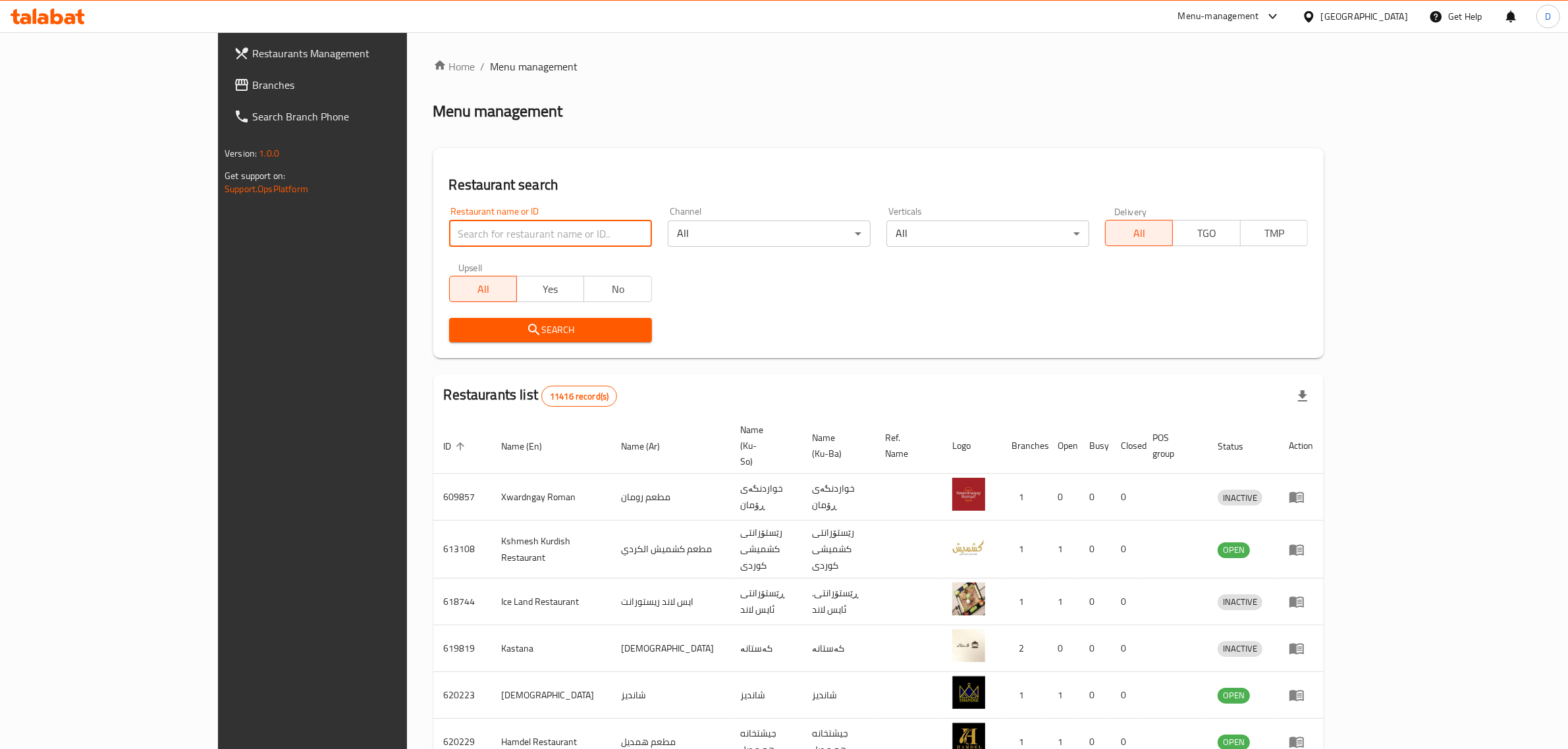
click at [449, 220] on input "search" at bounding box center [550, 233] width 202 height 27
type input "aland"
click button "Search" at bounding box center [550, 330] width 202 height 25
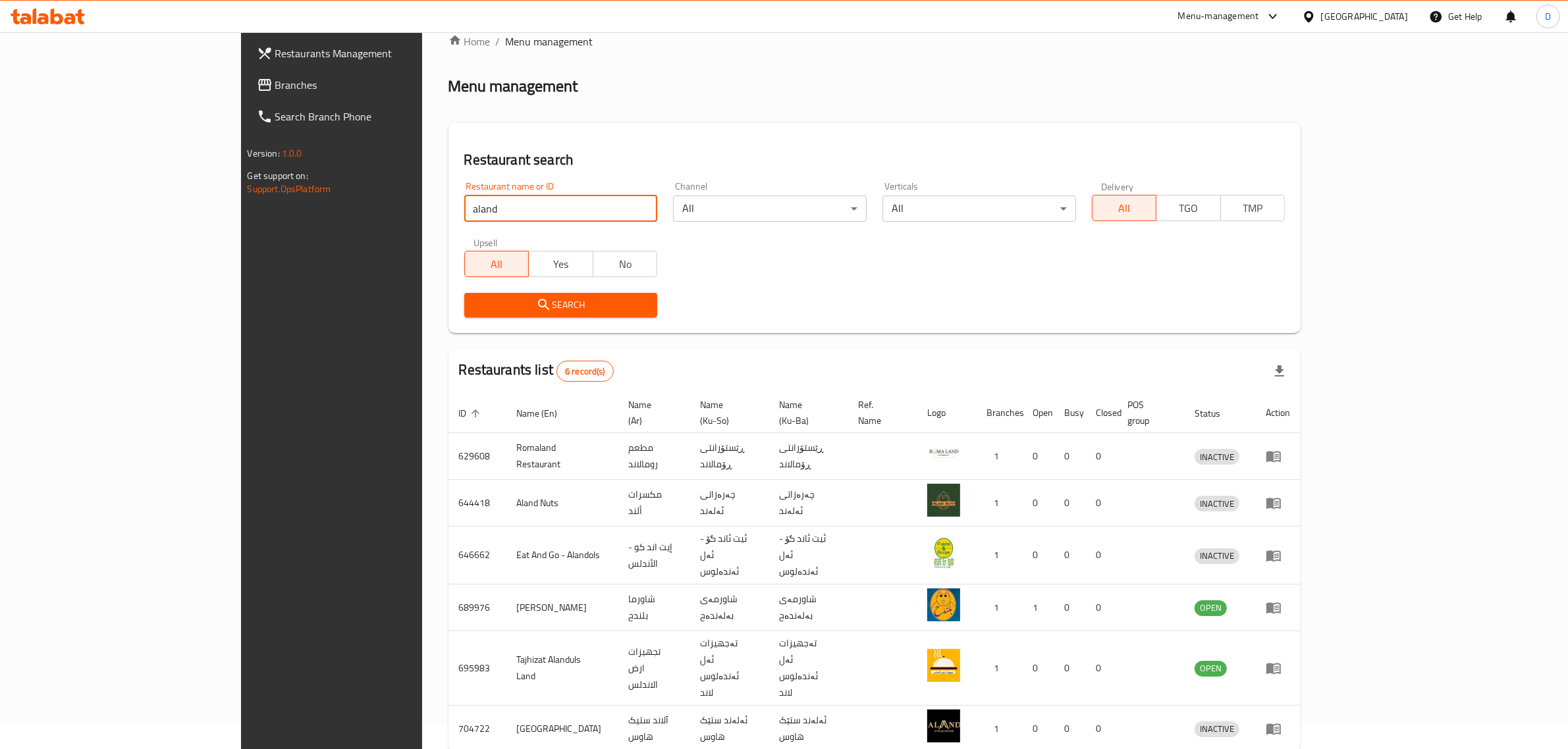
scroll to position [44, 0]
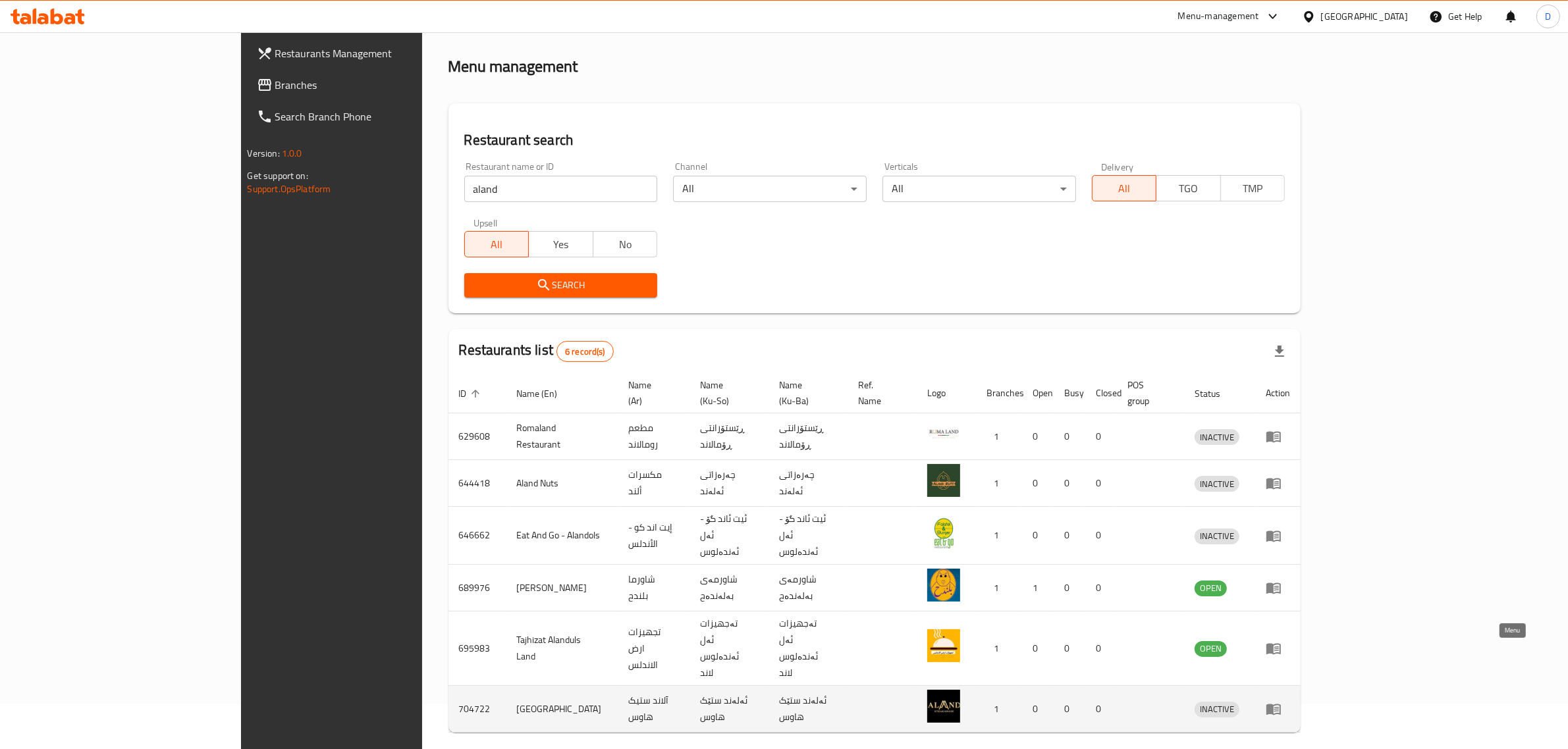
click at [1290, 701] on link "enhanced table" at bounding box center [1278, 709] width 25 height 16
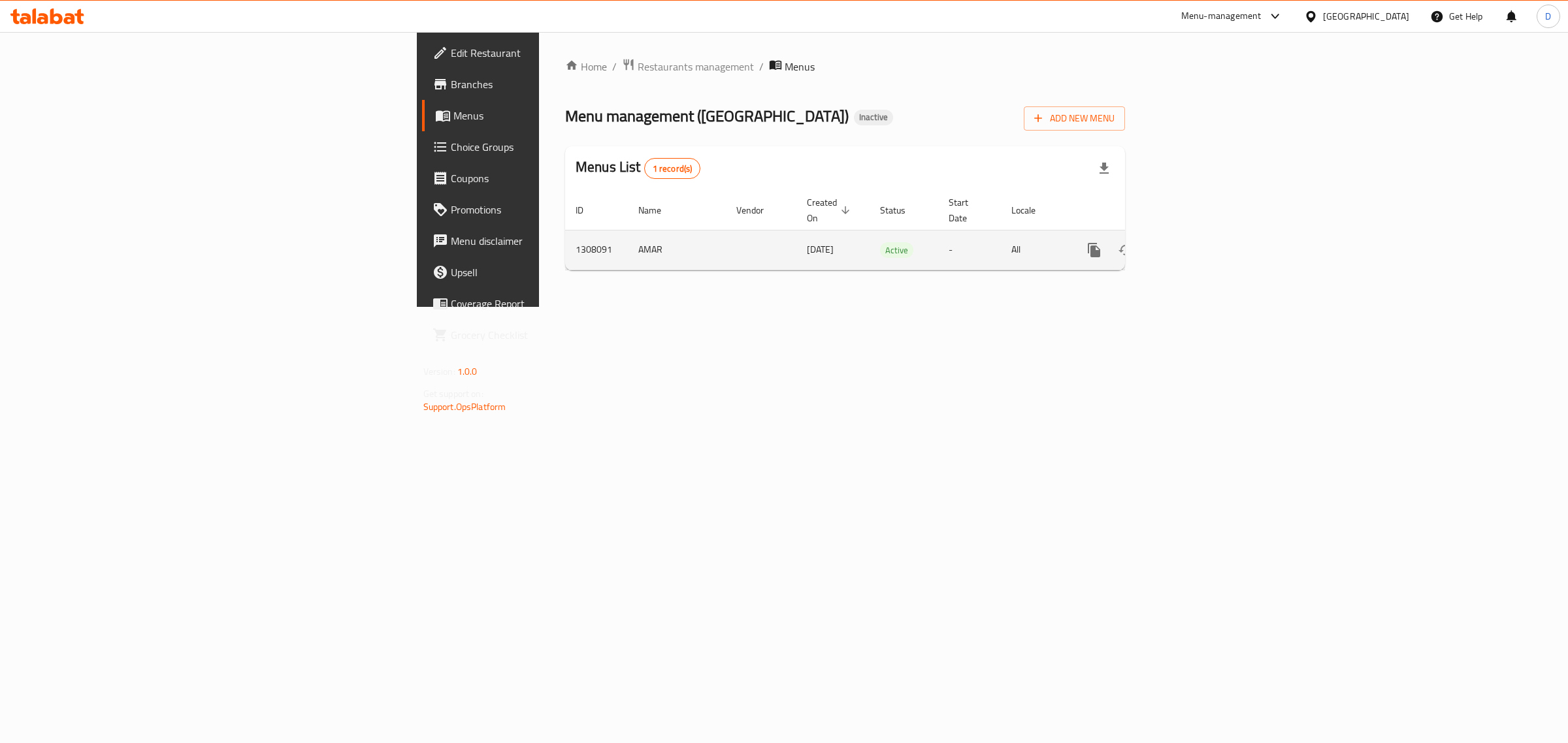
click at [1204, 242] on link "enhanced table" at bounding box center [1189, 250] width 31 height 31
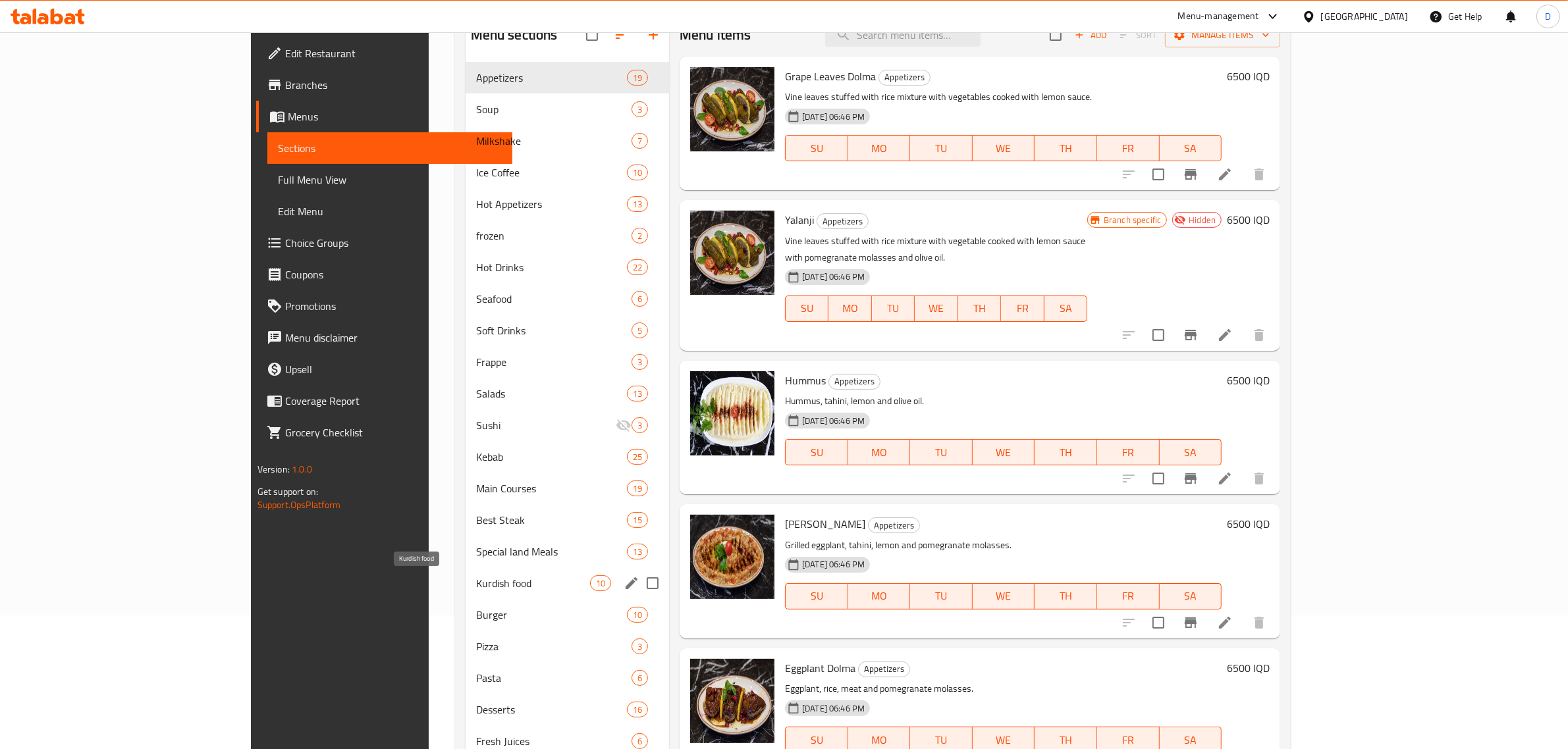
scroll to position [214, 0]
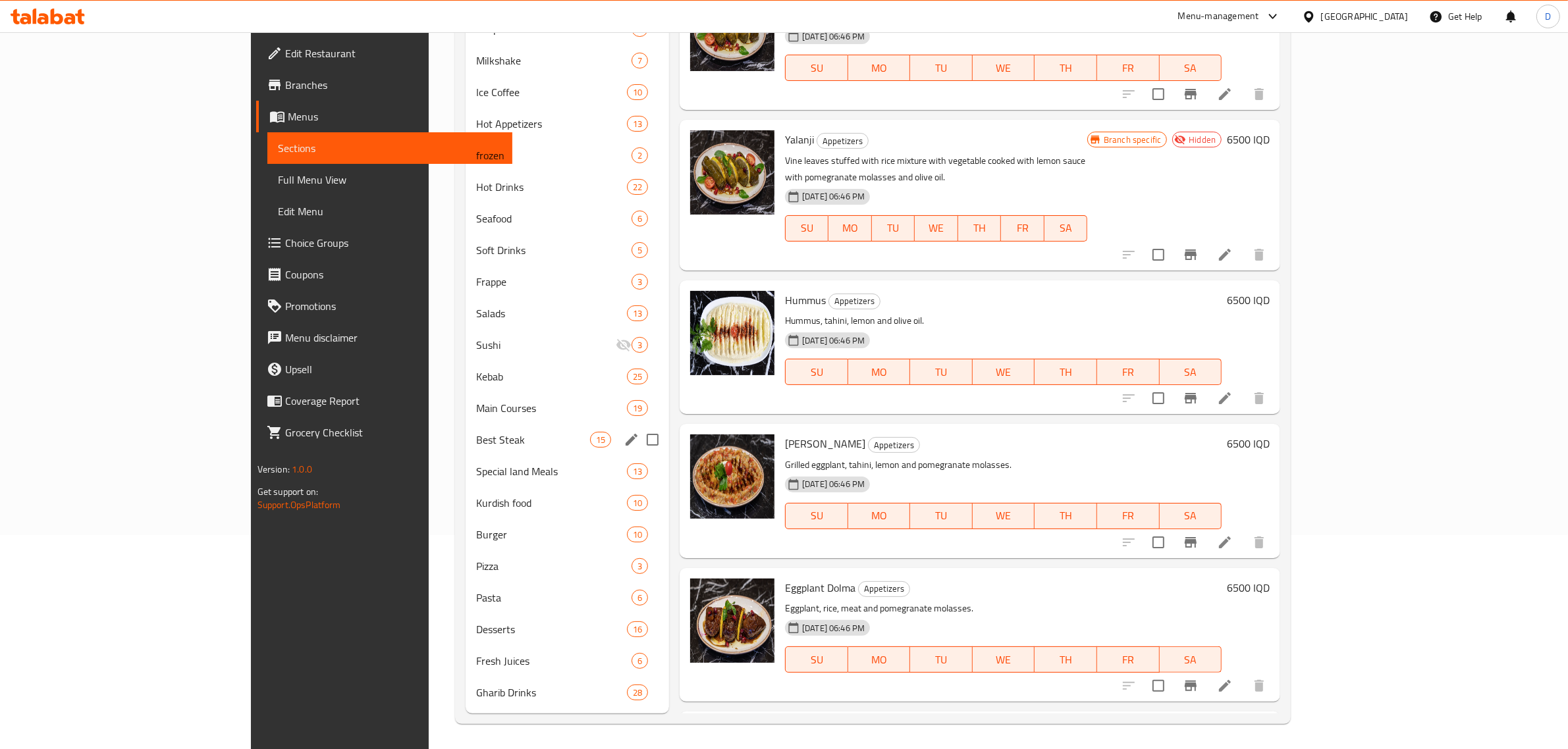
click at [476, 464] on span "Special land Meals" at bounding box center [551, 471] width 151 height 16
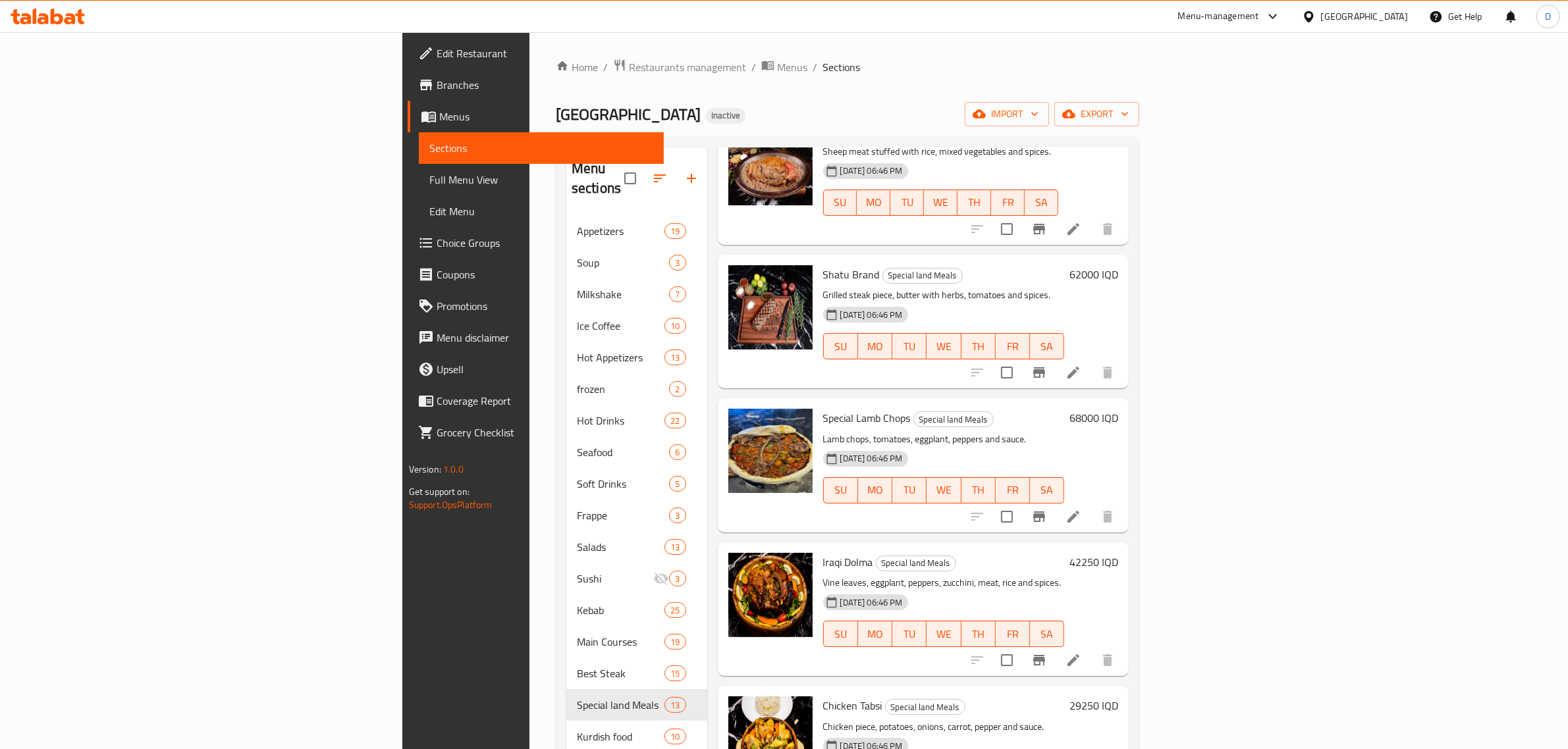
scroll to position [214, 0]
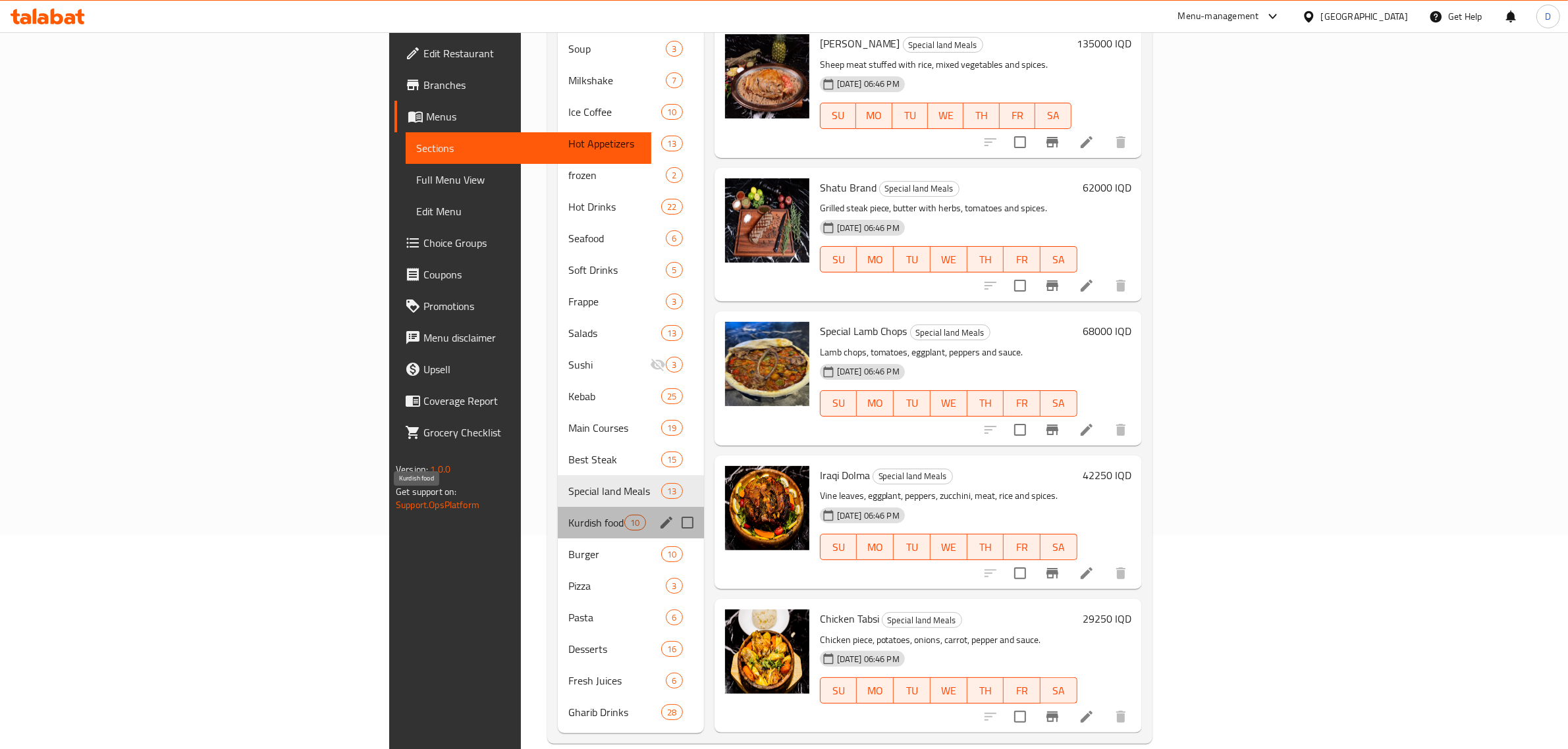
click at [569, 515] on span "Kurdish food" at bounding box center [597, 523] width 56 height 16
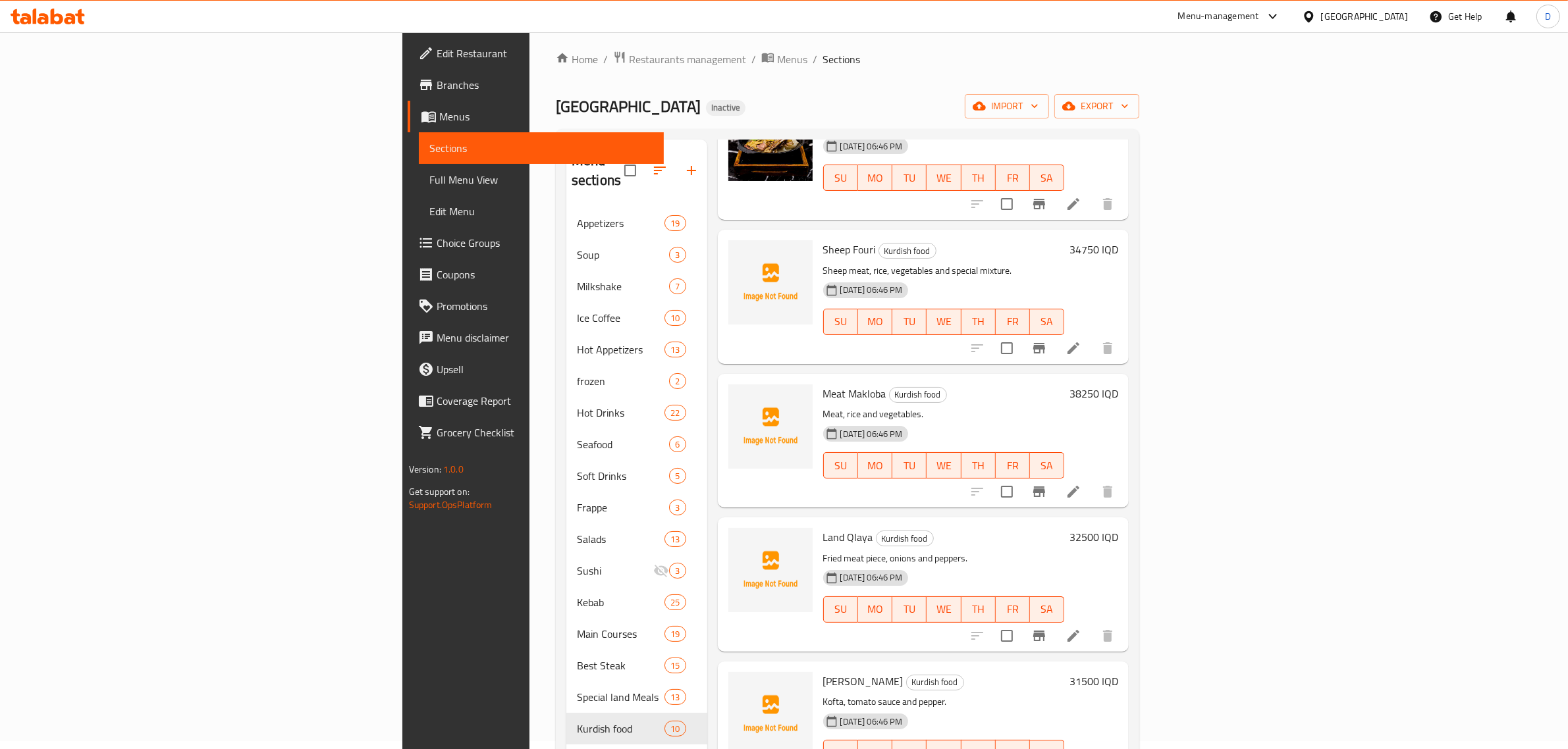
scroll to position [214, 0]
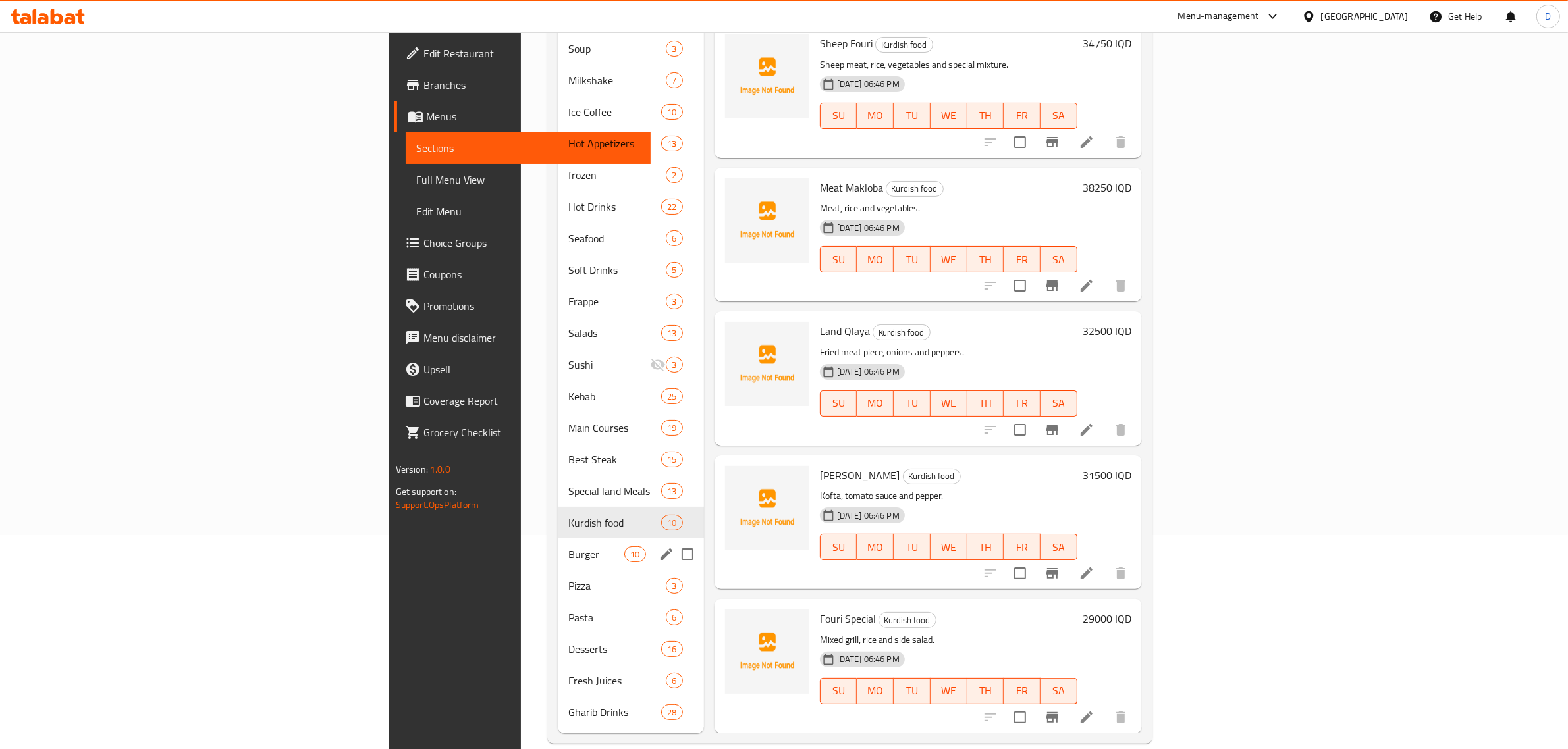
click at [569, 547] on span "Burger" at bounding box center [597, 554] width 56 height 16
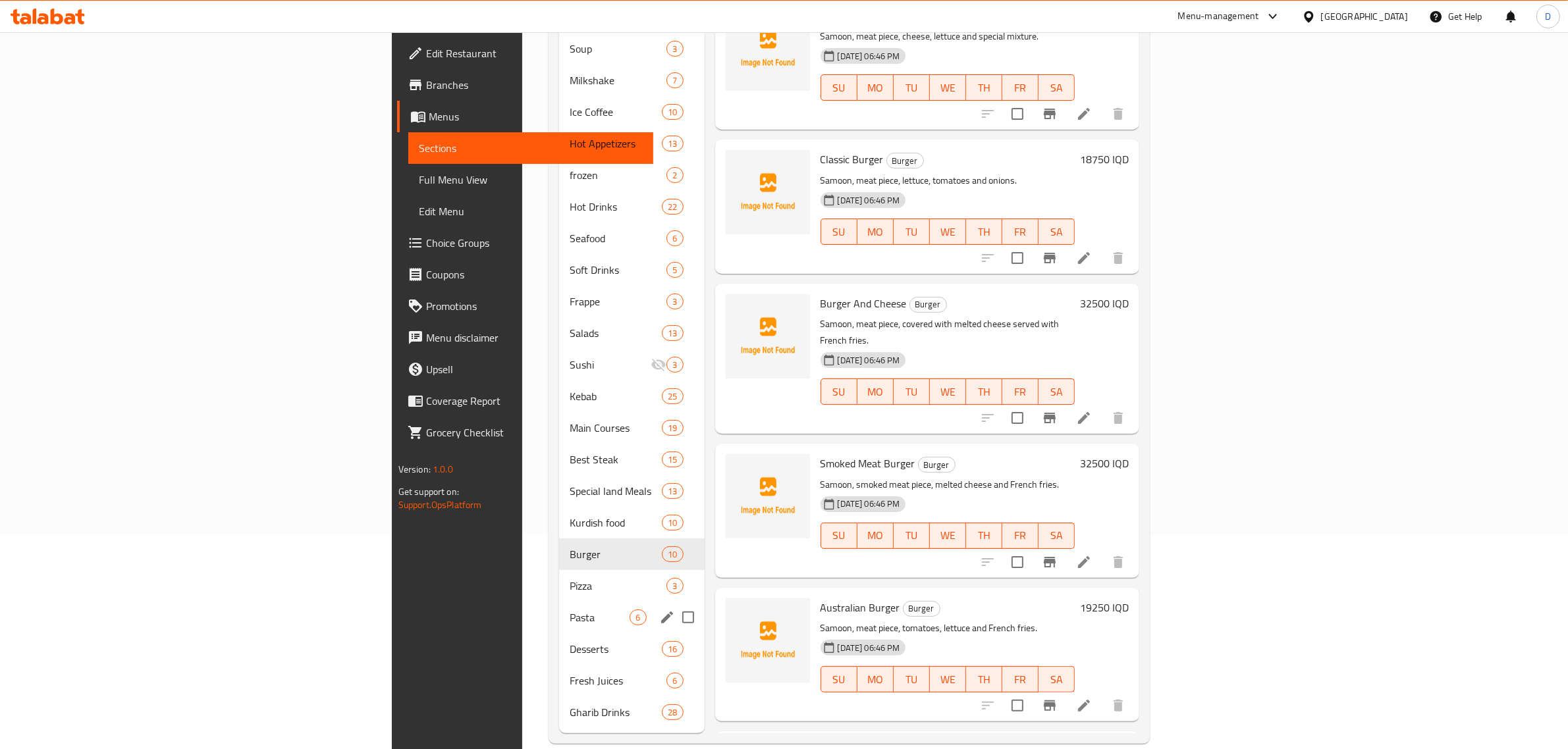
click at [559, 607] on div "Pasta 6" at bounding box center [631, 618] width 145 height 31
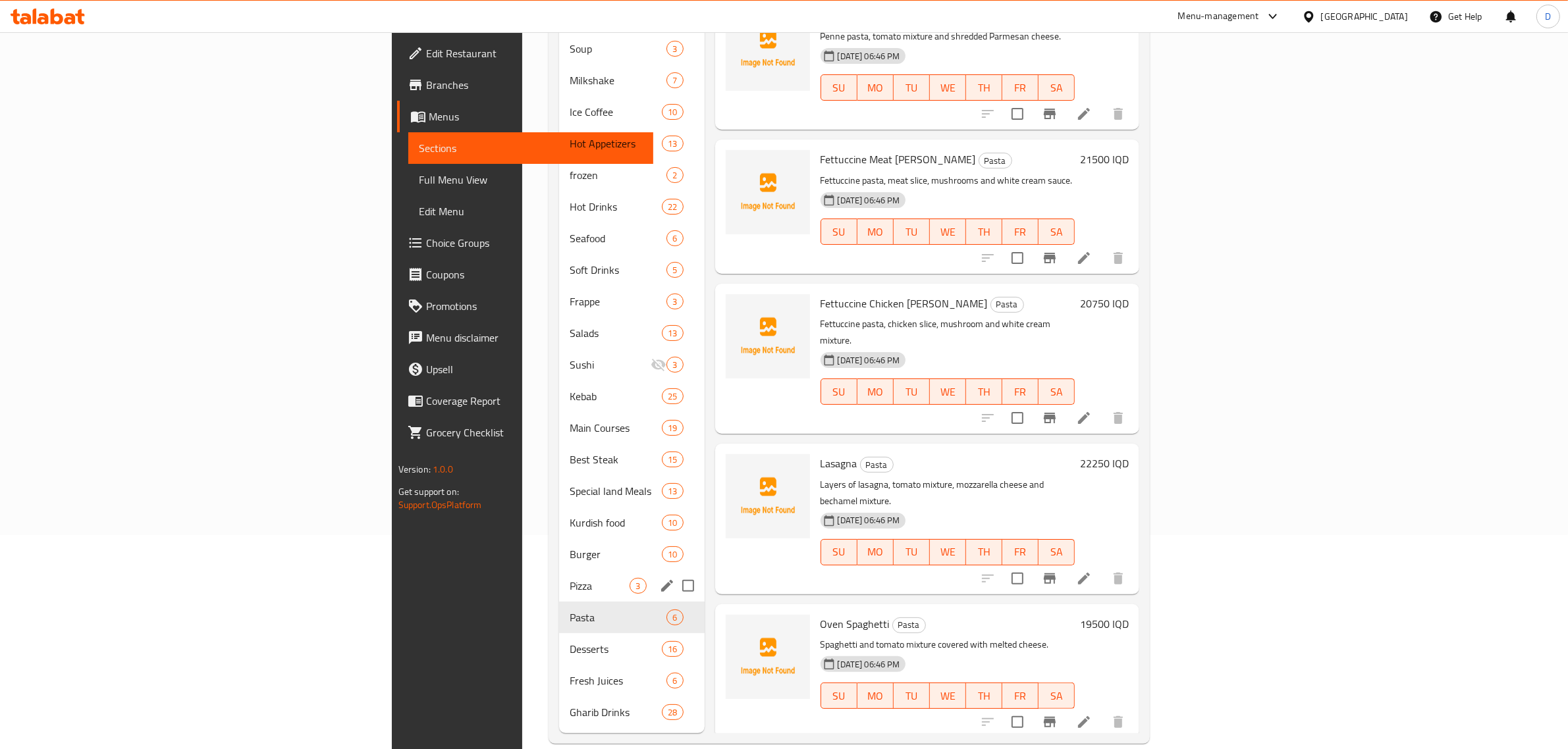
click at [559, 575] on div "Pizza 3" at bounding box center [631, 586] width 145 height 31
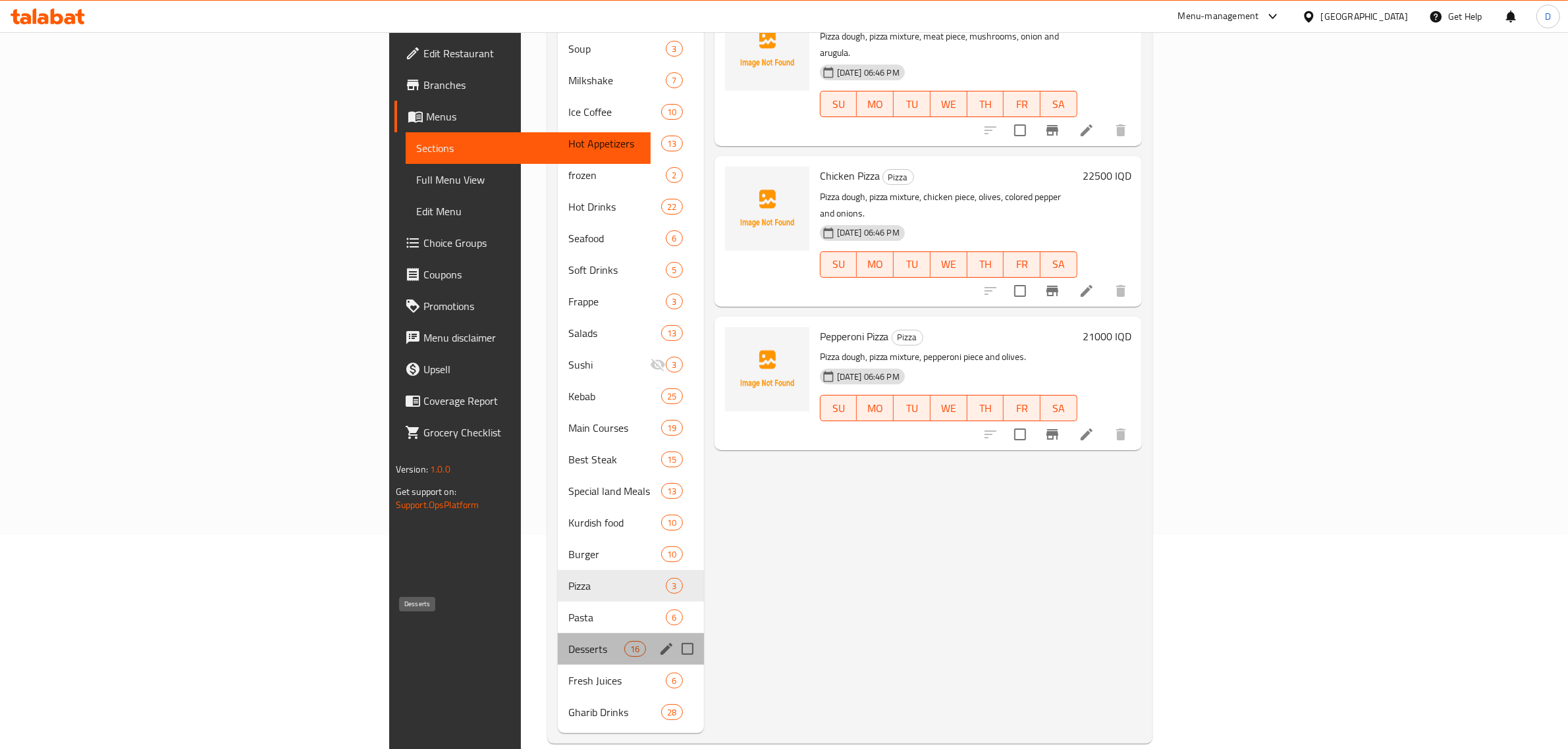
click at [569, 642] on span "Desserts" at bounding box center [597, 649] width 56 height 16
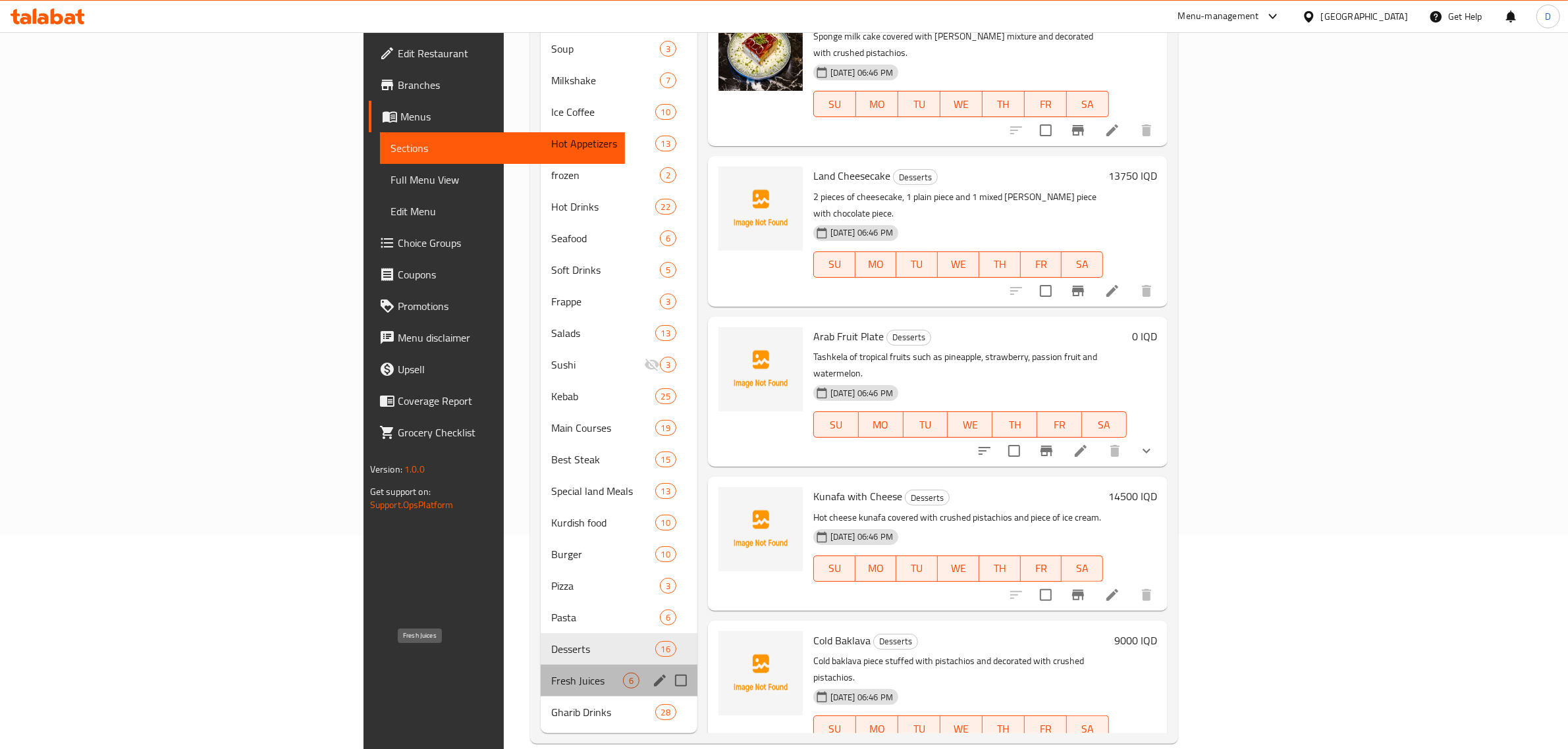
click at [551, 673] on span "Fresh Juices" at bounding box center [587, 681] width 72 height 16
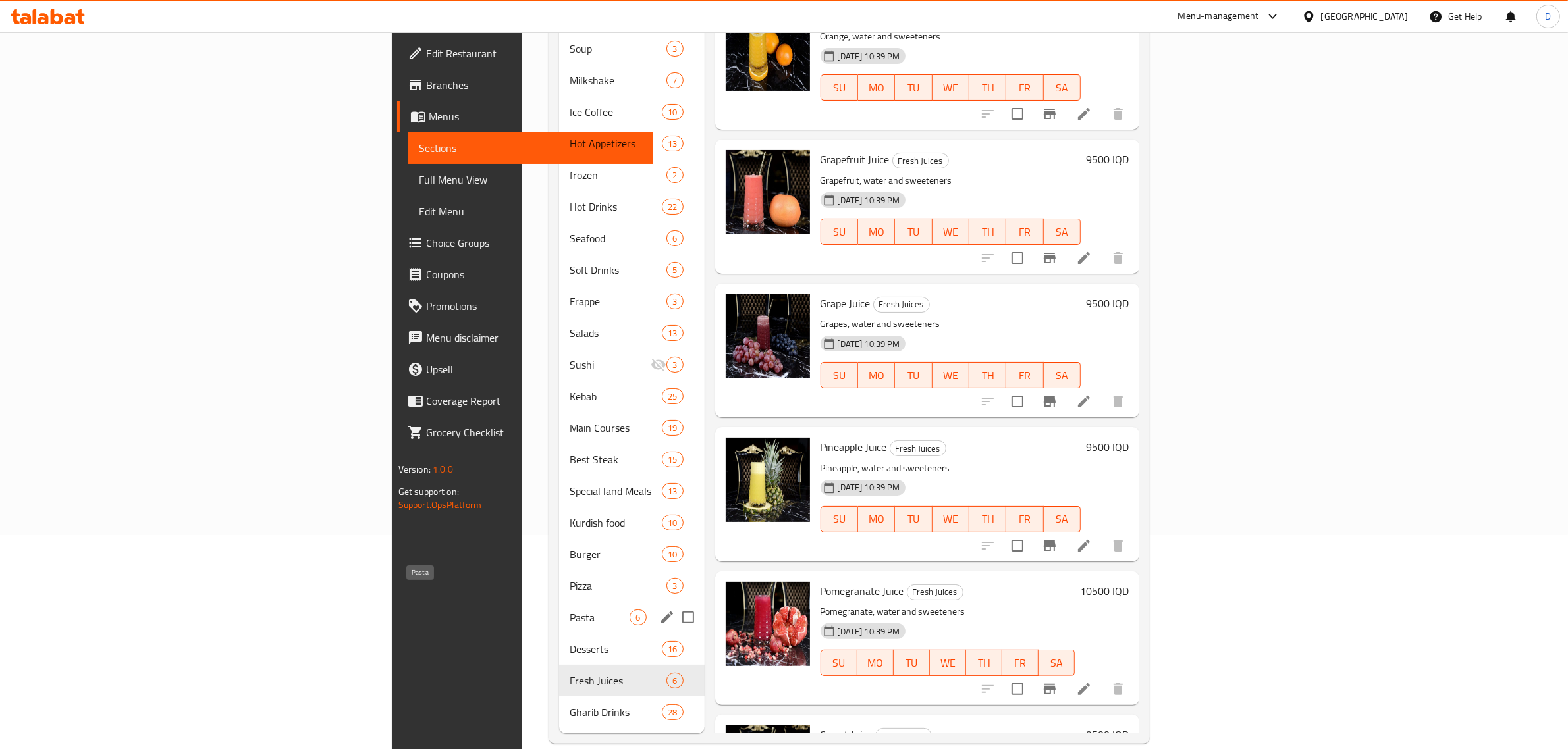
click at [570, 609] on span "Pasta" at bounding box center [600, 617] width 60 height 16
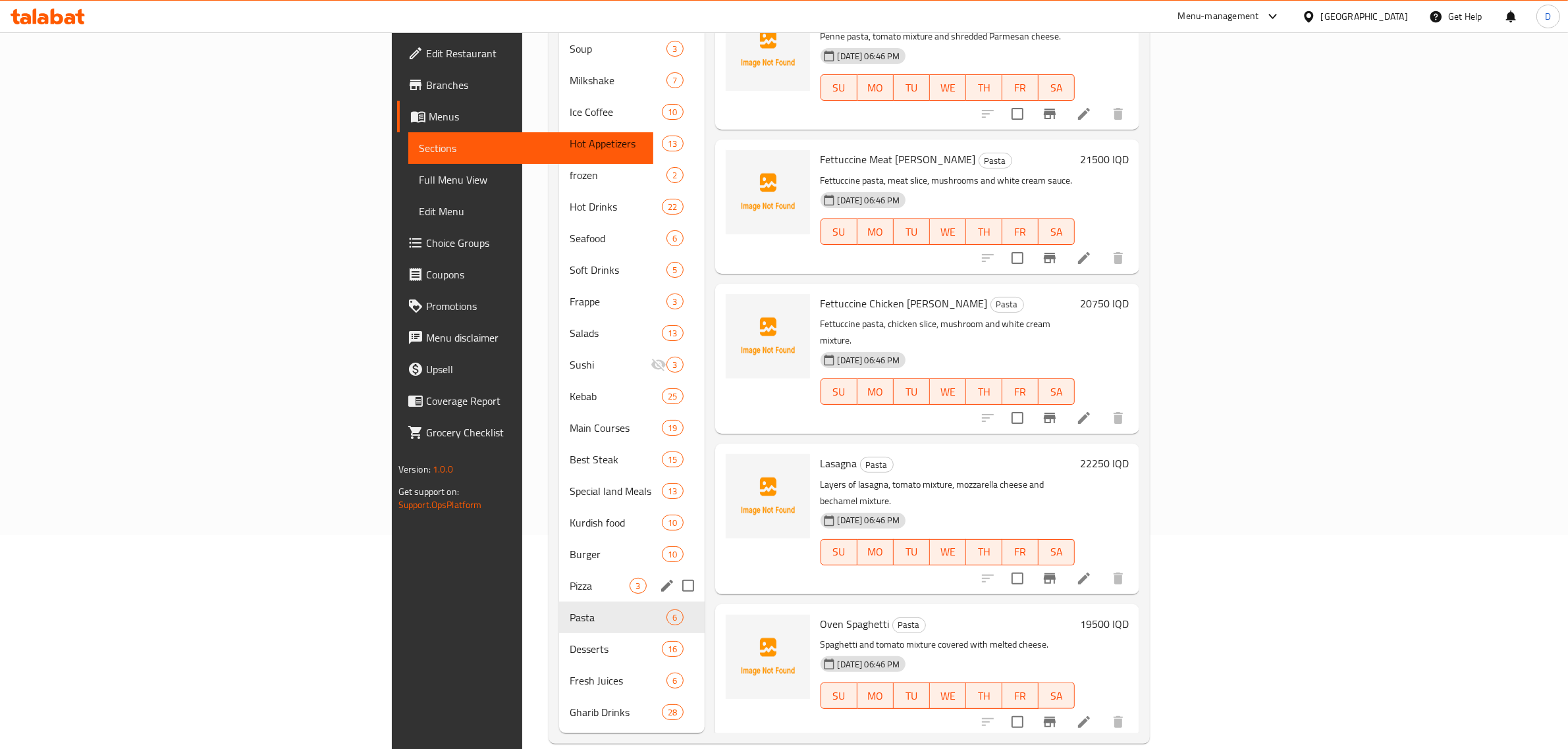
click at [559, 570] on div "Pizza 3" at bounding box center [631, 586] width 145 height 31
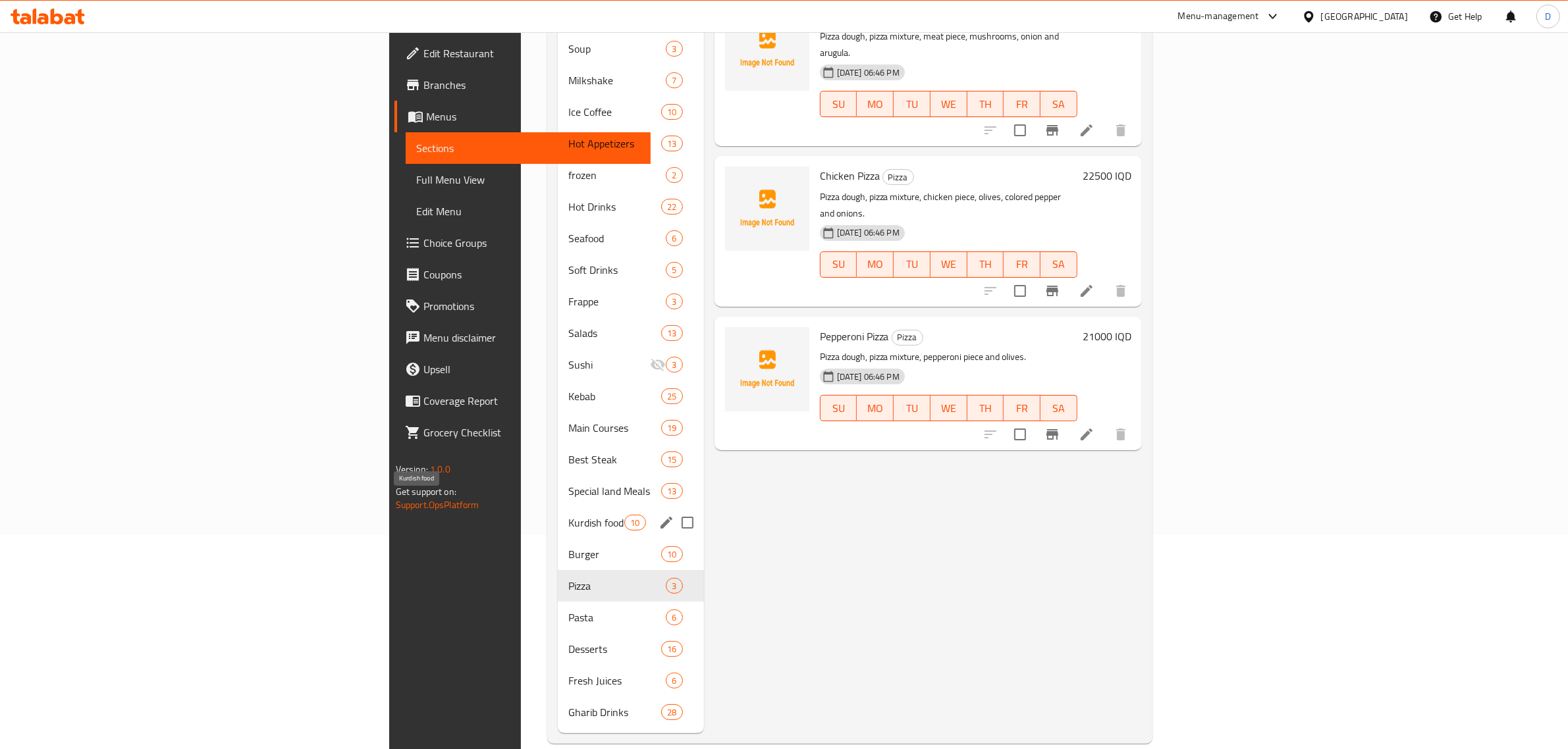
click at [569, 515] on span "Kurdish food" at bounding box center [597, 523] width 56 height 16
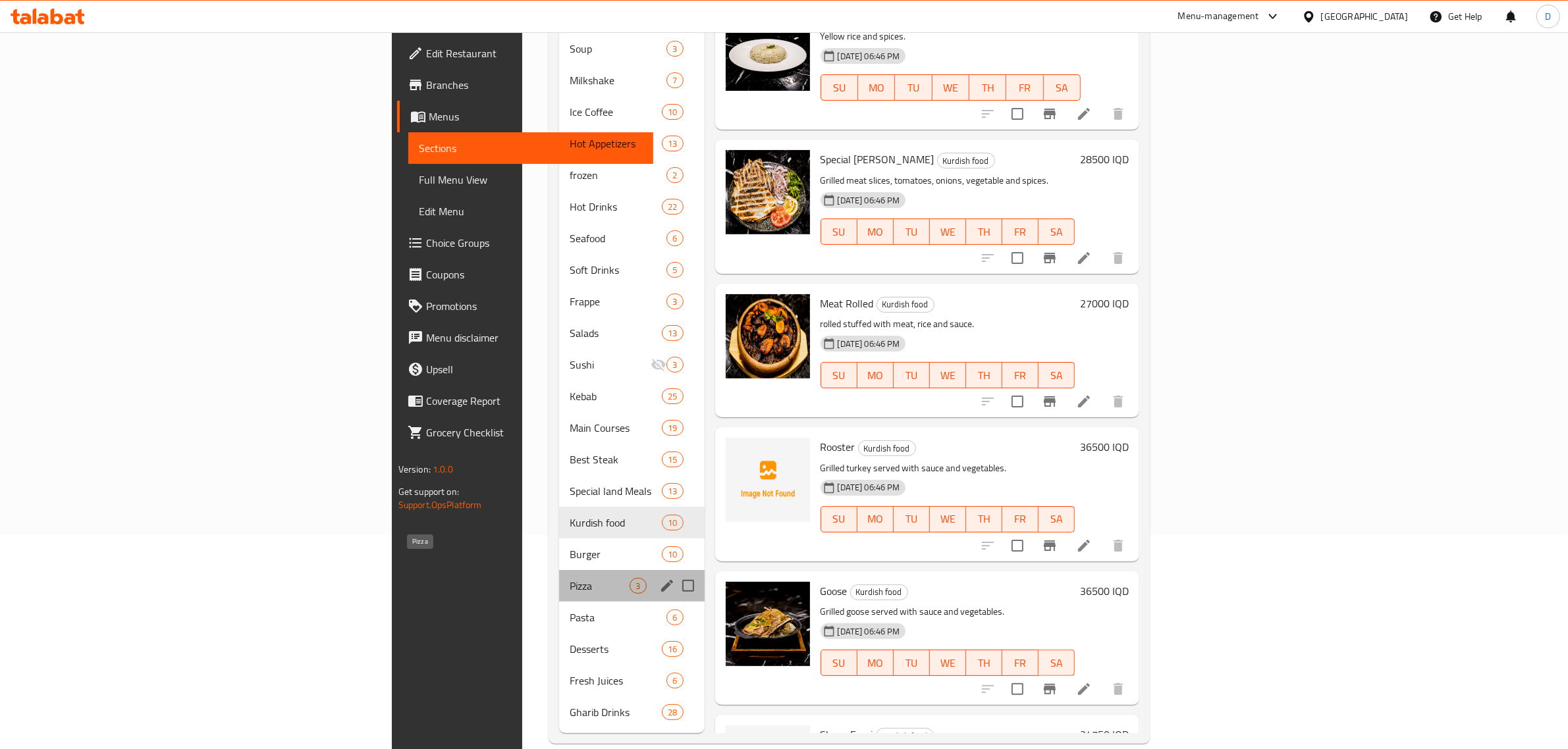
click at [559, 574] on div "Pizza 3" at bounding box center [631, 586] width 145 height 31
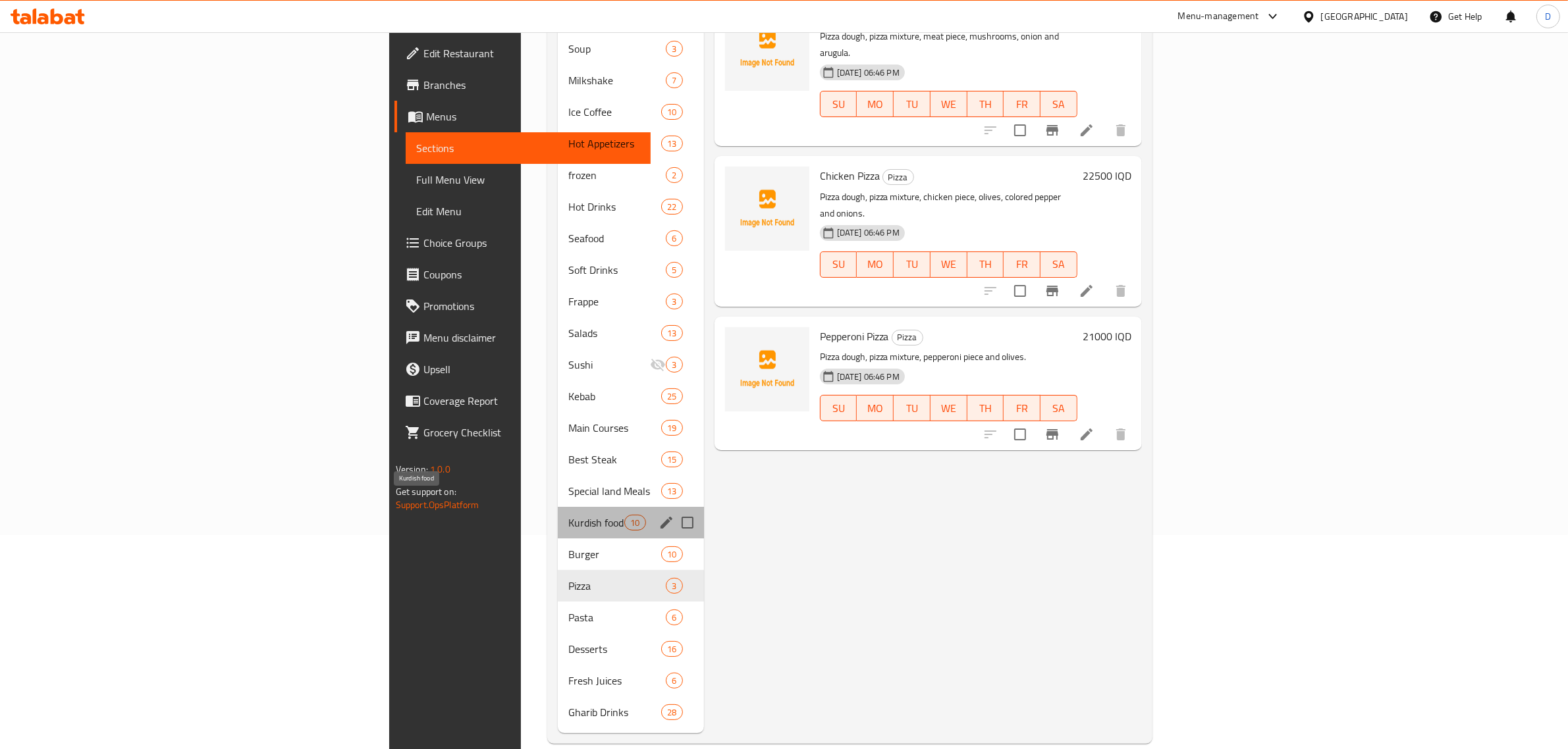
click at [569, 515] on span "Kurdish food" at bounding box center [597, 523] width 56 height 16
